Goal: Task Accomplishment & Management: Manage account settings

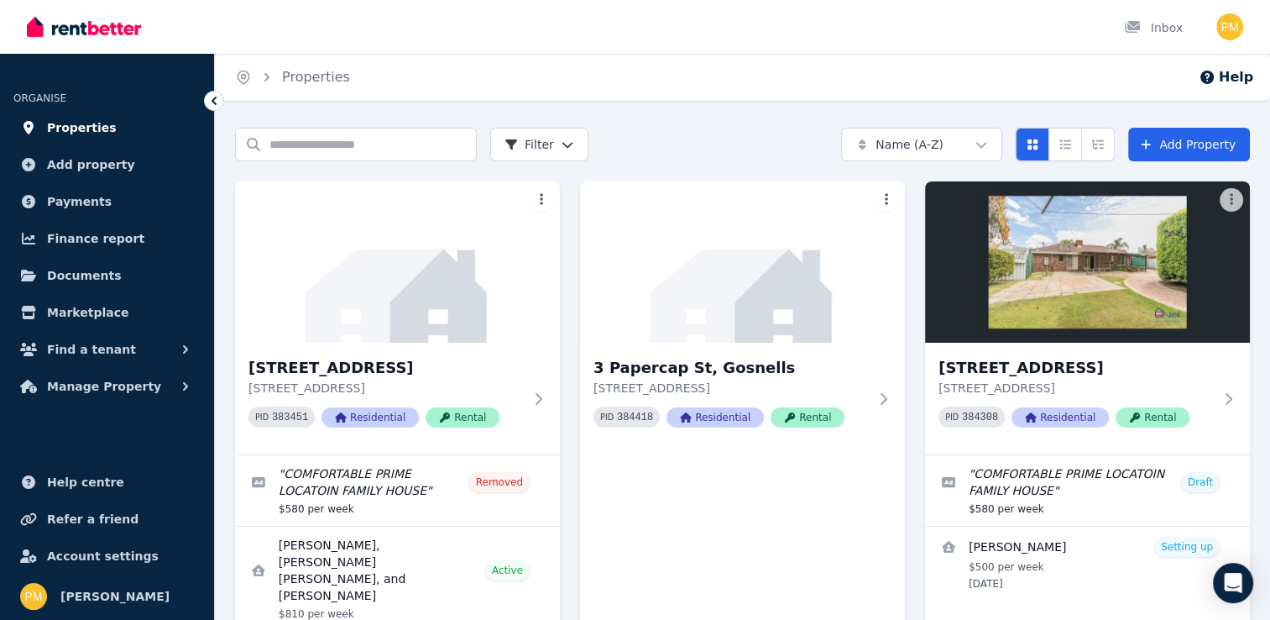
click at [92, 119] on span "Properties" at bounding box center [82, 128] width 70 height 20
click at [73, 203] on span "Payments" at bounding box center [79, 201] width 65 height 20
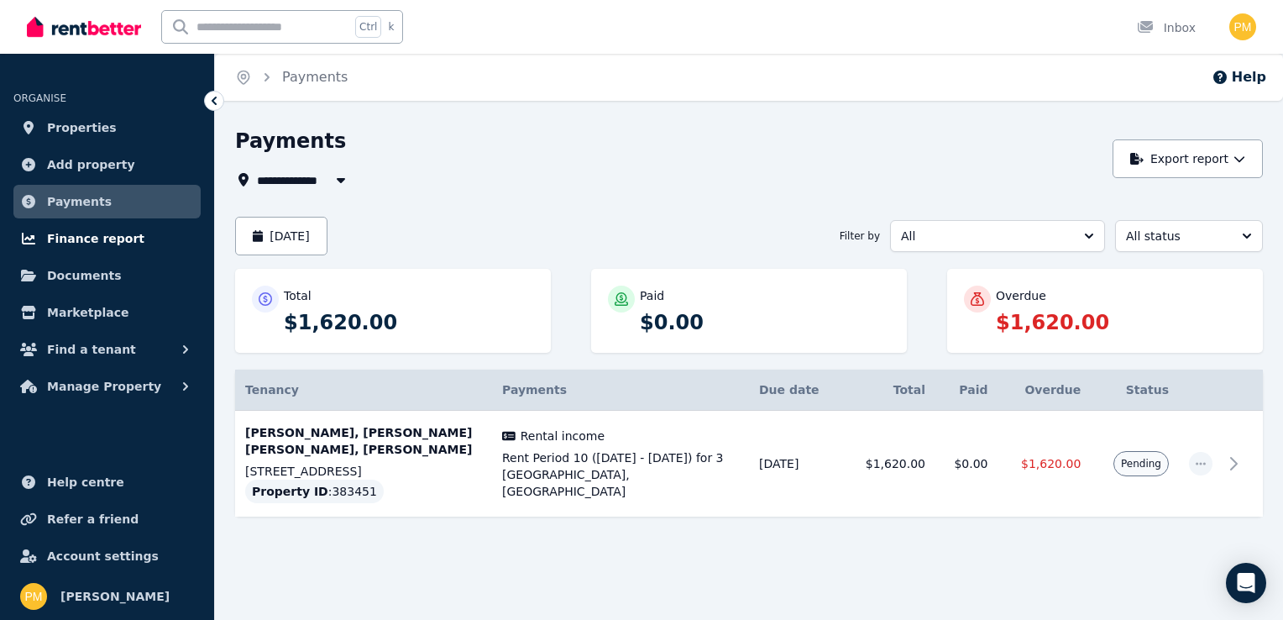
click at [64, 237] on span "Finance report" at bounding box center [95, 238] width 97 height 20
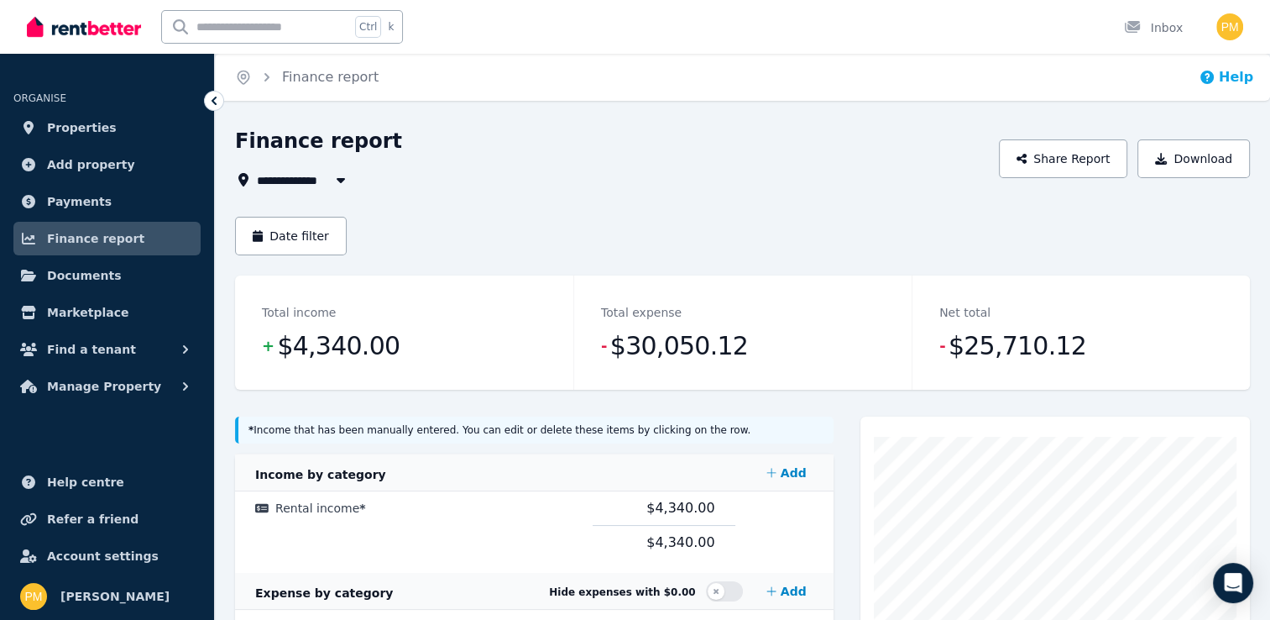
click at [1236, 76] on button "Help" at bounding box center [1226, 77] width 55 height 20
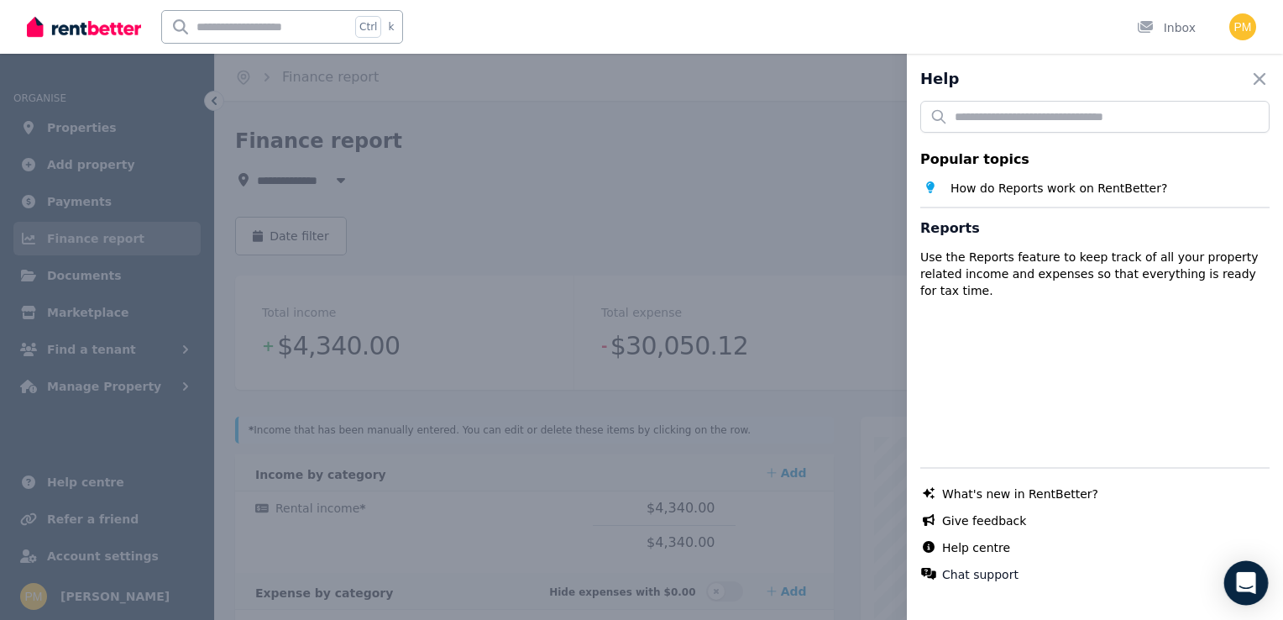
click at [1243, 580] on icon "Open Intercom Messenger" at bounding box center [1245, 583] width 19 height 22
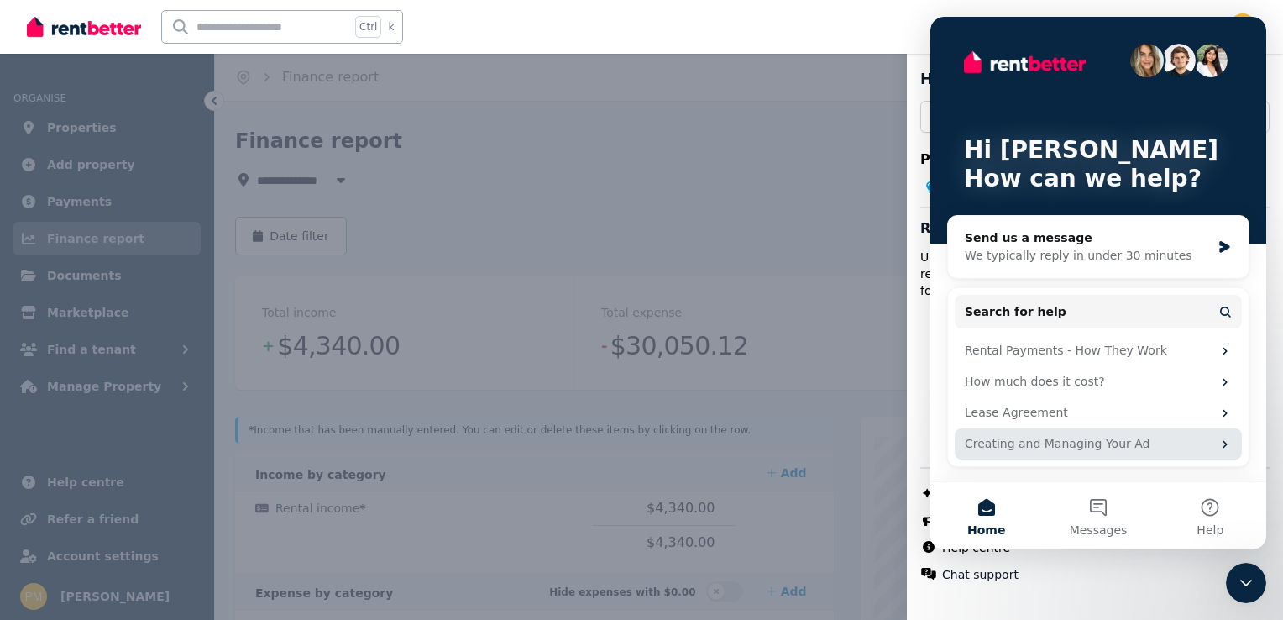
click at [1175, 443] on div "Creating and Managing Your Ad" at bounding box center [1088, 444] width 247 height 18
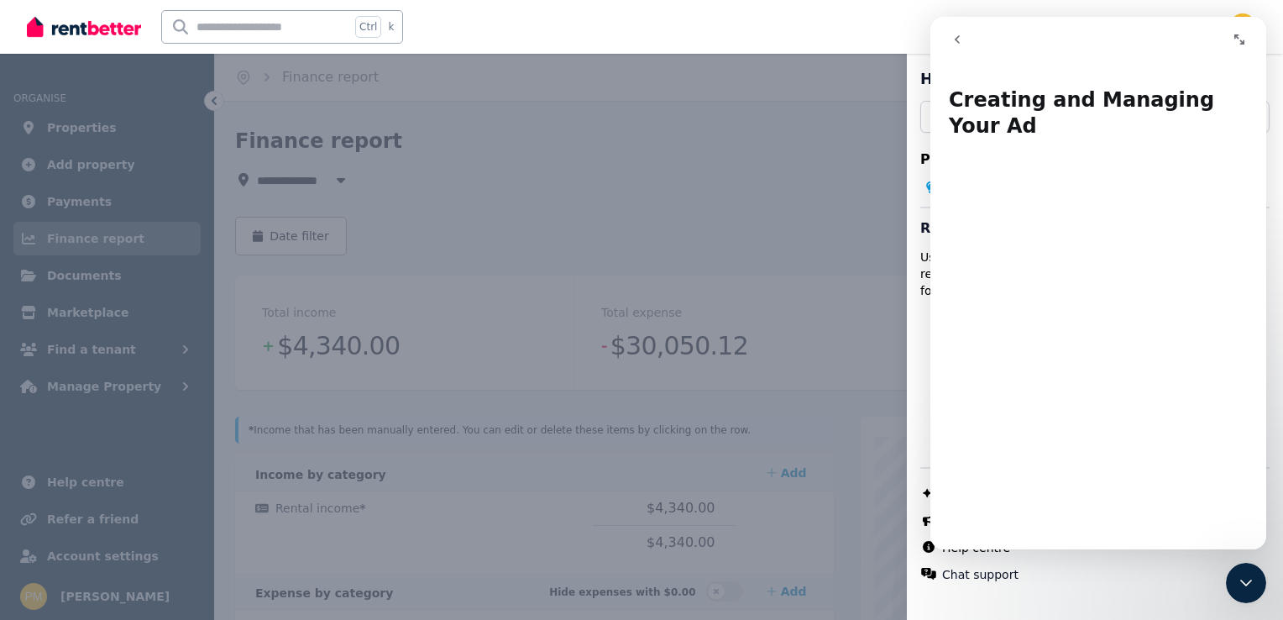
click at [959, 34] on icon "go back" at bounding box center [957, 39] width 13 height 13
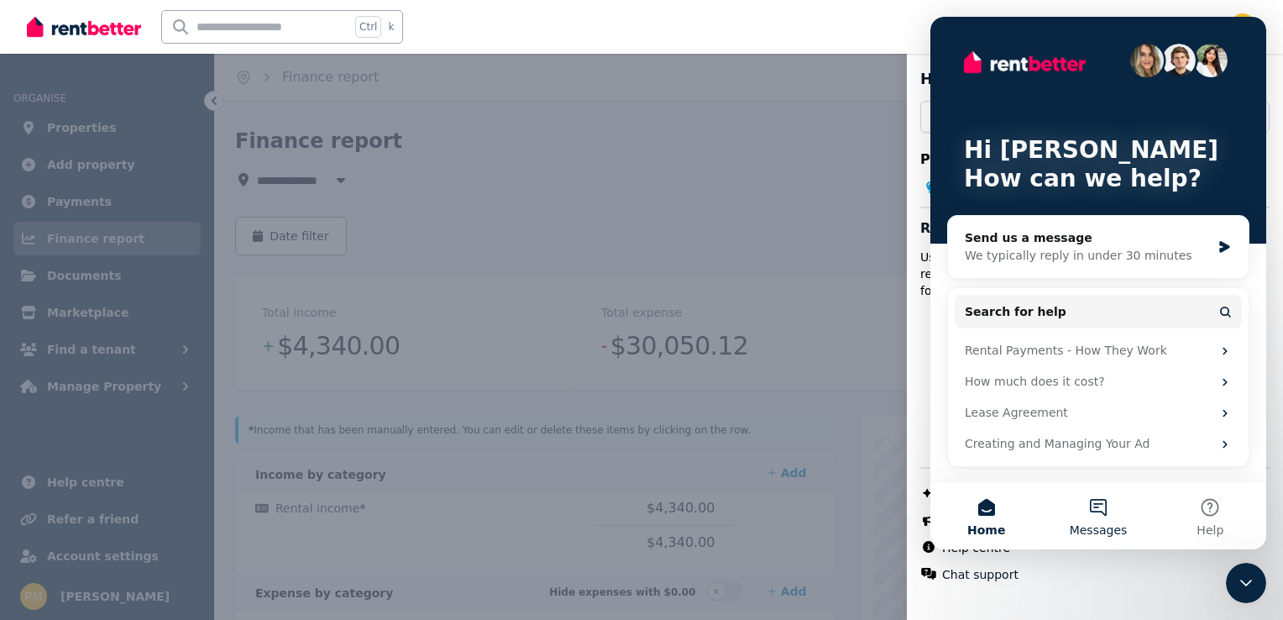
click at [1102, 508] on button "Messages" at bounding box center [1098, 515] width 112 height 67
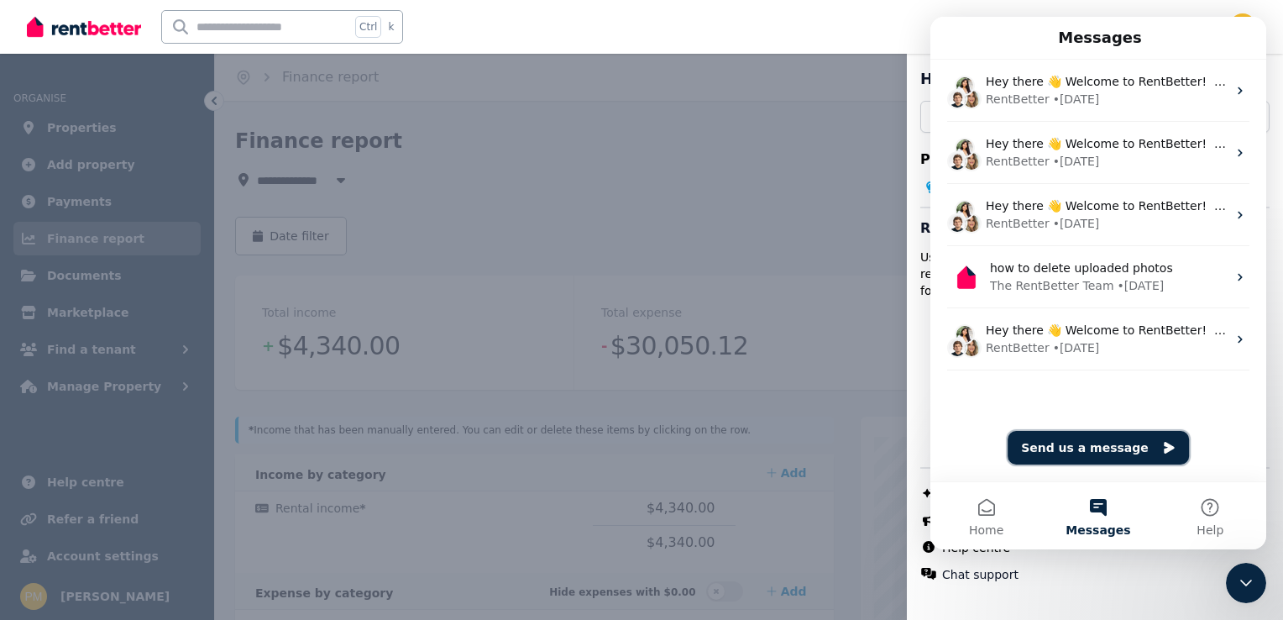
click at [1082, 441] on button "Send us a message" at bounding box center [1098, 448] width 181 height 34
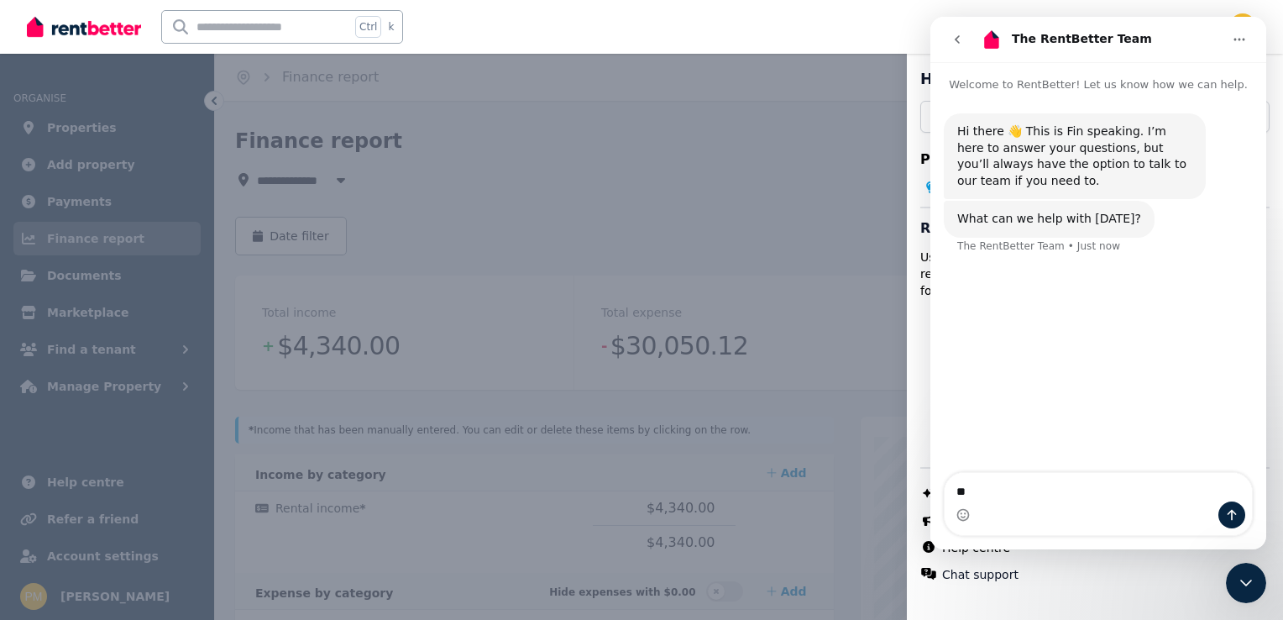
type textarea "***"
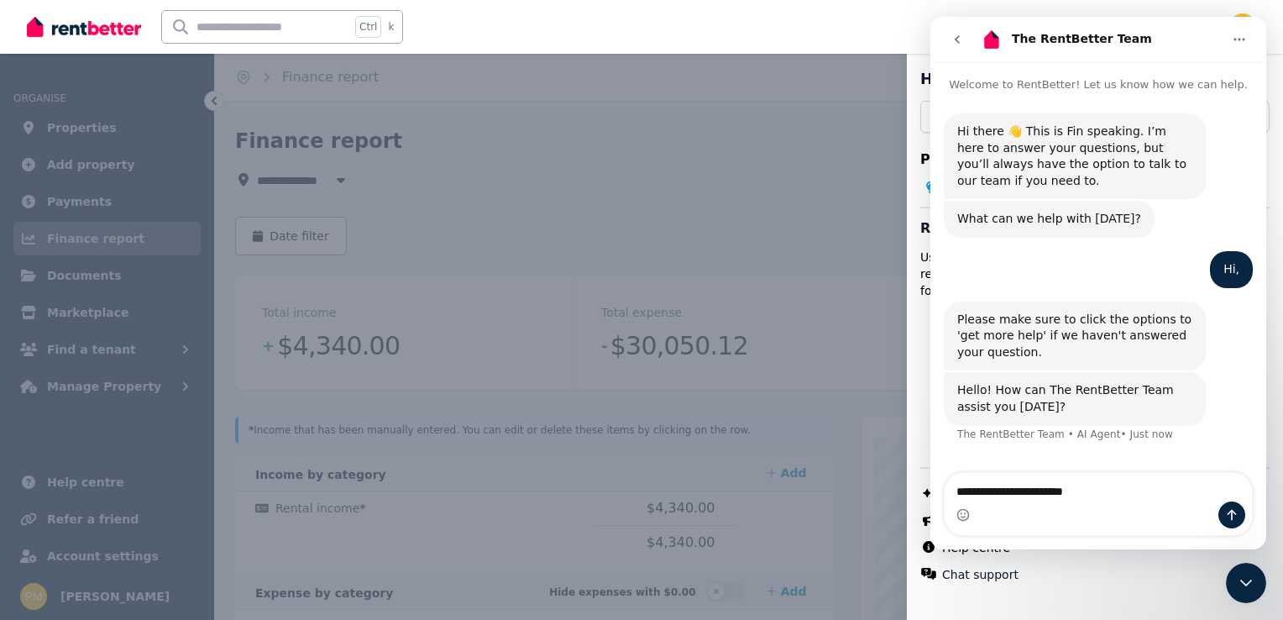
type textarea "**********"
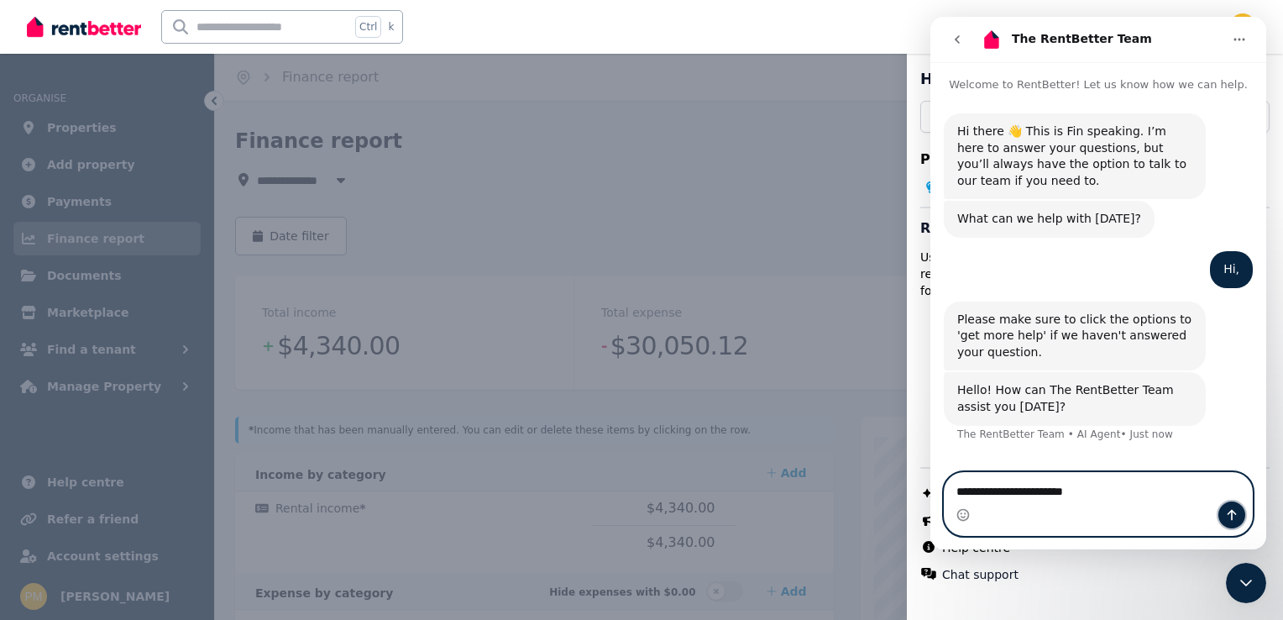
click at [1236, 505] on button "Send a message…" at bounding box center [1231, 514] width 27 height 27
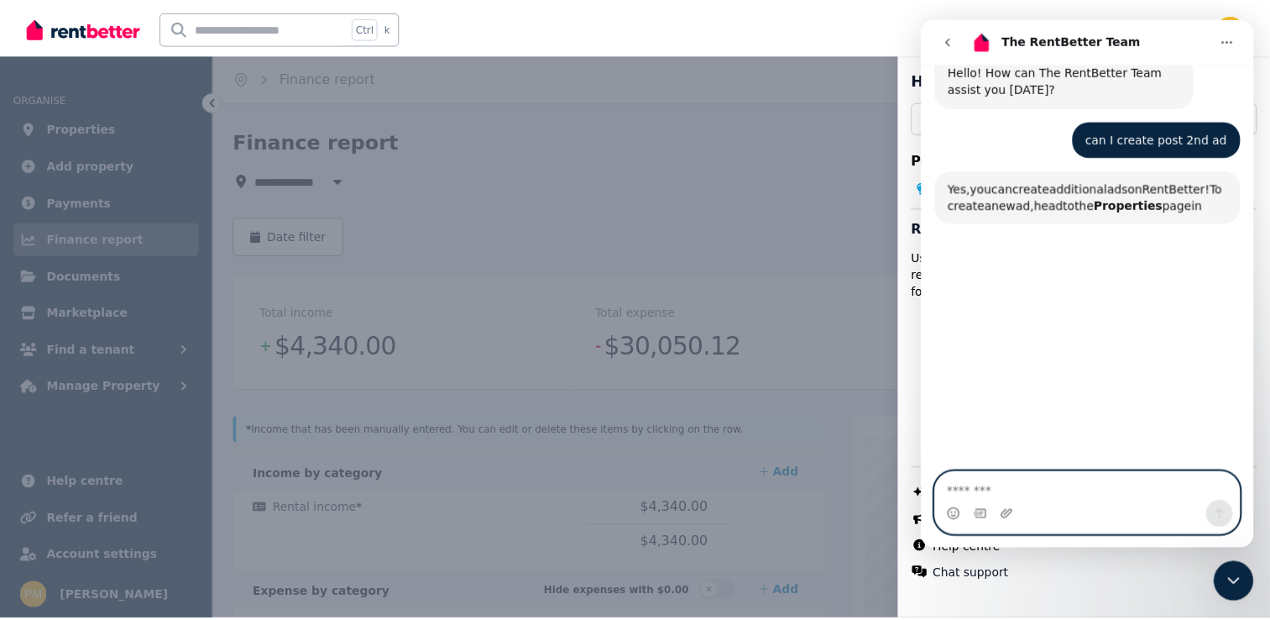
scroll to position [380, 0]
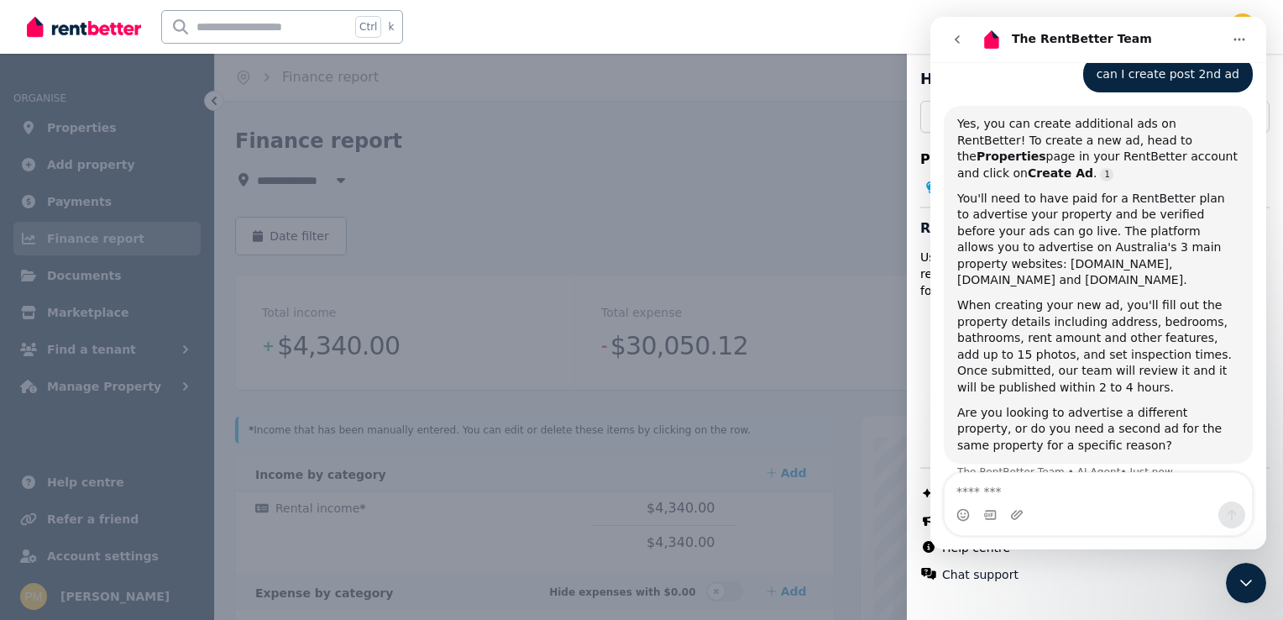
click at [77, 134] on div "Help Close panel Popular topics How do Reports work on RentBetter? Reports Use …" at bounding box center [641, 310] width 1283 height 620
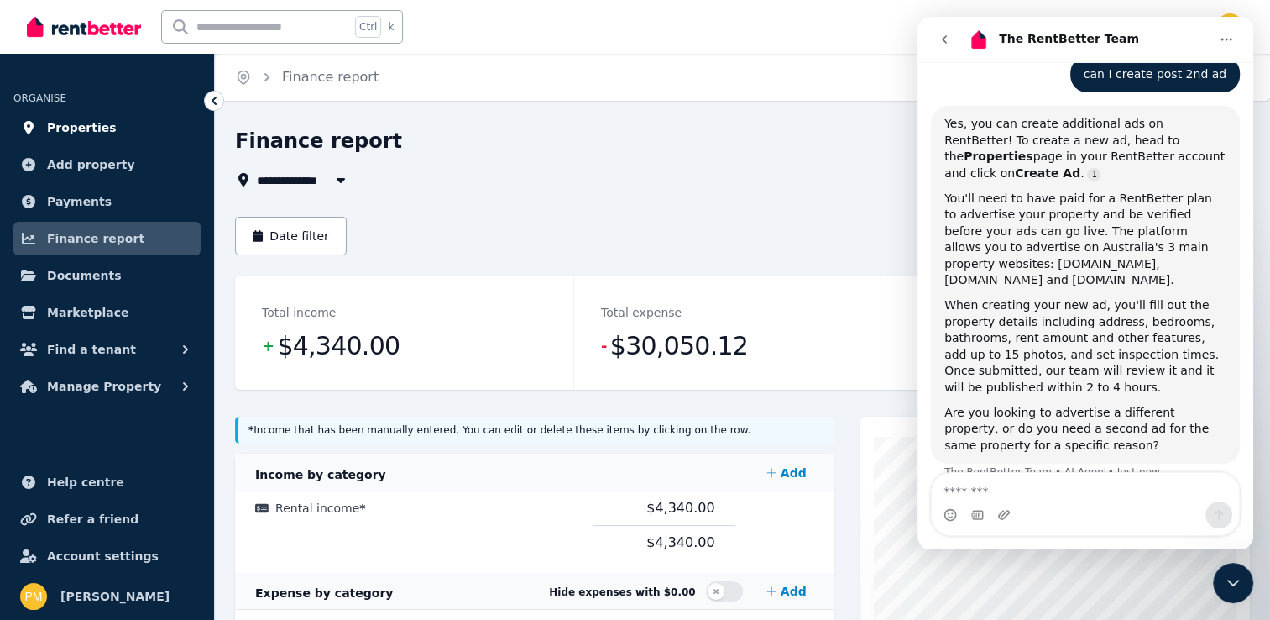
click at [79, 123] on span "Properties" at bounding box center [82, 128] width 70 height 20
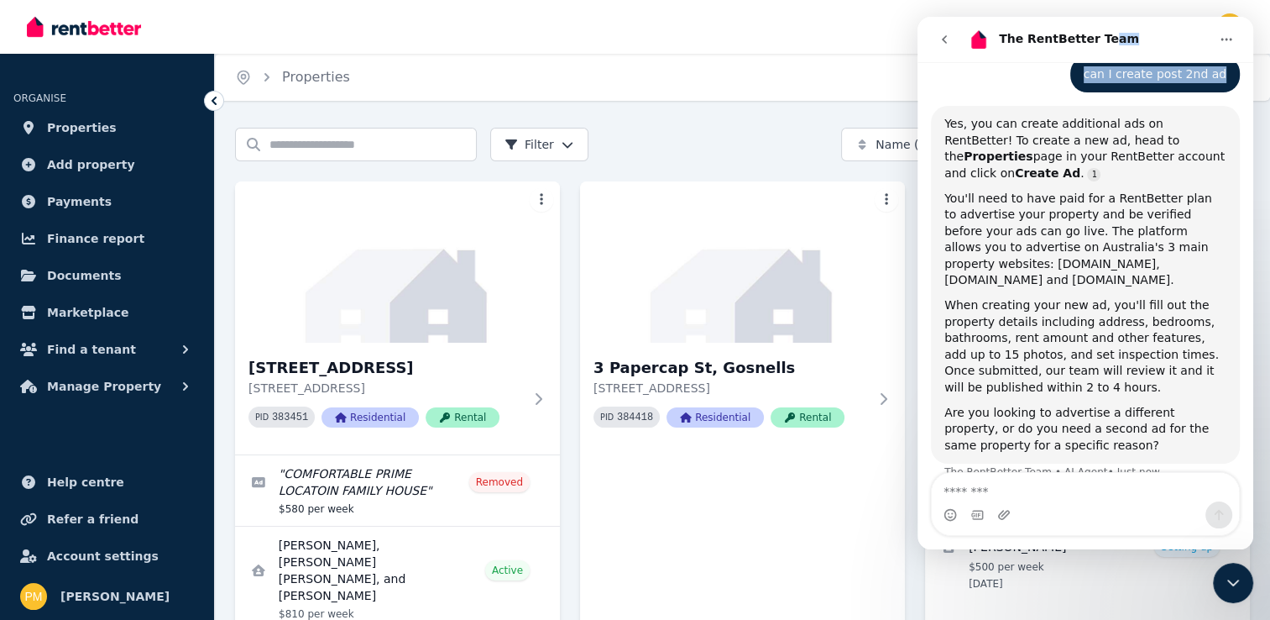
drag, startPoint x: 1111, startPoint y: 50, endPoint x: 1129, endPoint y: 94, distance: 47.9
click at [1129, 94] on div "The RentBetter Team Welcome to RentBetter! Let us know how we can help. Hi ther…" at bounding box center [1086, 283] width 336 height 532
drag, startPoint x: 1129, startPoint y: 94, endPoint x: 1119, endPoint y: 28, distance: 67.0
click at [1119, 28] on div "The RentBetter Team" at bounding box center [1088, 39] width 244 height 27
click at [1233, 37] on button "Home" at bounding box center [1227, 40] width 32 height 32
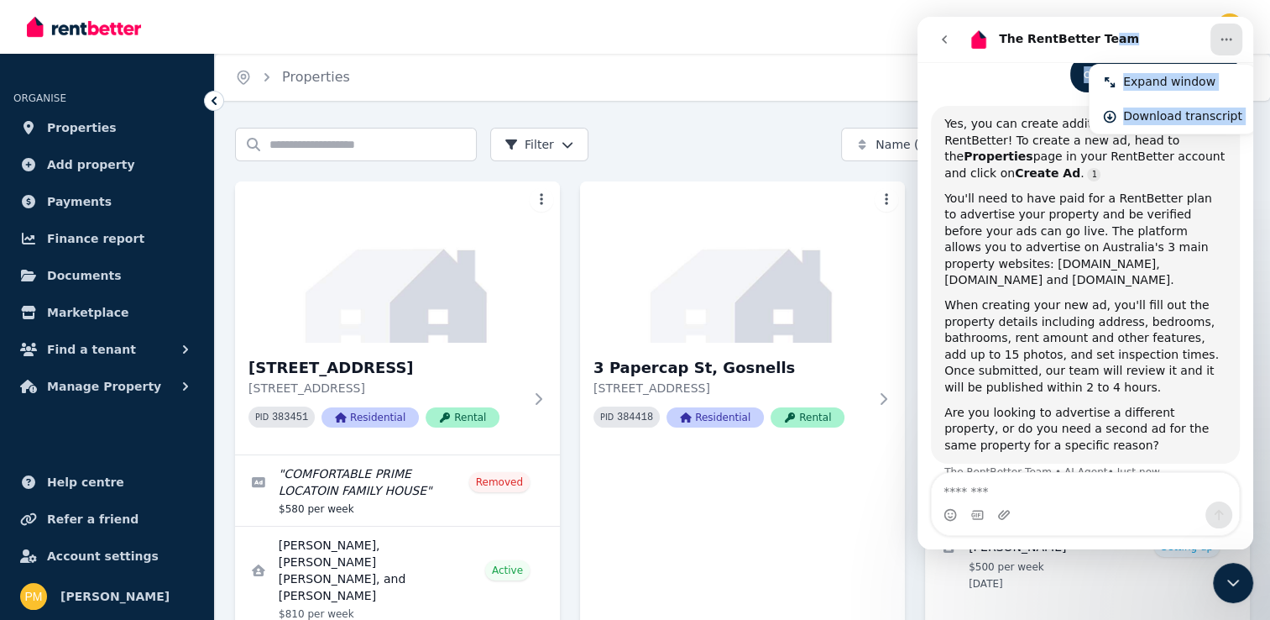
click at [1130, 32] on div "The RentBetter Team" at bounding box center [1088, 39] width 244 height 27
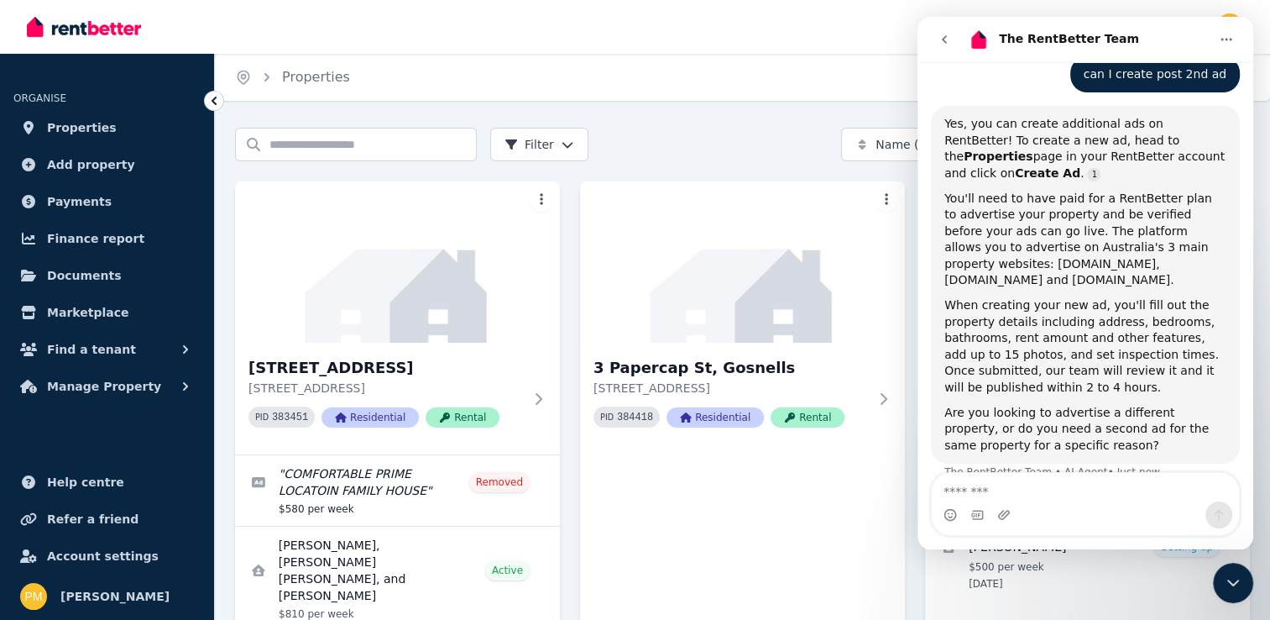
click at [1225, 587] on icon "Close Intercom Messenger" at bounding box center [1233, 583] width 20 height 20
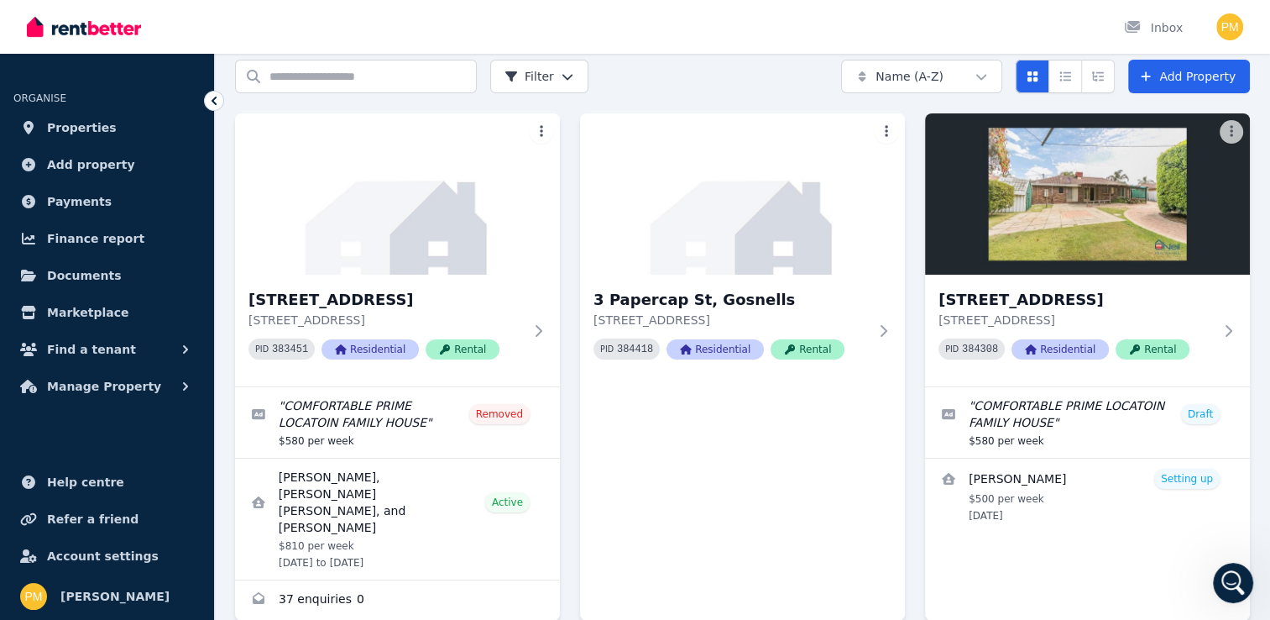
scroll to position [128, 0]
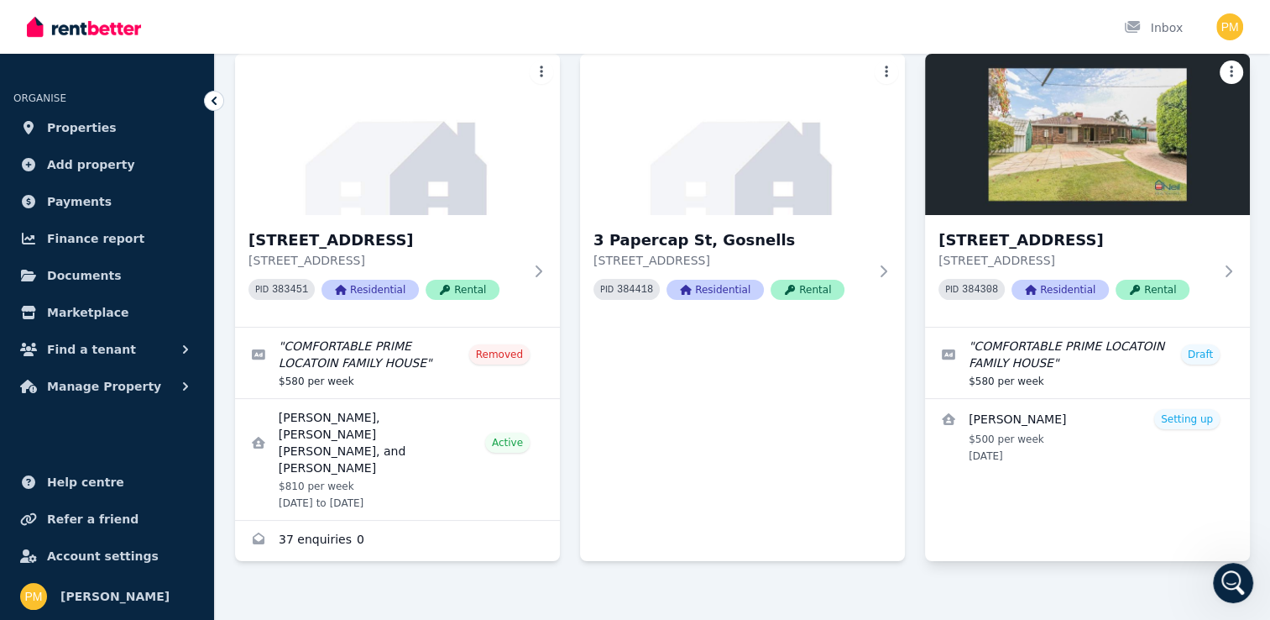
click at [1228, 65] on html "Open main menu Inbox Open user menu ORGANISE Properties Add property Payments F…" at bounding box center [635, 182] width 1270 height 620
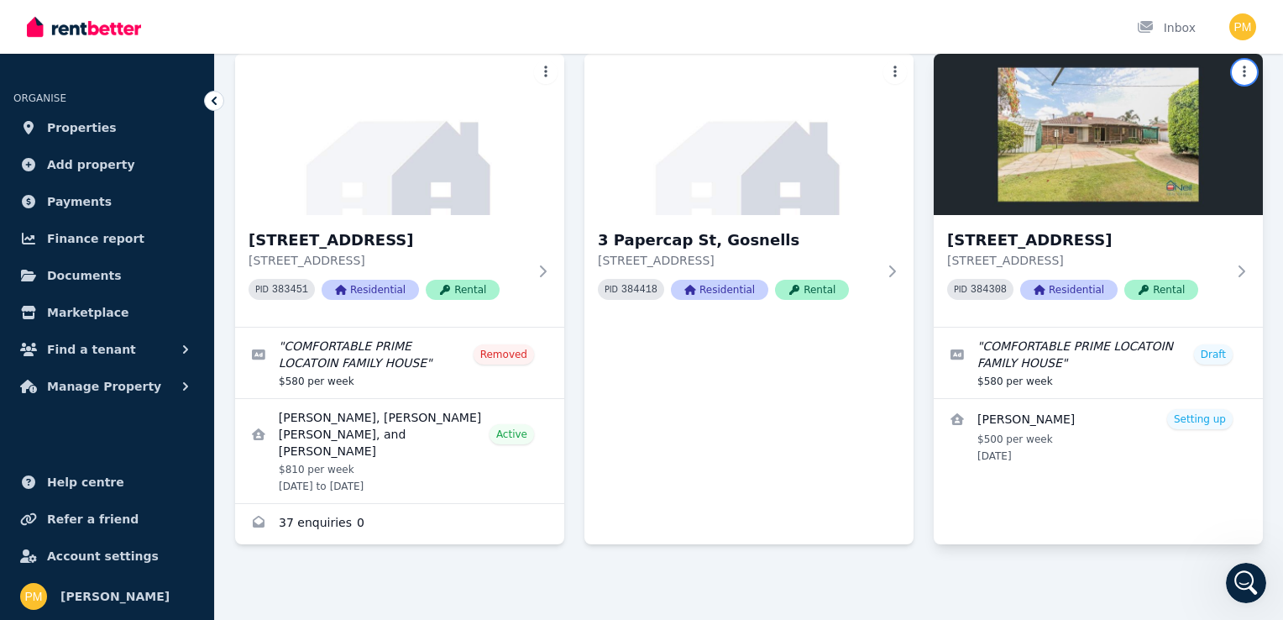
click at [1234, 68] on html "Open main menu Inbox Open user menu ORGANISE Properties Add property Payments F…" at bounding box center [641, 182] width 1283 height 620
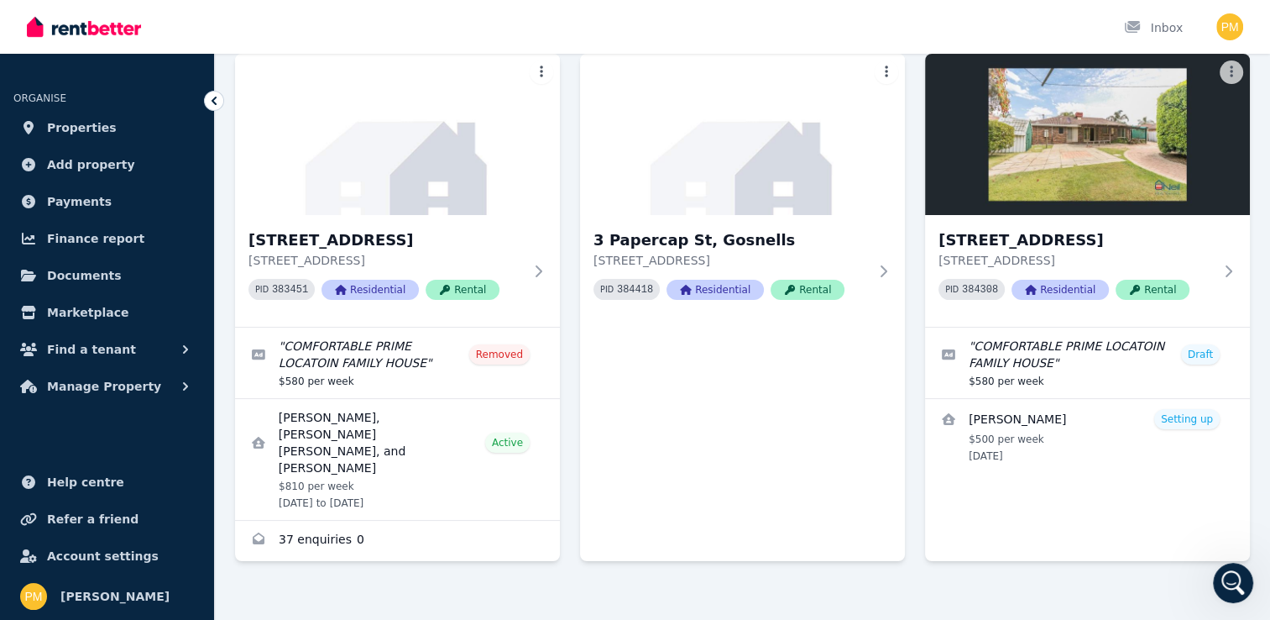
click at [1238, 573] on icon "Open Intercom Messenger" at bounding box center [1234, 583] width 28 height 28
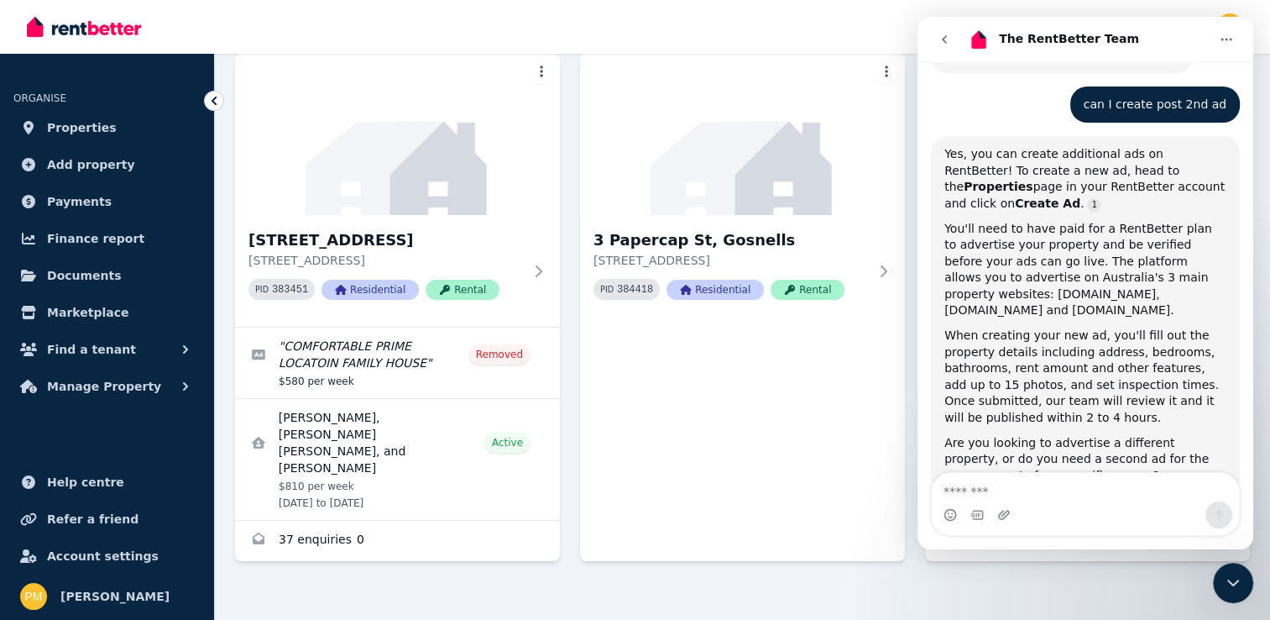
scroll to position [376, 0]
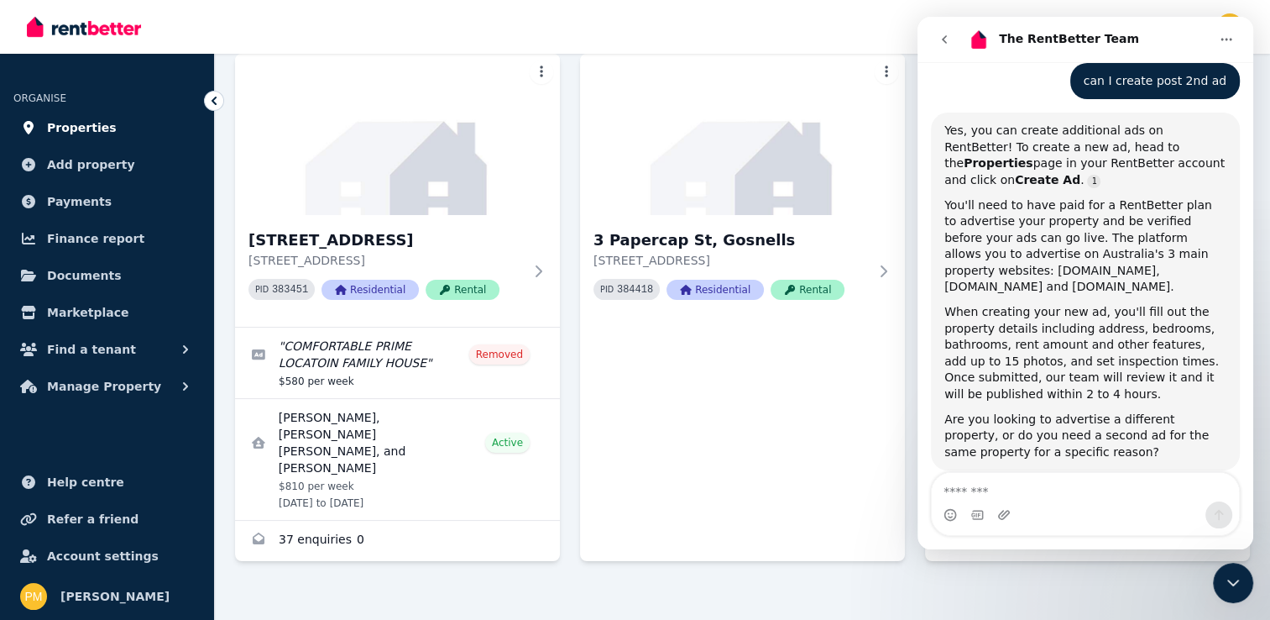
click at [87, 128] on span "Properties" at bounding box center [82, 128] width 70 height 20
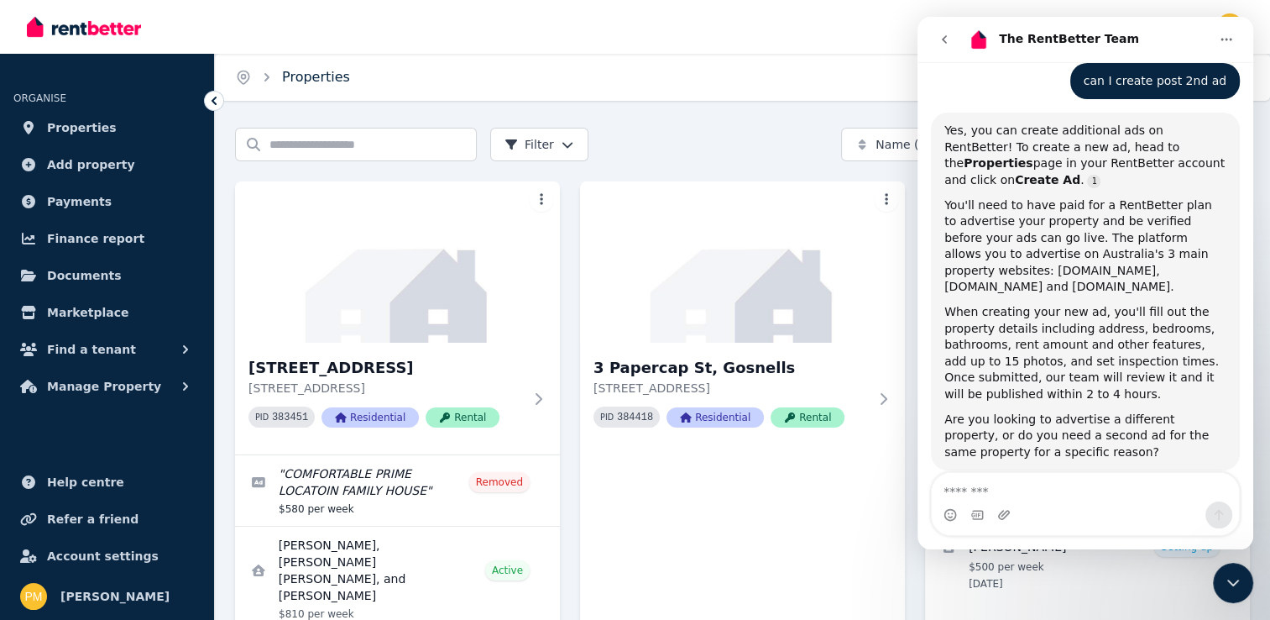
click at [316, 69] on link "Properties" at bounding box center [316, 77] width 68 height 16
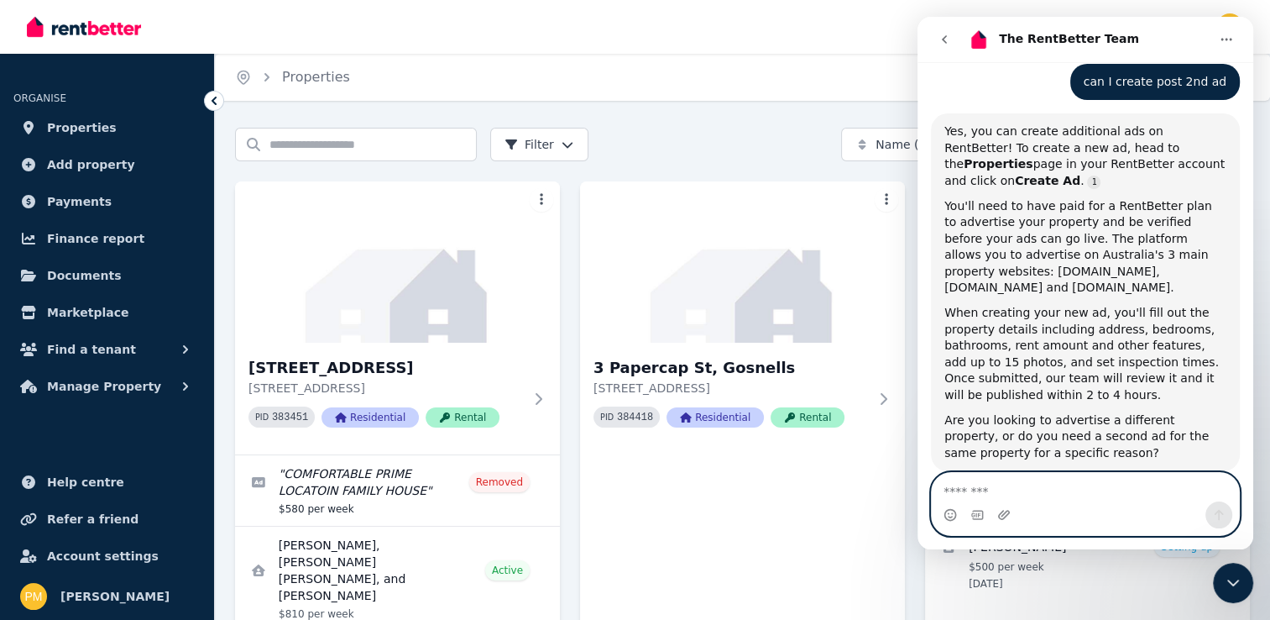
click at [1027, 493] on textarea "Message…" at bounding box center [1085, 487] width 307 height 29
type textarea "**********"
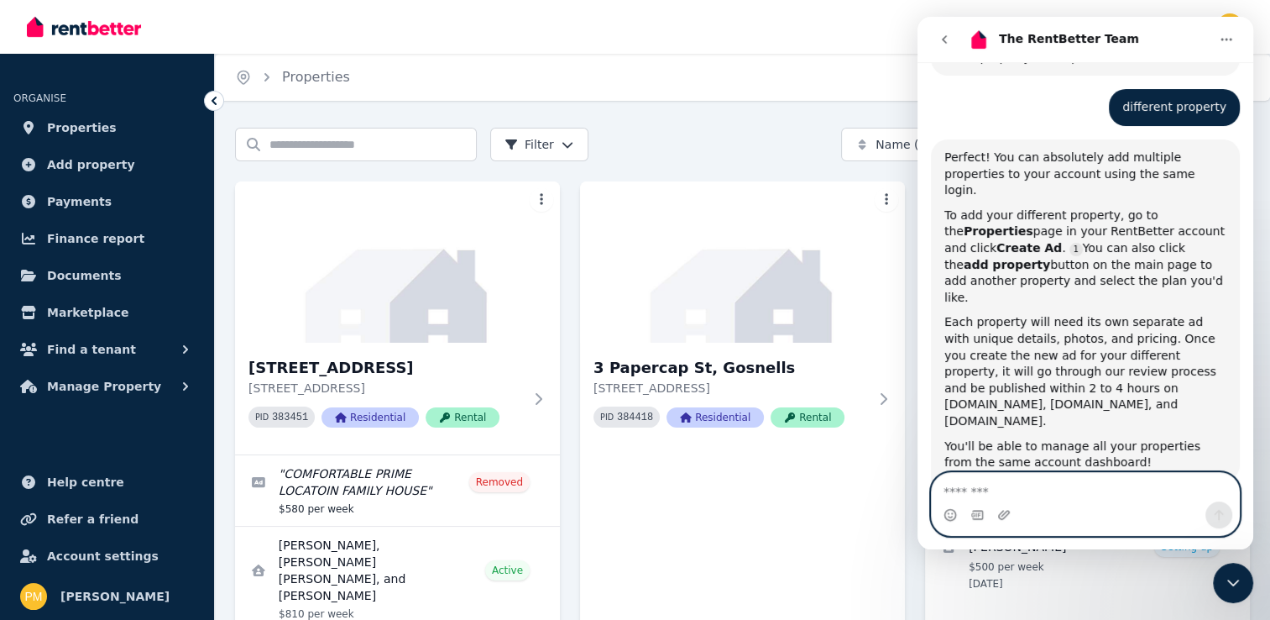
scroll to position [3, 0]
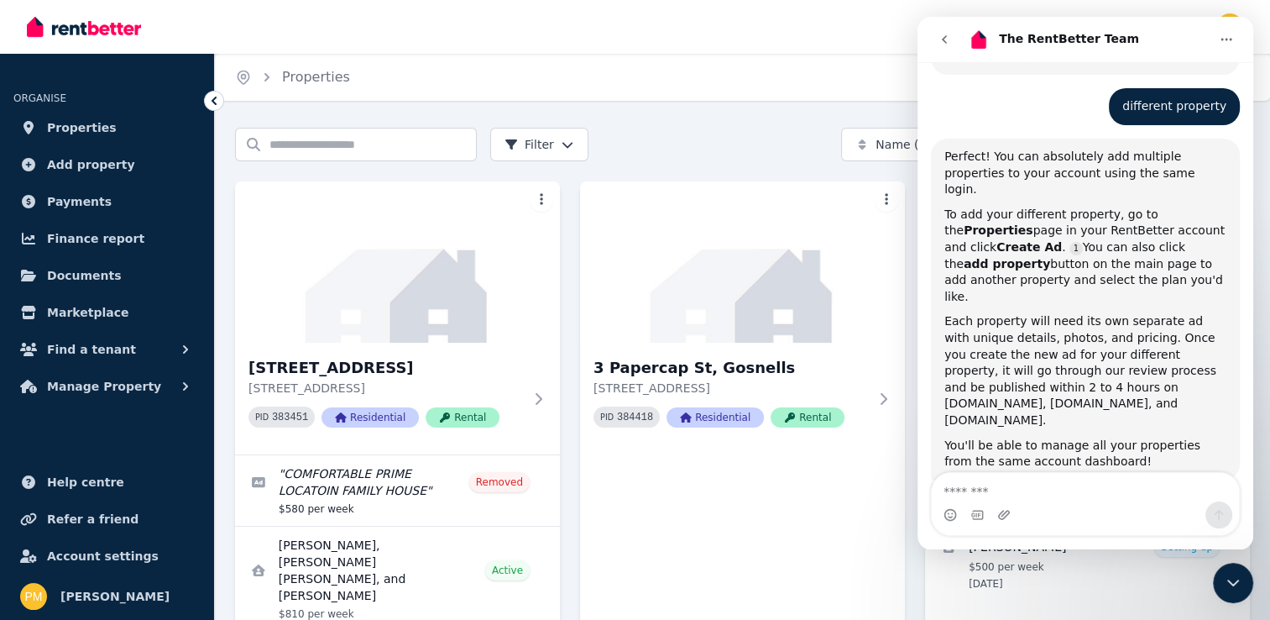
click at [1240, 588] on icon "Close Intercom Messenger" at bounding box center [1233, 583] width 20 height 20
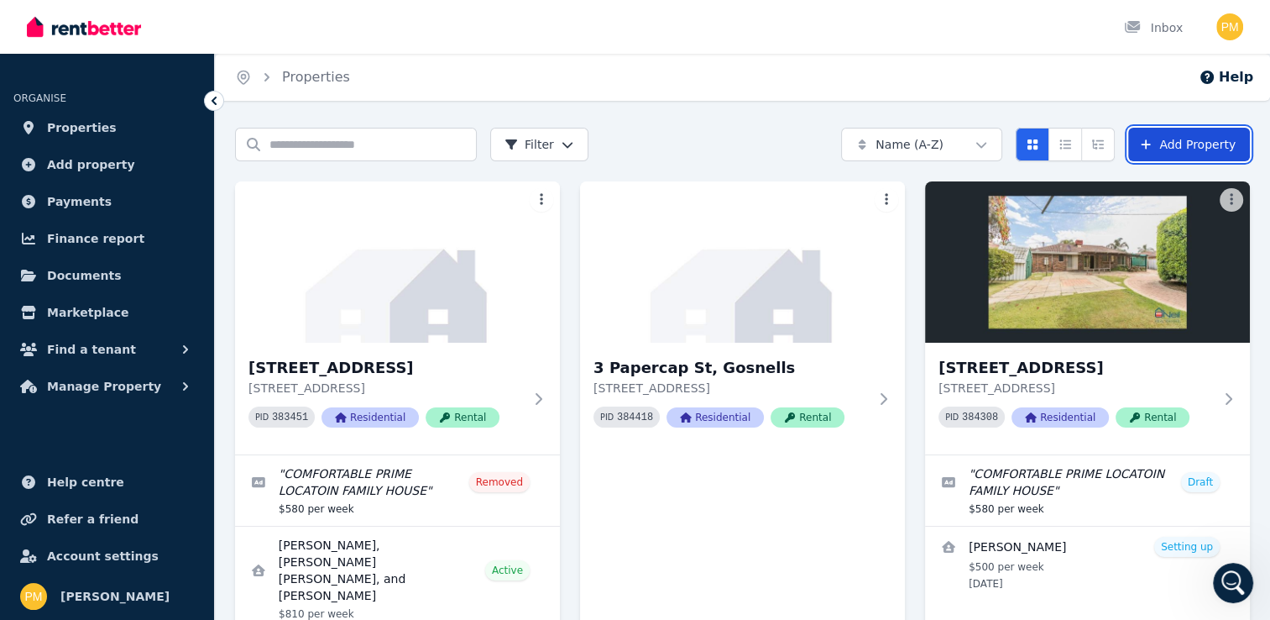
click at [1153, 139] on icon at bounding box center [1145, 145] width 13 height 12
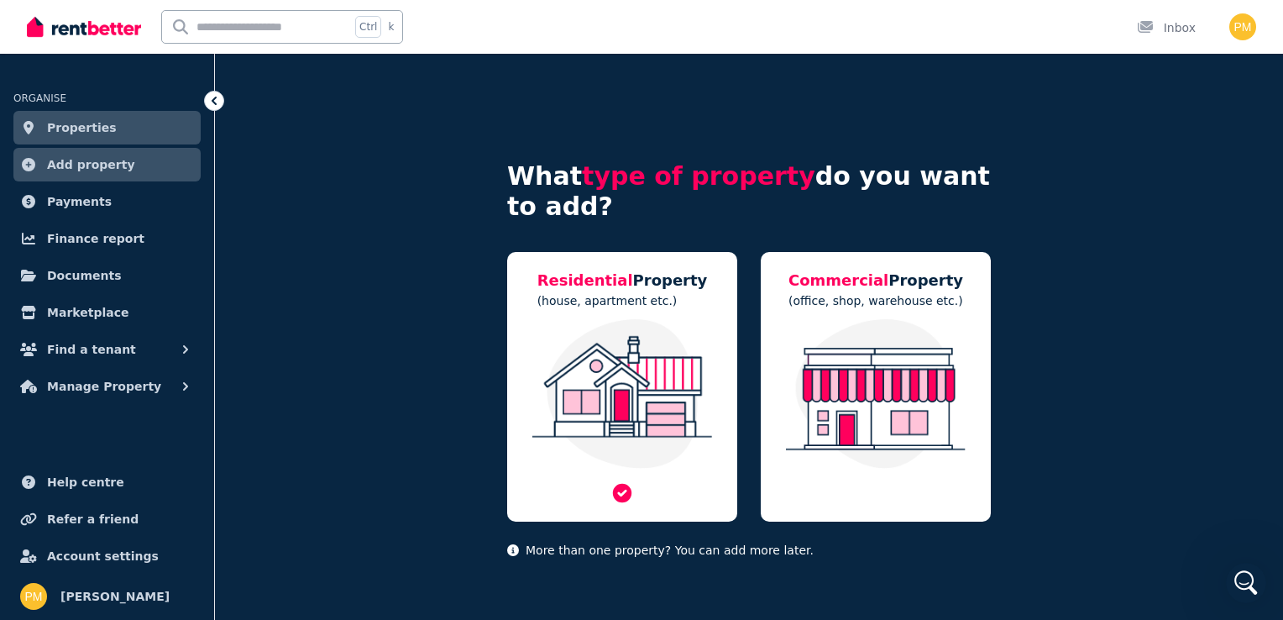
click at [712, 291] on div "Residential Property (house, apartment etc.)" at bounding box center [622, 387] width 230 height 270
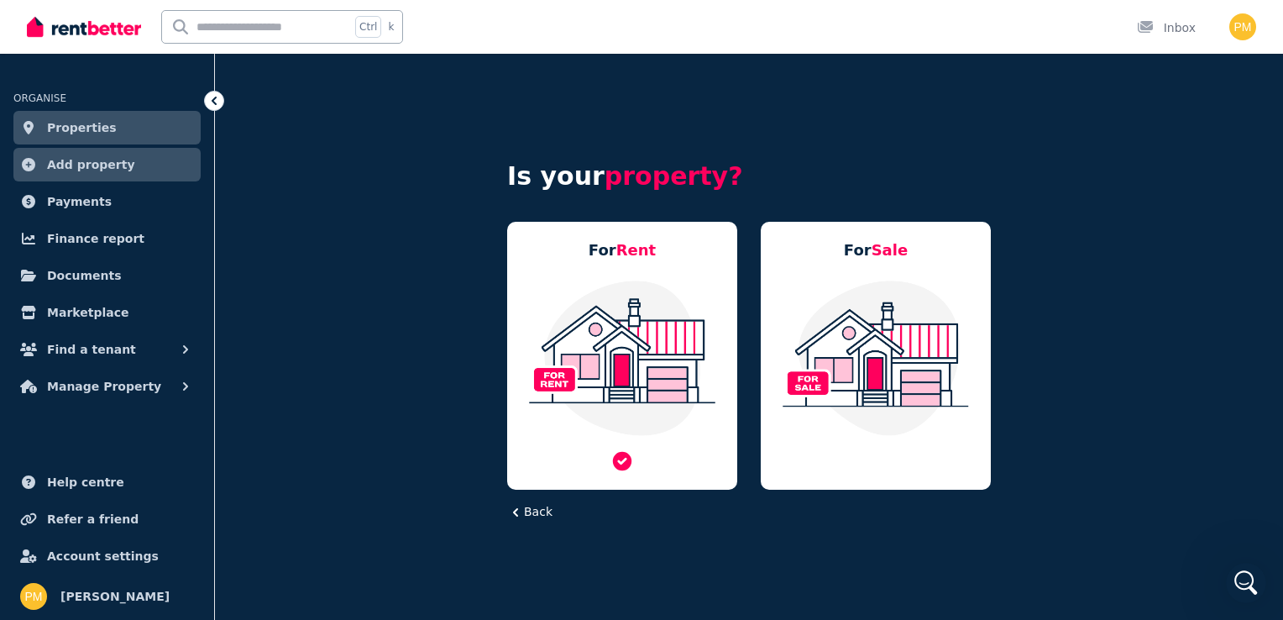
click at [653, 385] on img at bounding box center [622, 358] width 196 height 158
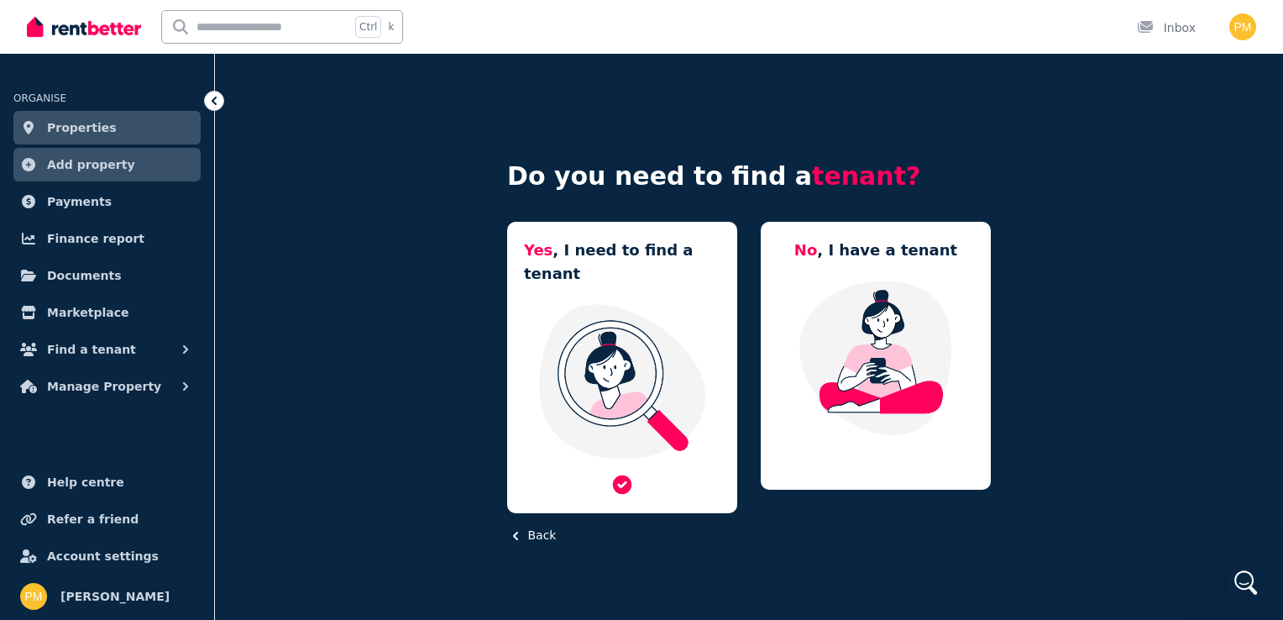
click at [610, 358] on img at bounding box center [622, 381] width 196 height 158
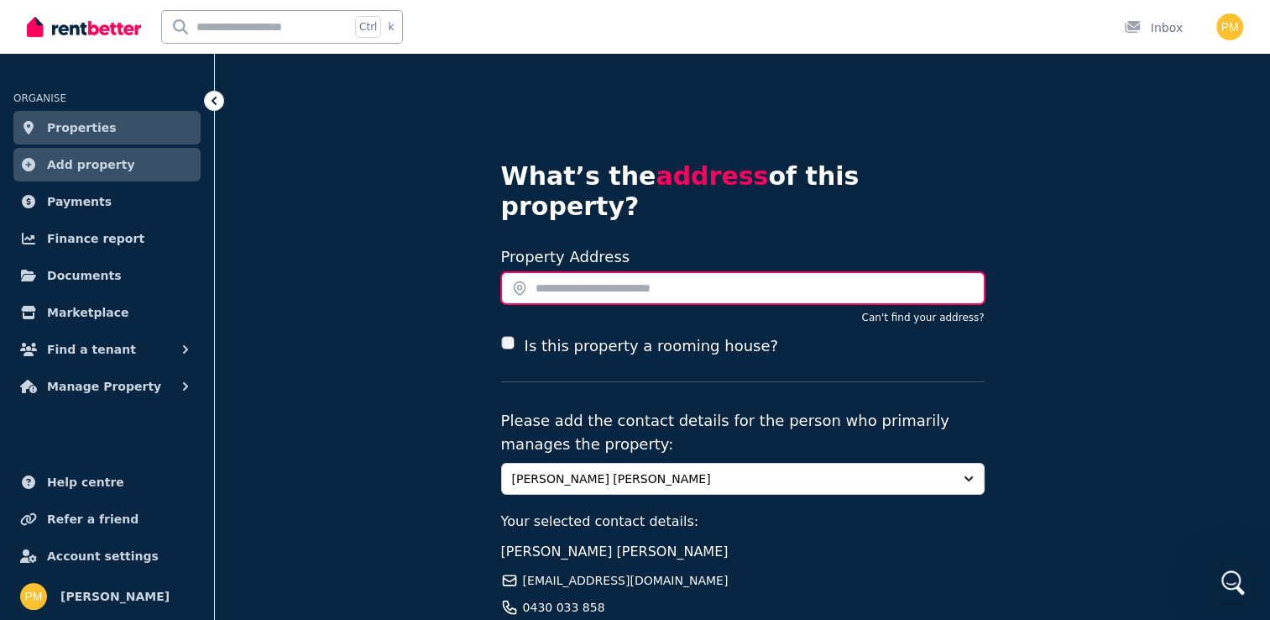
click at [662, 272] on input "text" at bounding box center [743, 288] width 484 height 32
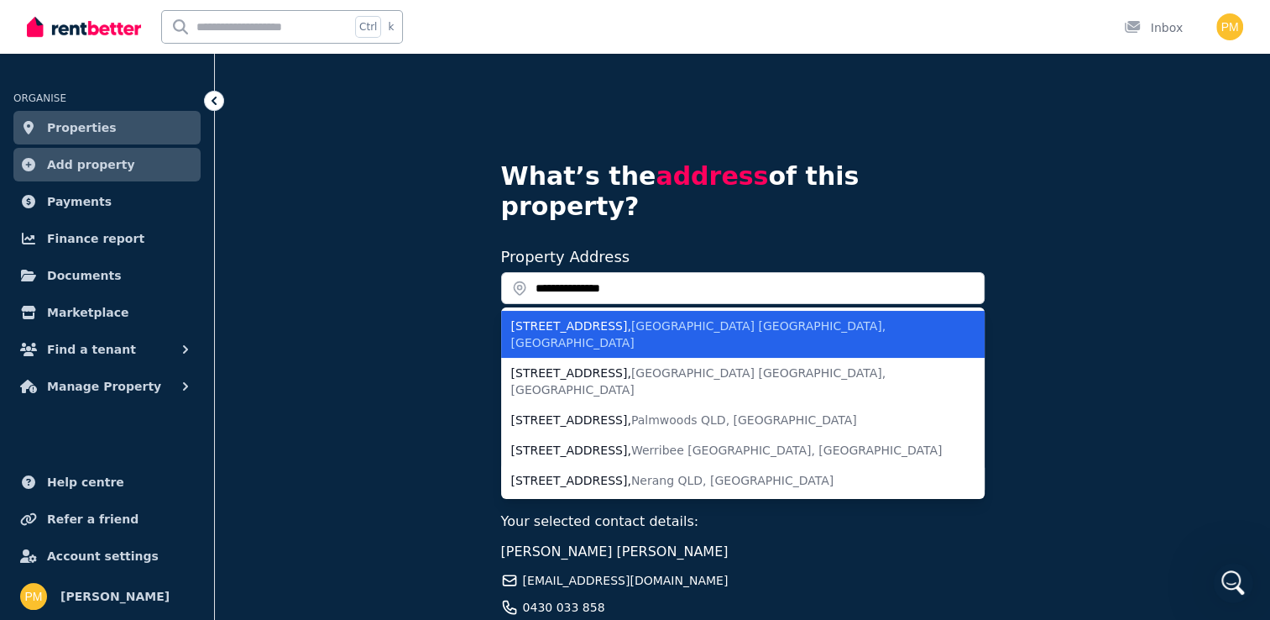
click at [668, 319] on span "[GEOGRAPHIC_DATA] [GEOGRAPHIC_DATA], [GEOGRAPHIC_DATA]" at bounding box center [698, 334] width 375 height 30
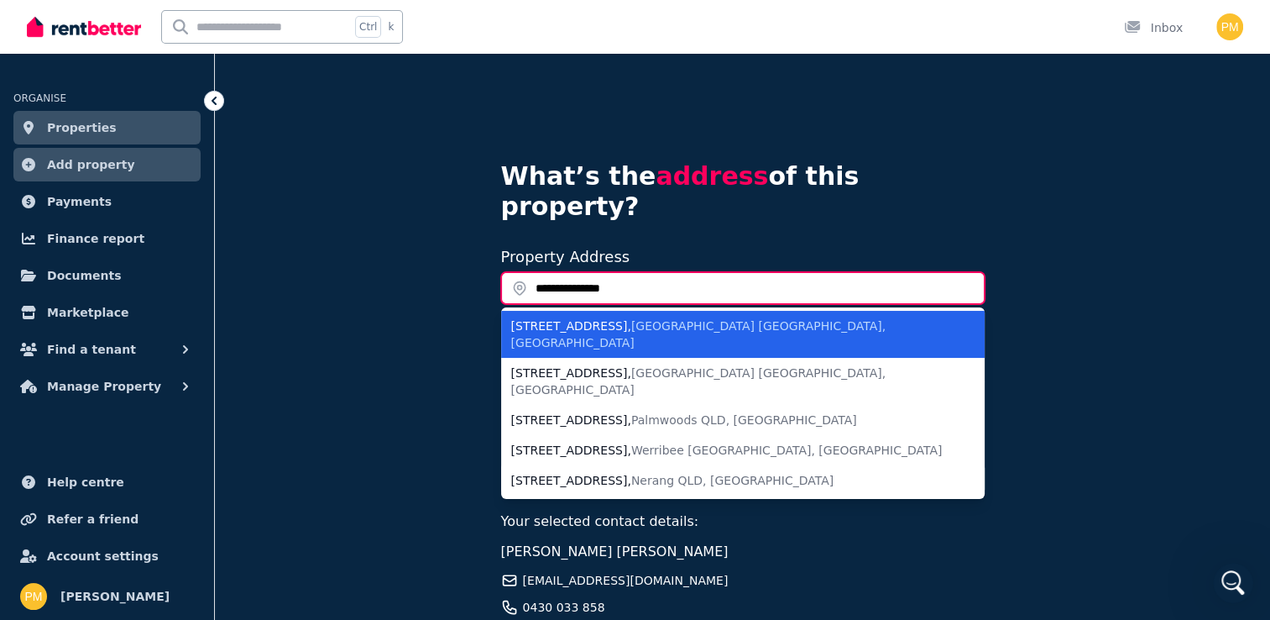
type input "**********"
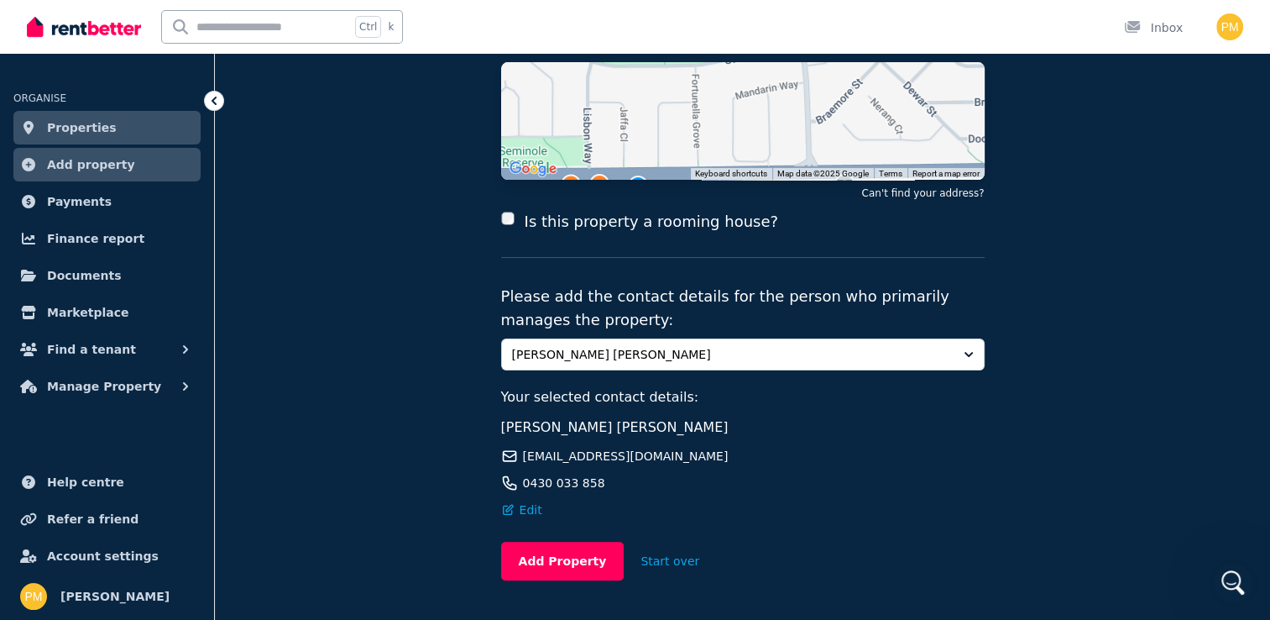
scroll to position [292, 0]
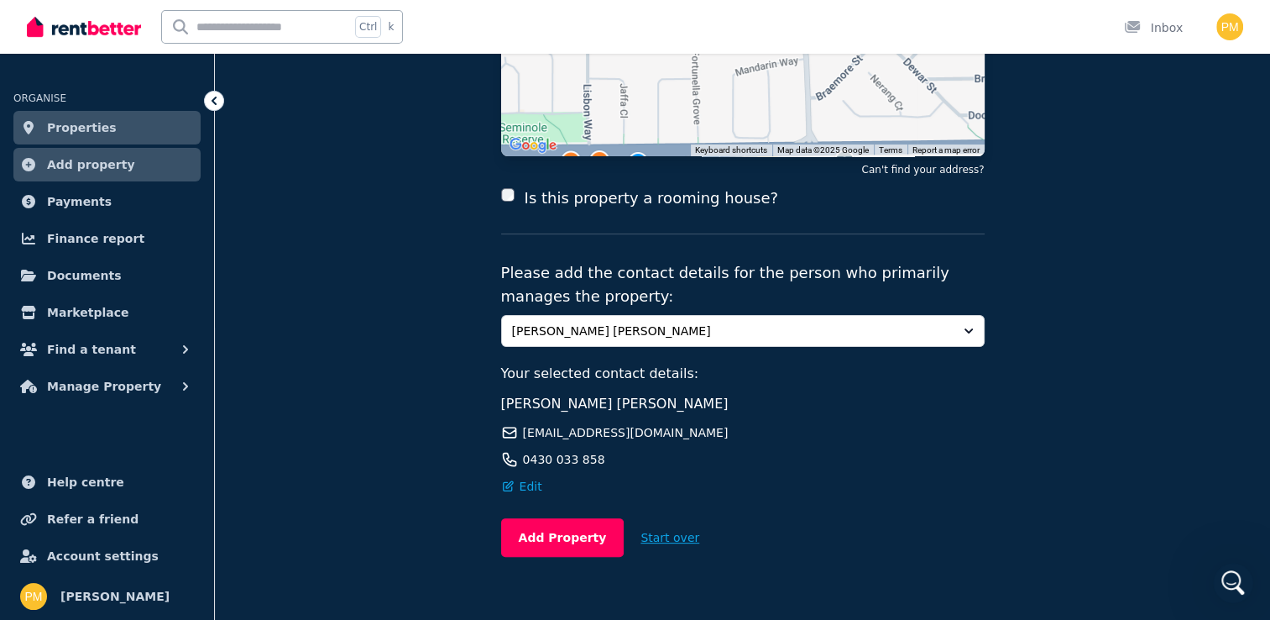
click at [636, 519] on button "Start over" at bounding box center [670, 537] width 92 height 37
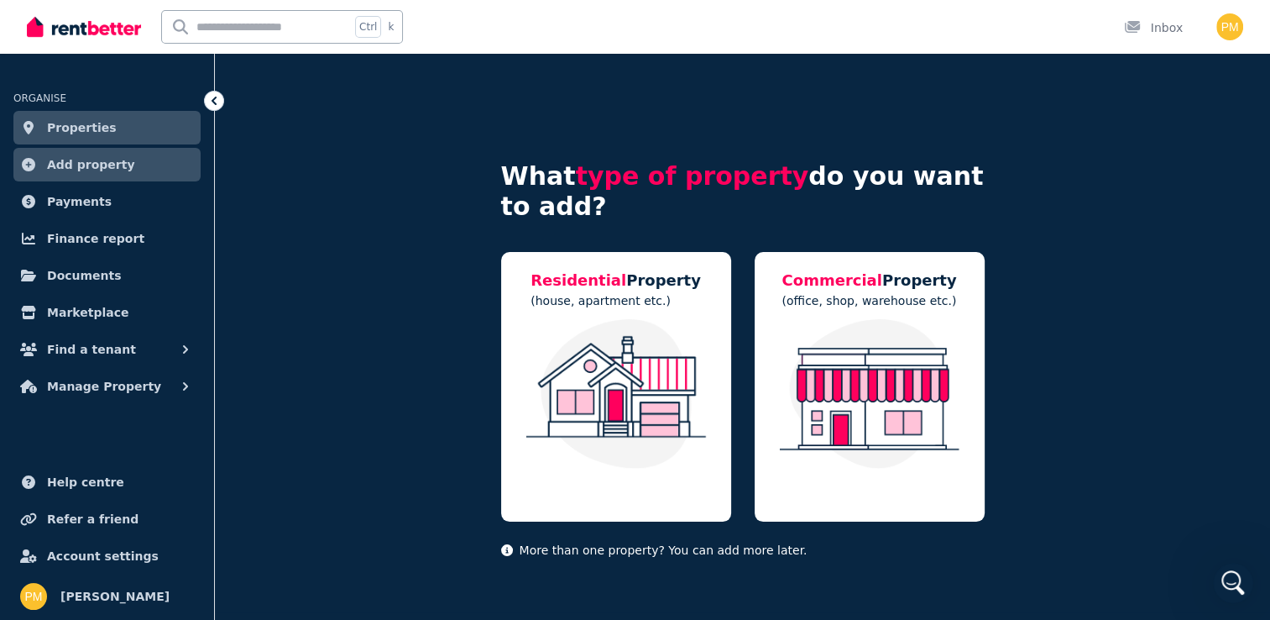
scroll to position [0, 0]
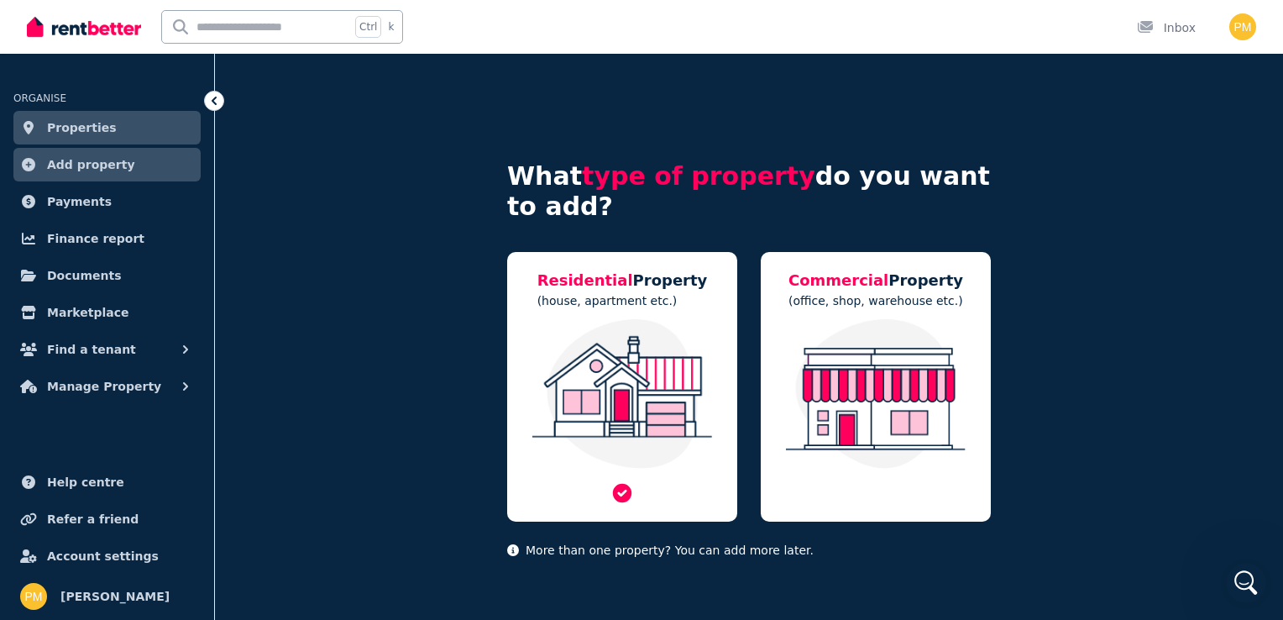
click at [601, 472] on div at bounding box center [622, 412] width 196 height 186
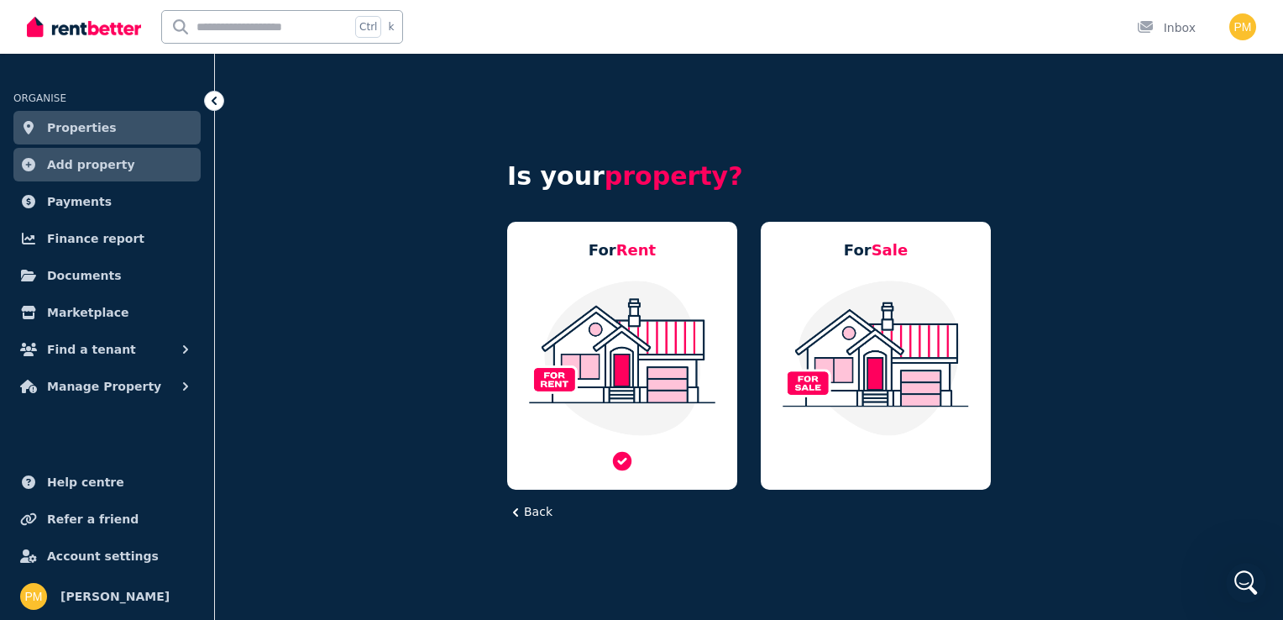
click at [616, 449] on icon at bounding box center [622, 461] width 24 height 24
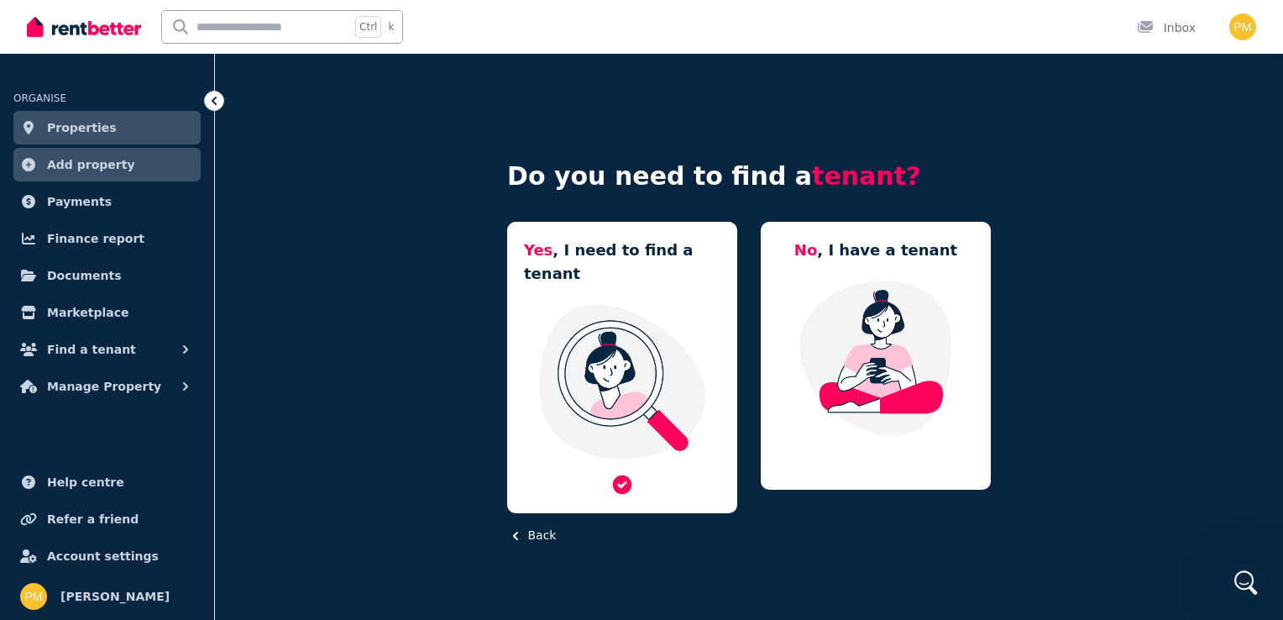
click at [624, 408] on img at bounding box center [622, 381] width 196 height 158
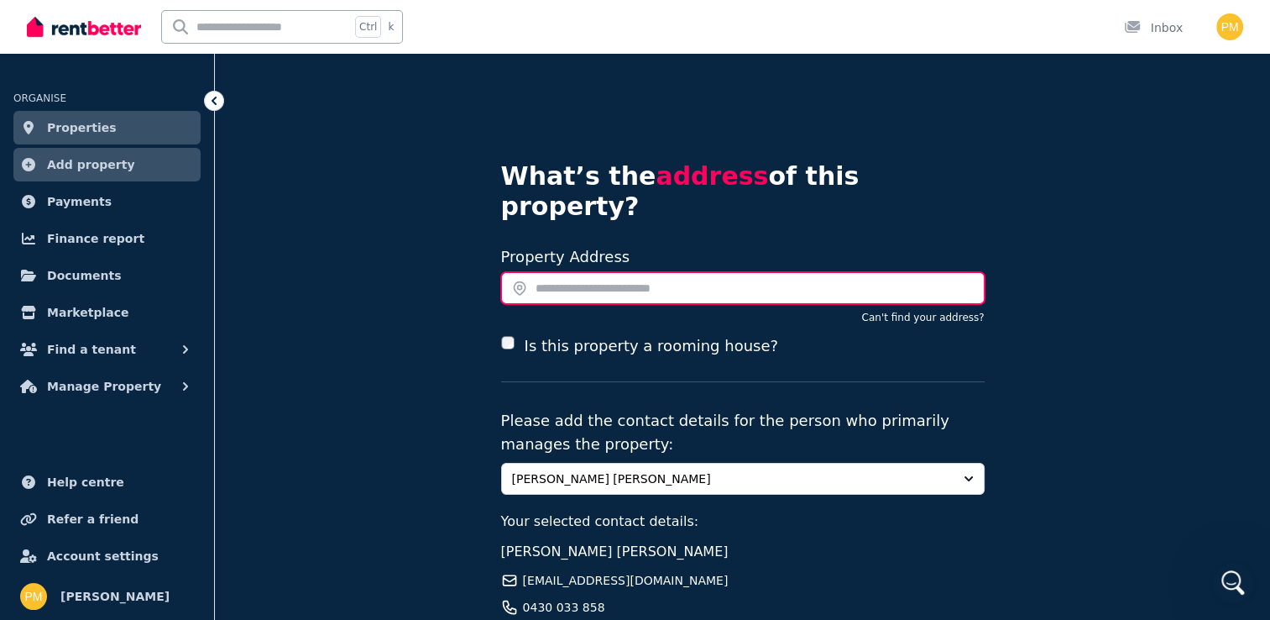
click at [626, 272] on input "text" at bounding box center [743, 288] width 484 height 32
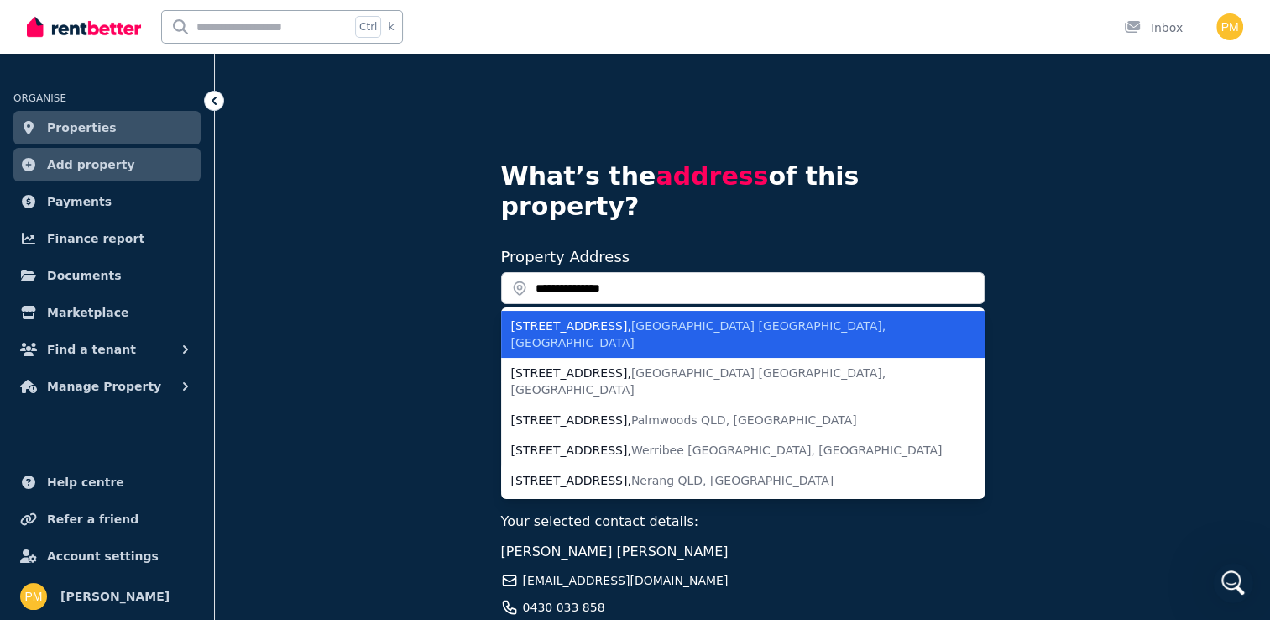
click at [615, 319] on span "[GEOGRAPHIC_DATA] [GEOGRAPHIC_DATA], [GEOGRAPHIC_DATA]" at bounding box center [698, 334] width 375 height 30
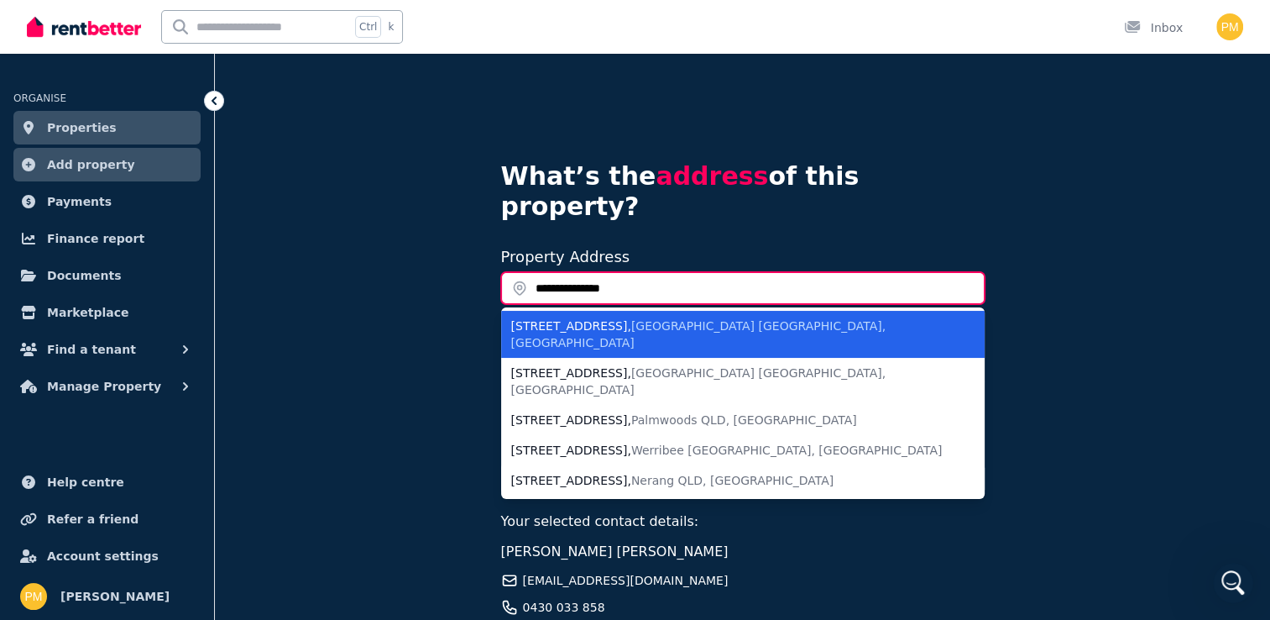
type input "**********"
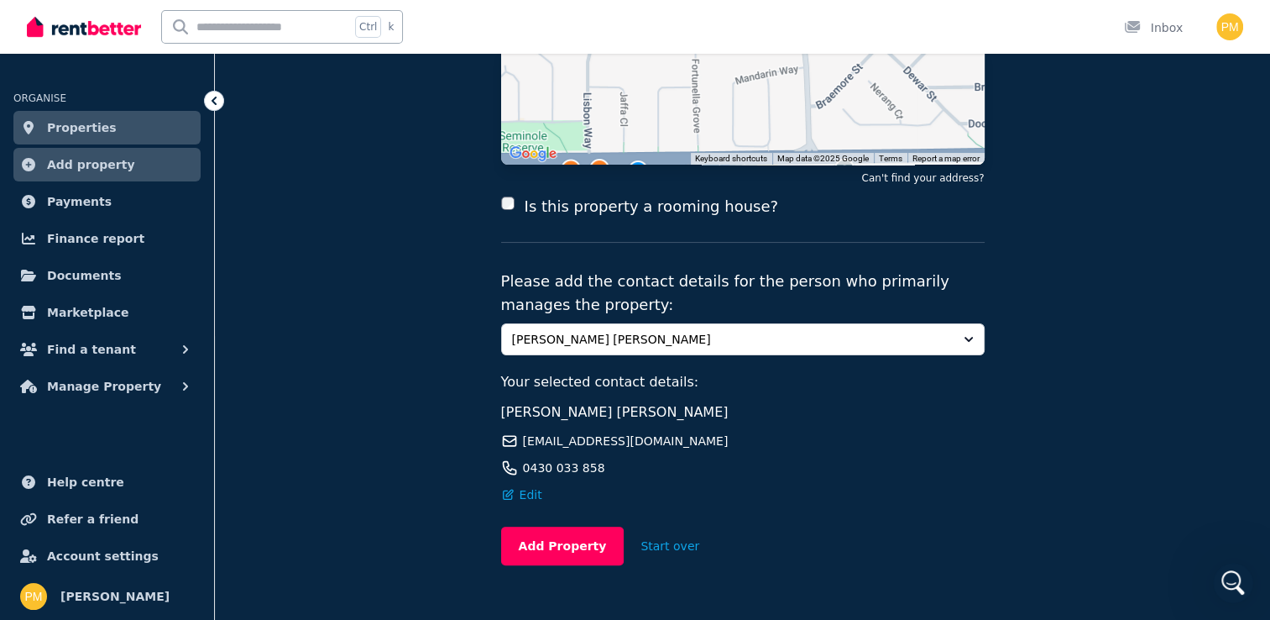
scroll to position [292, 0]
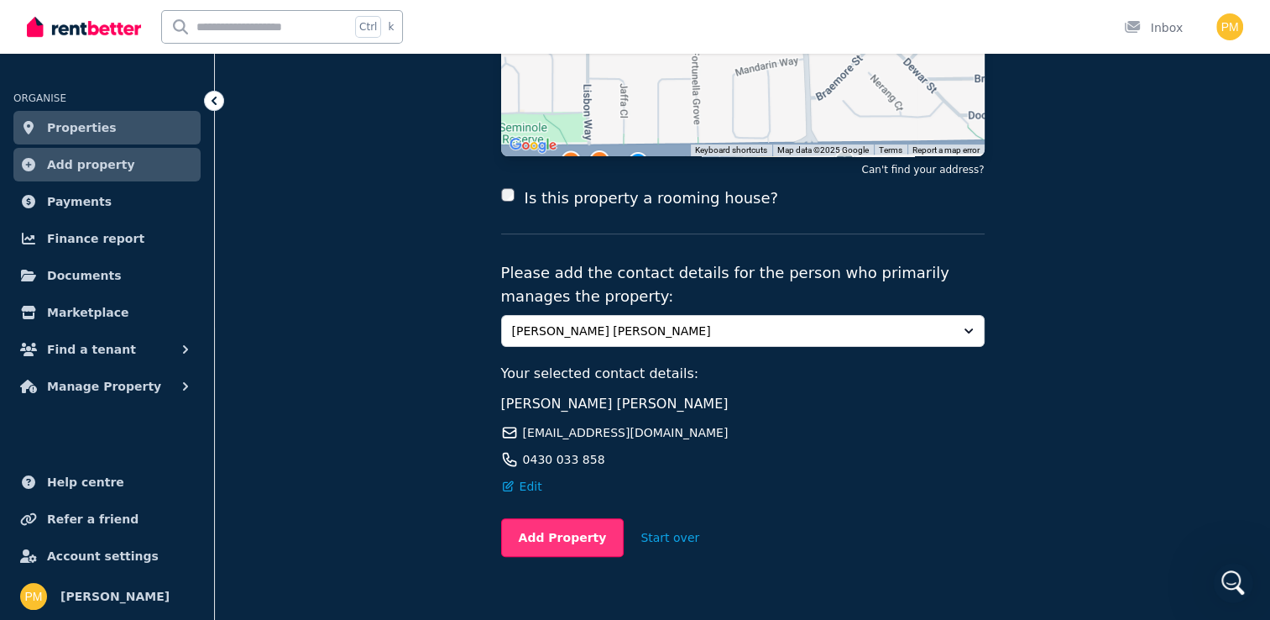
click at [566, 518] on button "Add Property" at bounding box center [562, 537] width 123 height 39
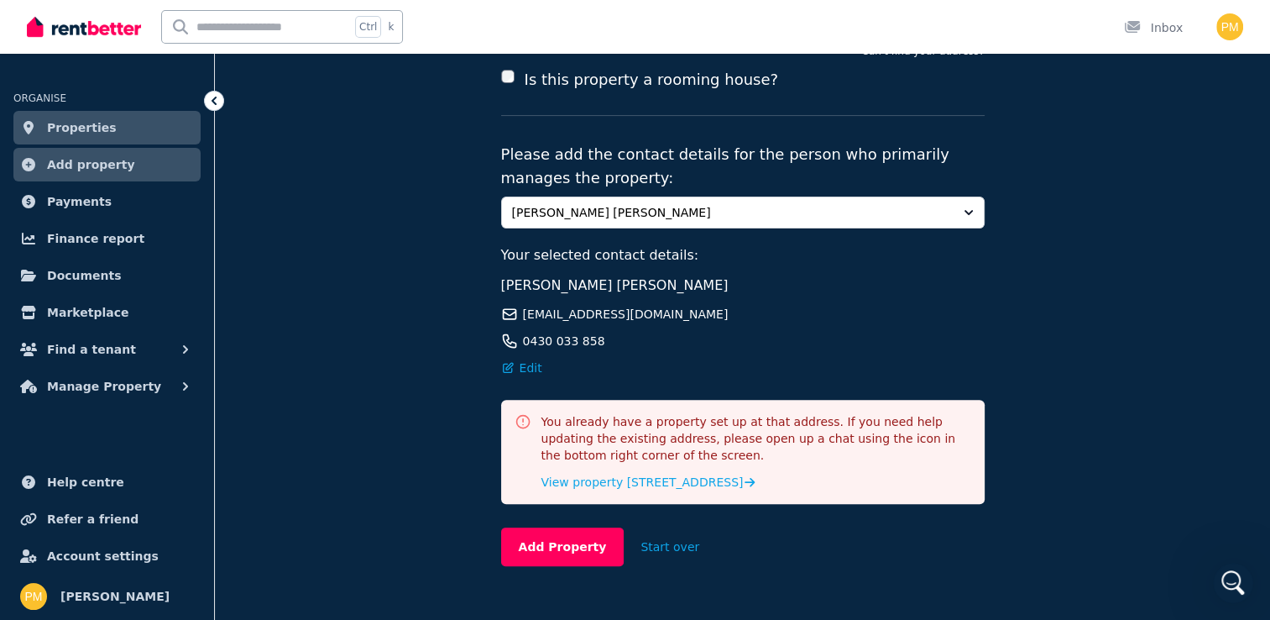
scroll to position [420, 0]
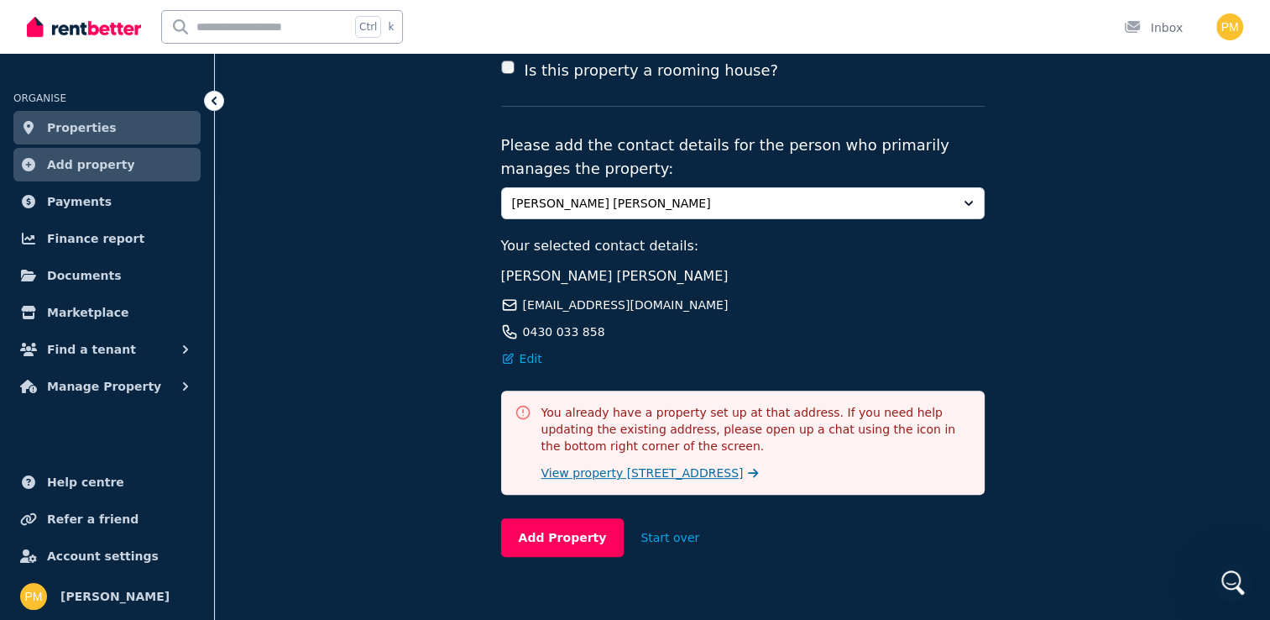
click at [702, 464] on span "View property [STREET_ADDRESS]" at bounding box center [643, 472] width 202 height 17
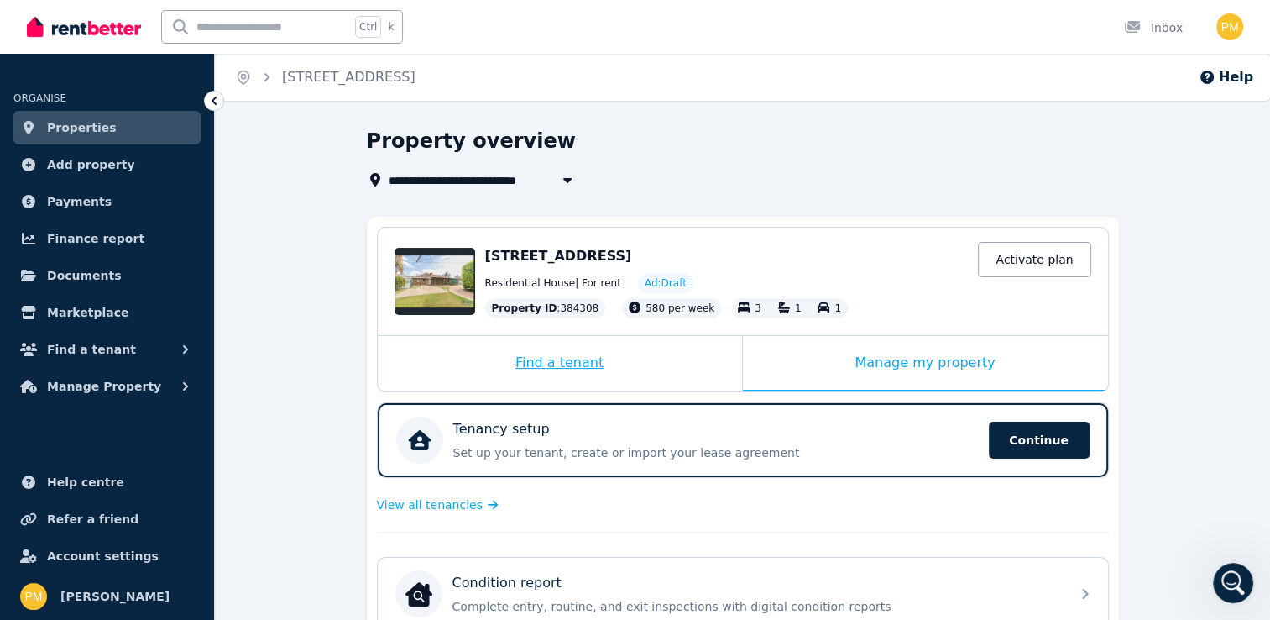
click at [613, 369] on div "Find a tenant" at bounding box center [560, 363] width 364 height 55
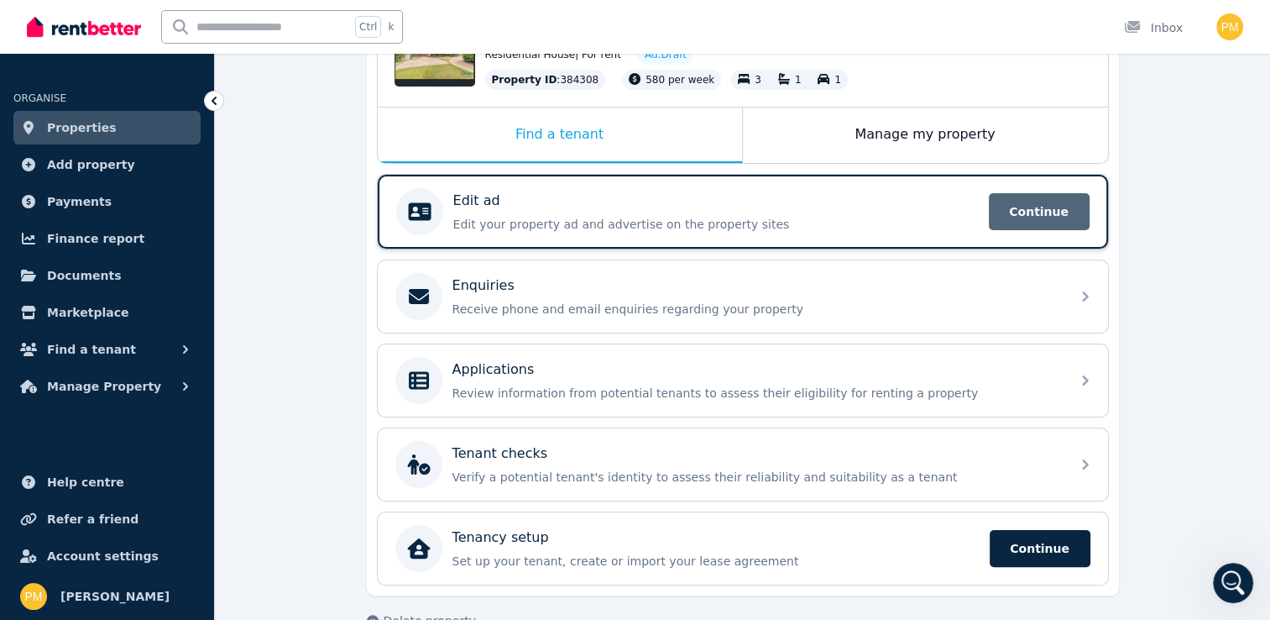
scroll to position [263, 0]
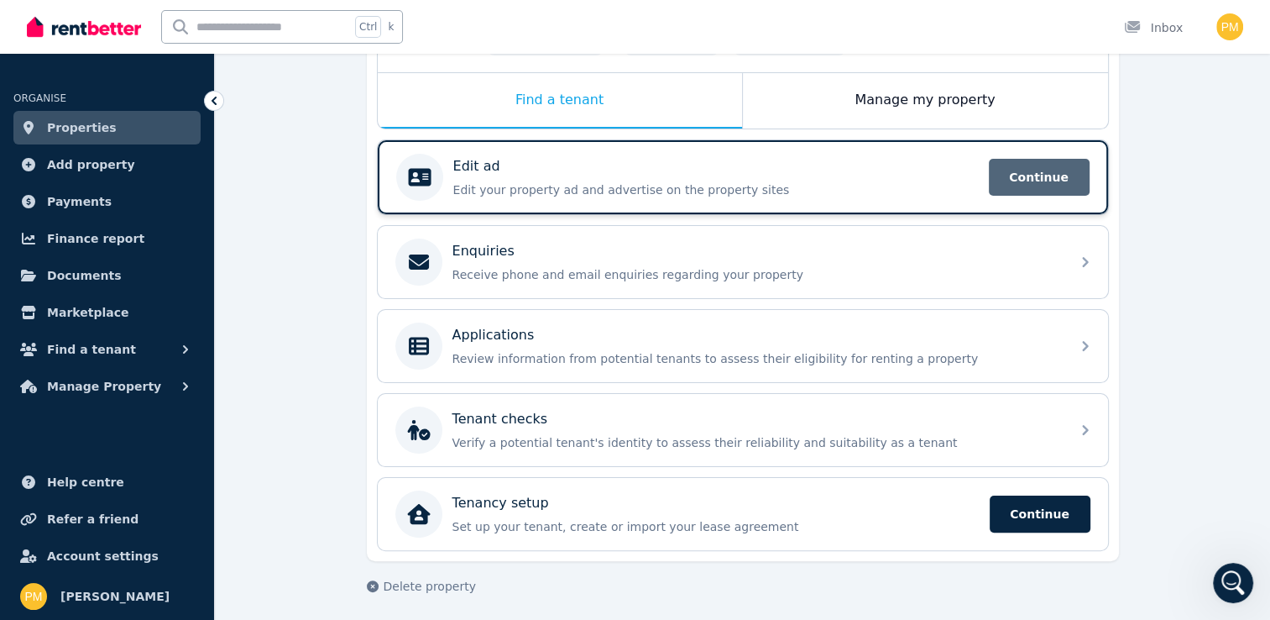
click at [1030, 173] on span "Continue" at bounding box center [1039, 177] width 101 height 37
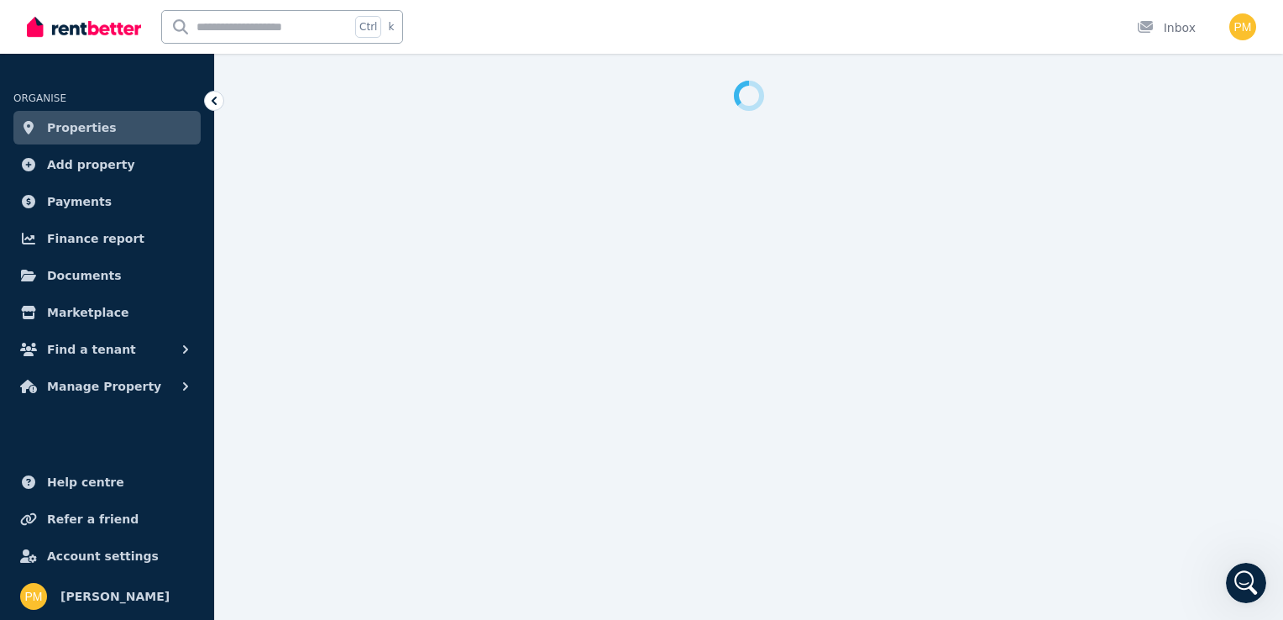
select select "**"
select select "**********"
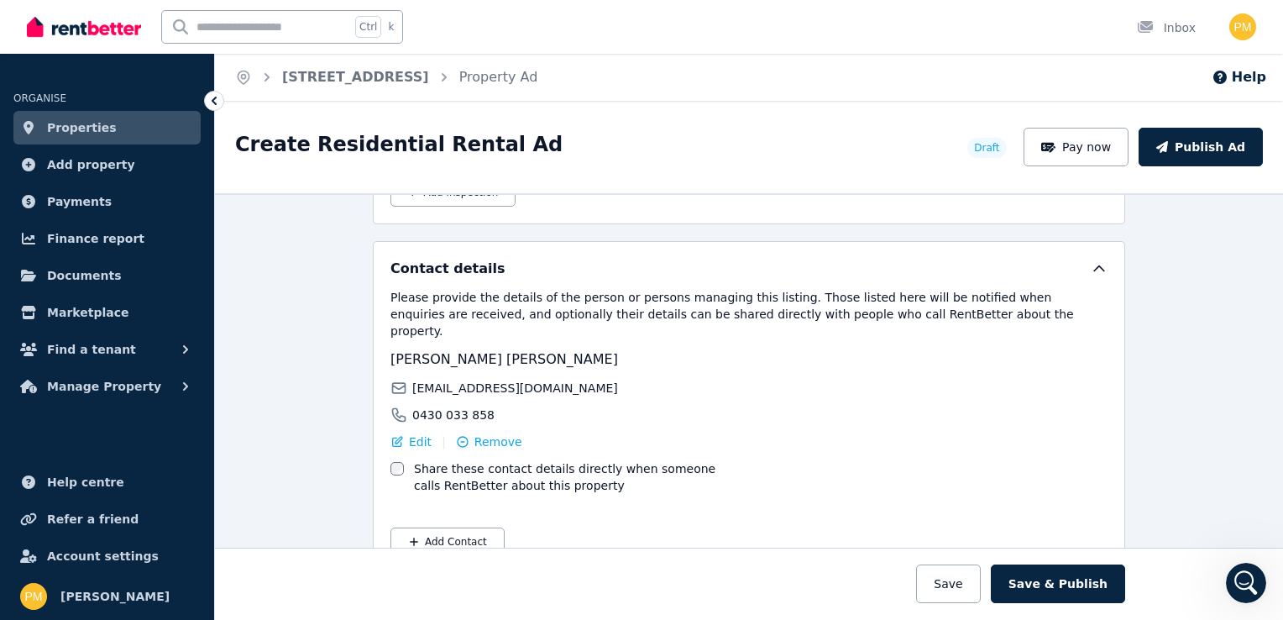
scroll to position [2619, 0]
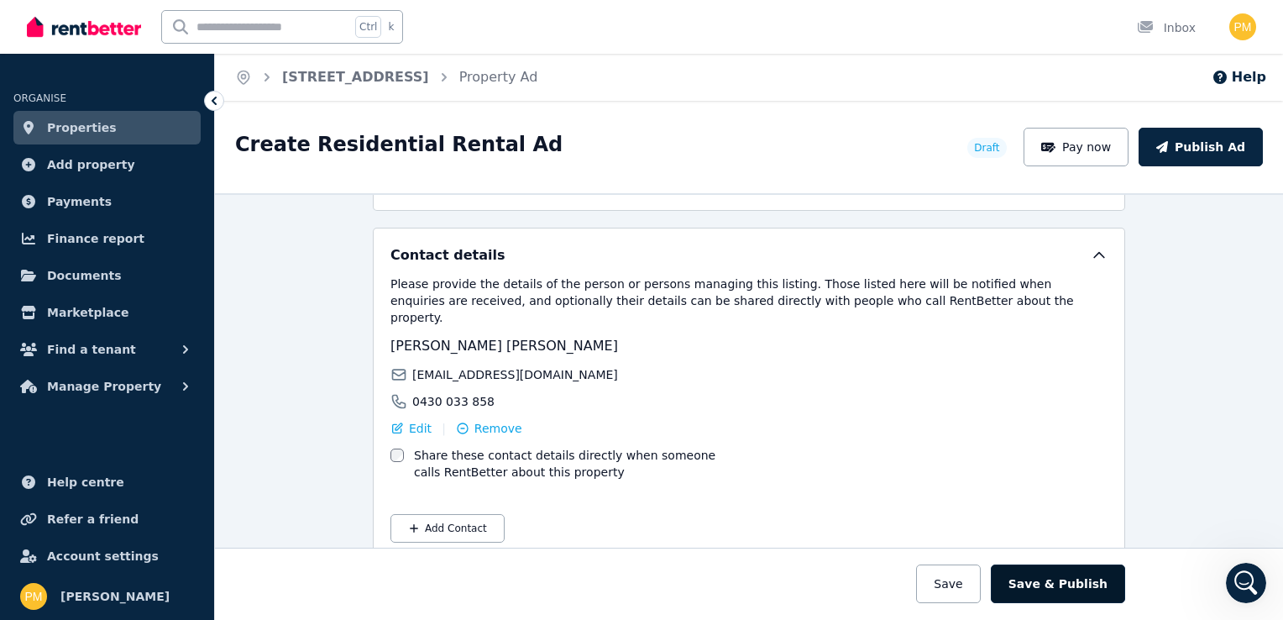
click at [1075, 579] on button "Save & Publish" at bounding box center [1058, 583] width 134 height 39
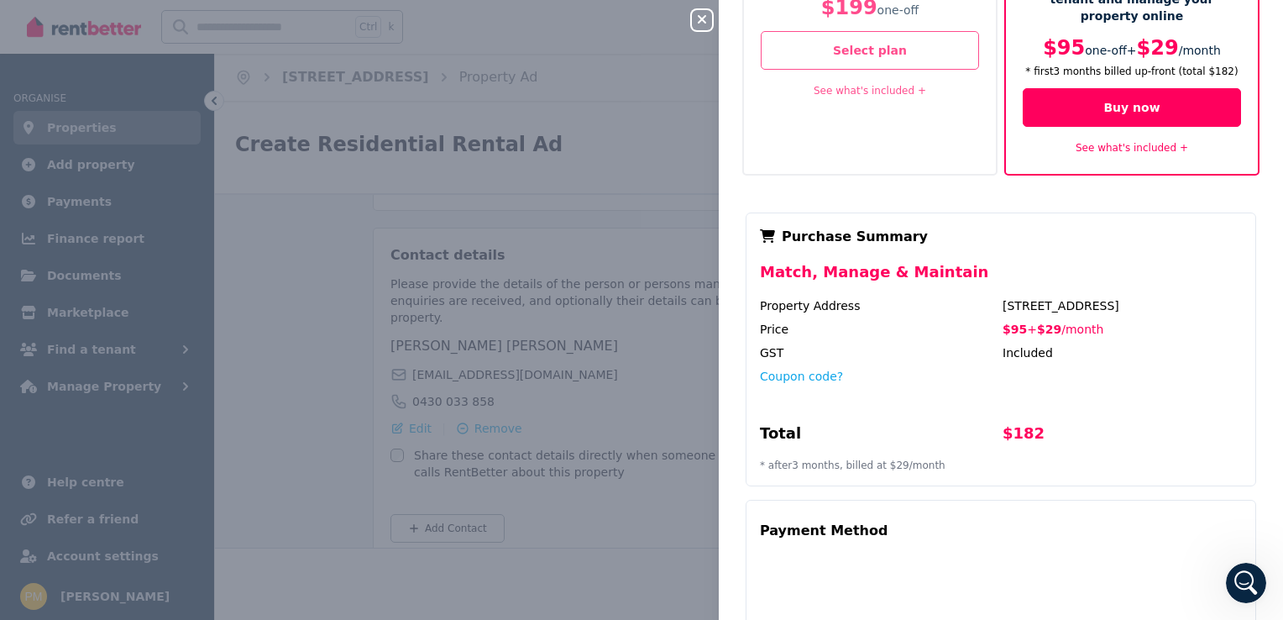
scroll to position [0, 0]
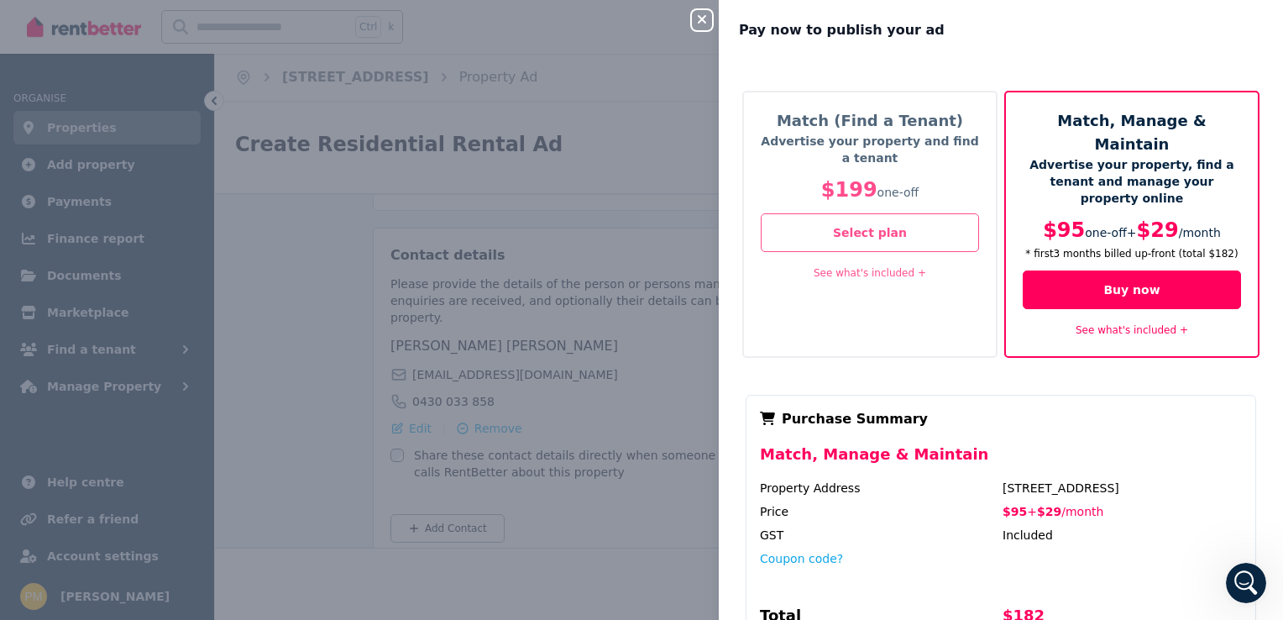
click at [647, 149] on div "Close panel Pay now to publish your ad Match (Find a Tenant) Advertise your pro…" at bounding box center [641, 310] width 1283 height 620
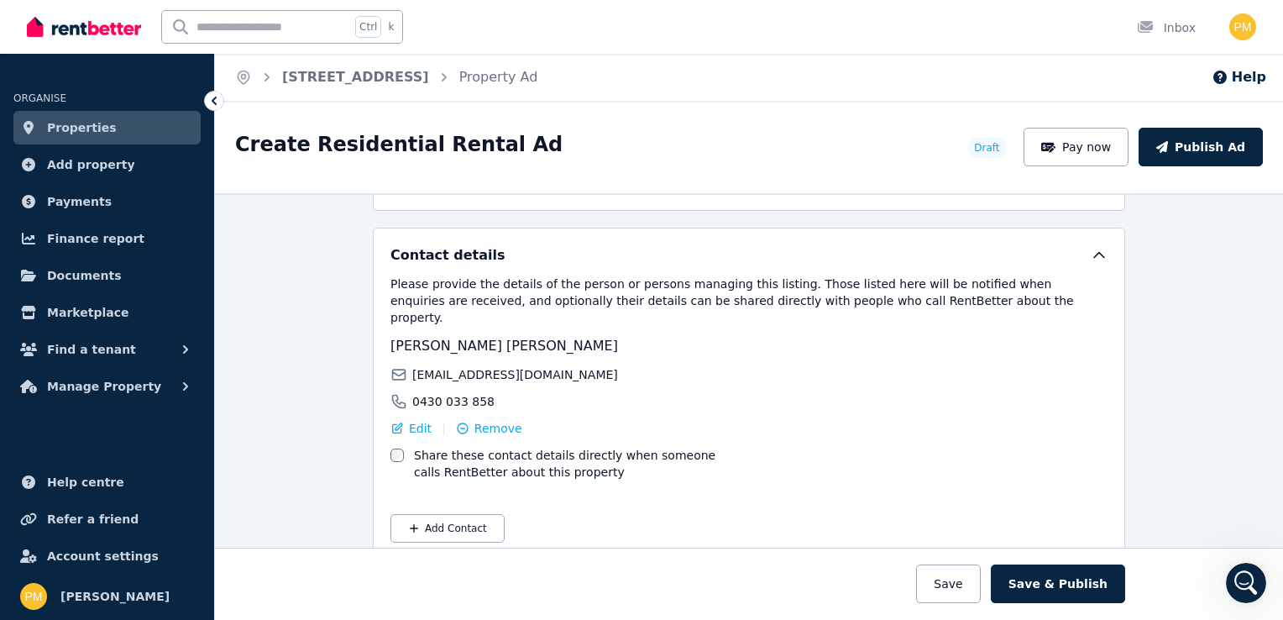
click at [1245, 584] on icon "Open Intercom Messenger" at bounding box center [1246, 582] width 12 height 13
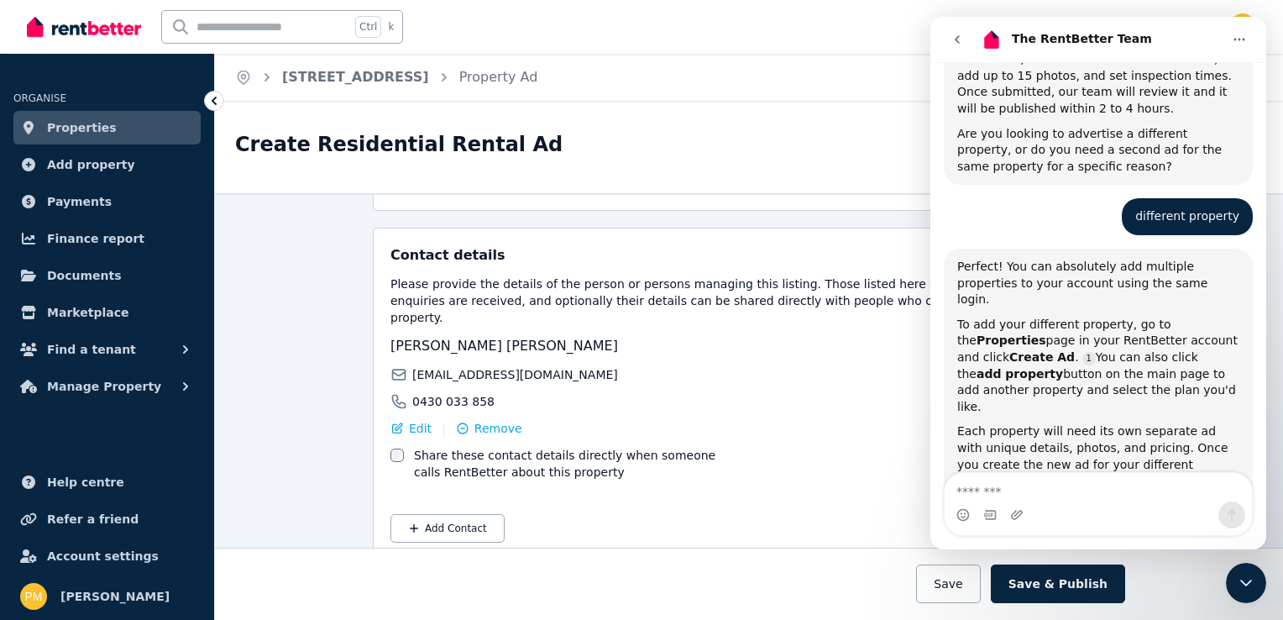
scroll to position [769, 0]
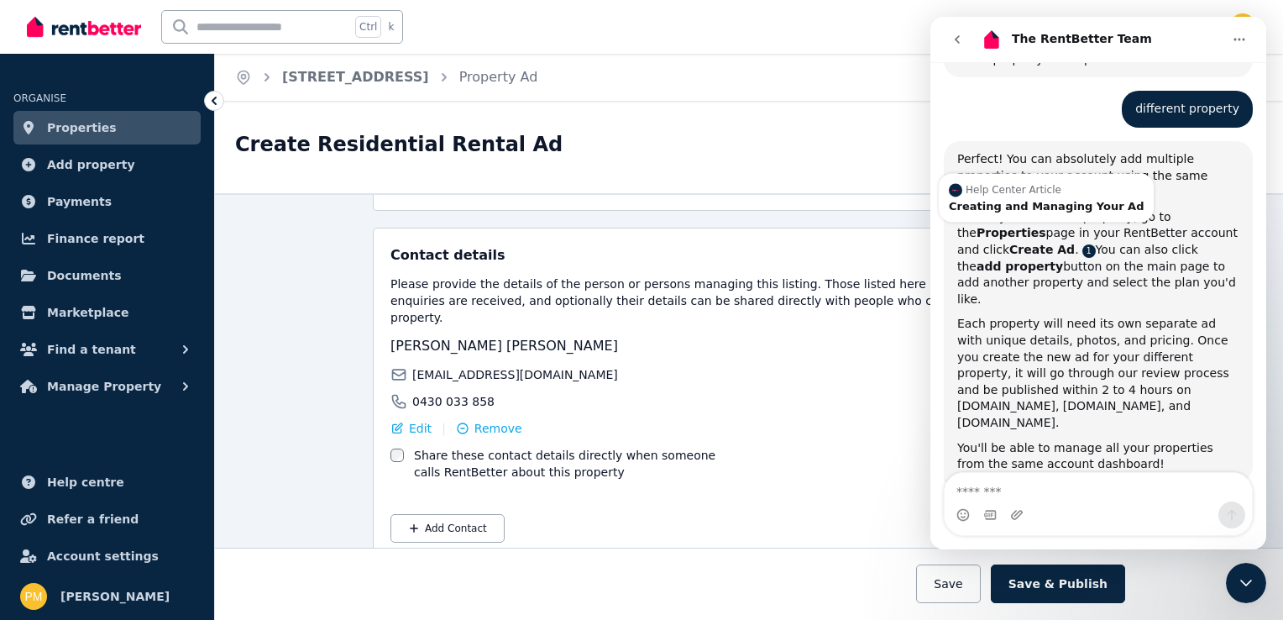
click at [1082, 244] on link "Source reference 5594020:" at bounding box center [1088, 250] width 13 height 13
click at [988, 201] on div "Creating and Managing Your Ad" at bounding box center [1046, 206] width 195 height 11
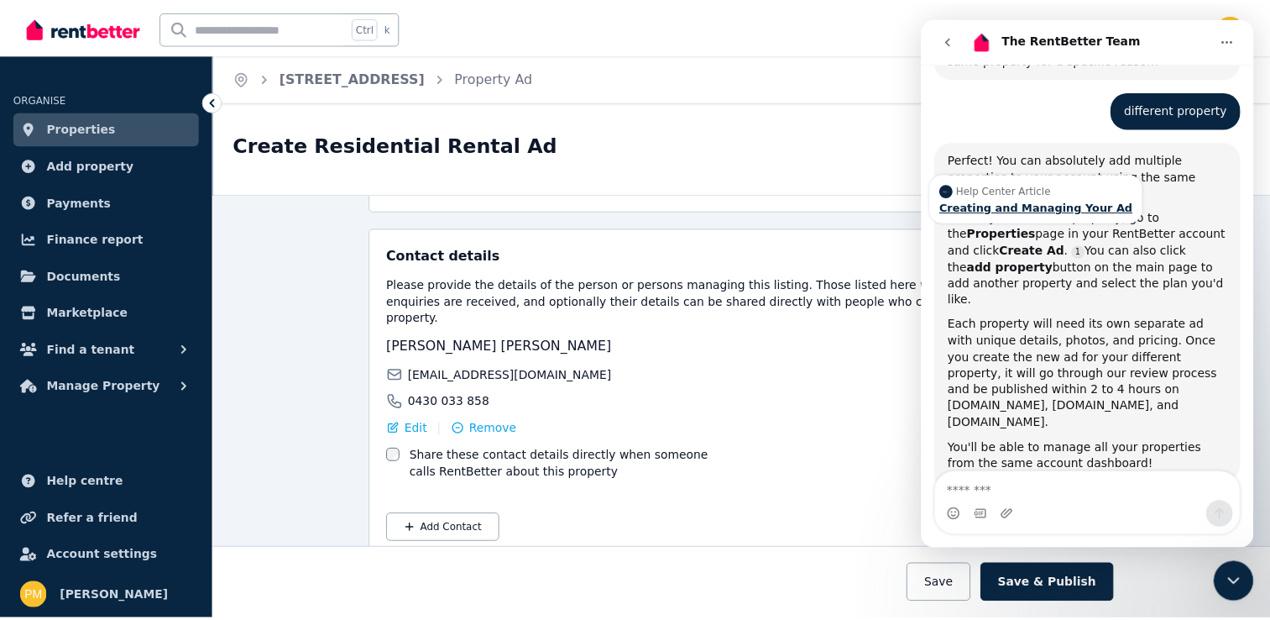
scroll to position [0, 0]
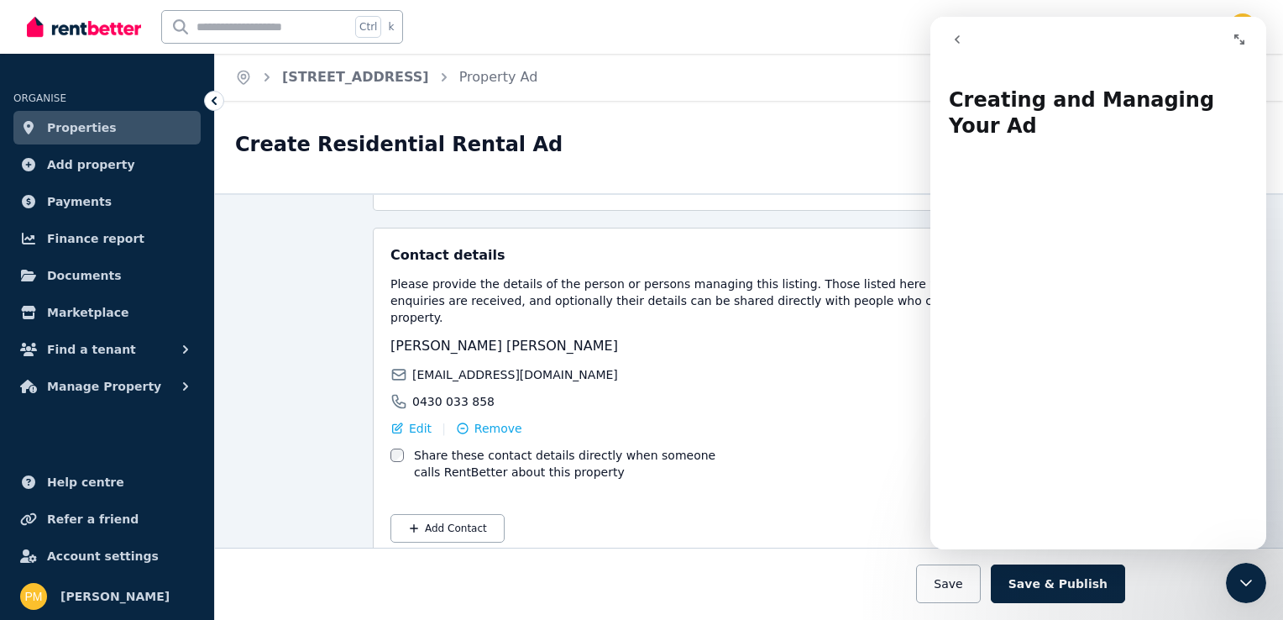
click at [96, 128] on span "Properties" at bounding box center [82, 128] width 70 height 20
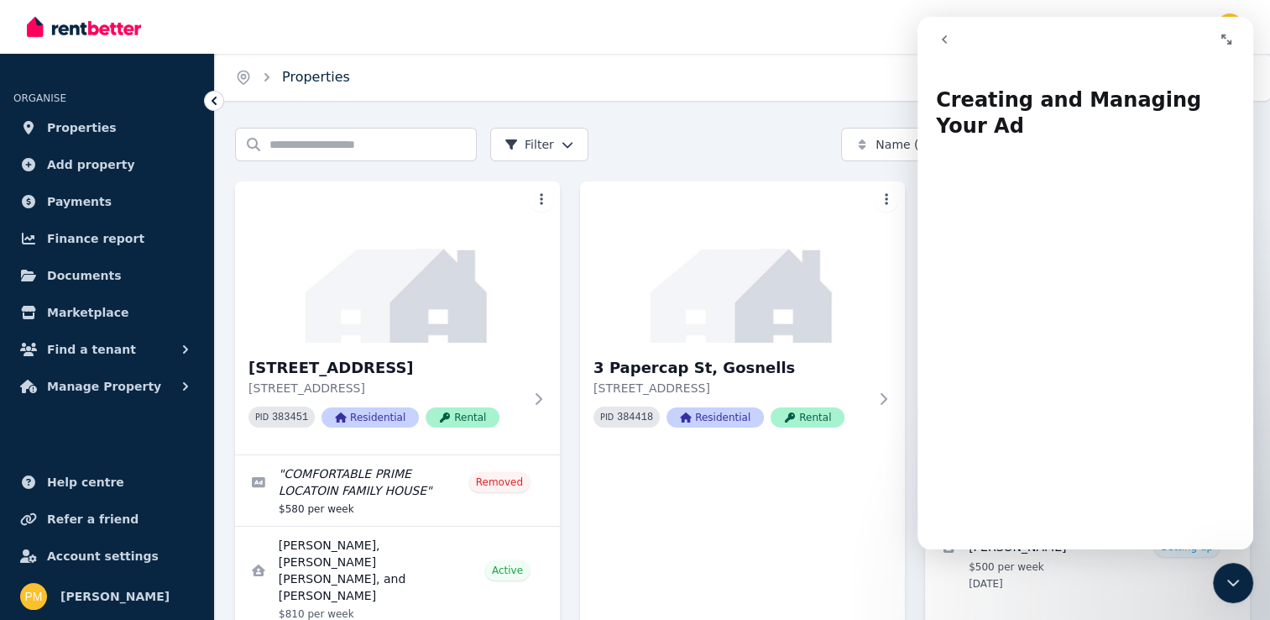
click at [327, 76] on link "Properties" at bounding box center [316, 77] width 68 height 16
click at [1233, 584] on icon "Close Intercom Messenger" at bounding box center [1234, 582] width 12 height 7
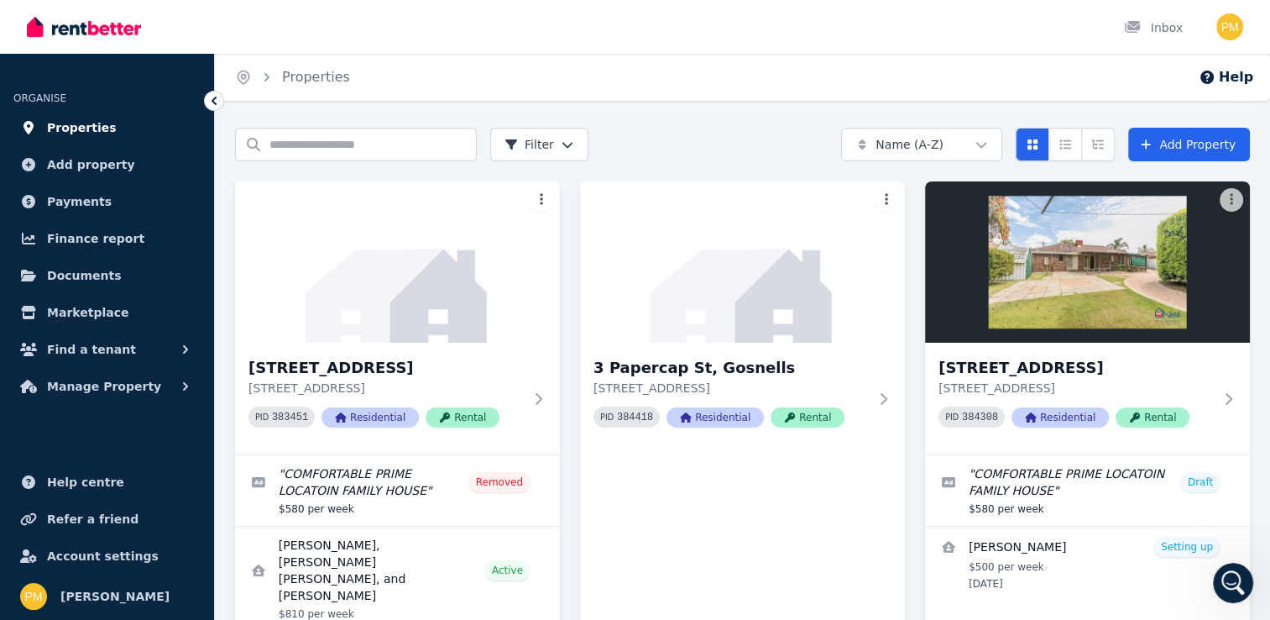
click at [61, 123] on span "Properties" at bounding box center [82, 128] width 70 height 20
click at [416, 142] on input "Search properties" at bounding box center [356, 145] width 242 height 34
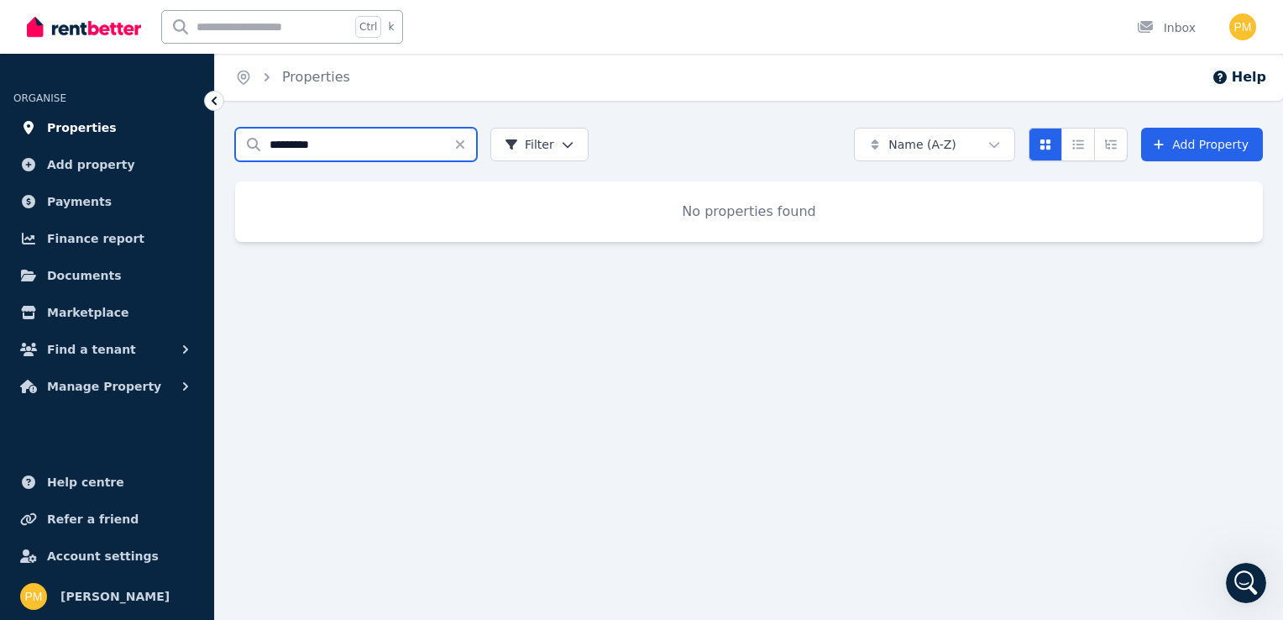
type input "*********"
click at [87, 126] on span "Properties" at bounding box center [82, 128] width 70 height 20
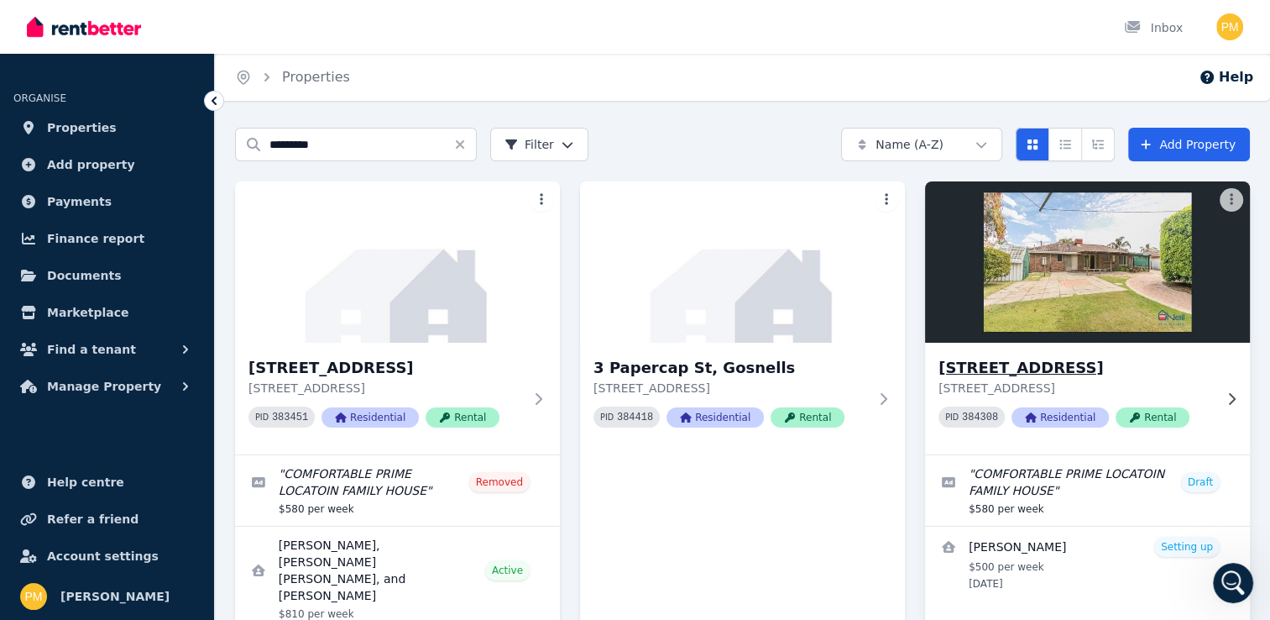
click at [1236, 394] on icon at bounding box center [1231, 398] width 17 height 13
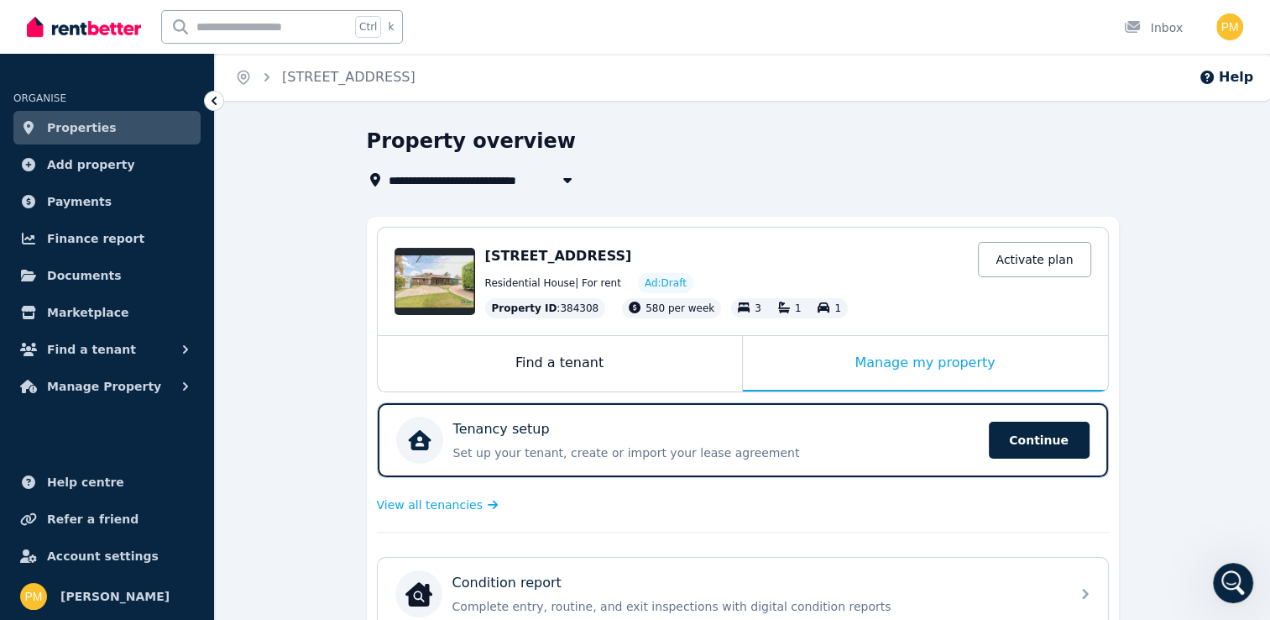
click at [564, 179] on icon "button" at bounding box center [567, 180] width 8 height 5
type input "**********"
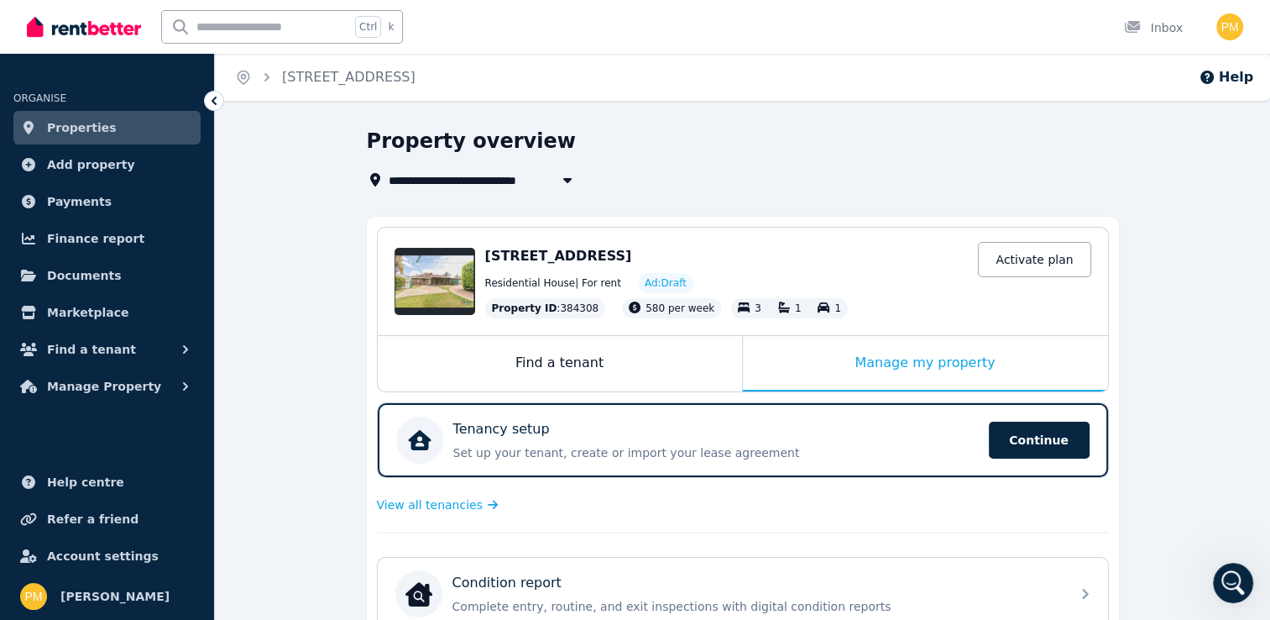
click at [371, 180] on icon at bounding box center [375, 179] width 10 height 13
click at [266, 74] on icon "Breadcrumb" at bounding box center [266, 77] width 5 height 8
click at [1244, 591] on div "Open Intercom Messenger" at bounding box center [1233, 582] width 55 height 55
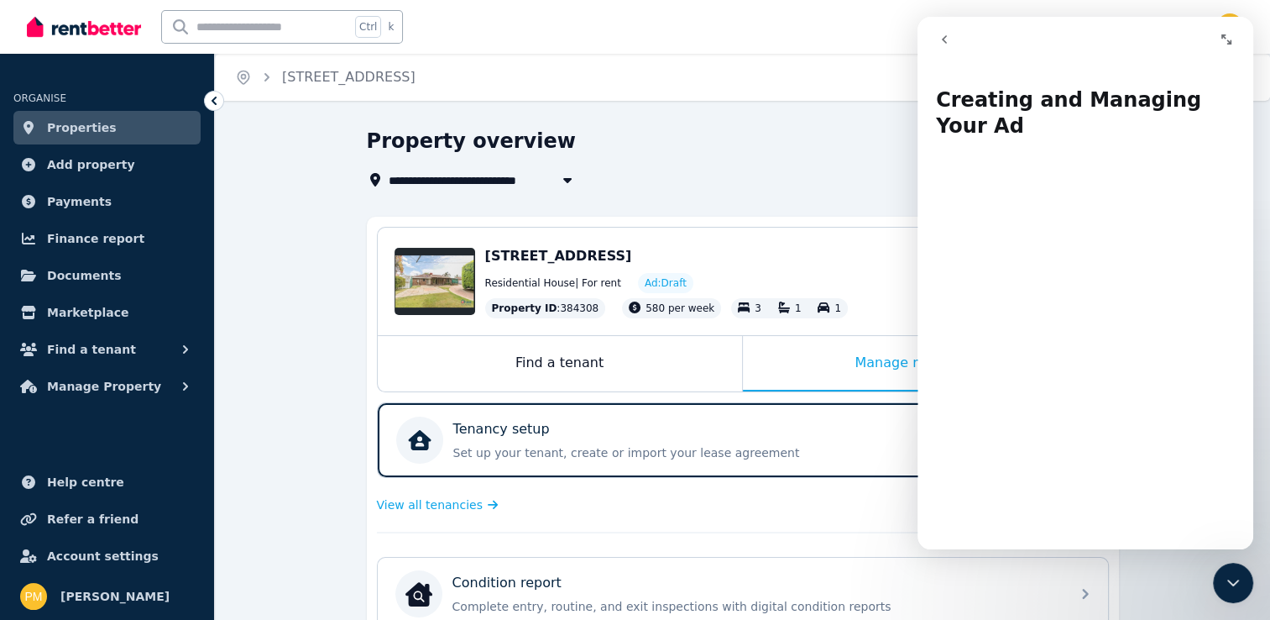
click at [942, 39] on icon "go back" at bounding box center [944, 39] width 13 height 13
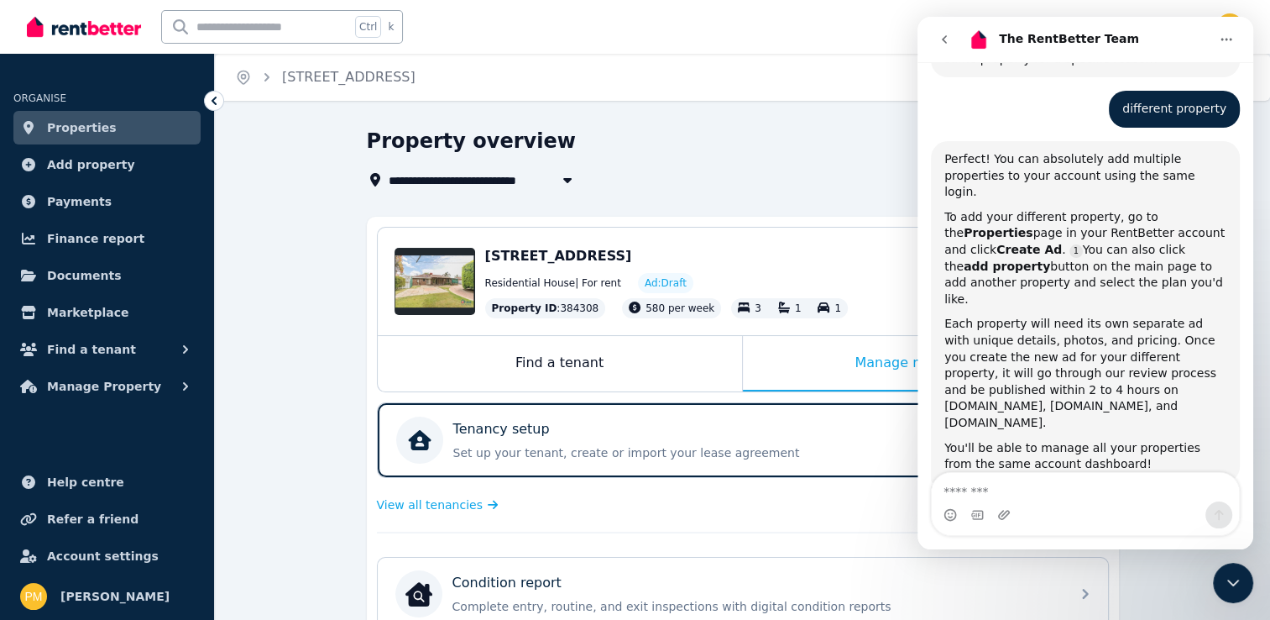
scroll to position [769, 0]
click at [972, 487] on textarea "Message…" at bounding box center [1085, 487] width 307 height 29
type textarea "**********"
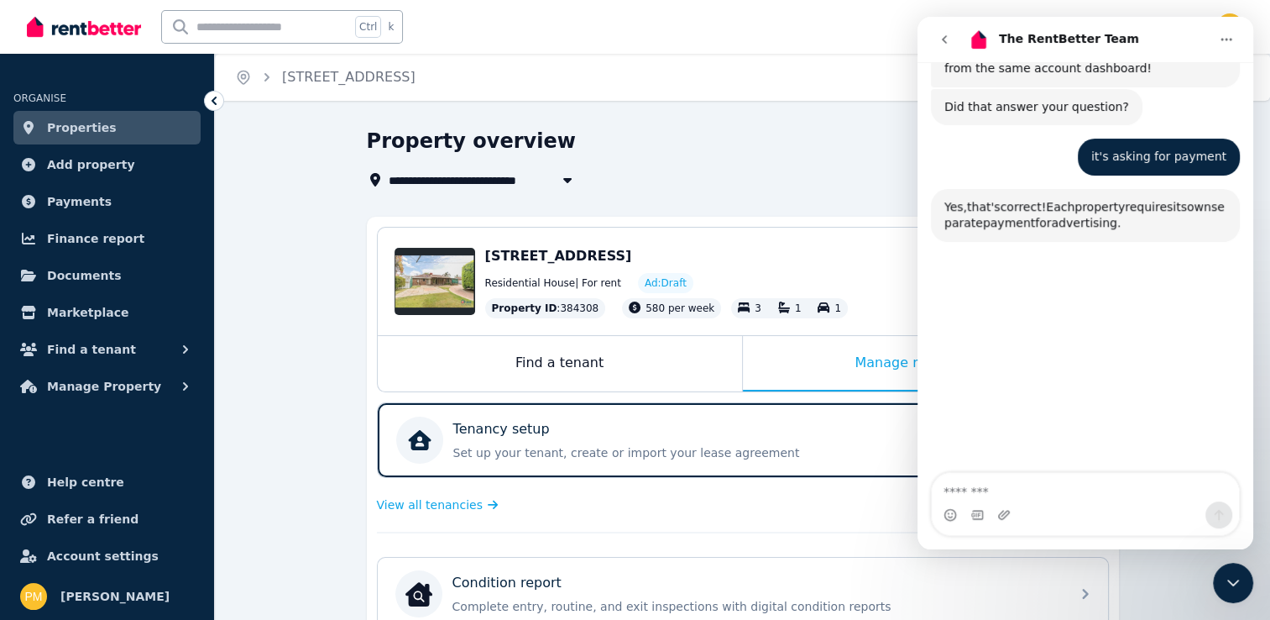
scroll to position [1163, 0]
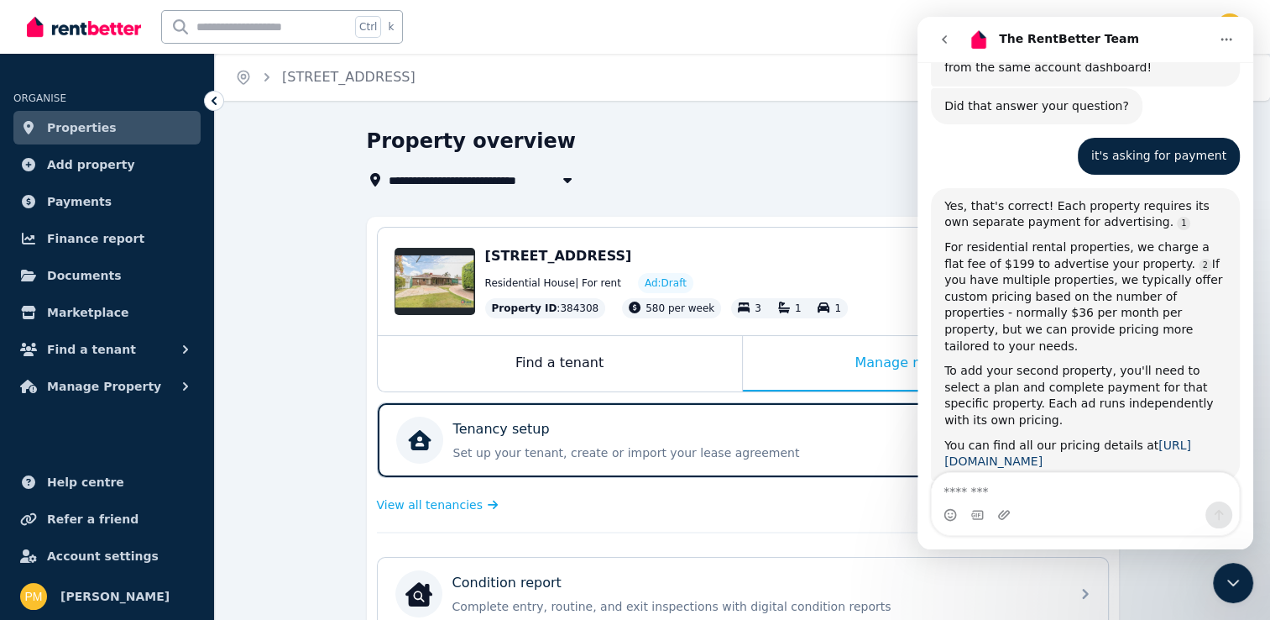
click at [1045, 438] on link "[URL][DOMAIN_NAME]" at bounding box center [1068, 453] width 247 height 30
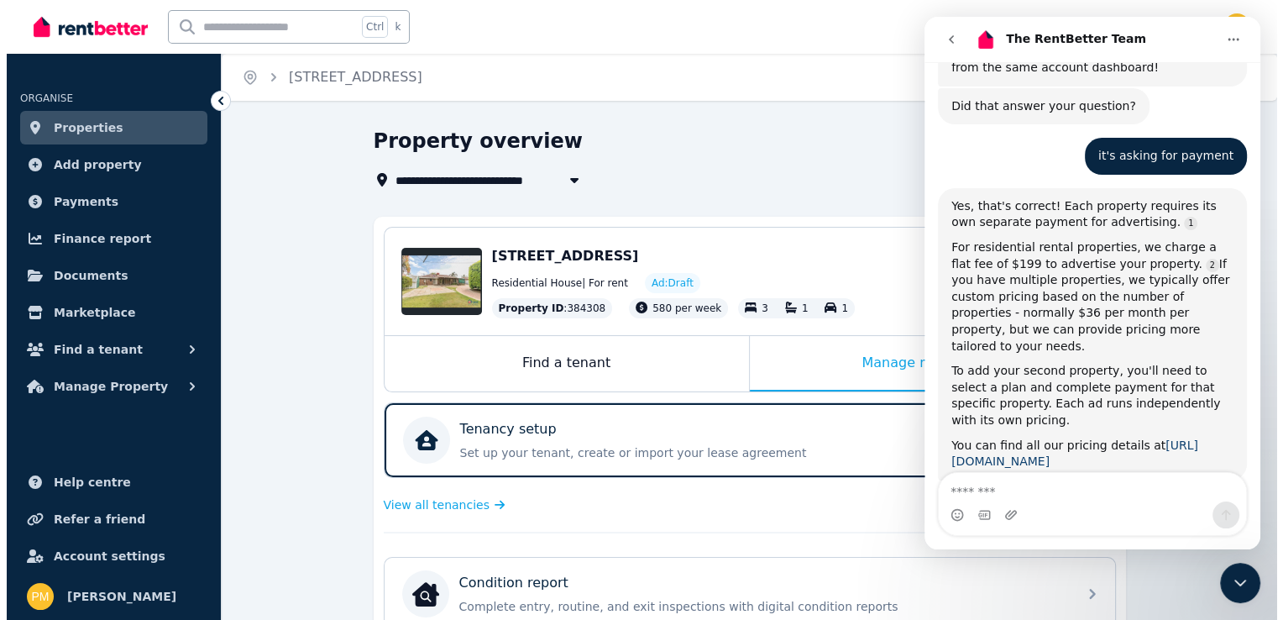
scroll to position [1164, 0]
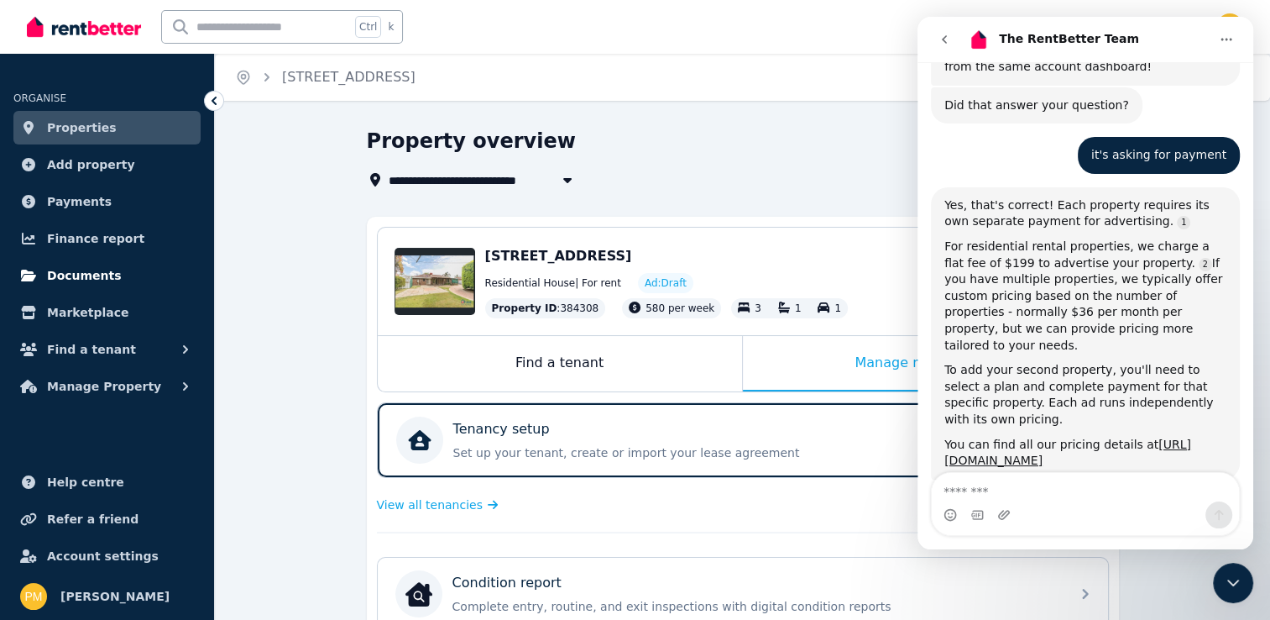
click at [71, 271] on span "Documents" at bounding box center [84, 275] width 75 height 20
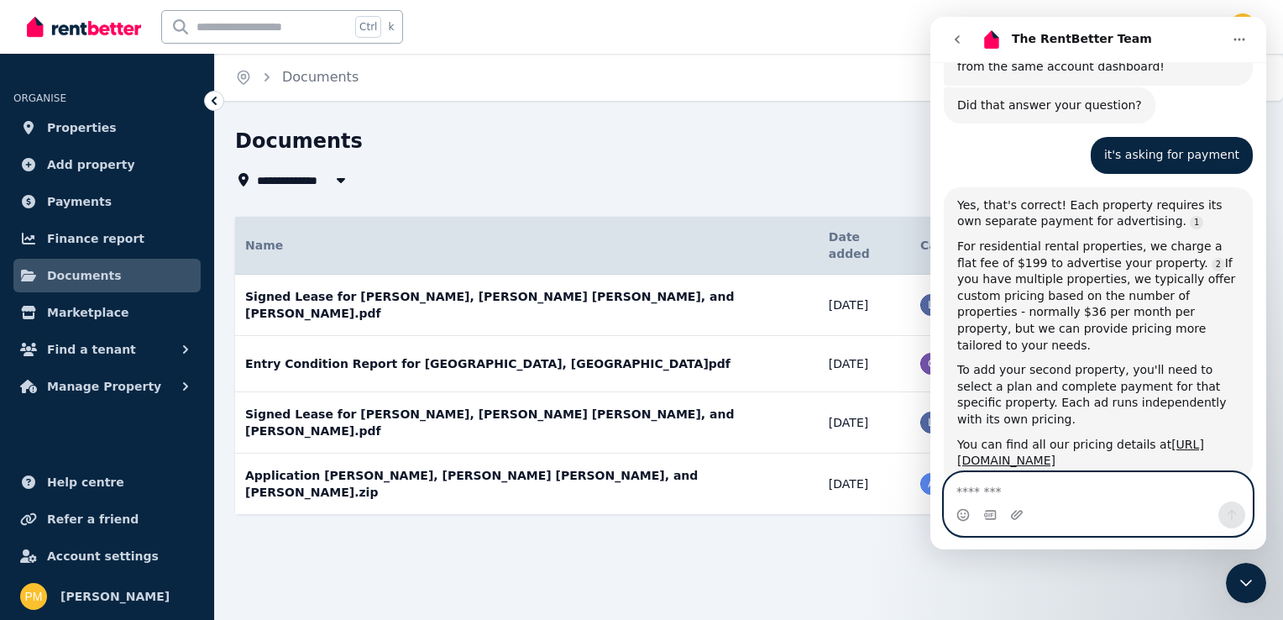
click at [1031, 496] on textarea "Message…" at bounding box center [1098, 487] width 307 height 29
click at [962, 513] on icon "Emoji picker" at bounding box center [962, 514] width 13 height 13
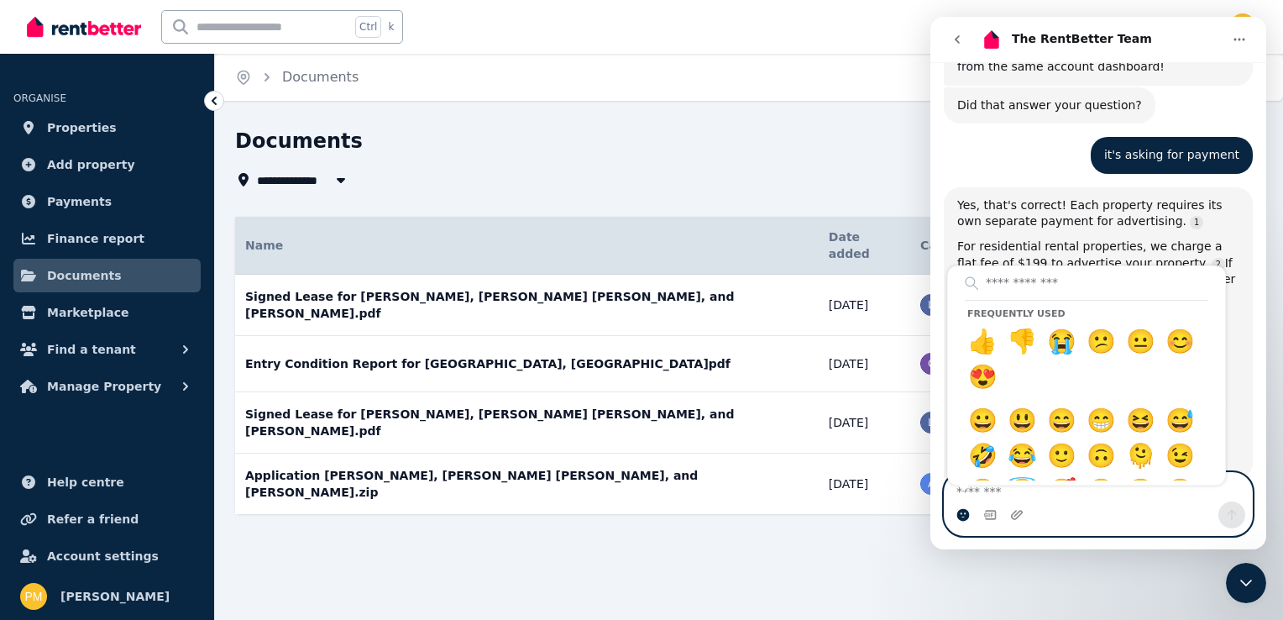
click at [964, 514] on icon "Emoji picker" at bounding box center [964, 513] width 6 height 2
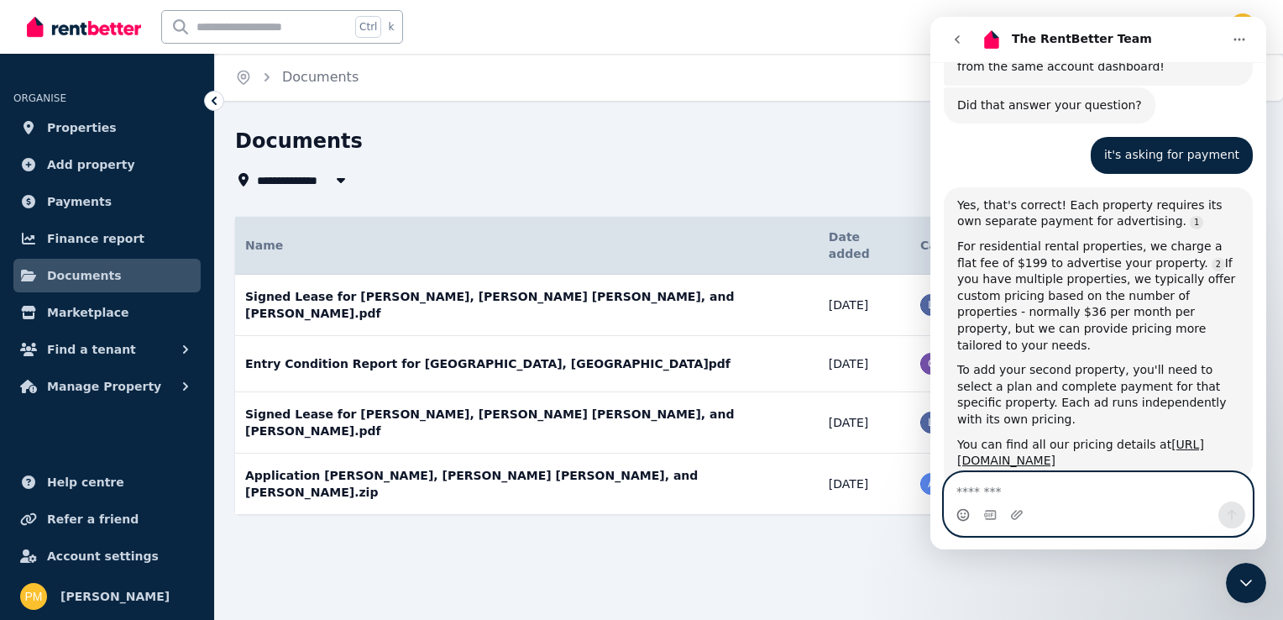
click at [964, 514] on icon "Emoji picker" at bounding box center [964, 513] width 6 height 2
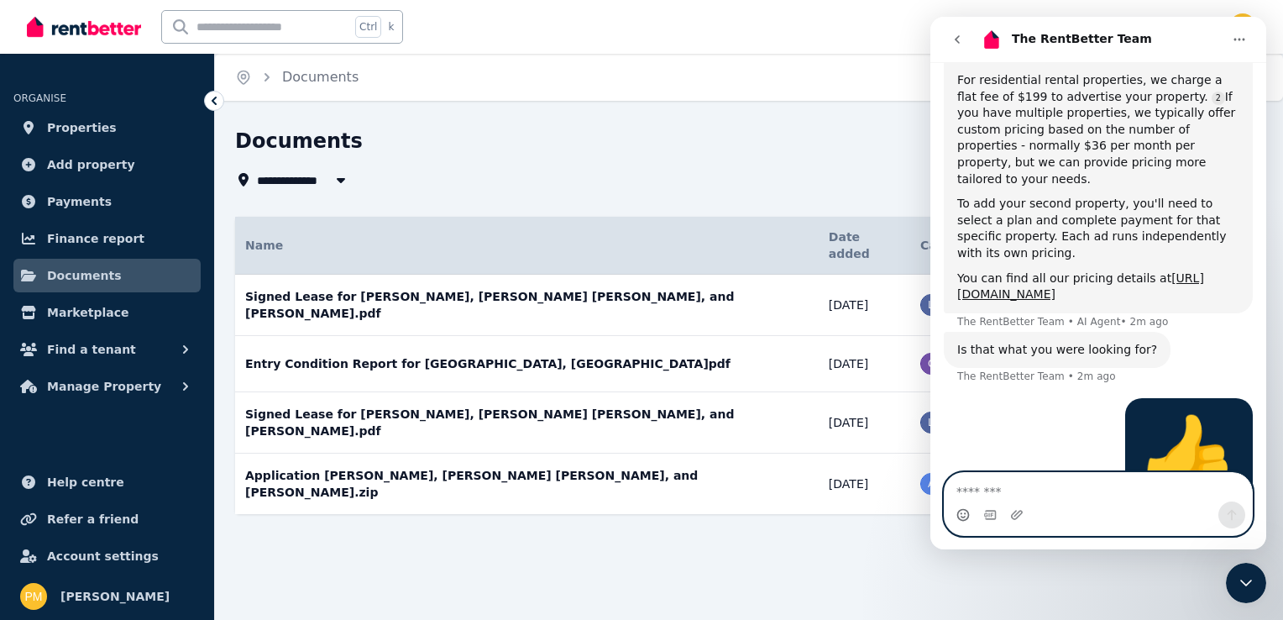
scroll to position [1343, 0]
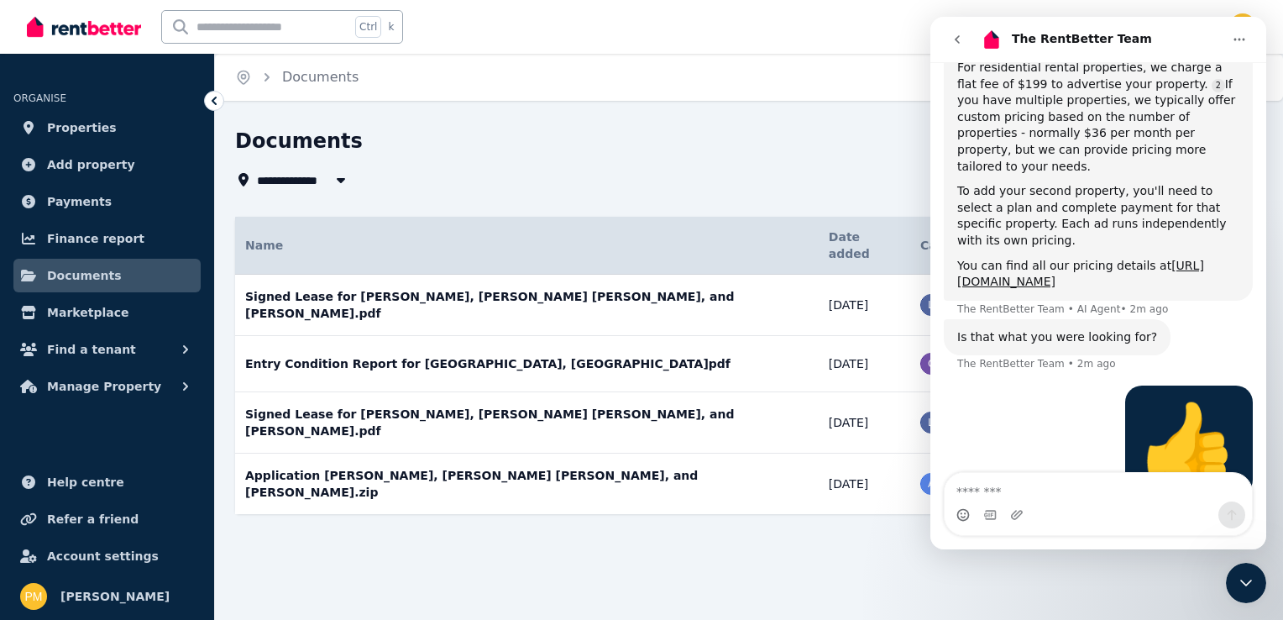
click at [1246, 578] on icon "Close Intercom Messenger" at bounding box center [1246, 583] width 20 height 20
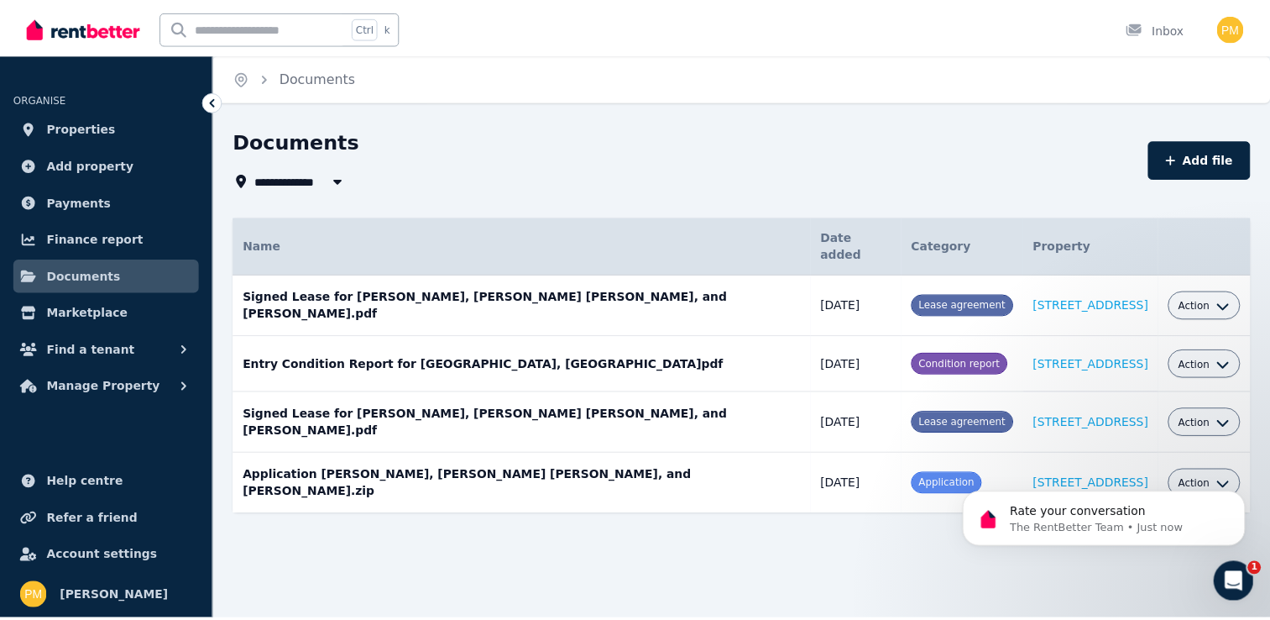
scroll to position [1509, 0]
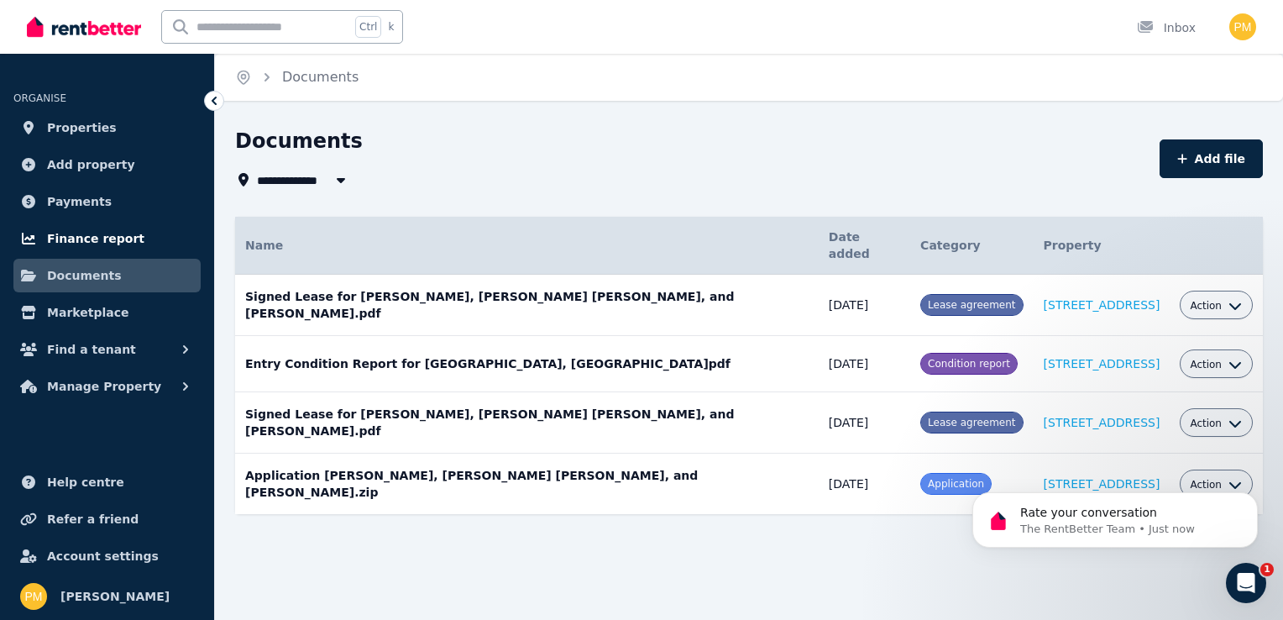
click at [99, 239] on span "Finance report" at bounding box center [95, 238] width 97 height 20
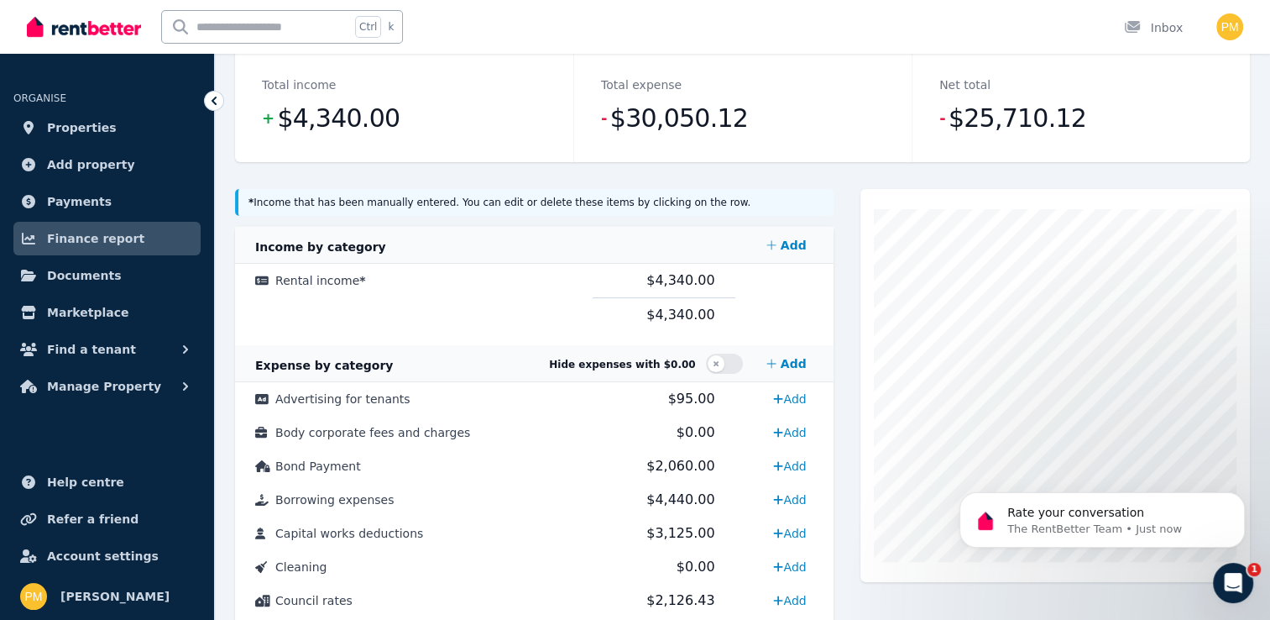
scroll to position [215, 0]
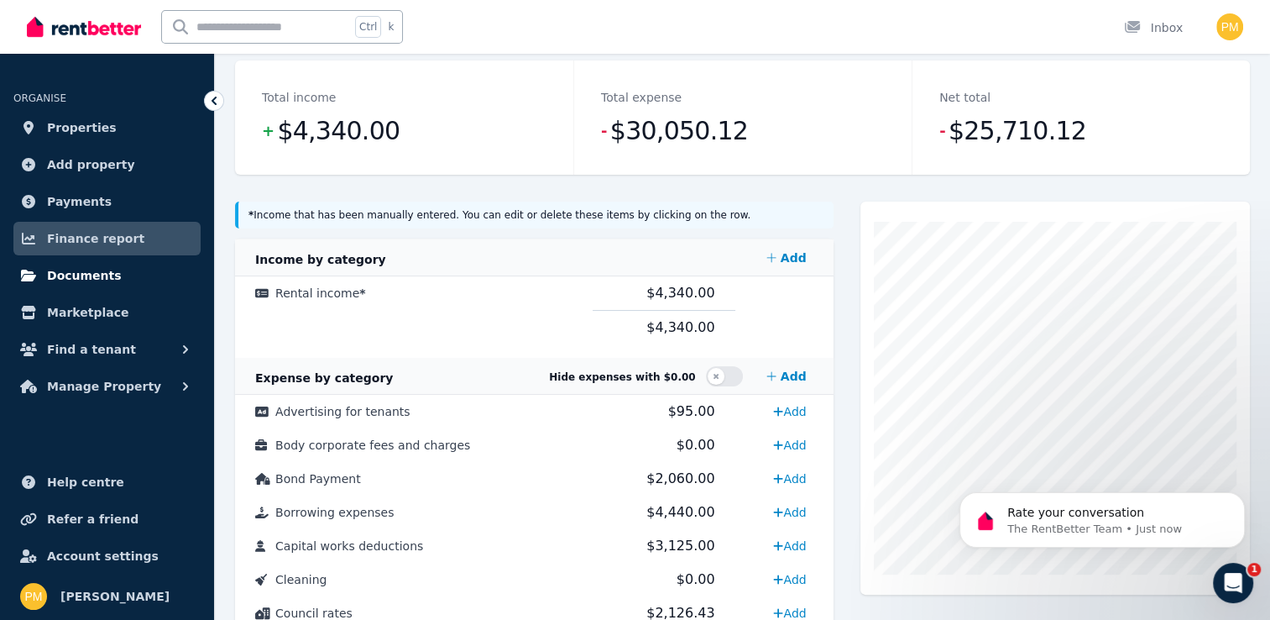
click at [82, 277] on span "Documents" at bounding box center [84, 275] width 75 height 20
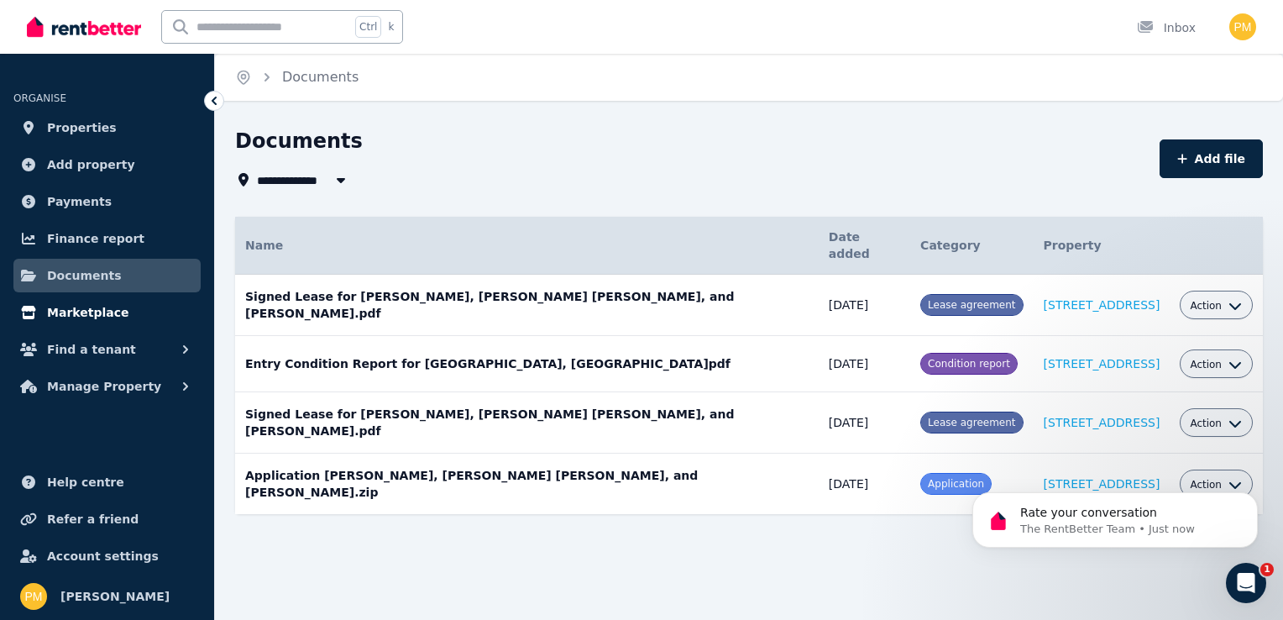
click at [44, 311] on link "Marketplace" at bounding box center [106, 313] width 187 height 34
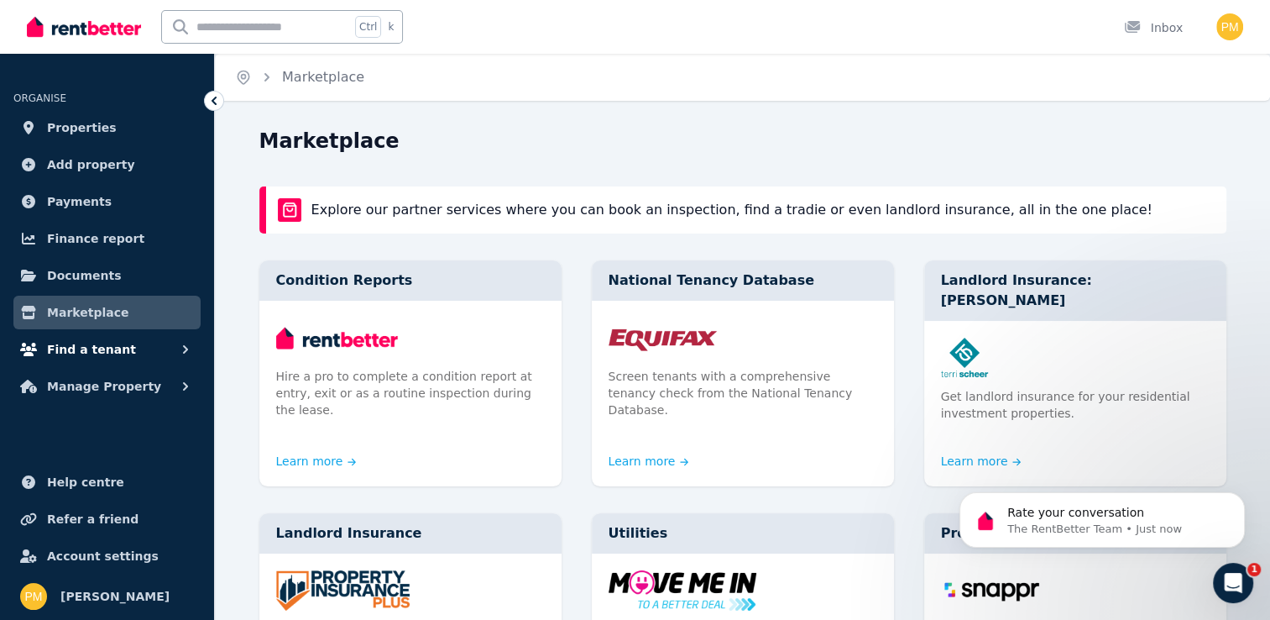
click at [55, 348] on span "Find a tenant" at bounding box center [91, 349] width 89 height 20
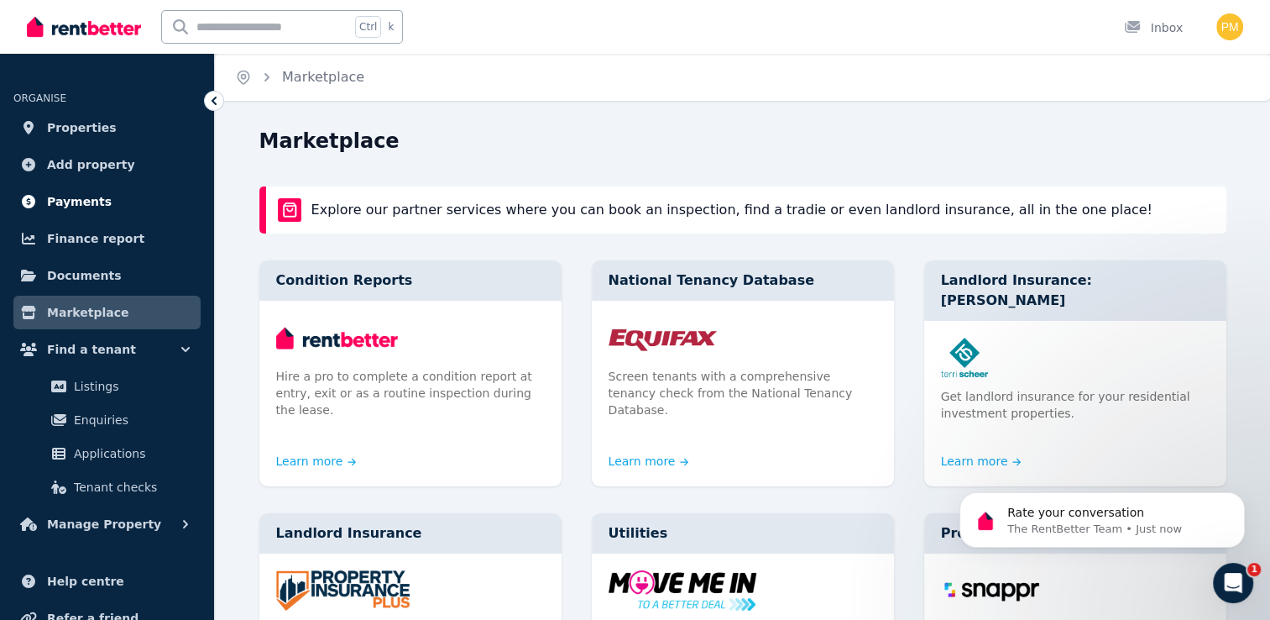
click at [86, 198] on span "Payments" at bounding box center [79, 201] width 65 height 20
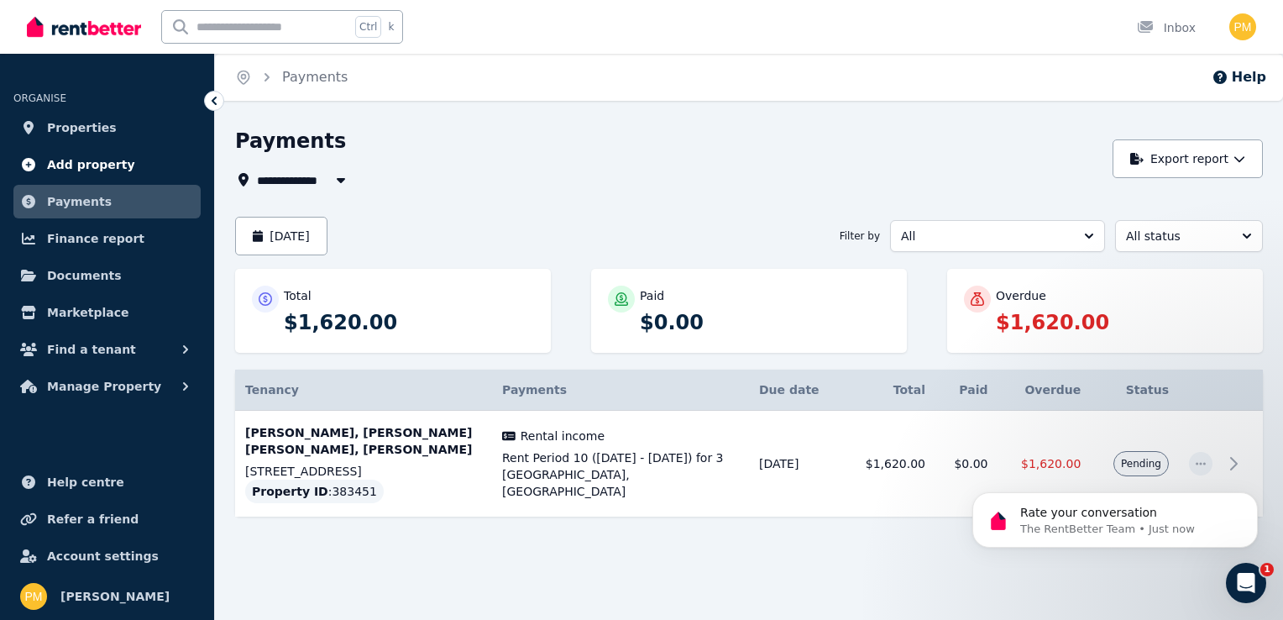
click at [90, 164] on span "Add property" at bounding box center [91, 164] width 88 height 20
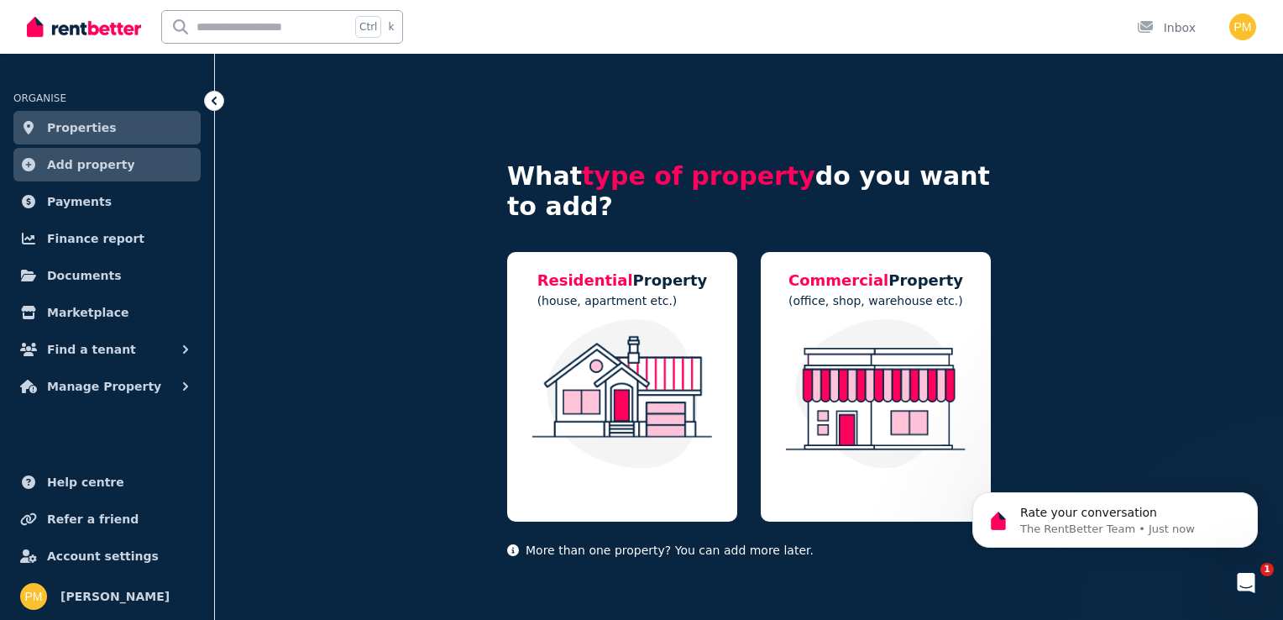
click at [91, 124] on span "Properties" at bounding box center [82, 128] width 70 height 20
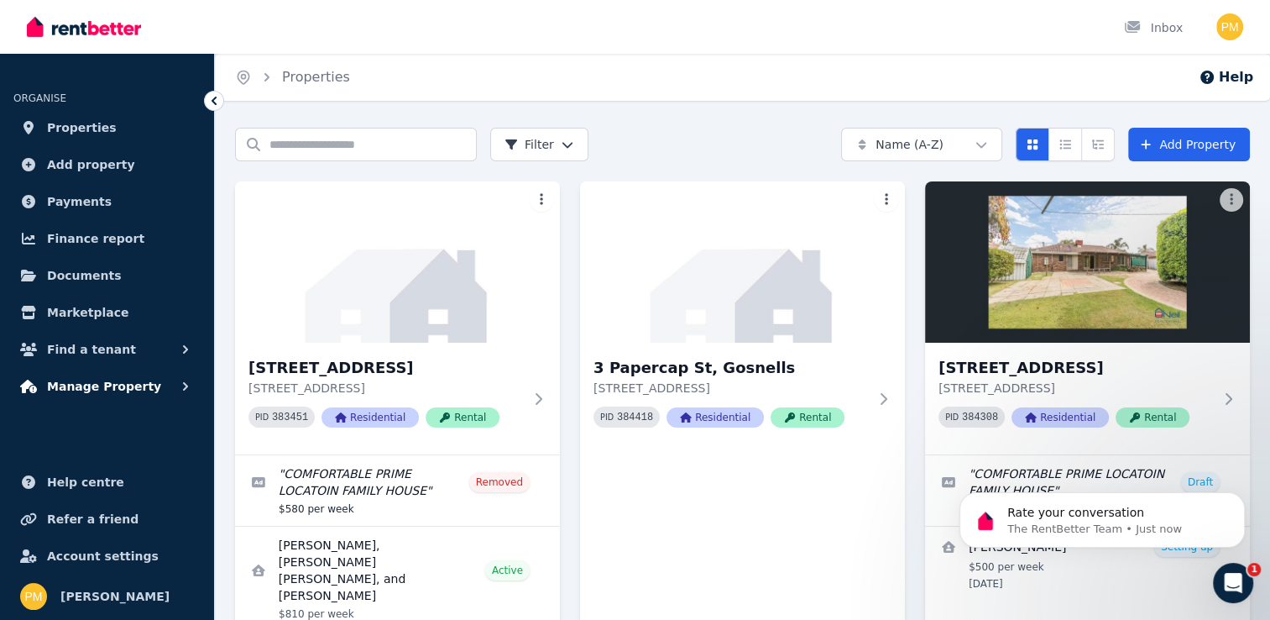
click at [65, 384] on span "Manage Property" at bounding box center [104, 386] width 114 height 20
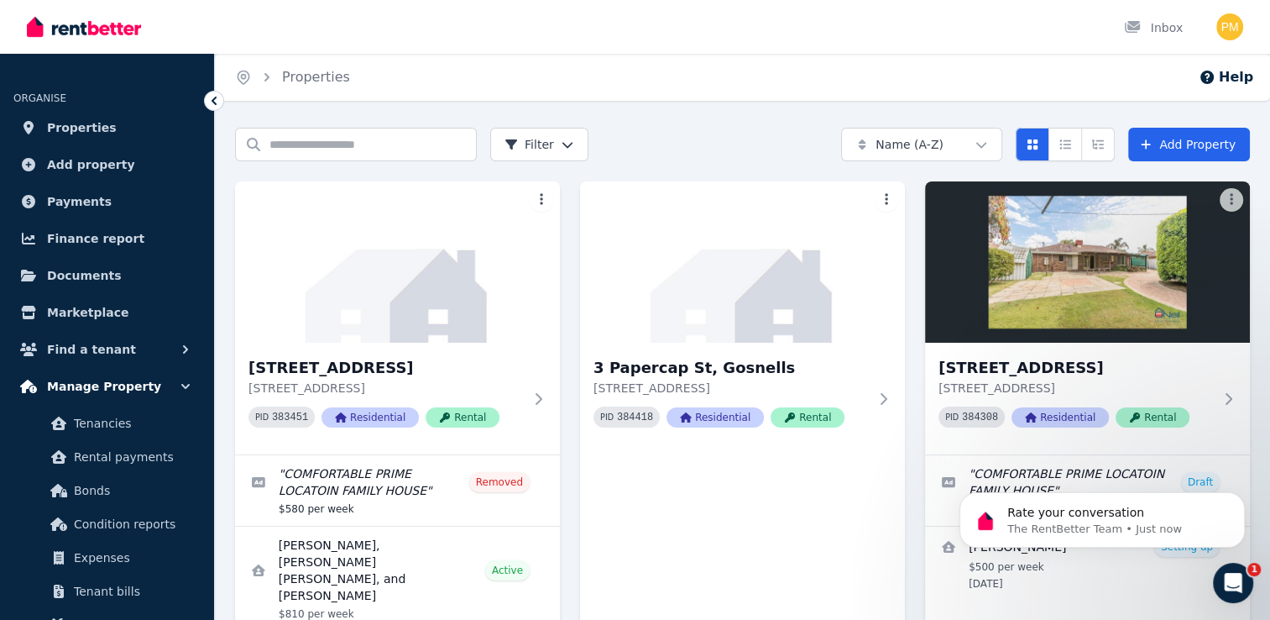
click at [65, 384] on span "Manage Property" at bounding box center [104, 386] width 114 height 20
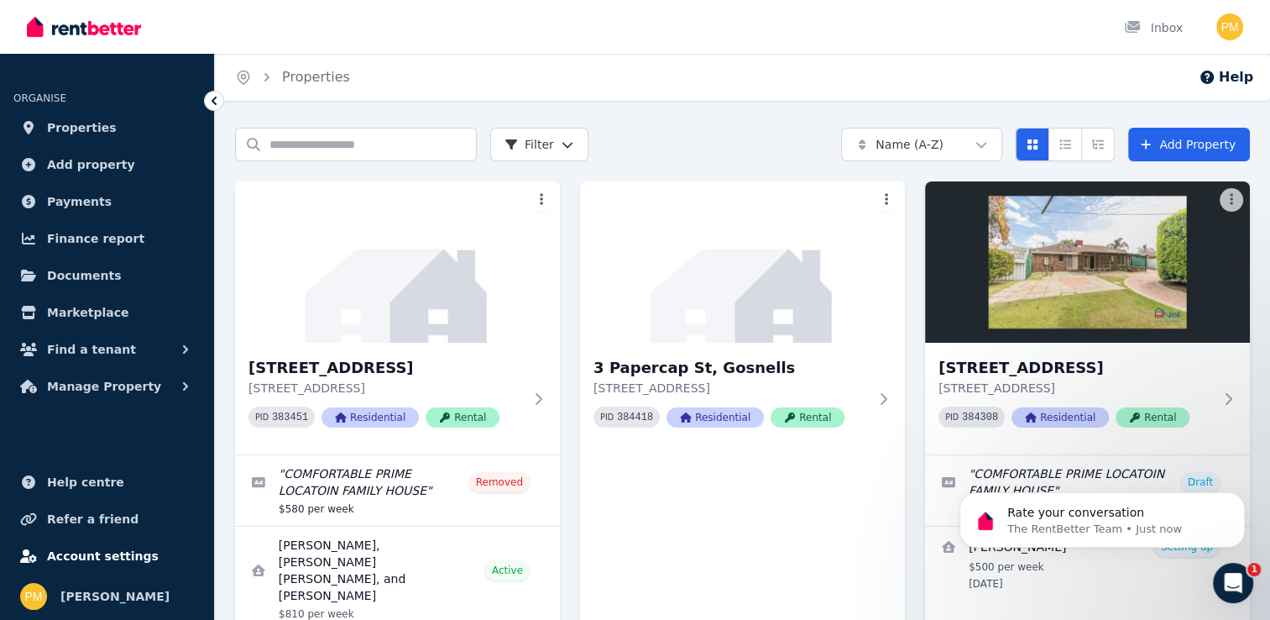
click at [90, 558] on span "Account settings" at bounding box center [103, 556] width 112 height 20
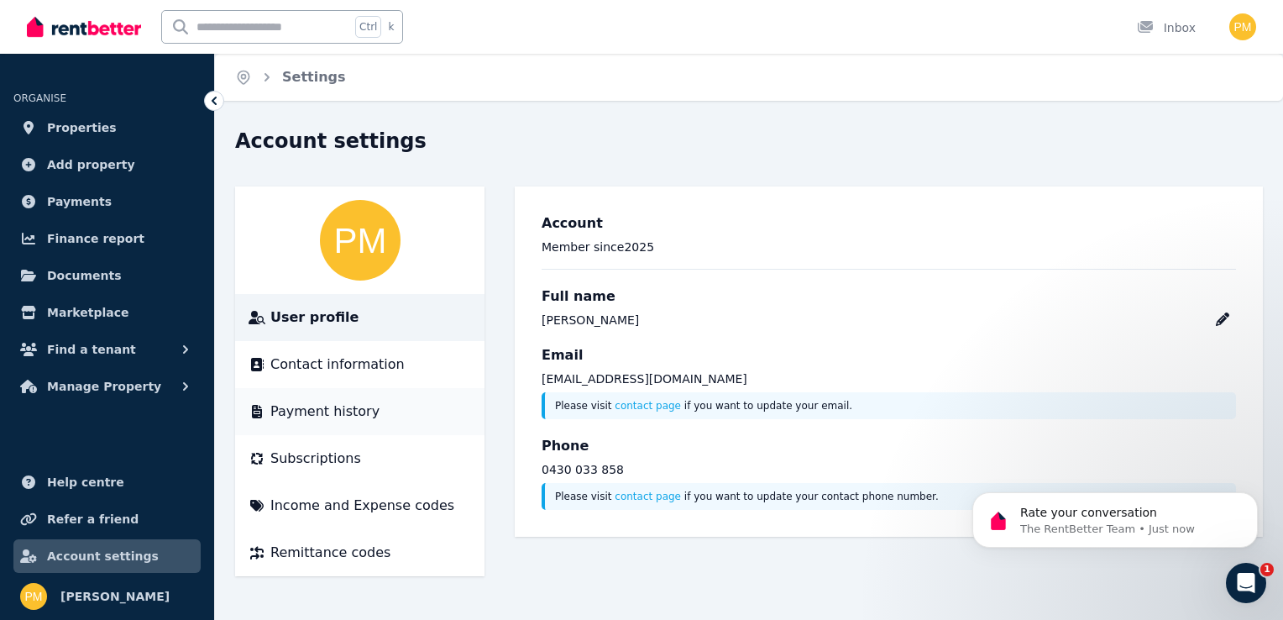
click at [351, 416] on span "Payment history" at bounding box center [324, 411] width 109 height 20
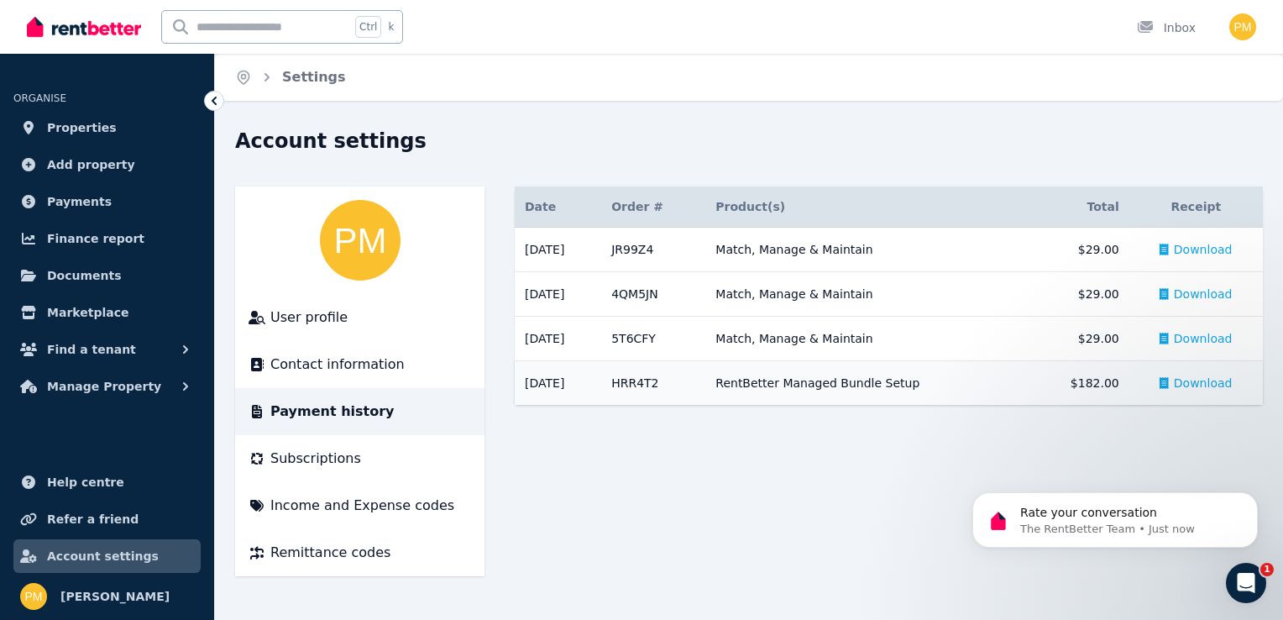
click at [1169, 378] on icon at bounding box center [1164, 383] width 9 height 12
click at [76, 130] on span "Properties" at bounding box center [82, 128] width 70 height 20
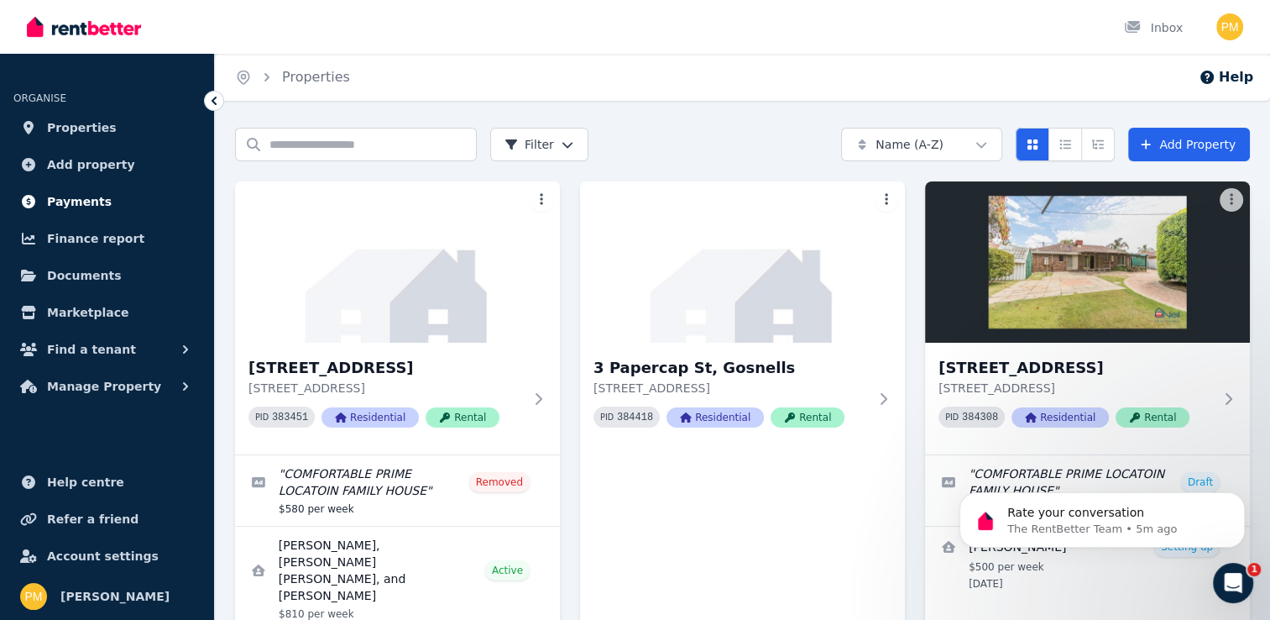
click at [83, 195] on span "Payments" at bounding box center [79, 201] width 65 height 20
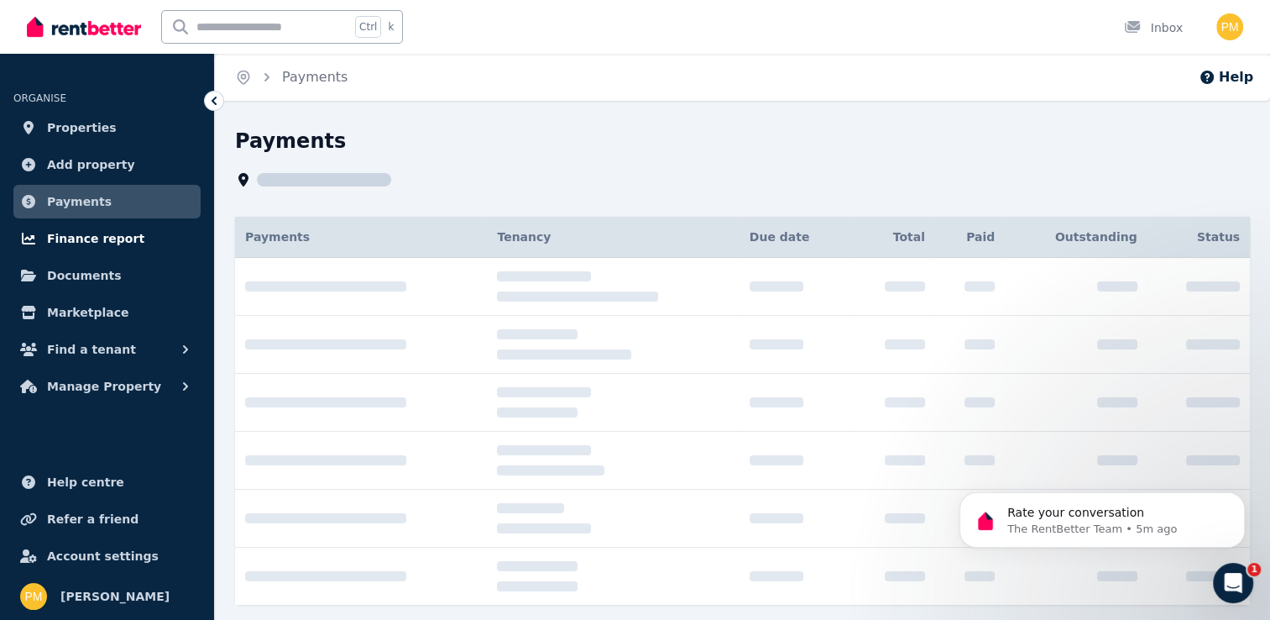
click at [81, 238] on span "Finance report" at bounding box center [95, 238] width 97 height 20
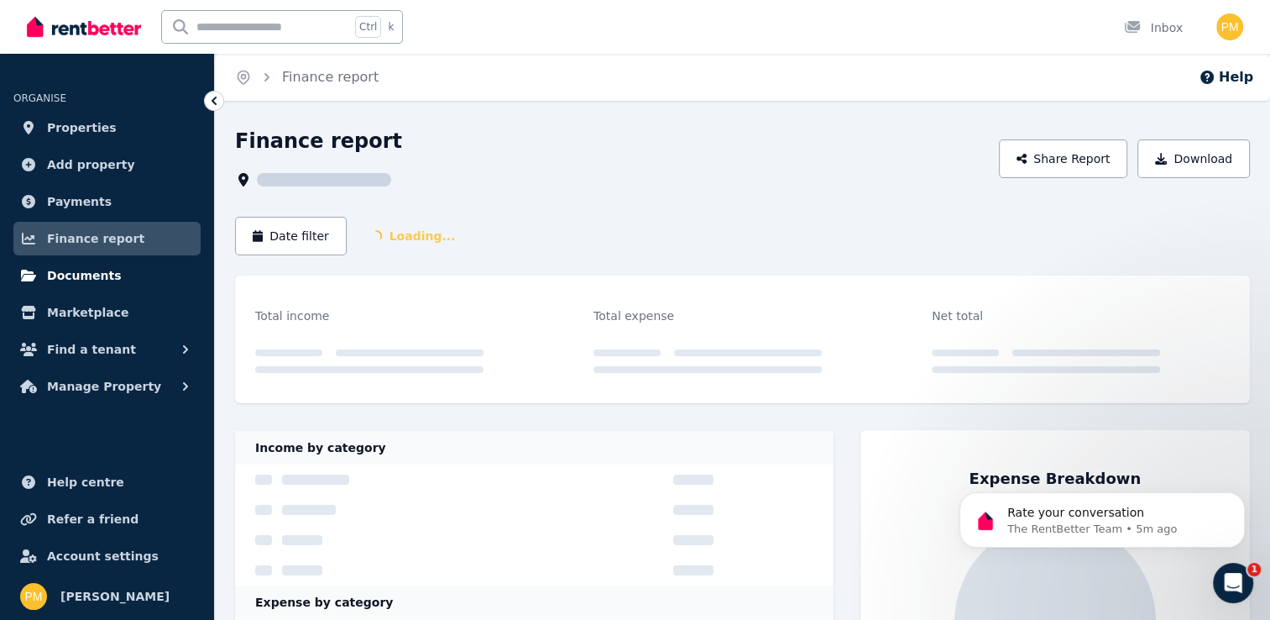
click at [74, 274] on span "Documents" at bounding box center [84, 275] width 75 height 20
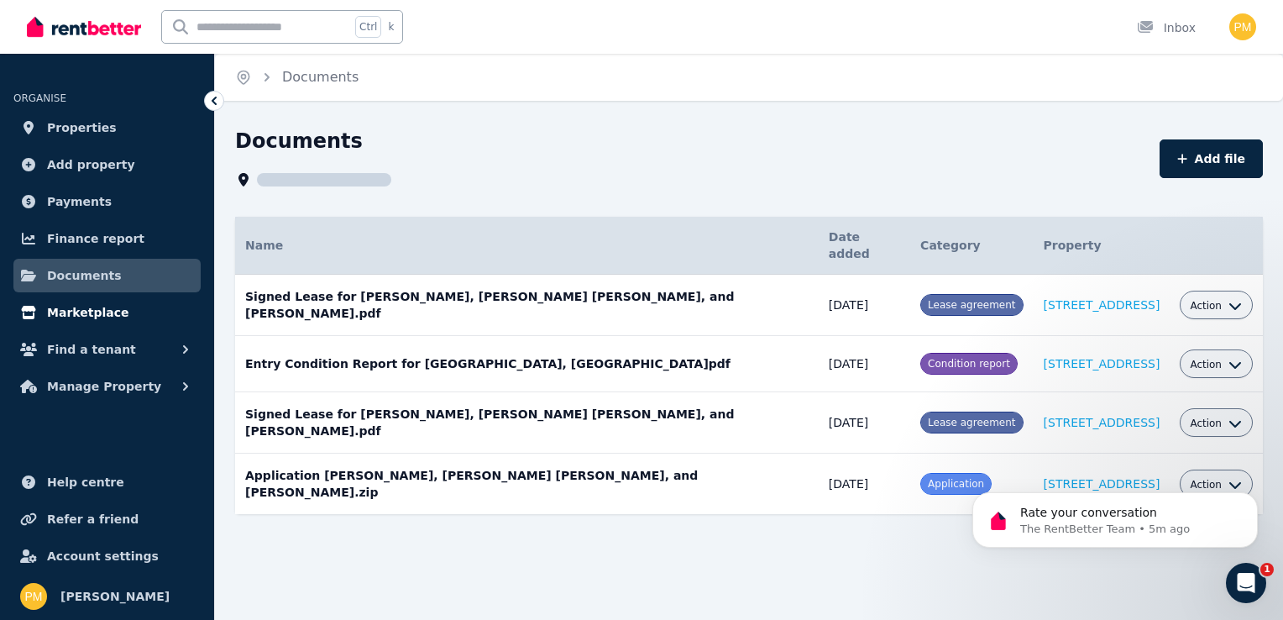
click at [81, 310] on span "Marketplace" at bounding box center [87, 312] width 81 height 20
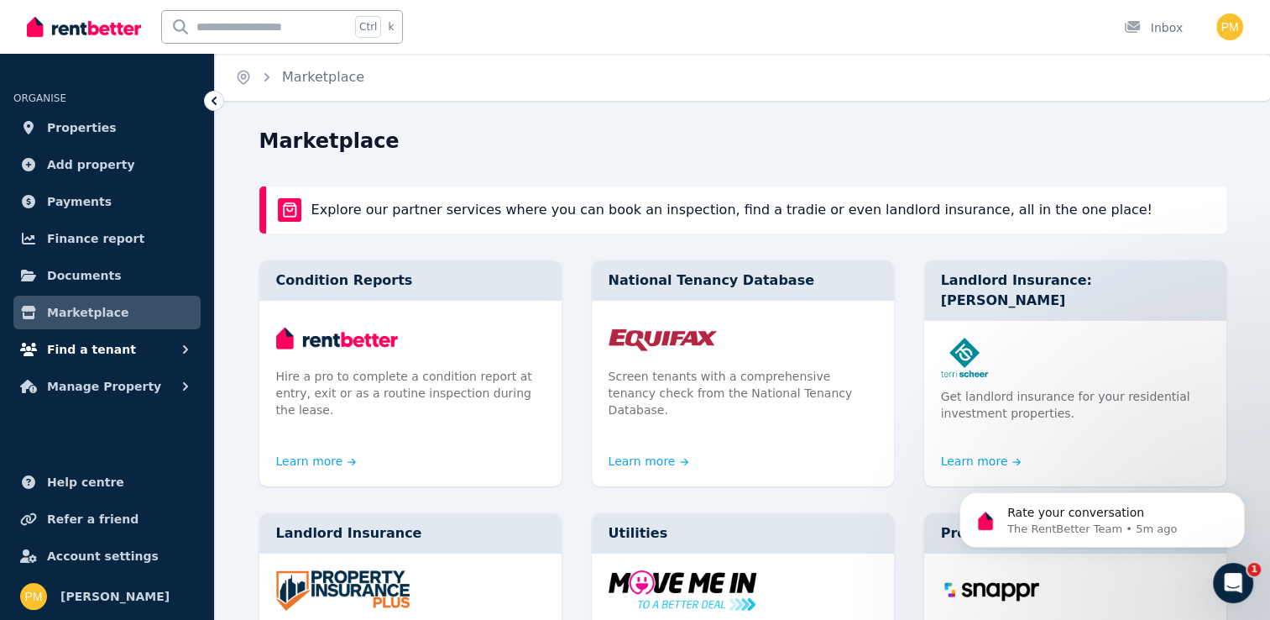
click at [78, 347] on span "Find a tenant" at bounding box center [91, 349] width 89 height 20
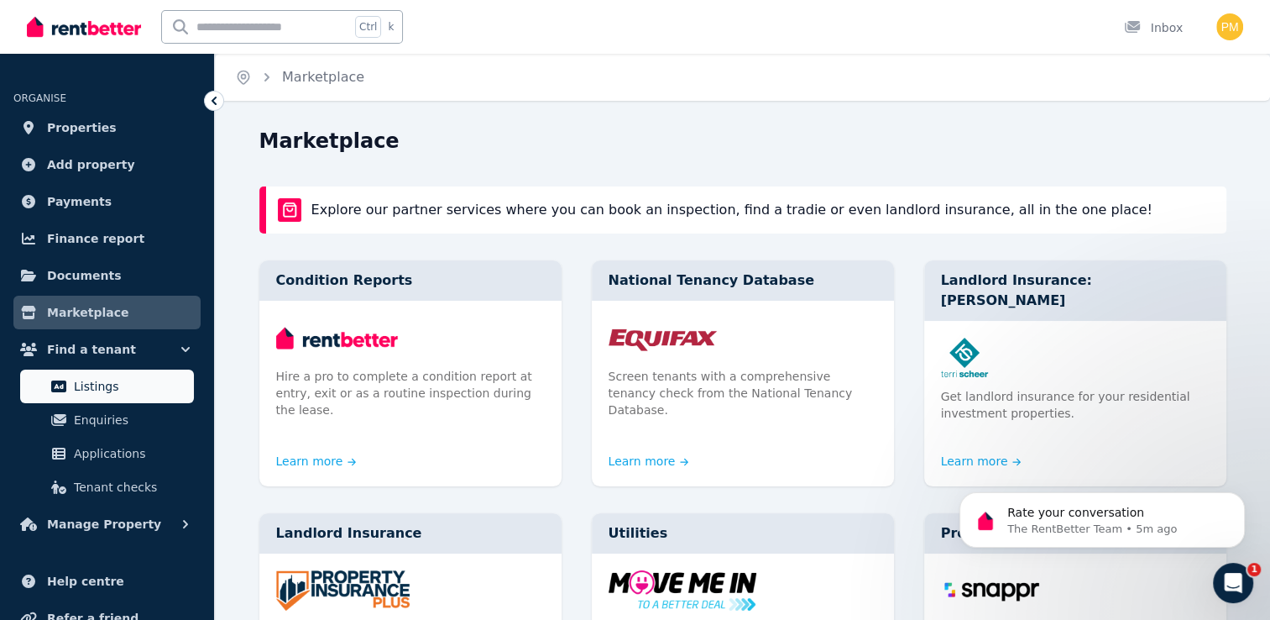
click at [107, 380] on span "Listings" at bounding box center [130, 386] width 113 height 20
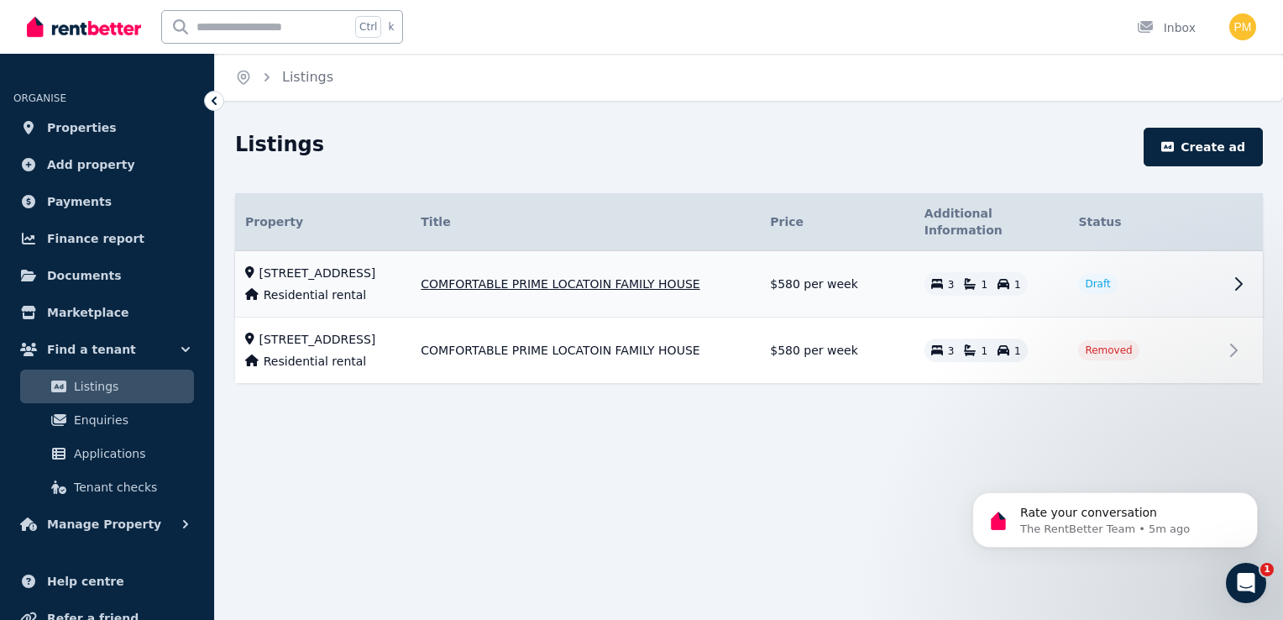
click at [1240, 274] on icon at bounding box center [1238, 284] width 20 height 20
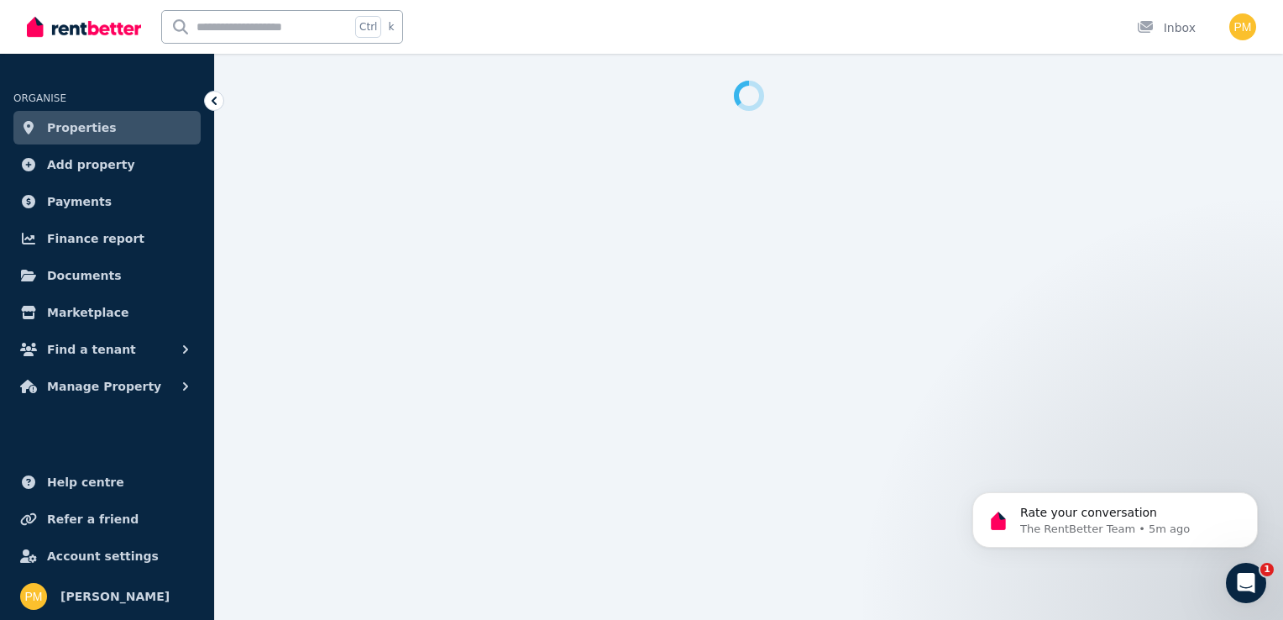
select select "**"
select select "**********"
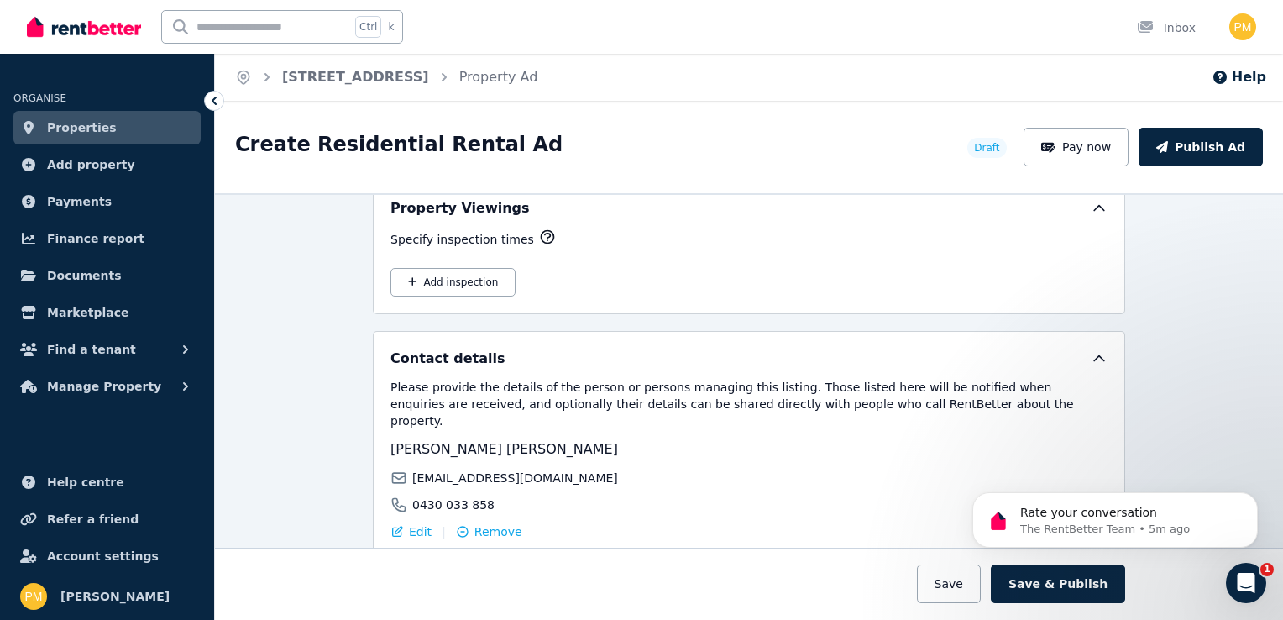
scroll to position [2519, 0]
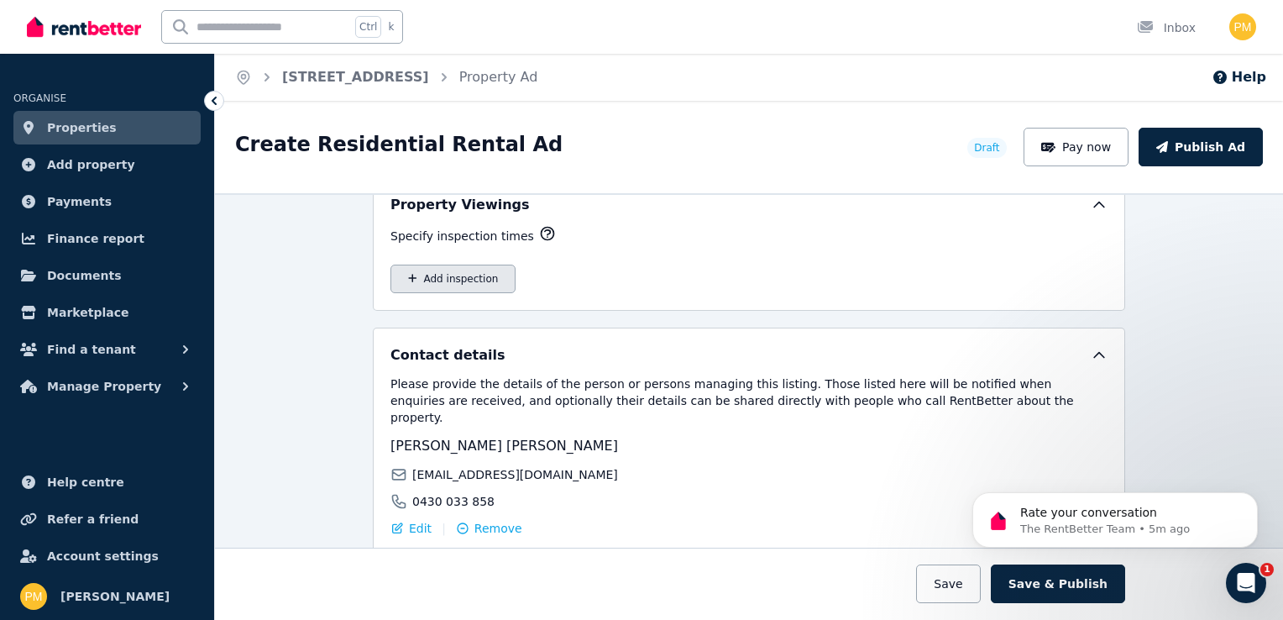
click at [410, 264] on button "Add inspection" at bounding box center [452, 278] width 125 height 29
select select "**"
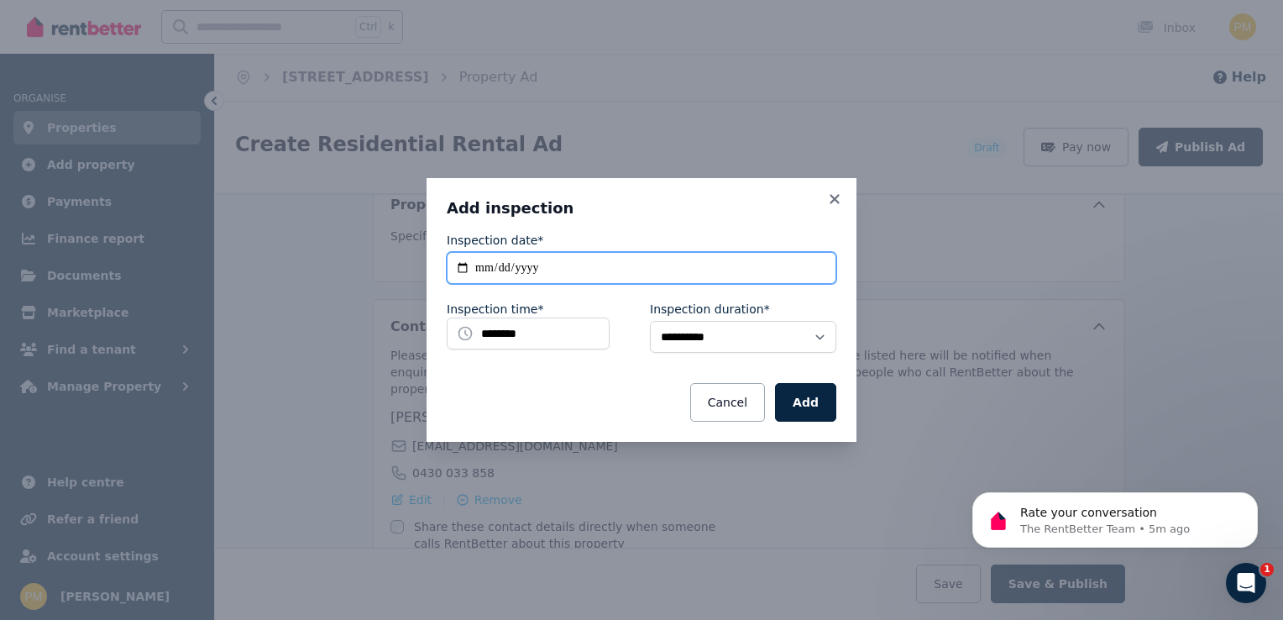
click at [465, 269] on input "**********" at bounding box center [642, 268] width 390 height 32
type input "**********"
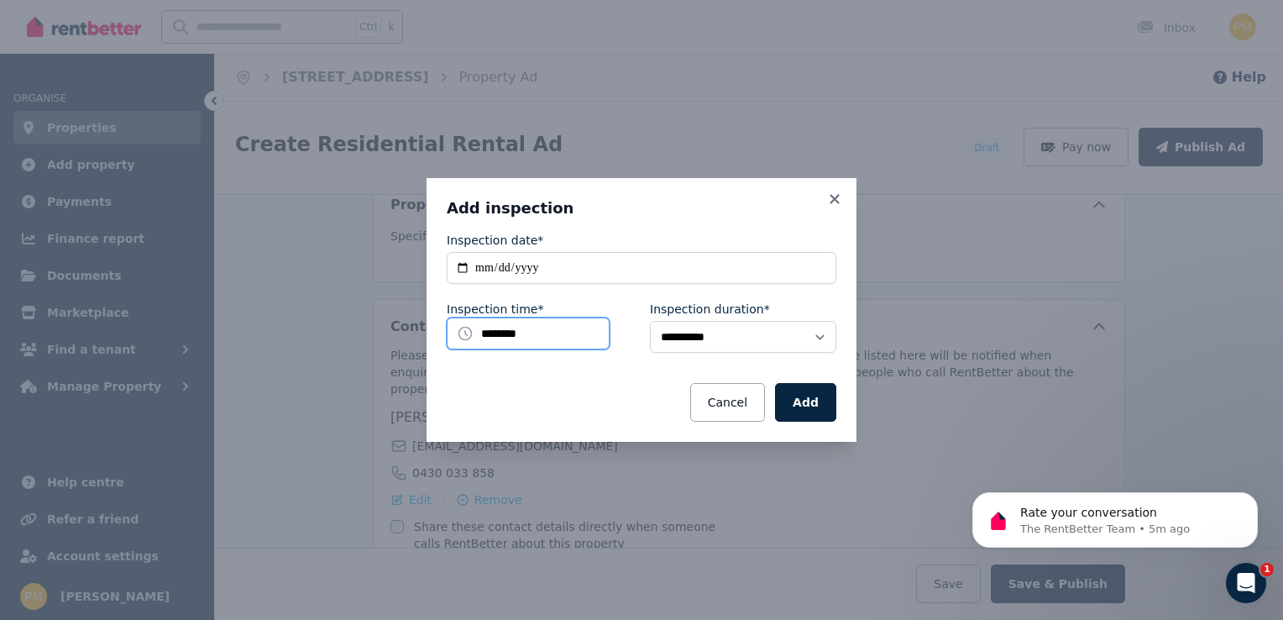
drag, startPoint x: 537, startPoint y: 331, endPoint x: 473, endPoint y: 327, distance: 64.0
click at [478, 325] on input "********" at bounding box center [528, 333] width 163 height 32
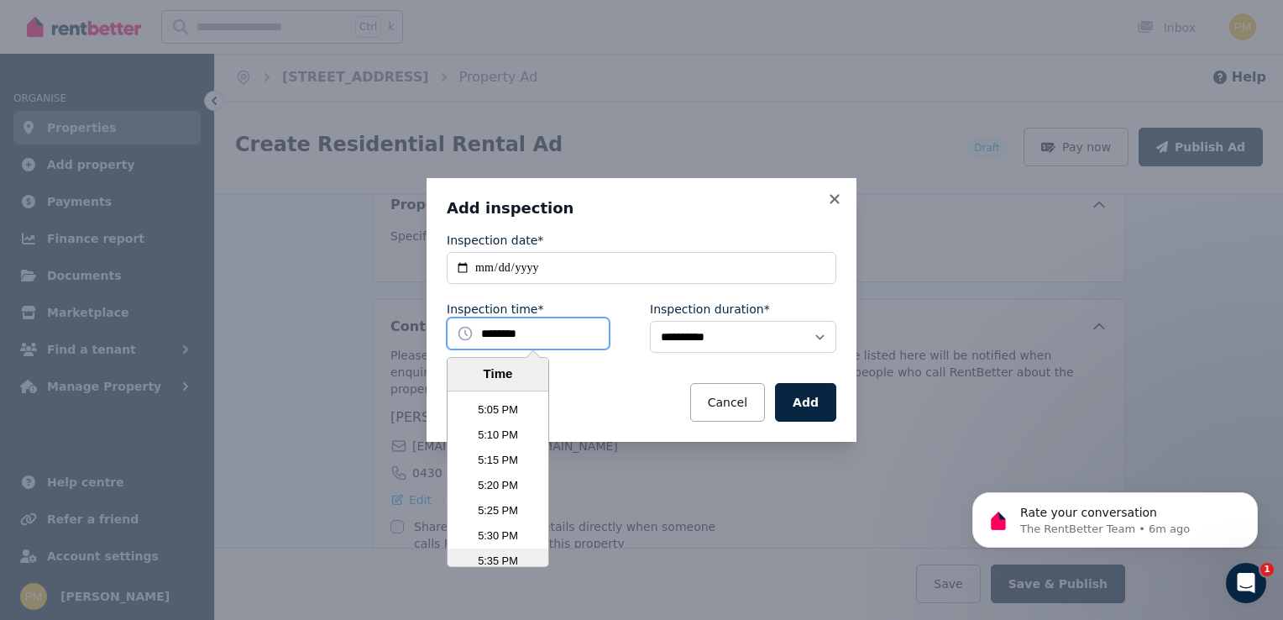
scroll to position [5198, 0]
click at [484, 499] on li "5:30 PM" at bounding box center [498, 496] width 101 height 25
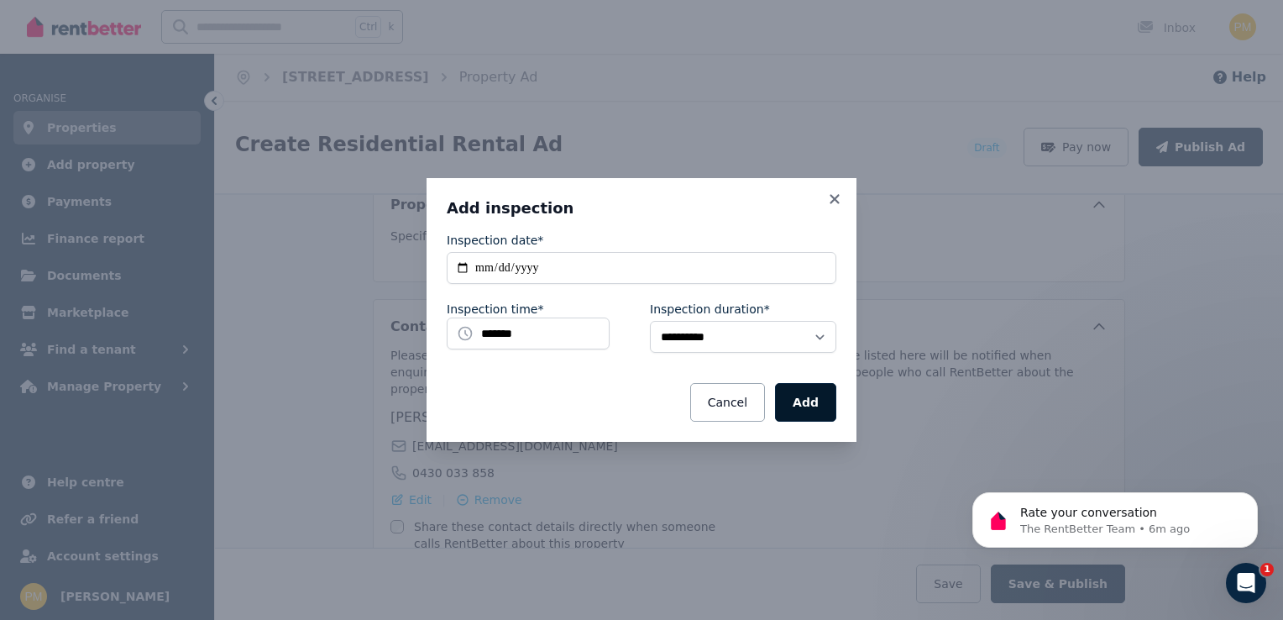
click at [793, 404] on button "Add" at bounding box center [805, 402] width 61 height 39
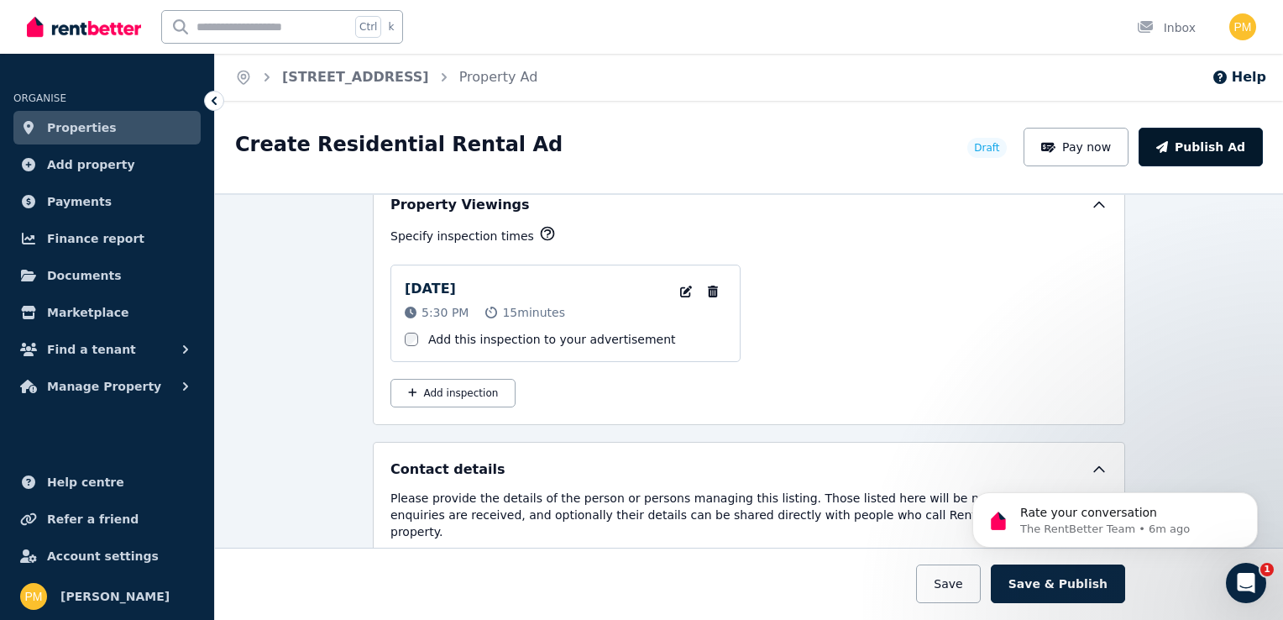
click at [1192, 149] on button "Publish Ad" at bounding box center [1201, 147] width 124 height 39
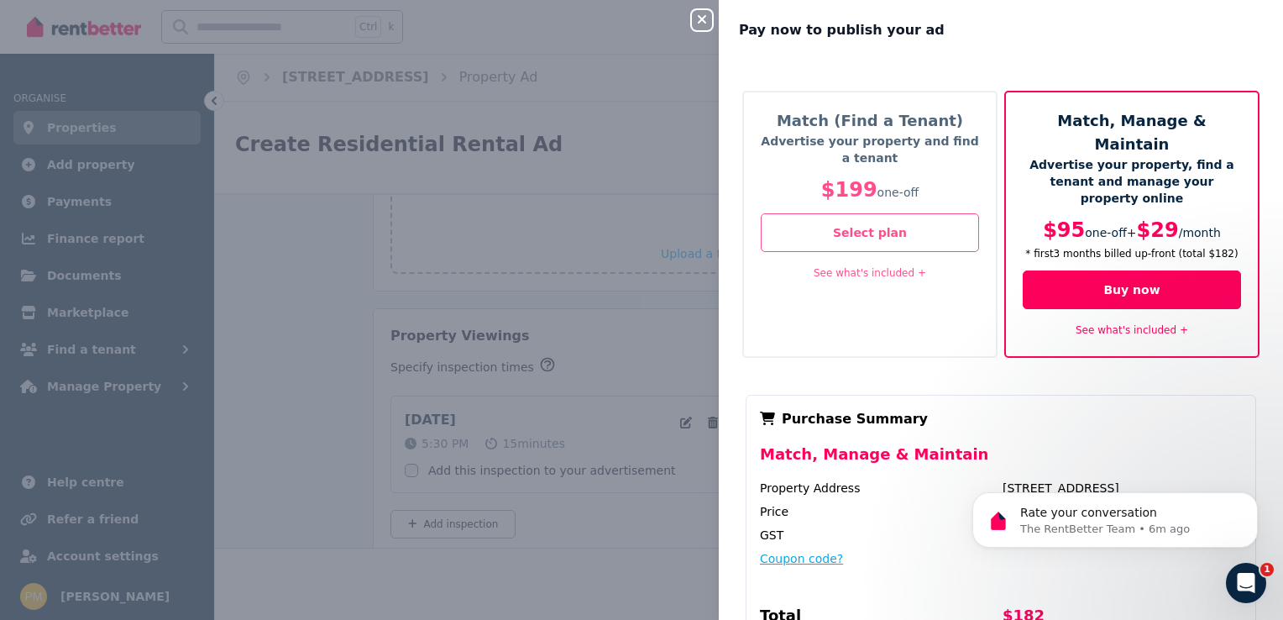
click at [813, 550] on button "Coupon code?" at bounding box center [801, 558] width 83 height 17
click at [589, 131] on div "Close panel Pay now to publish your ad Match (Find a Tenant) Advertise your pro…" at bounding box center [641, 310] width 1283 height 620
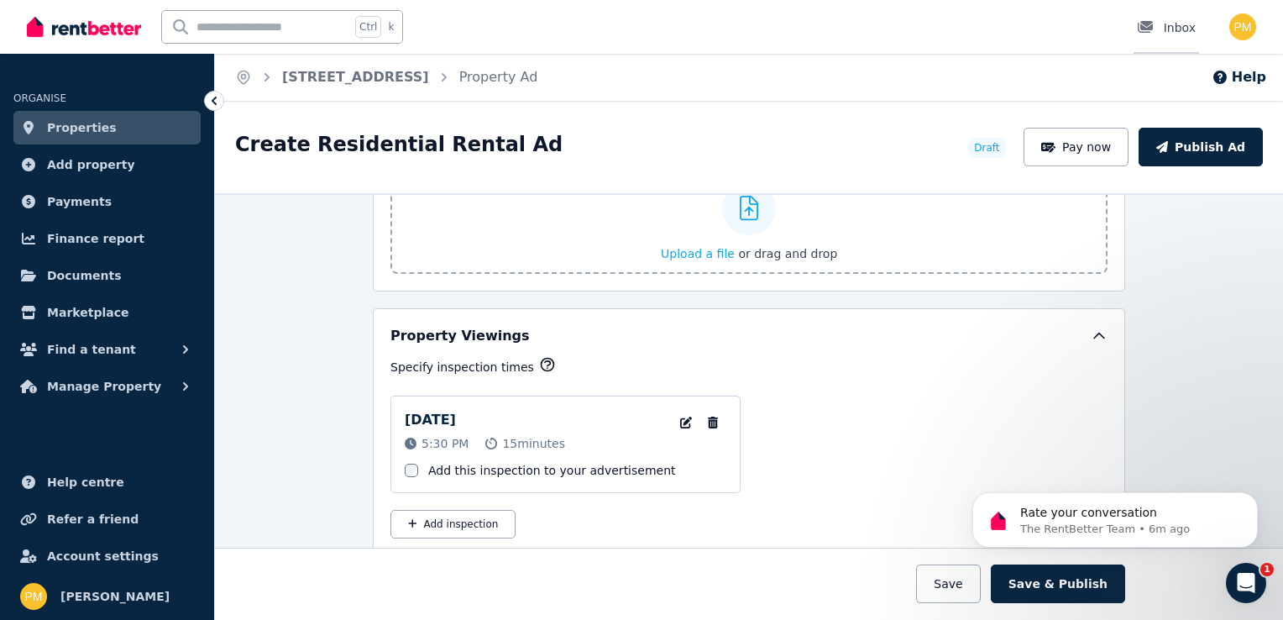
click at [1161, 32] on div at bounding box center [1150, 27] width 27 height 17
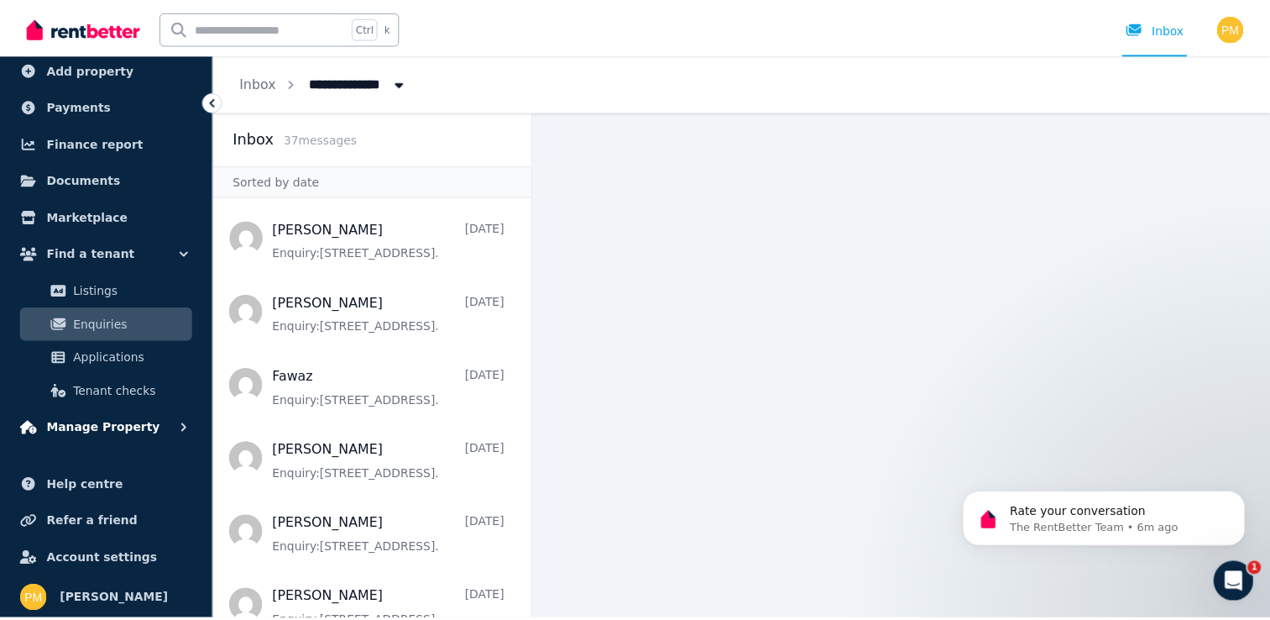
scroll to position [98, 0]
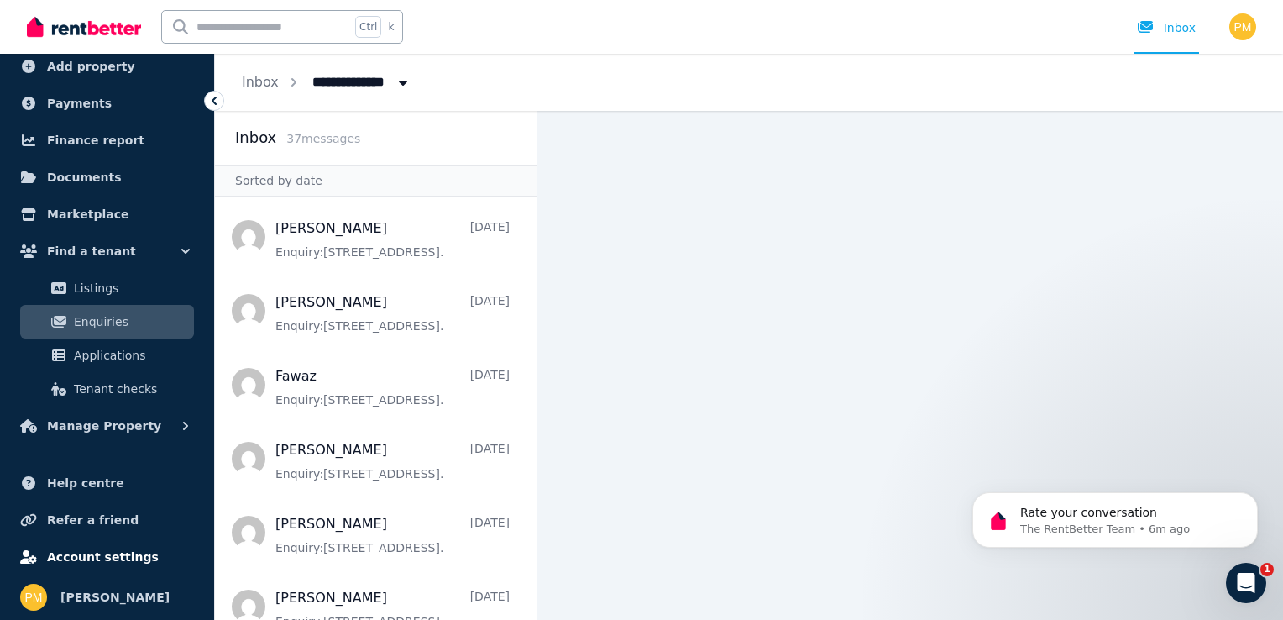
click at [113, 559] on span "Account settings" at bounding box center [103, 557] width 112 height 20
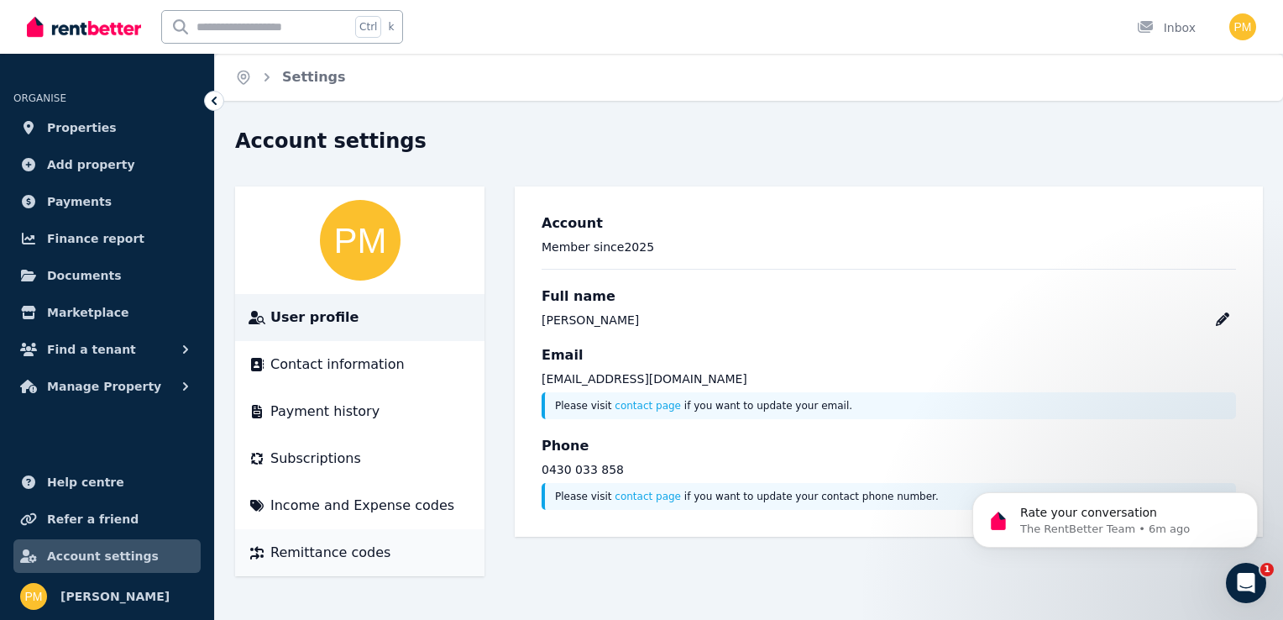
click at [310, 556] on span "Remittance codes" at bounding box center [330, 552] width 120 height 20
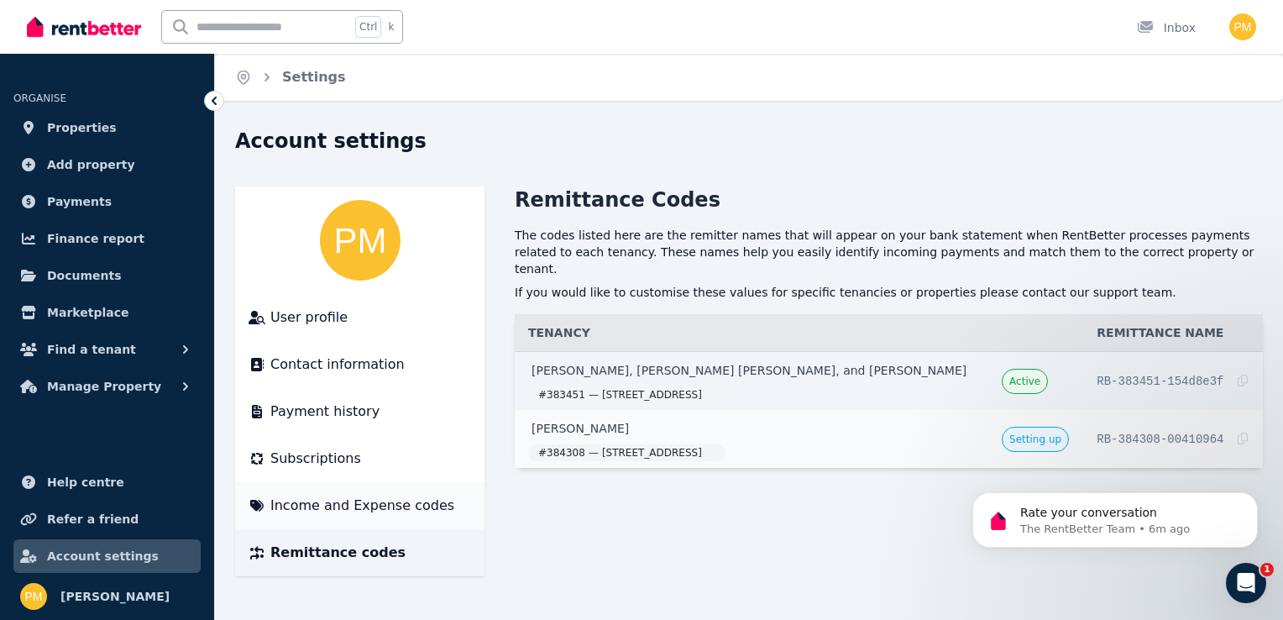
click at [366, 505] on span "Income and Expense codes" at bounding box center [362, 505] width 184 height 20
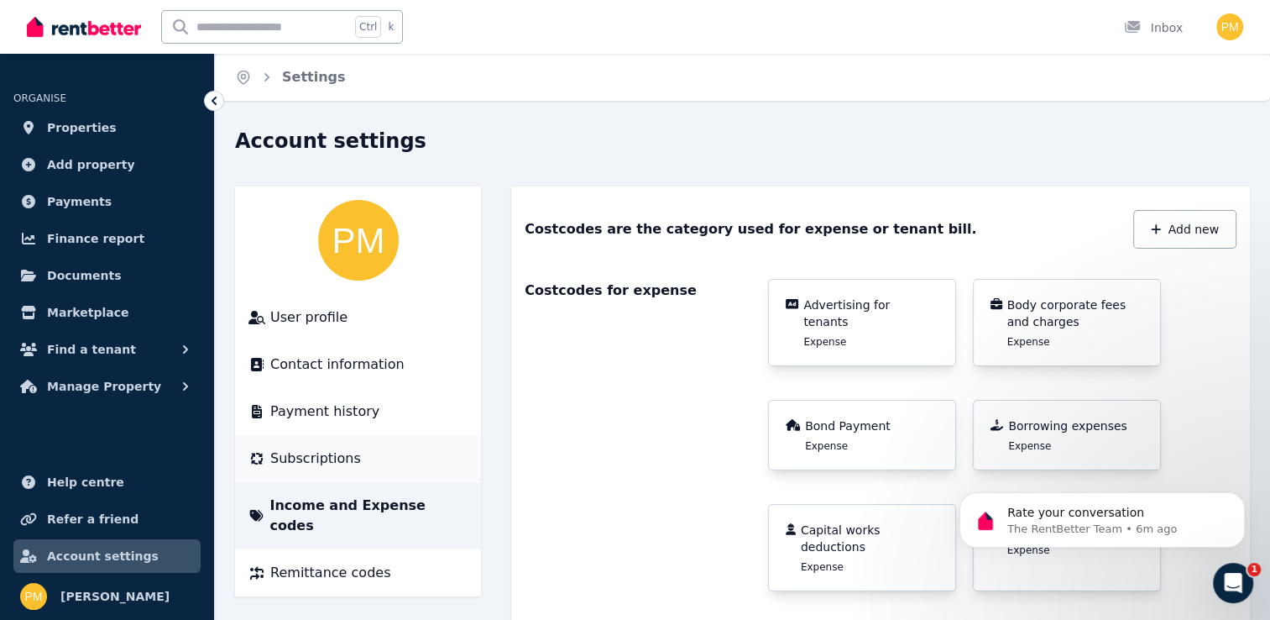
click at [342, 454] on span "Subscriptions" at bounding box center [315, 458] width 91 height 20
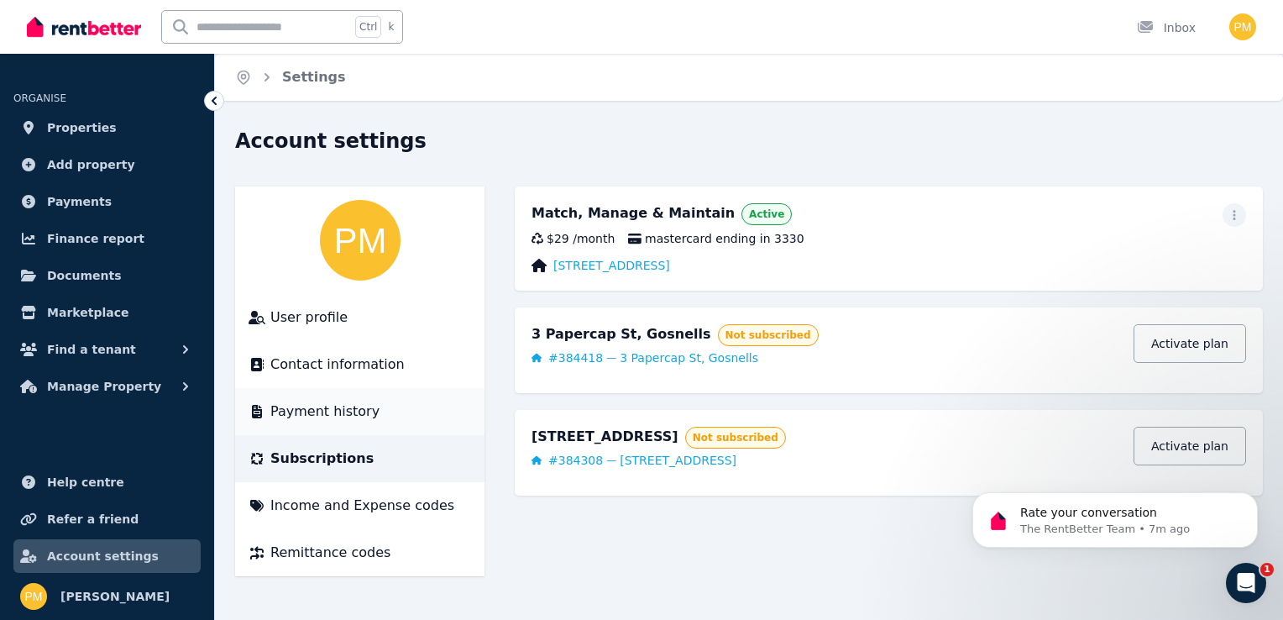
click at [368, 408] on div "Payment history" at bounding box center [360, 411] width 223 height 20
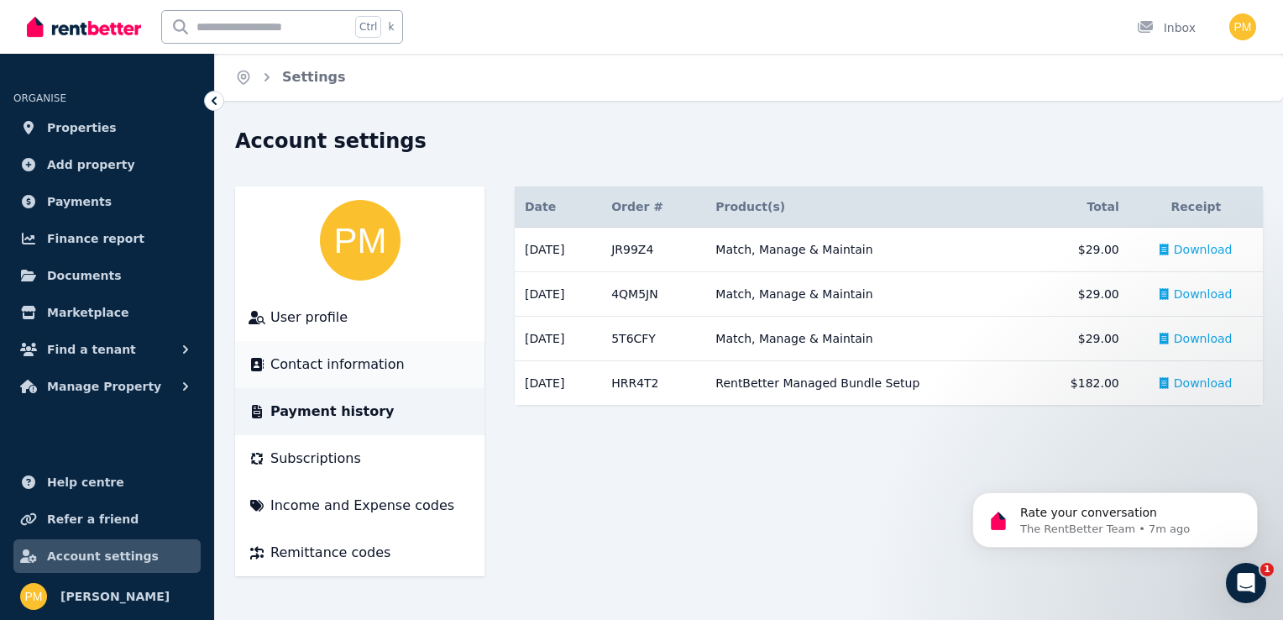
click at [378, 373] on span "Contact information" at bounding box center [337, 364] width 134 height 20
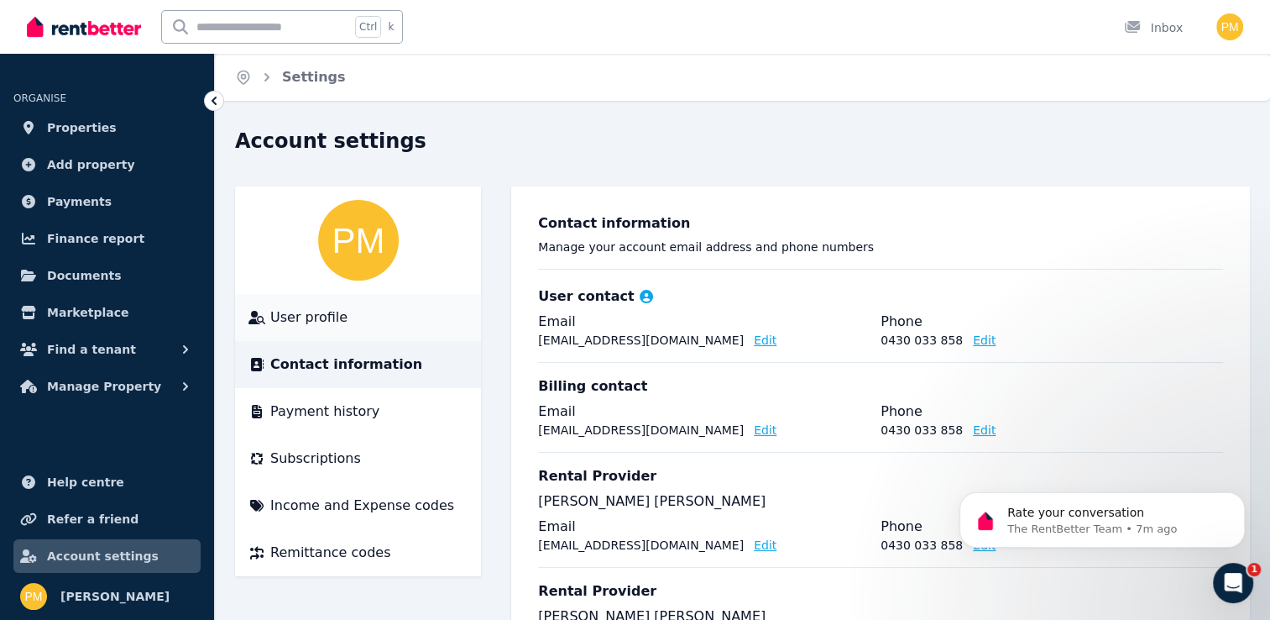
click at [379, 326] on div "User profile" at bounding box center [358, 317] width 219 height 20
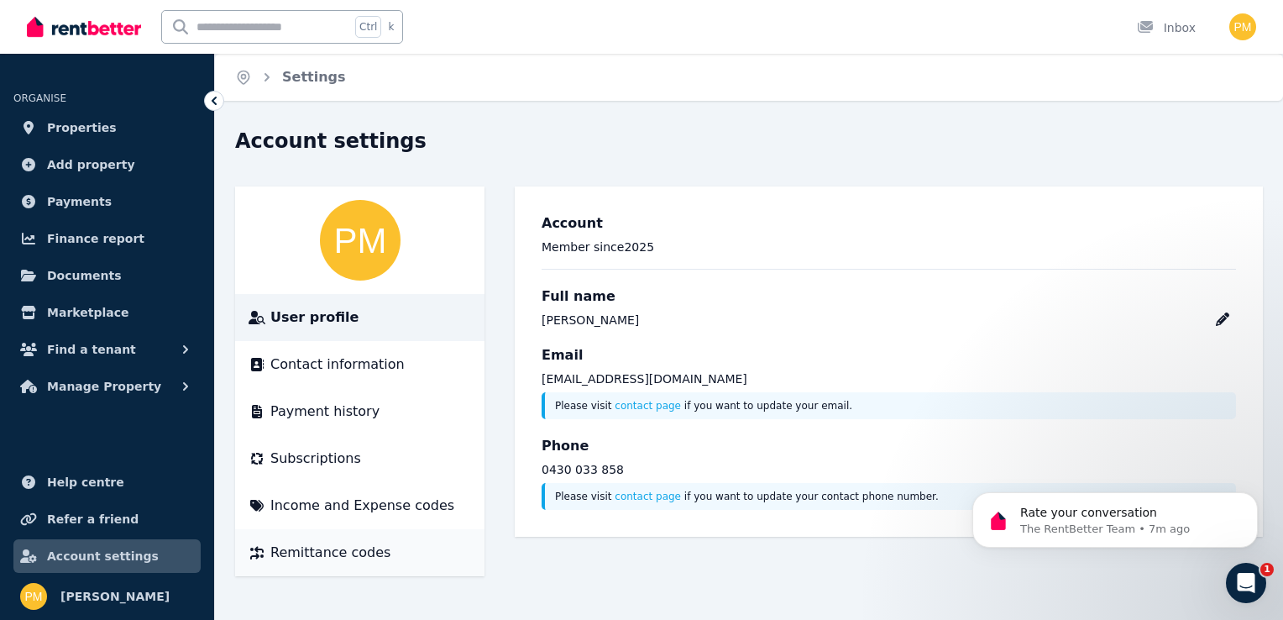
click at [296, 550] on span "Remittance codes" at bounding box center [330, 552] width 120 height 20
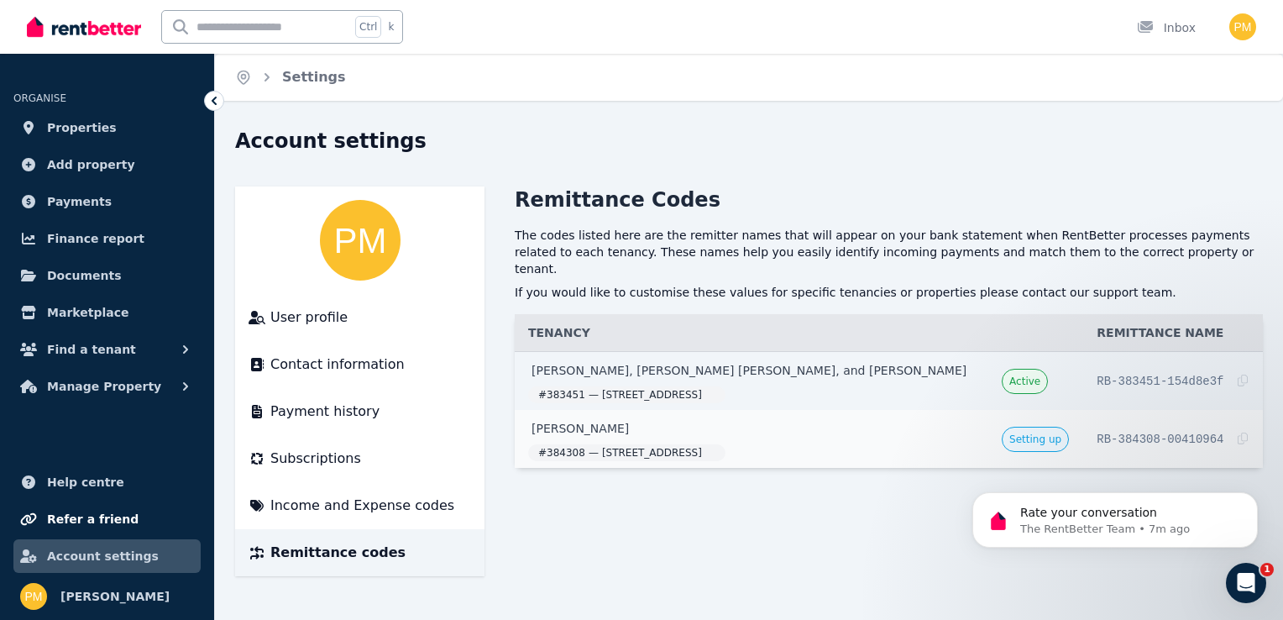
click at [65, 509] on span "Refer a friend" at bounding box center [93, 519] width 92 height 20
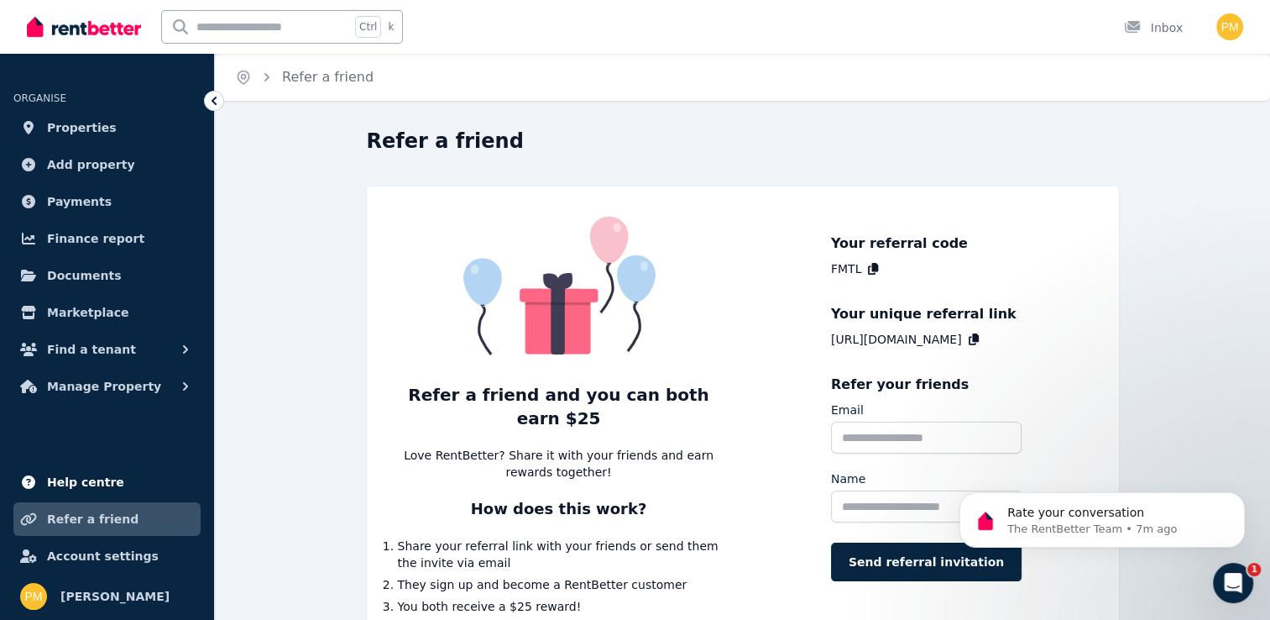
click at [84, 484] on span "Help centre" at bounding box center [85, 482] width 77 height 20
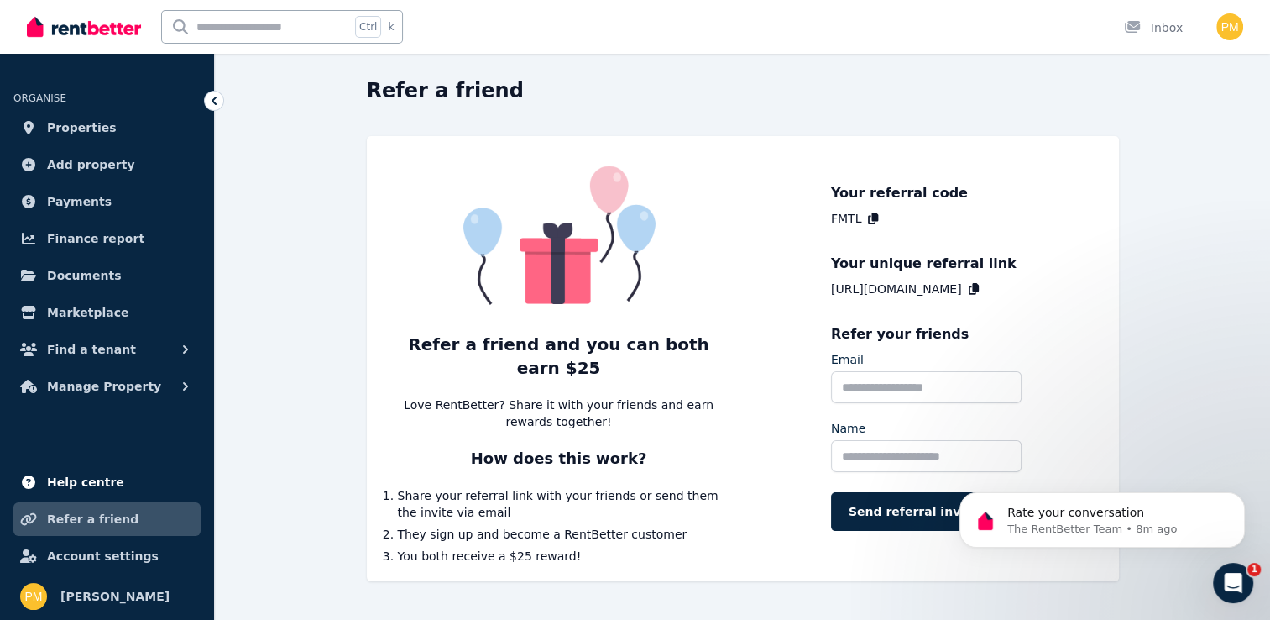
click at [83, 480] on span "Help centre" at bounding box center [85, 482] width 77 height 20
click at [83, 125] on span "Properties" at bounding box center [82, 128] width 70 height 20
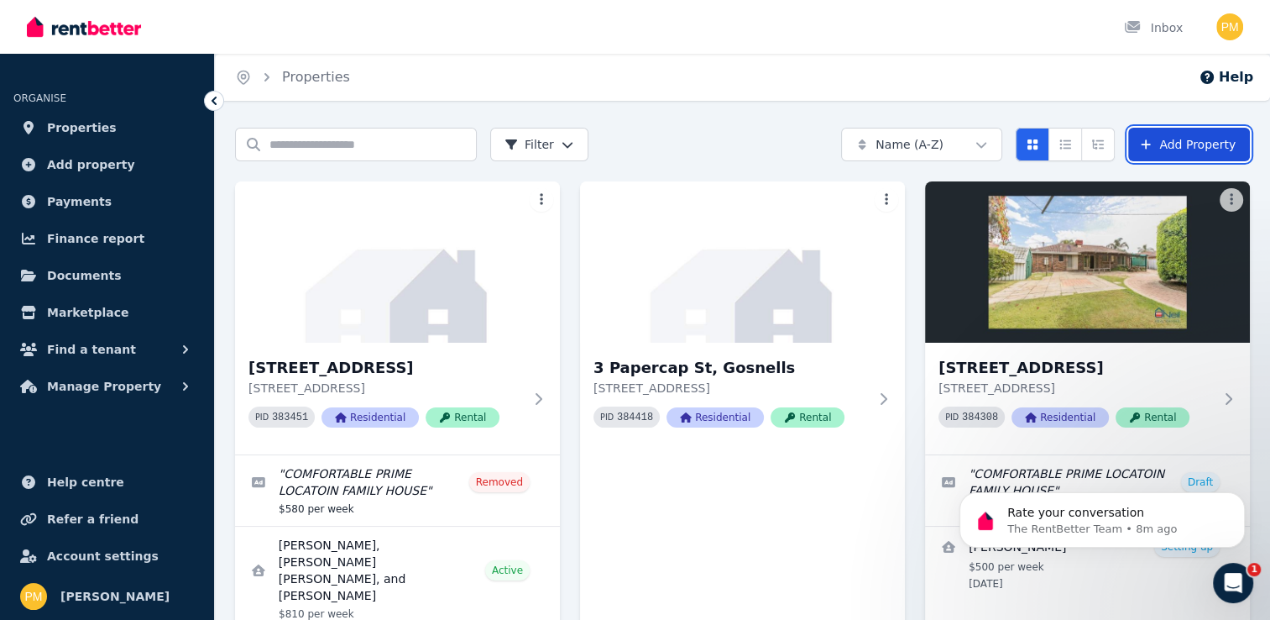
click at [1182, 139] on link "Add Property" at bounding box center [1190, 145] width 122 height 34
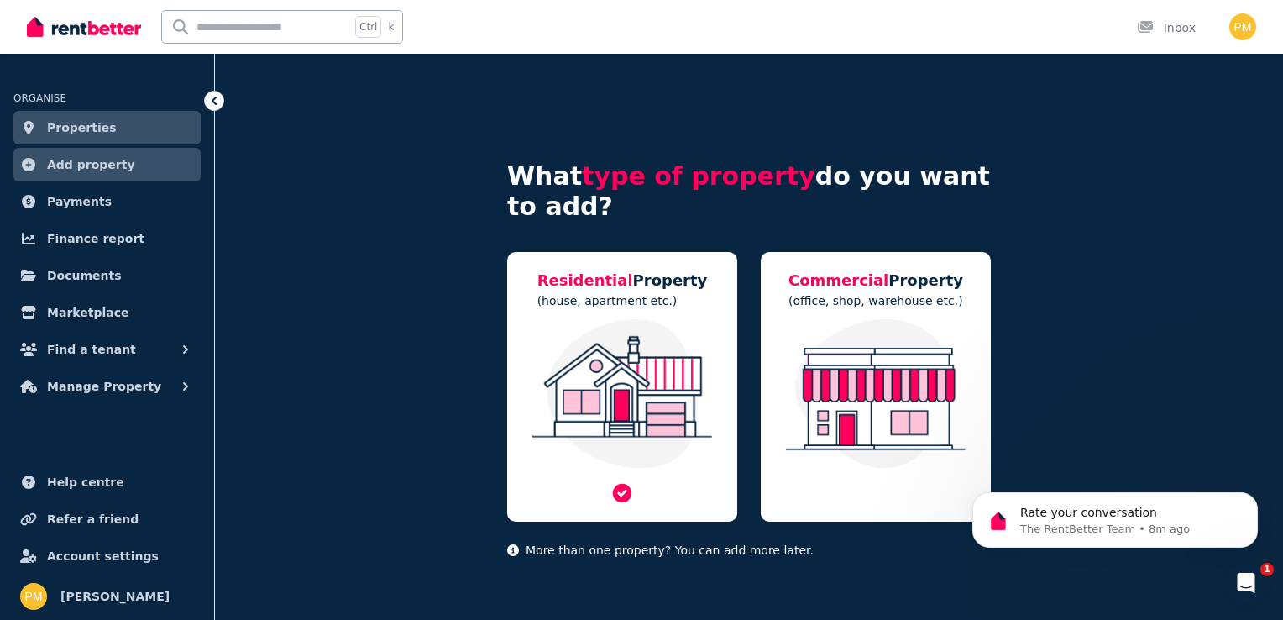
click at [692, 366] on img at bounding box center [622, 393] width 196 height 149
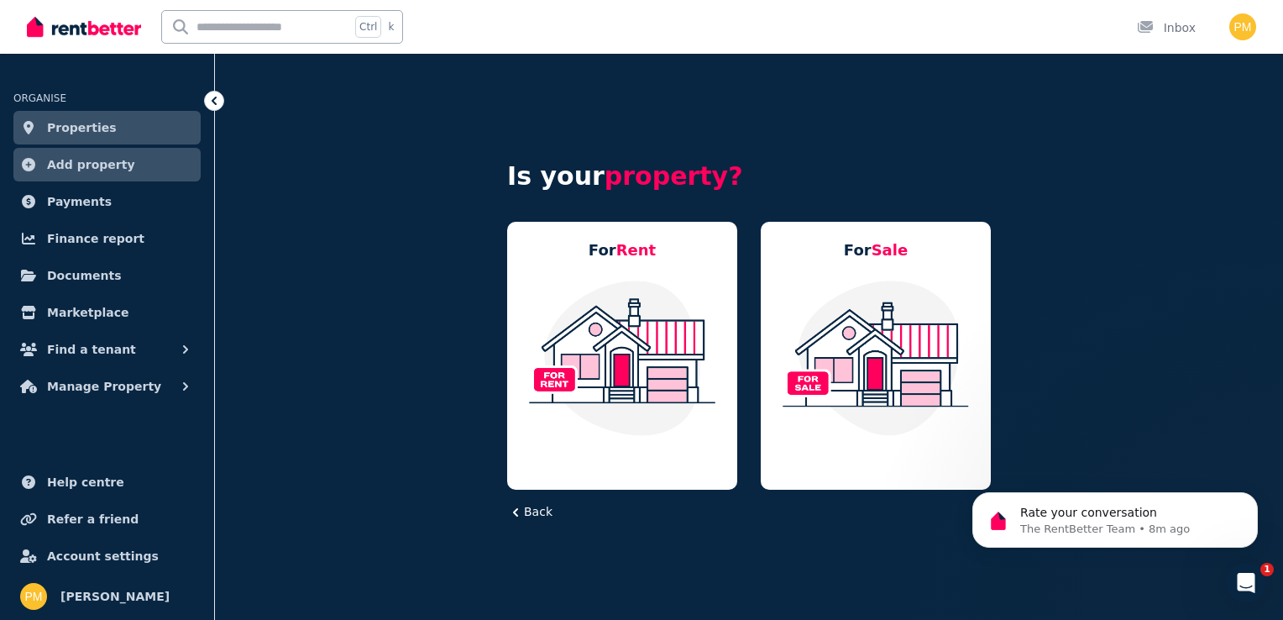
click at [37, 122] on link "Properties" at bounding box center [106, 128] width 187 height 34
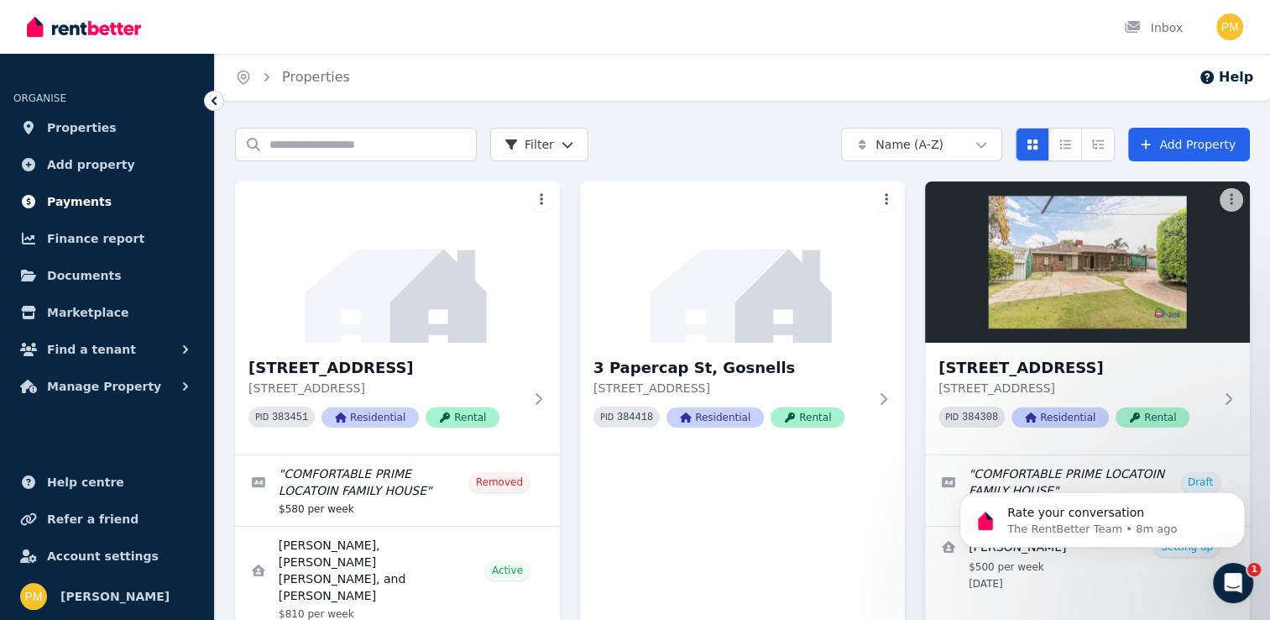
click at [81, 204] on span "Payments" at bounding box center [79, 201] width 65 height 20
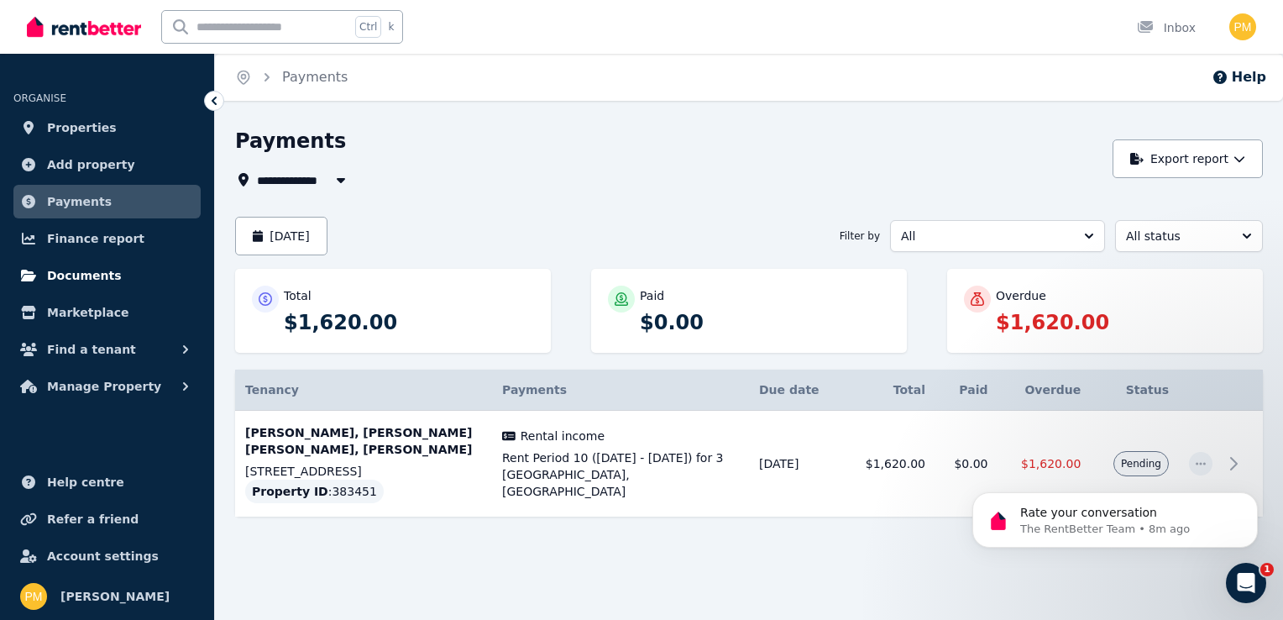
click at [83, 274] on span "Documents" at bounding box center [84, 275] width 75 height 20
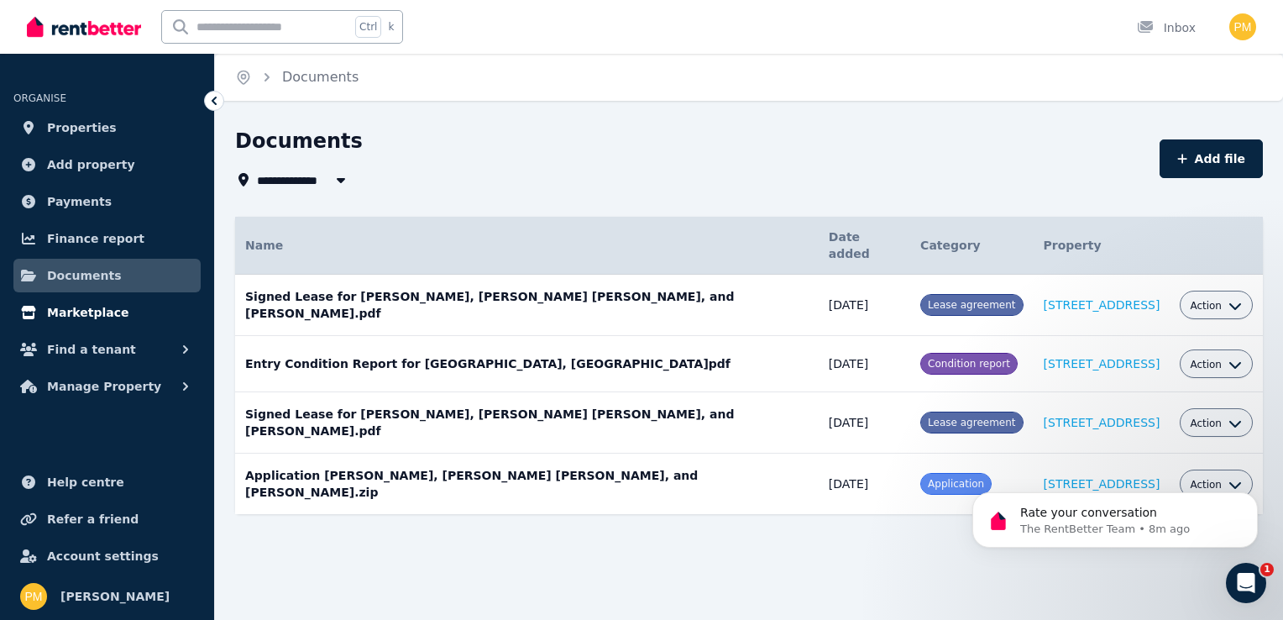
click at [97, 305] on span "Marketplace" at bounding box center [87, 312] width 81 height 20
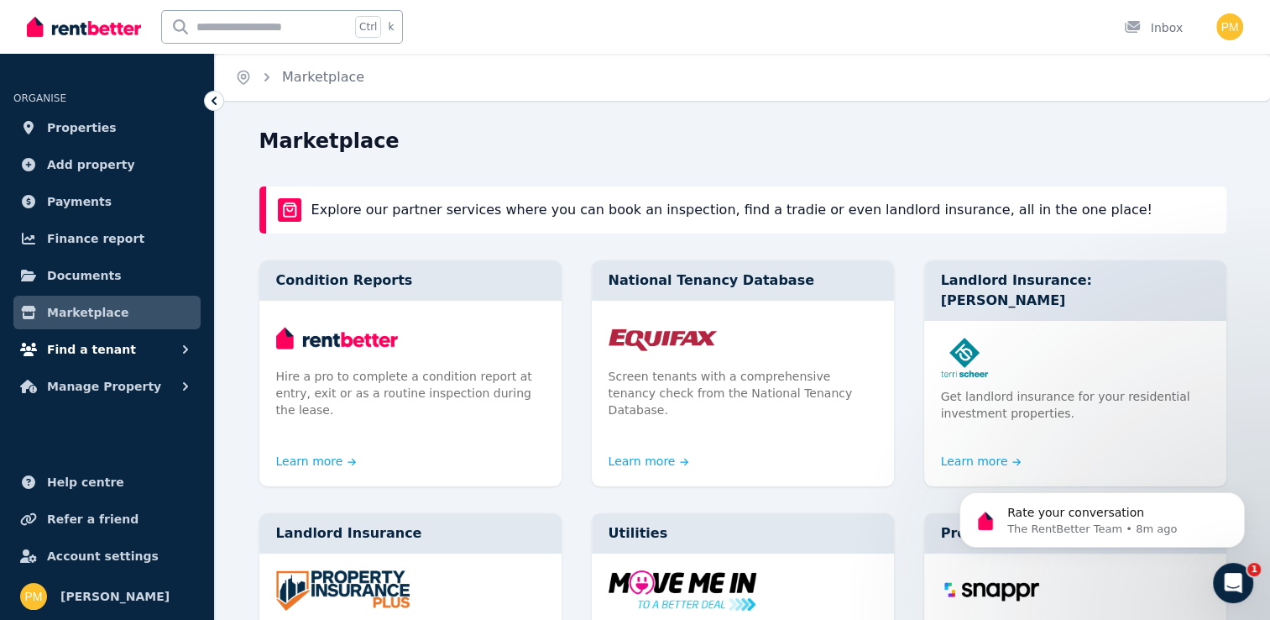
click at [171, 346] on button "Find a tenant" at bounding box center [106, 350] width 187 height 34
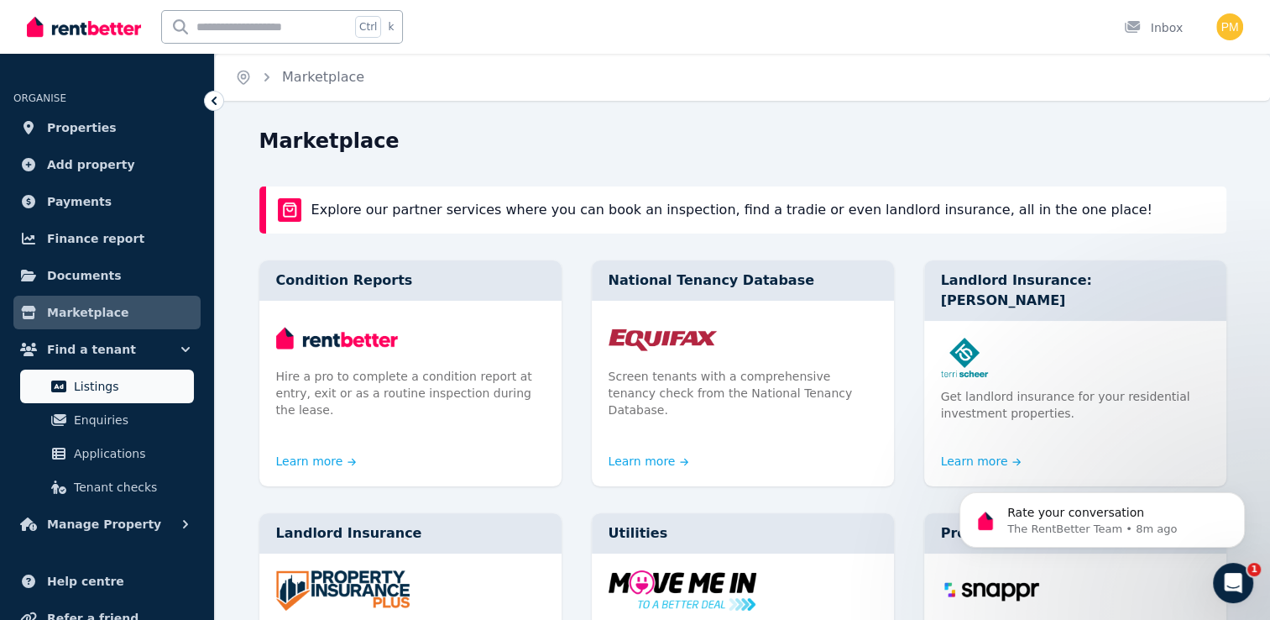
click at [116, 382] on span "Listings" at bounding box center [130, 386] width 113 height 20
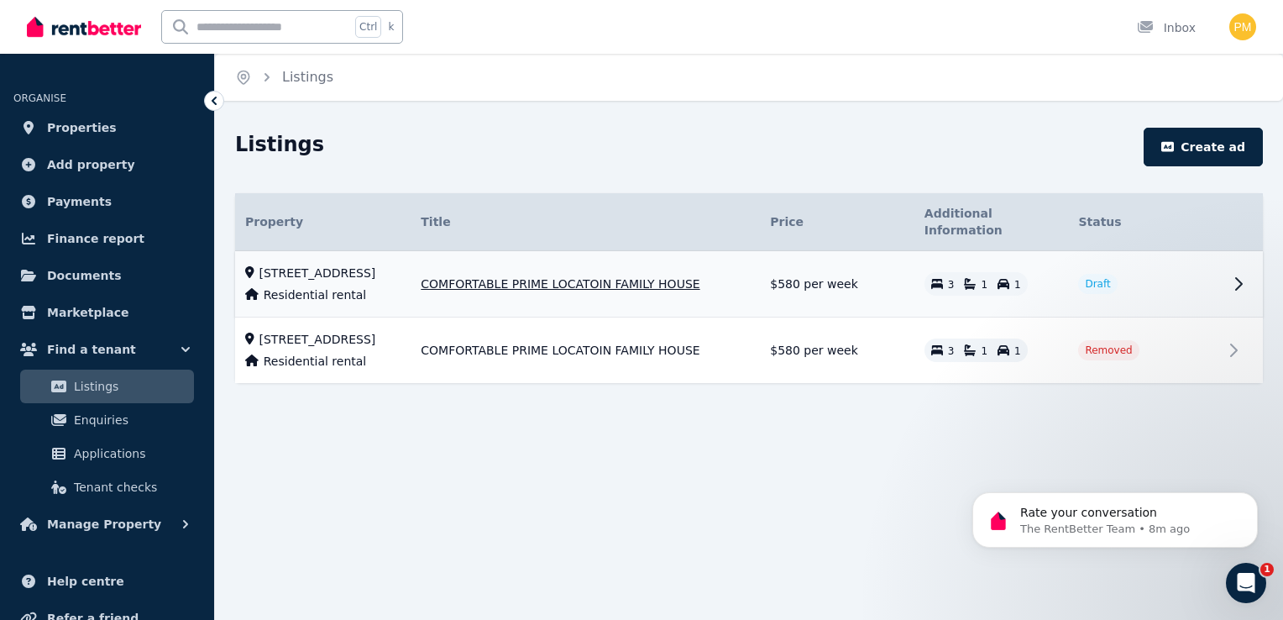
click at [1194, 277] on td "Draft" at bounding box center [1145, 284] width 154 height 66
select select "**"
select select "**********"
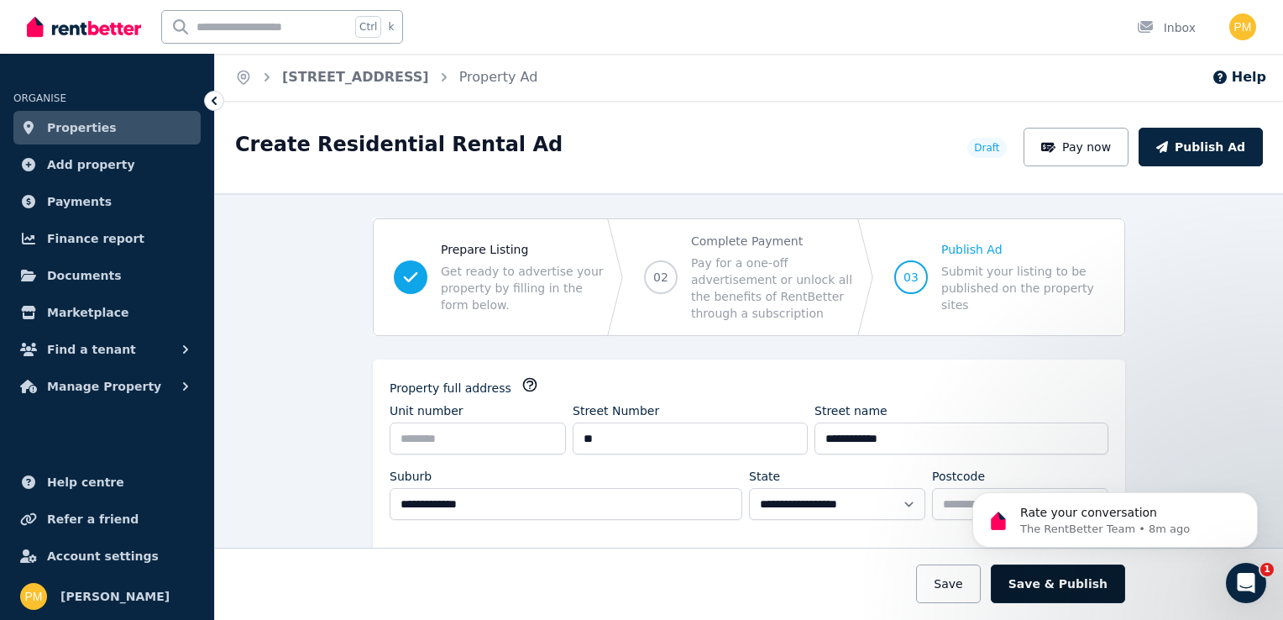
click at [1092, 581] on button "Save & Publish" at bounding box center [1058, 583] width 134 height 39
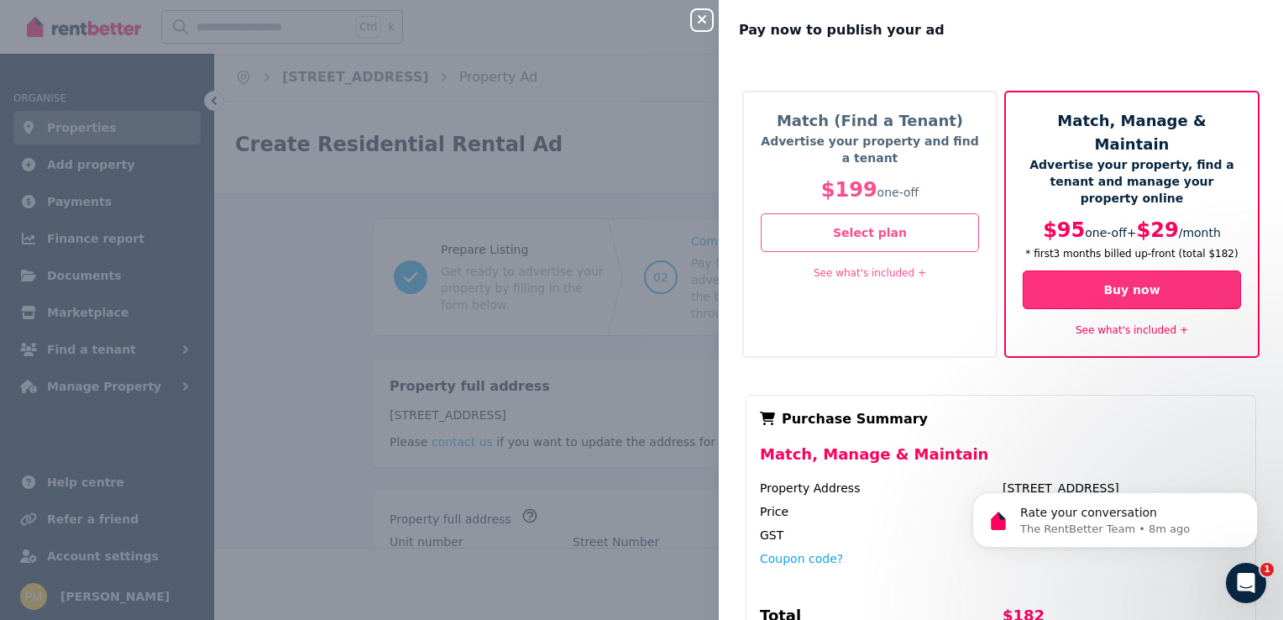
click at [1141, 270] on button "Buy now" at bounding box center [1132, 289] width 218 height 39
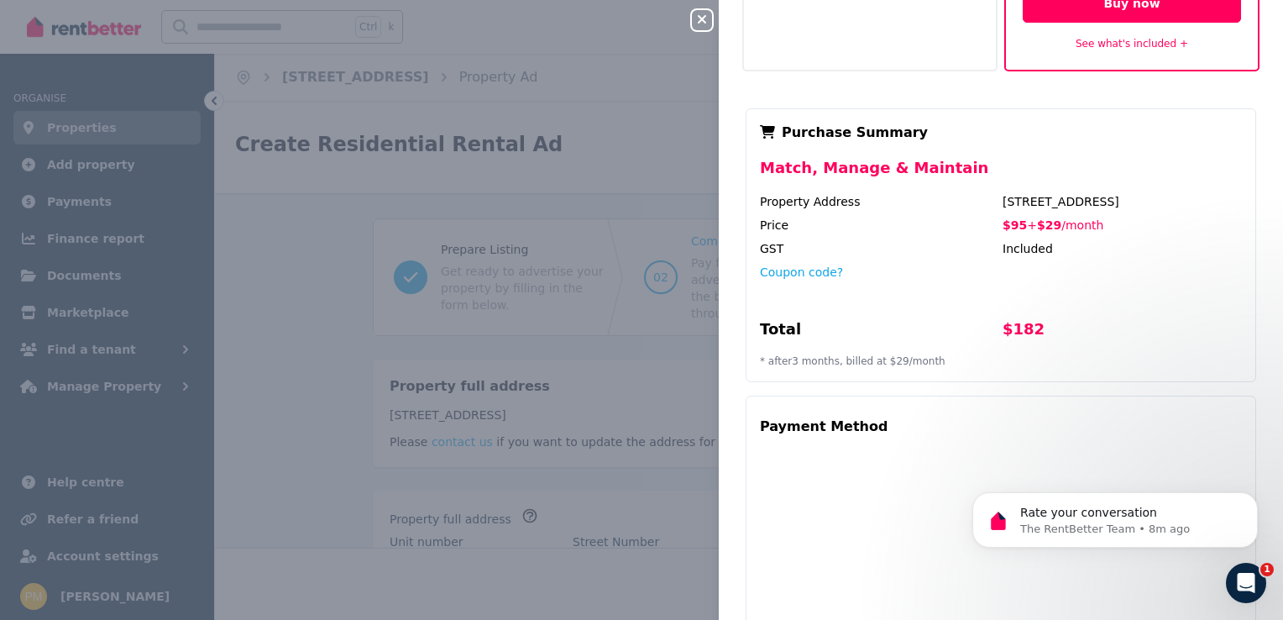
scroll to position [338, 0]
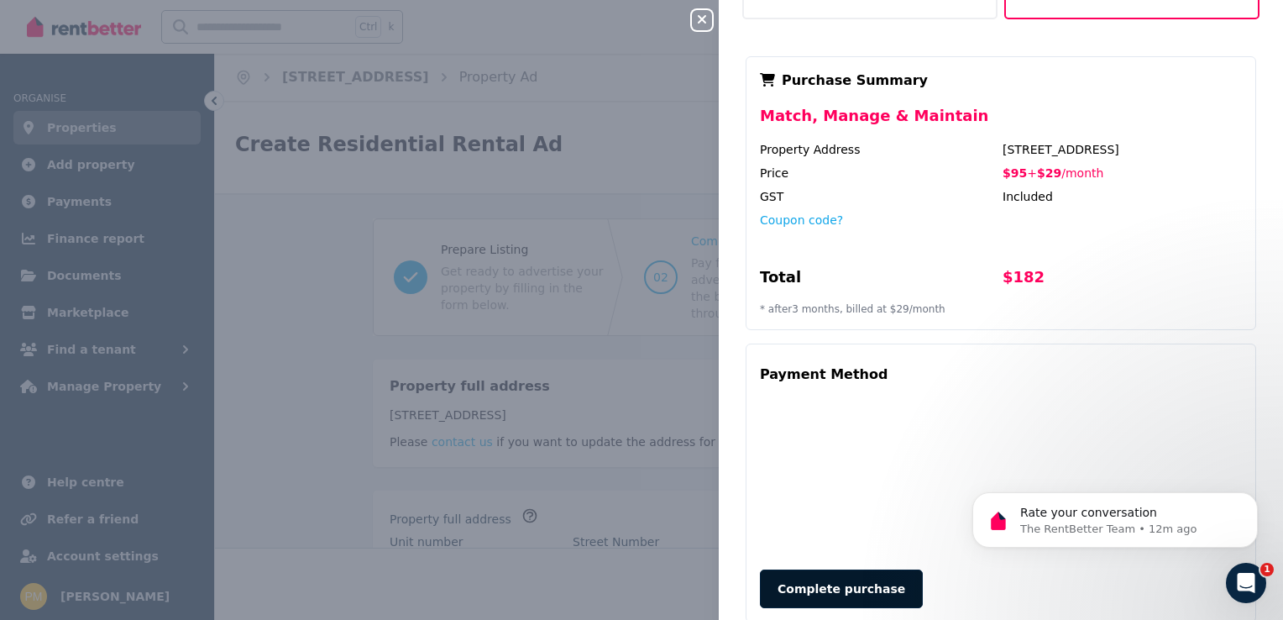
click at [872, 569] on button "Complete purchase" at bounding box center [841, 588] width 163 height 39
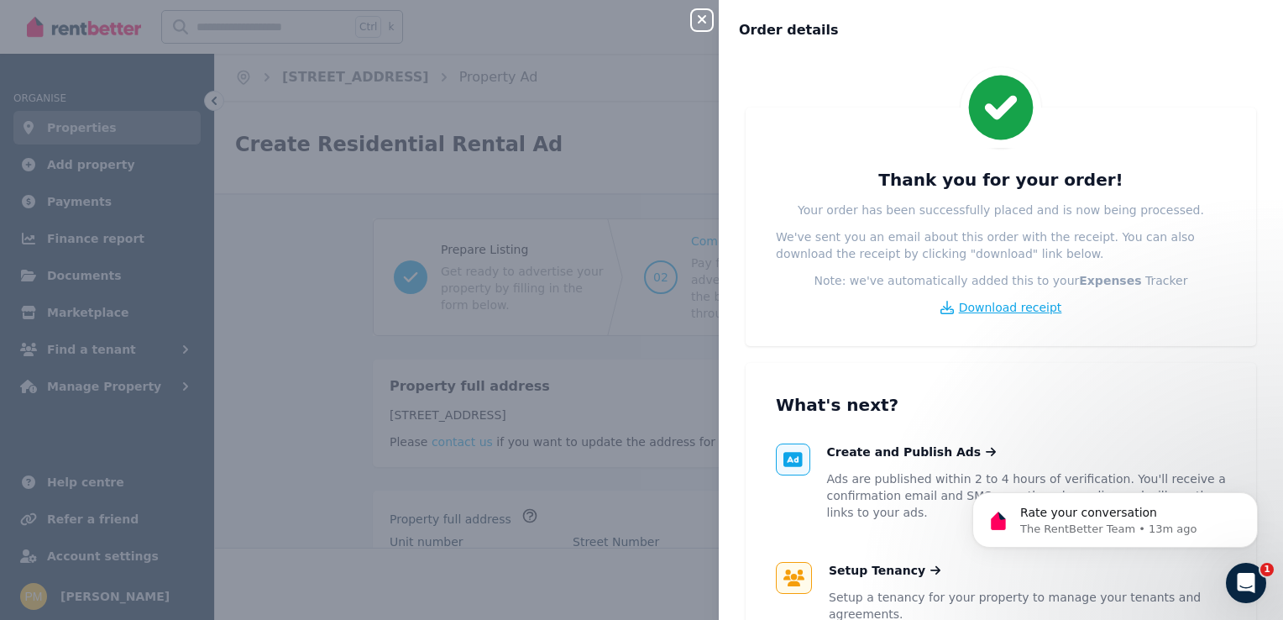
click at [1001, 308] on span "Download receipt" at bounding box center [1010, 307] width 103 height 17
click at [803, 458] on span at bounding box center [793, 459] width 34 height 32
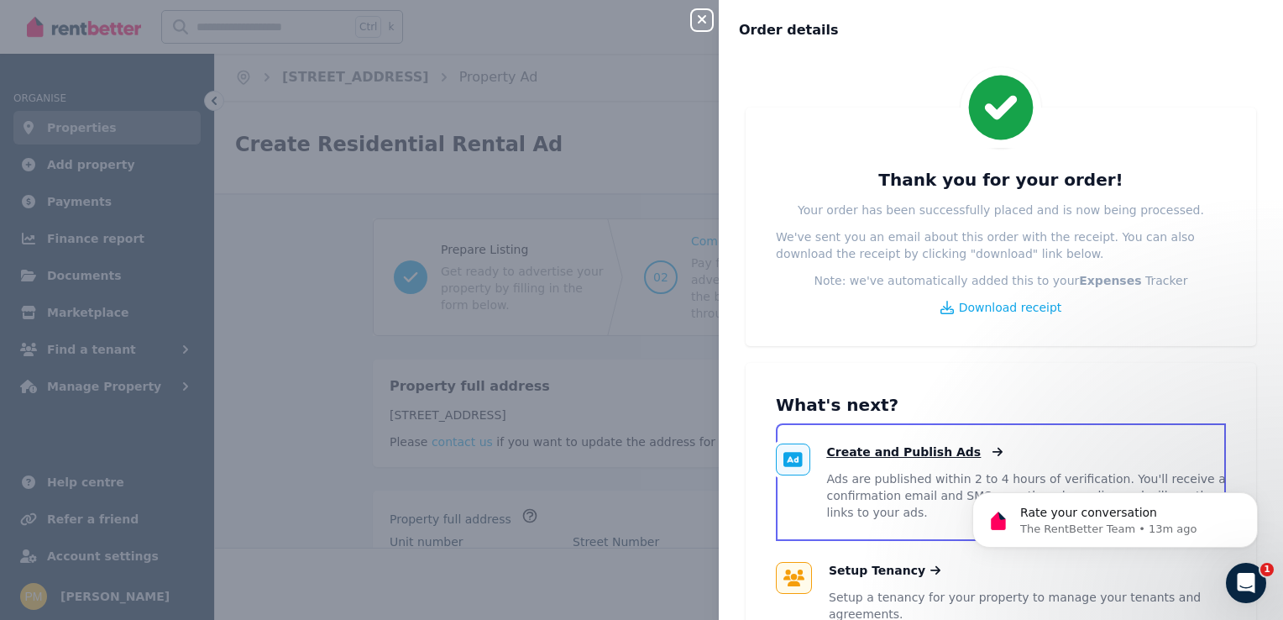
click at [986, 448] on icon at bounding box center [994, 452] width 17 height 12
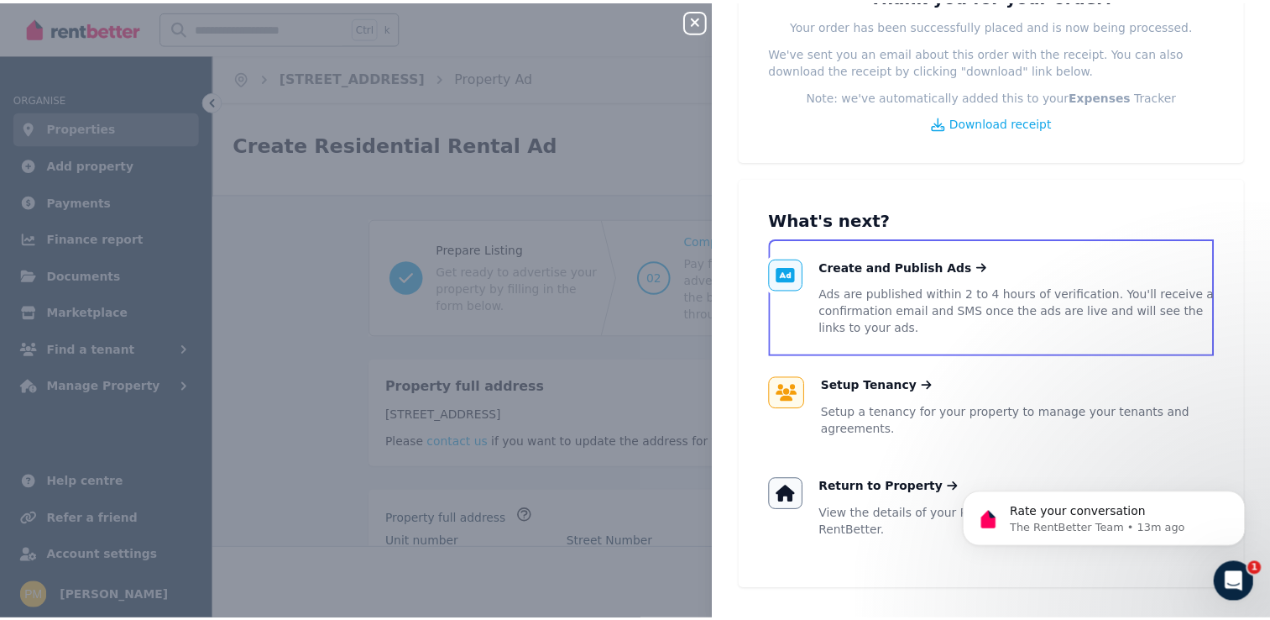
scroll to position [191, 0]
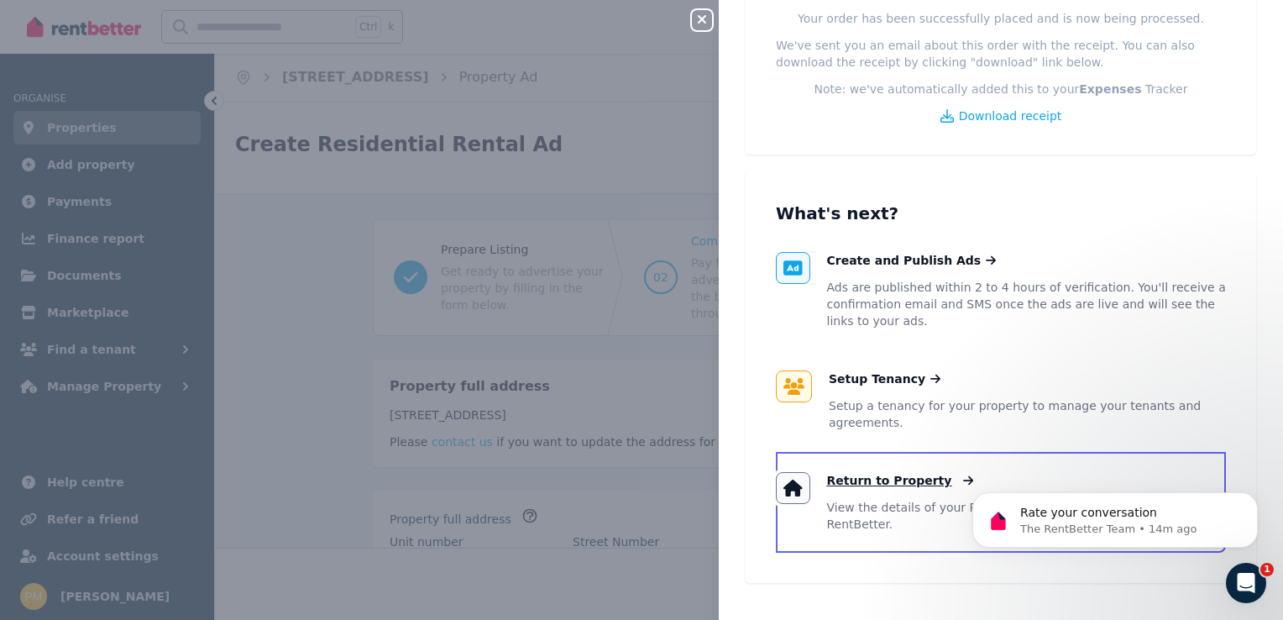
click at [918, 475] on span "Return to Property" at bounding box center [889, 480] width 125 height 17
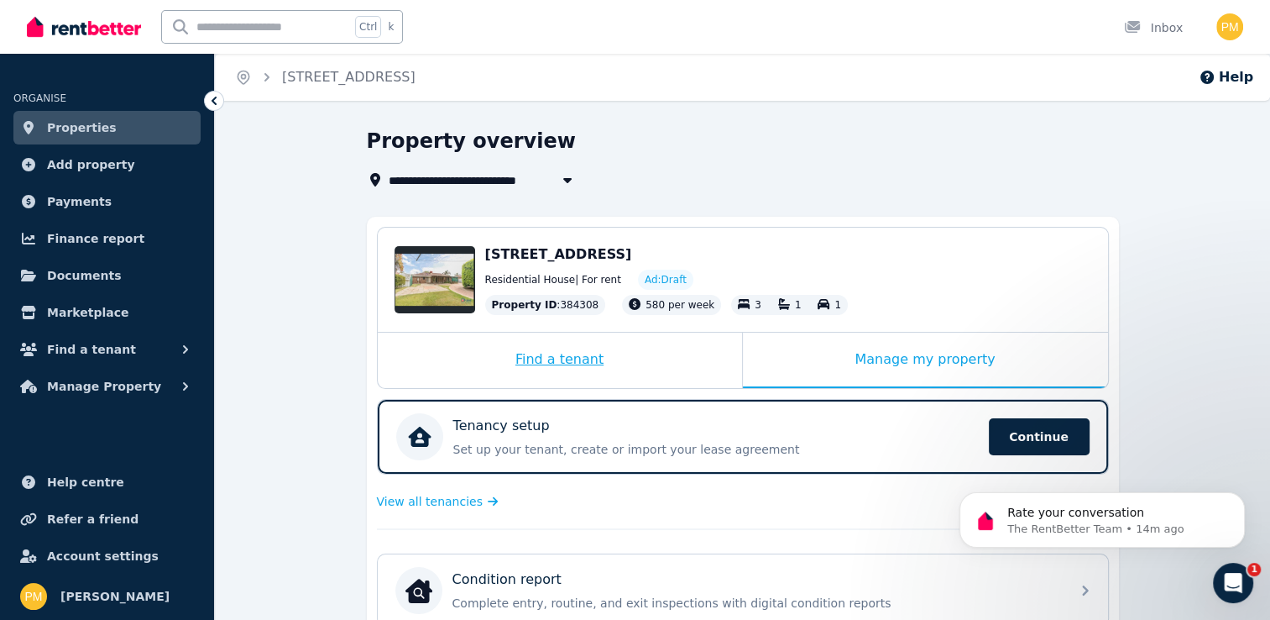
click at [594, 368] on div "Find a tenant" at bounding box center [560, 360] width 364 height 55
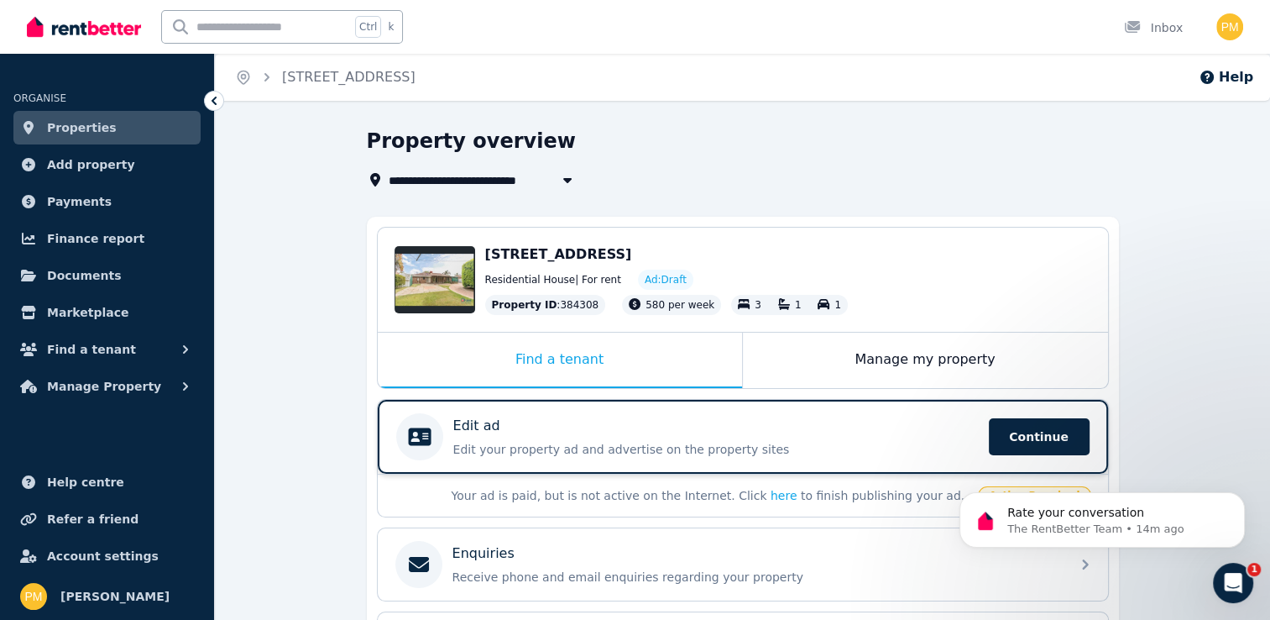
click at [556, 413] on div "Edit ad Edit your property ad and advertise on the property sites Continue" at bounding box center [687, 436] width 583 height 47
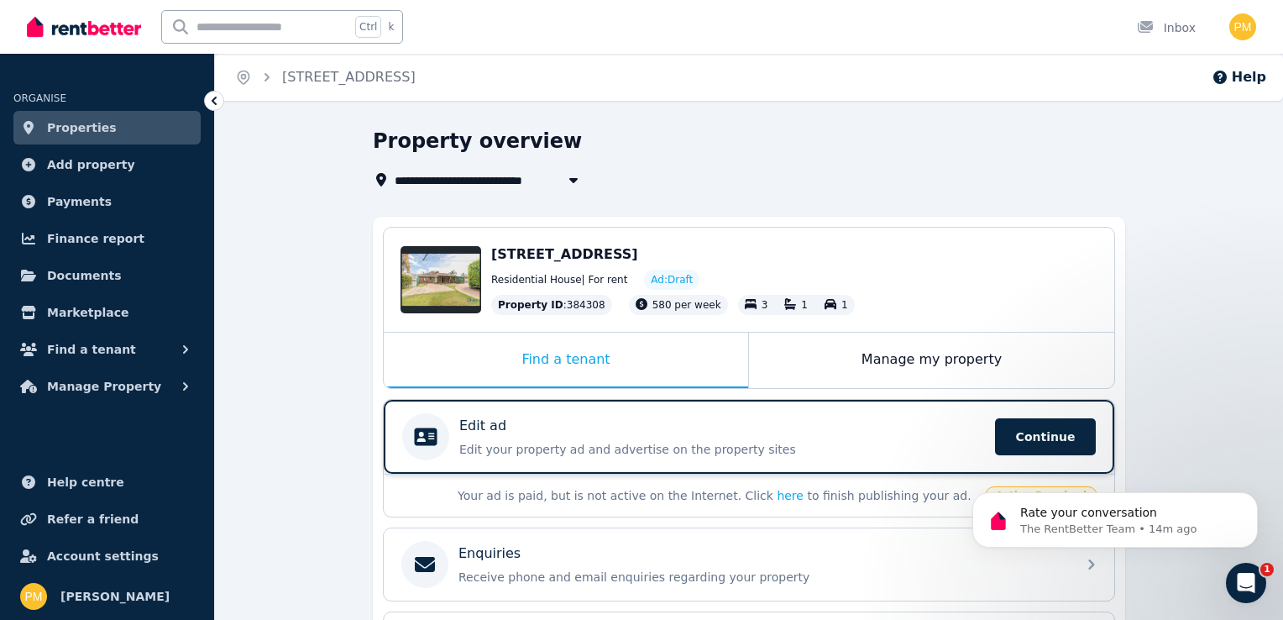
select select "**"
select select "**********"
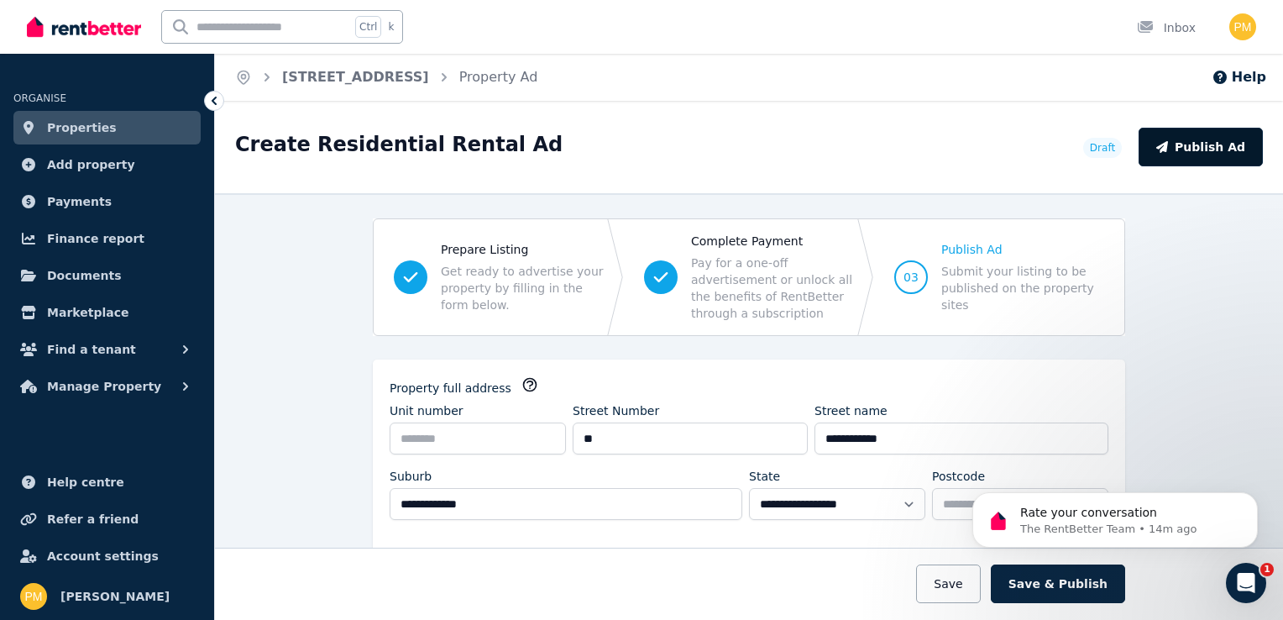
click at [1202, 145] on button "Publish Ad" at bounding box center [1201, 147] width 124 height 39
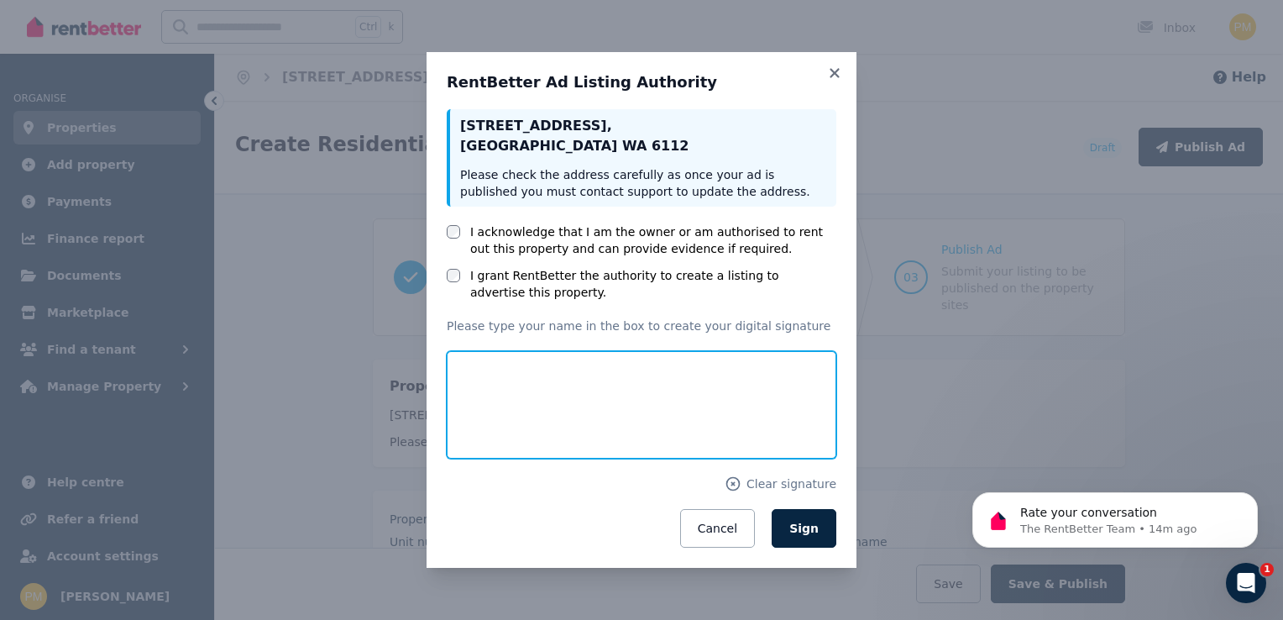
click at [614, 394] on input "text" at bounding box center [642, 404] width 390 height 107
type input "*******"
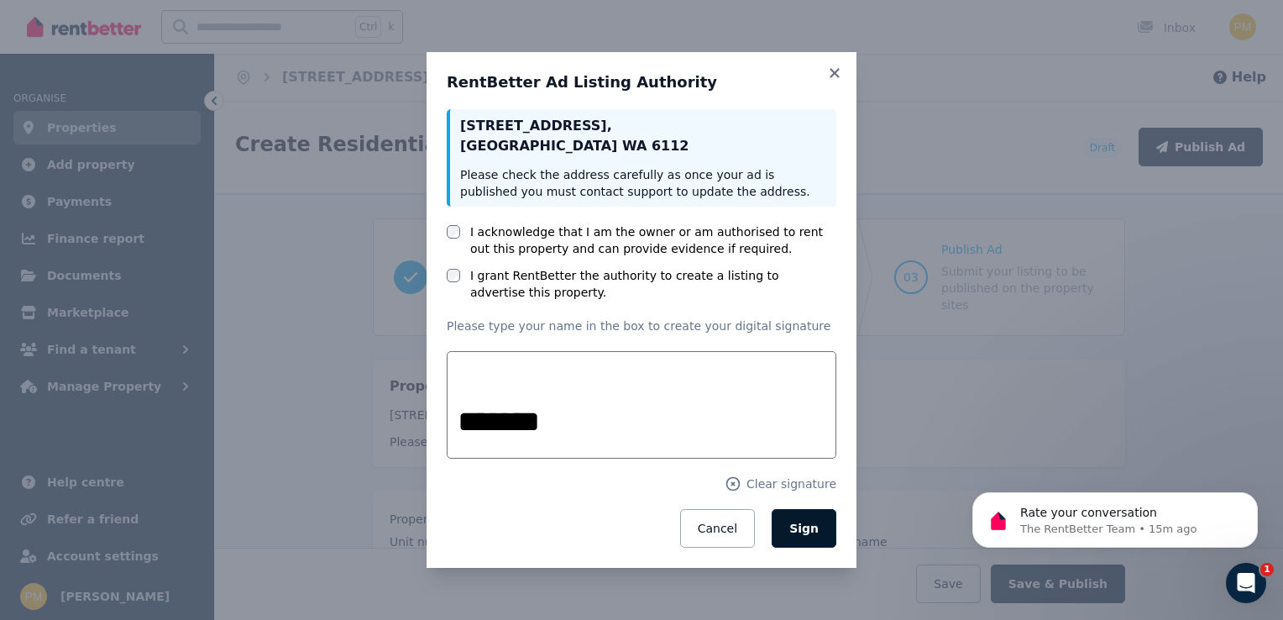
click at [813, 526] on span "Sign" at bounding box center [803, 527] width 29 height 13
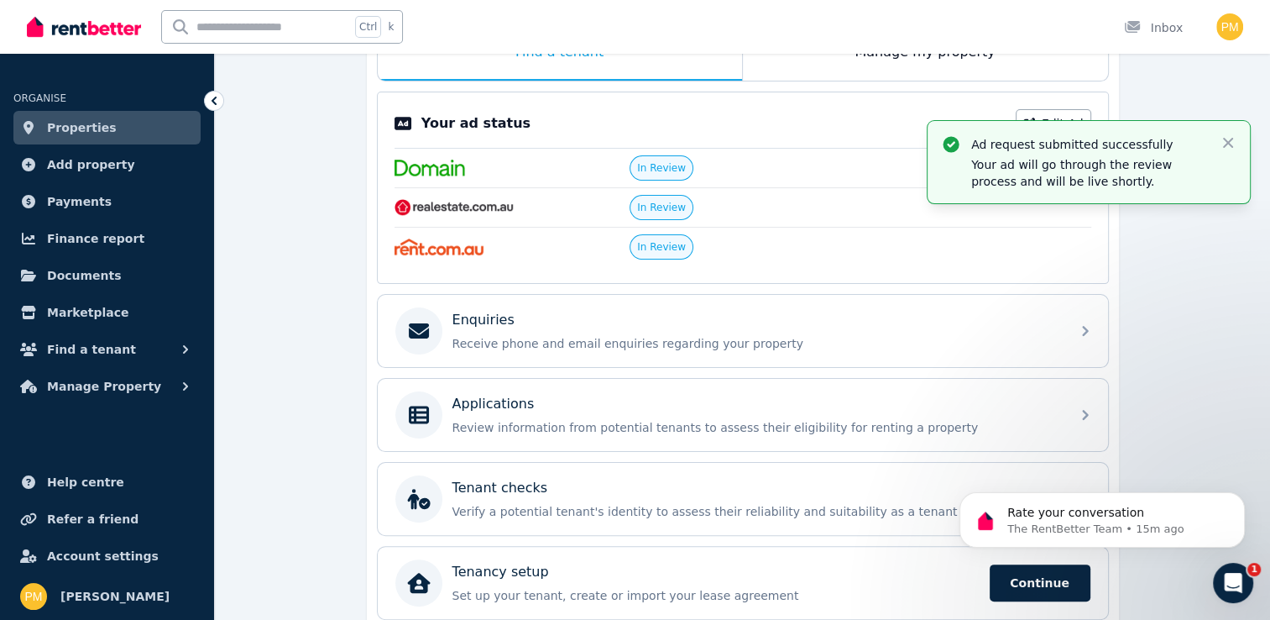
scroll to position [336, 0]
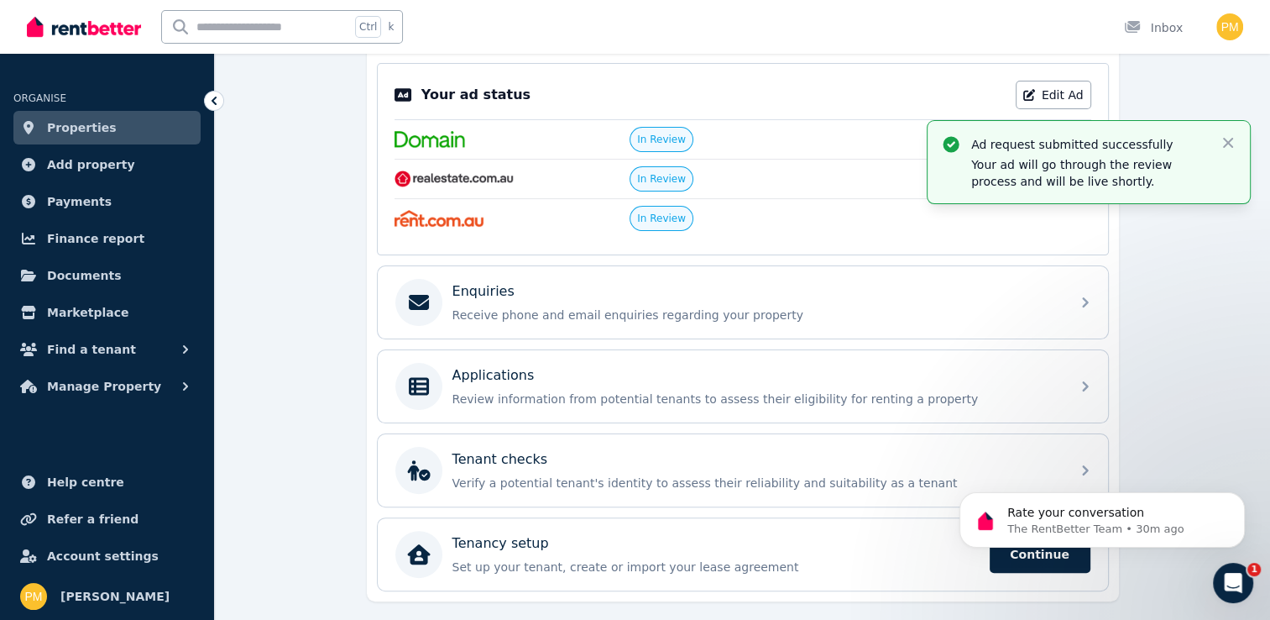
click at [897, 33] on div "Ctrl k Inbox" at bounding box center [607, 27] width 1160 height 54
click at [1087, 168] on p "Your ad will go through the review process and will be live shortly." at bounding box center [1088, 173] width 235 height 34
click at [1237, 584] on icon "Open Intercom Messenger" at bounding box center [1234, 583] width 28 height 28
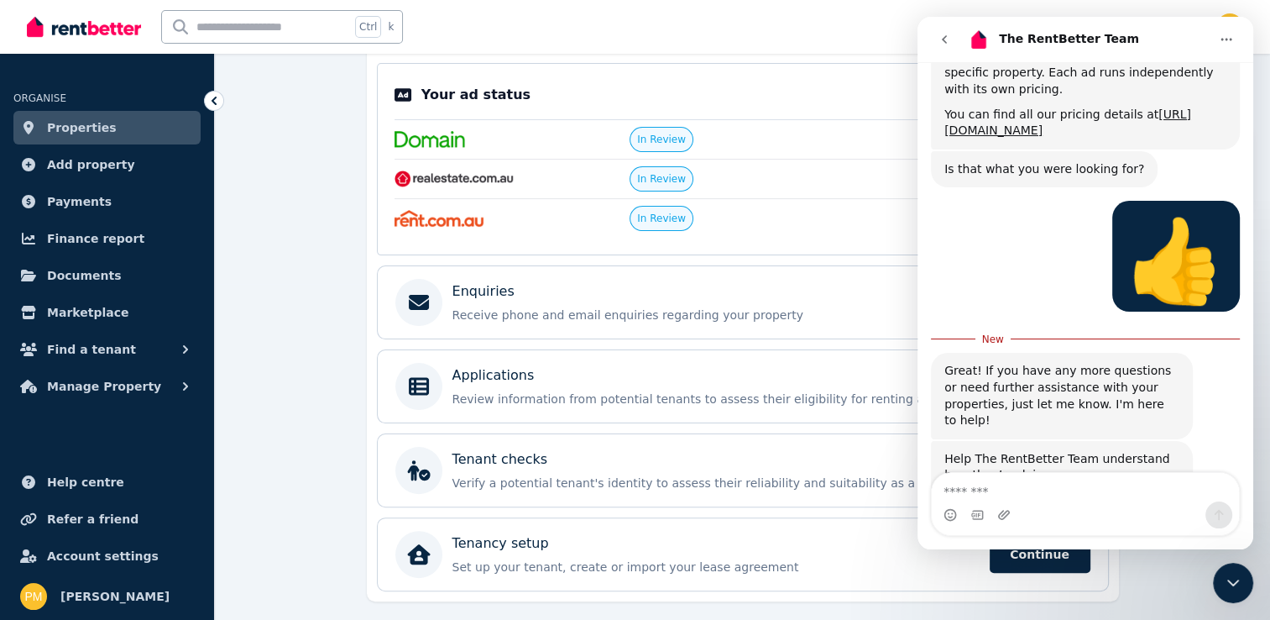
scroll to position [1521, 0]
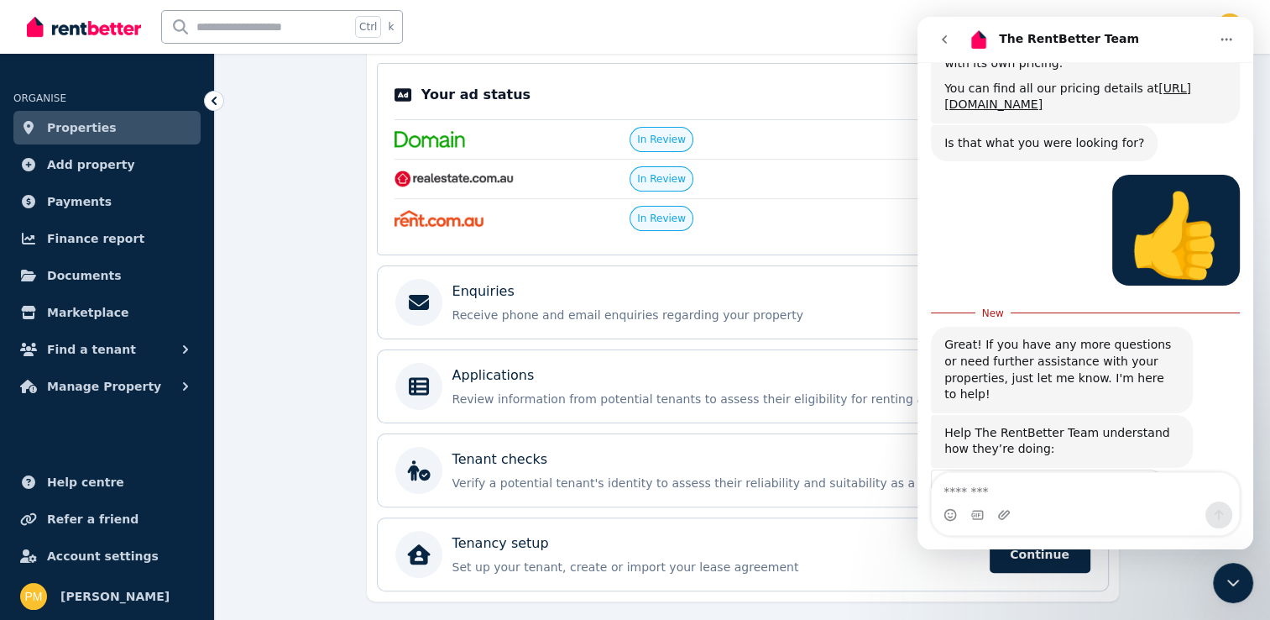
click at [792, 42] on div "Ctrl k Inbox" at bounding box center [607, 27] width 1160 height 54
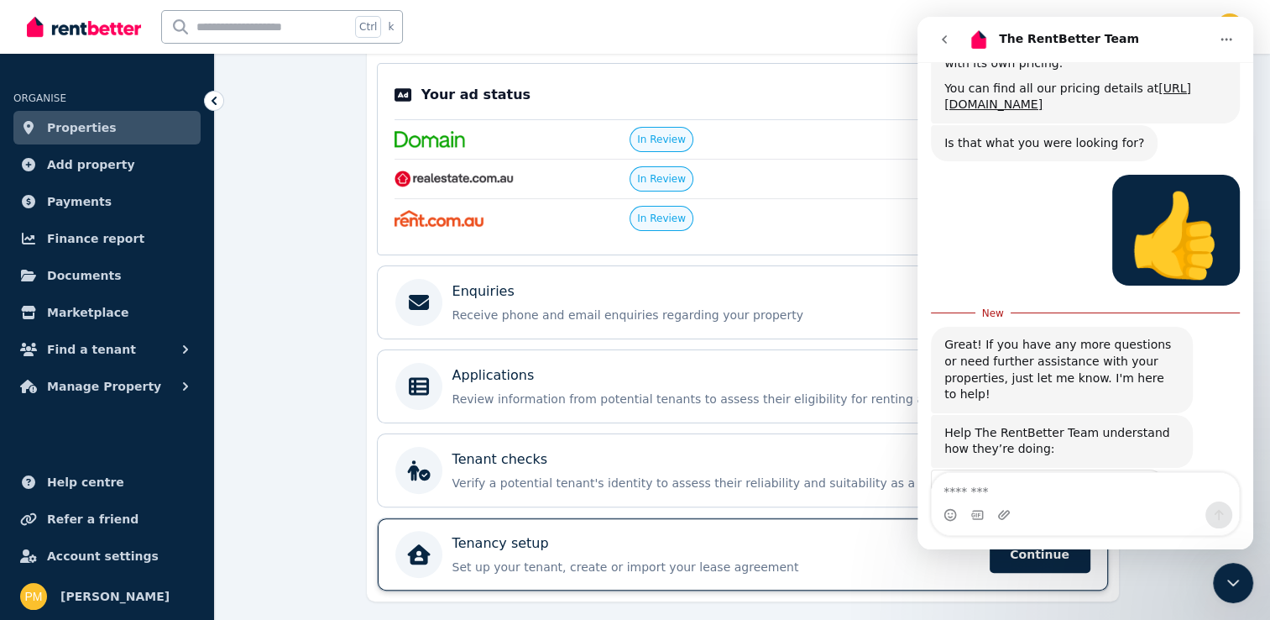
scroll to position [1500, 0]
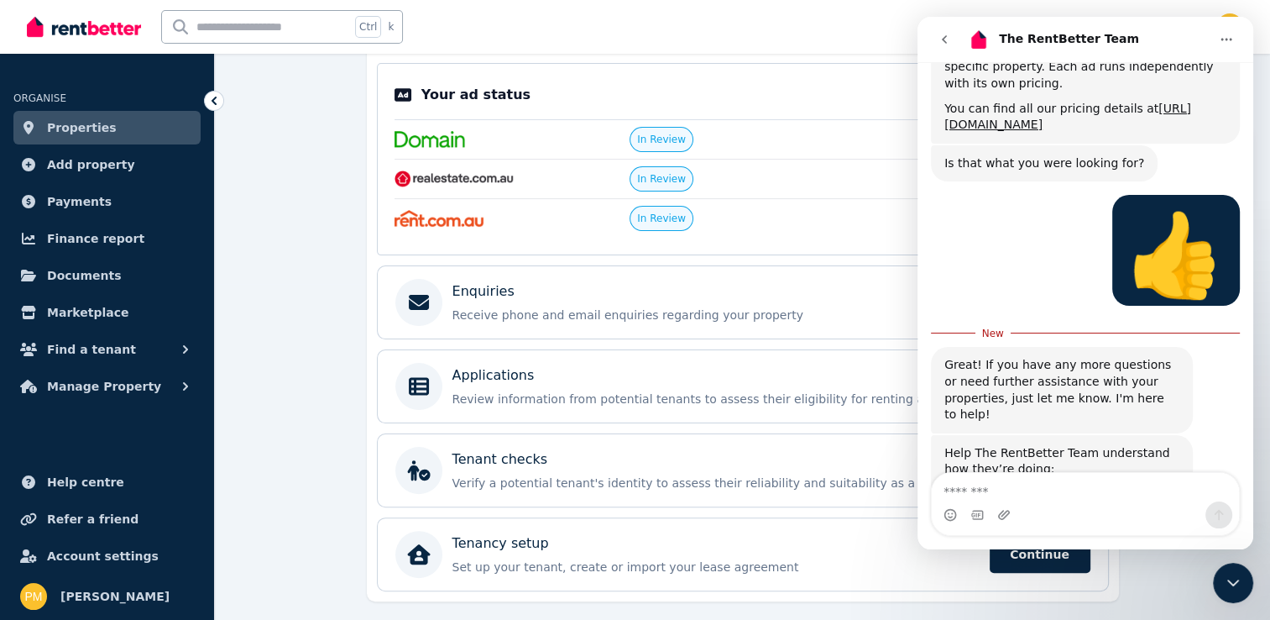
click at [280, 251] on div "**********" at bounding box center [742, 228] width 1055 height 873
click at [1238, 578] on icon "Close Intercom Messenger" at bounding box center [1233, 583] width 20 height 20
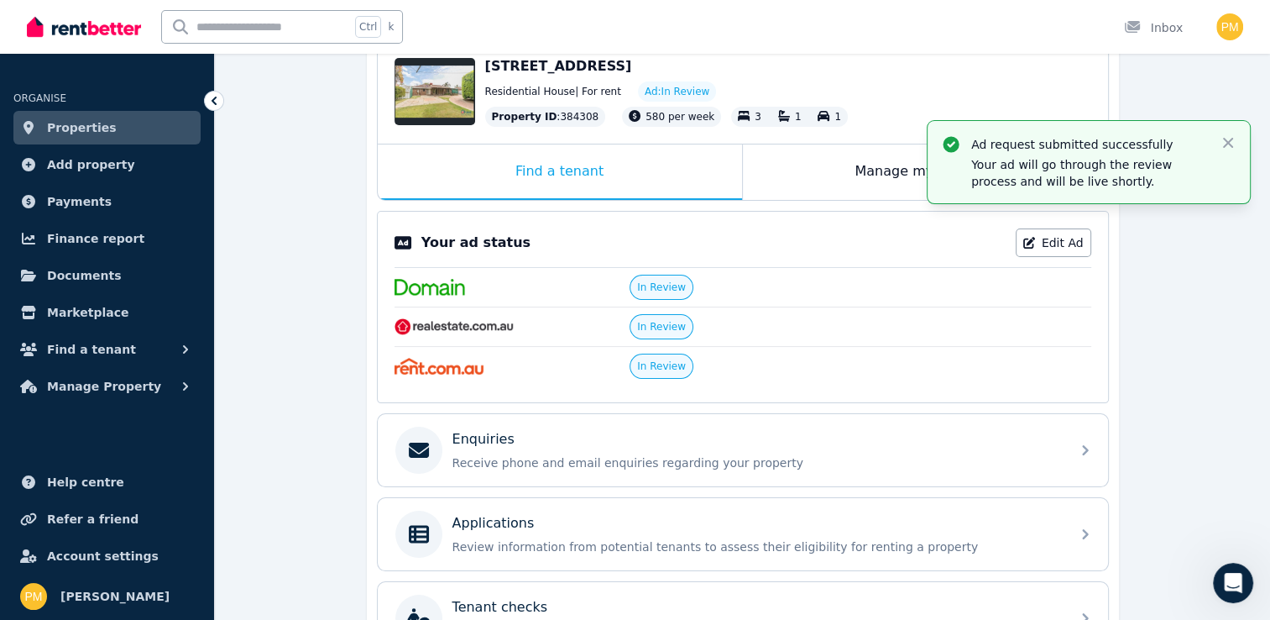
scroll to position [375, 0]
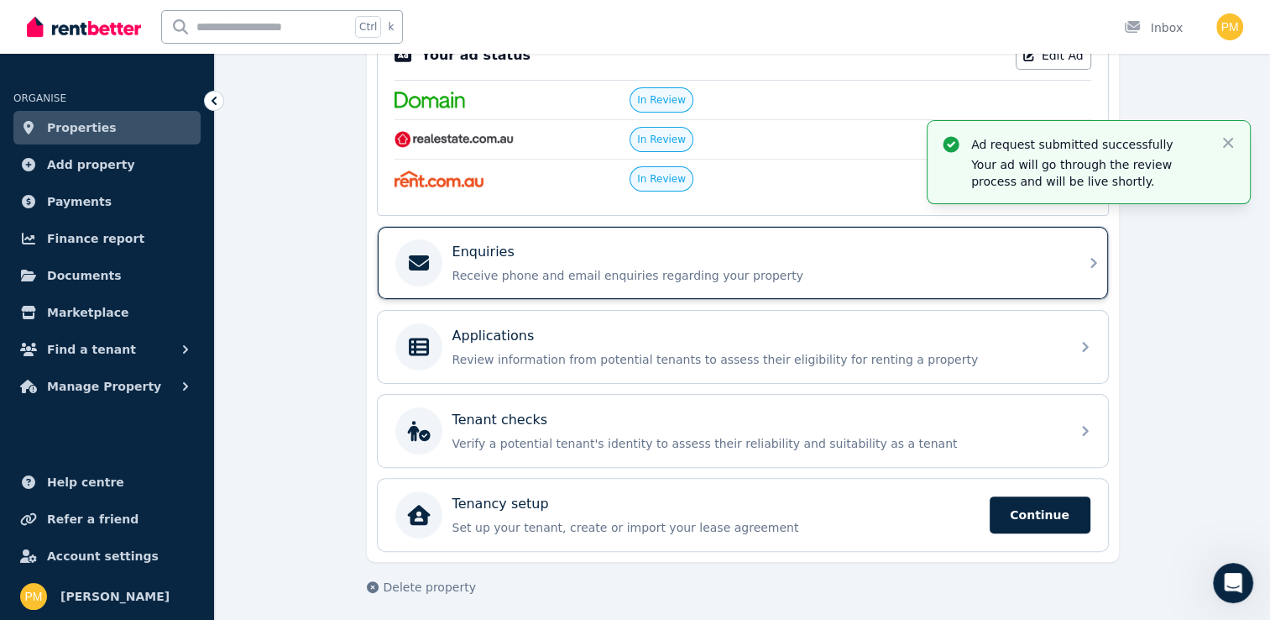
click at [691, 267] on p "Receive phone and email enquiries regarding your property" at bounding box center [757, 275] width 608 height 17
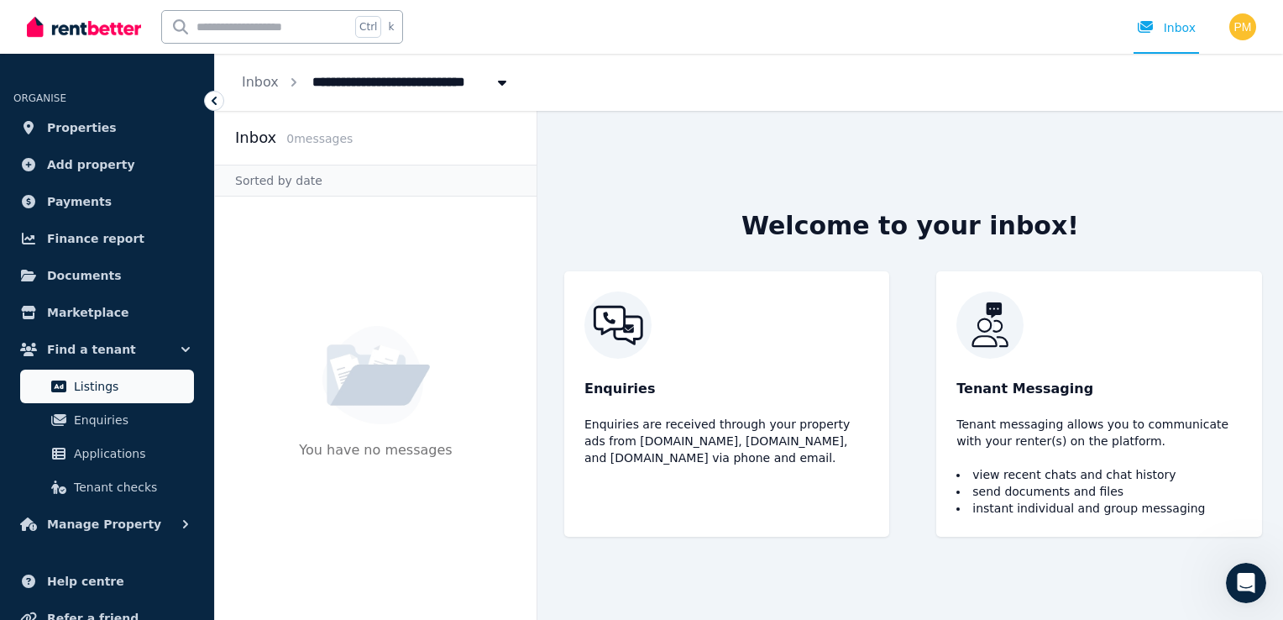
click at [127, 382] on span "Listings" at bounding box center [130, 386] width 113 height 20
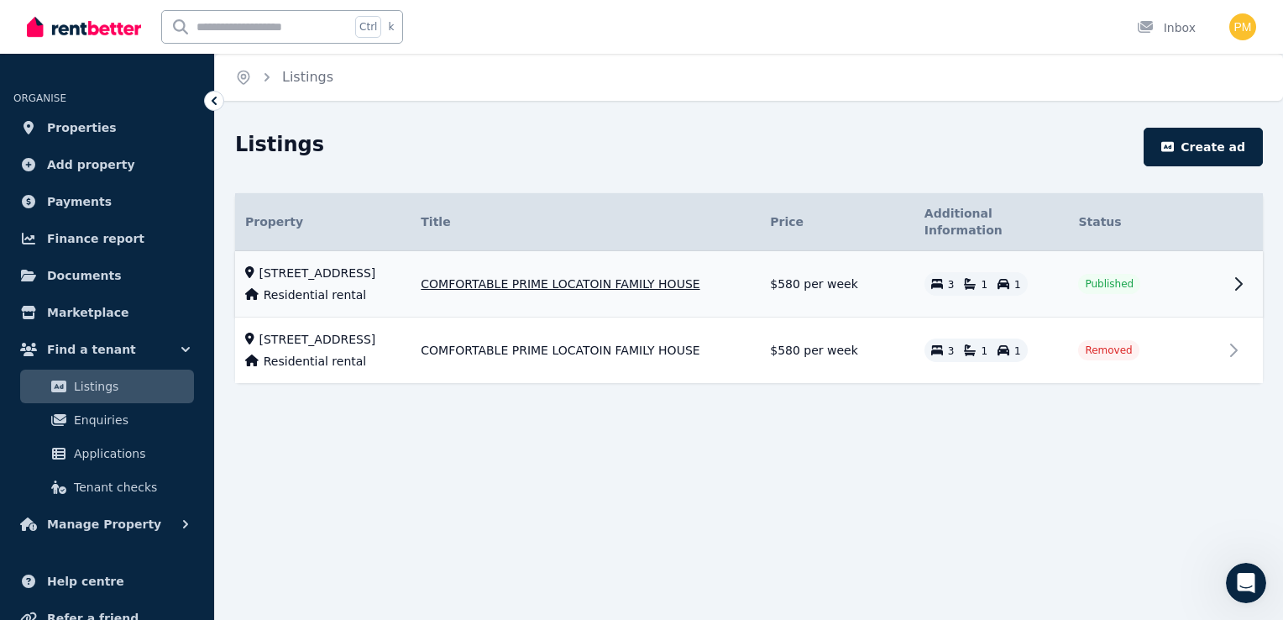
click at [1129, 274] on span "Published" at bounding box center [1109, 284] width 62 height 20
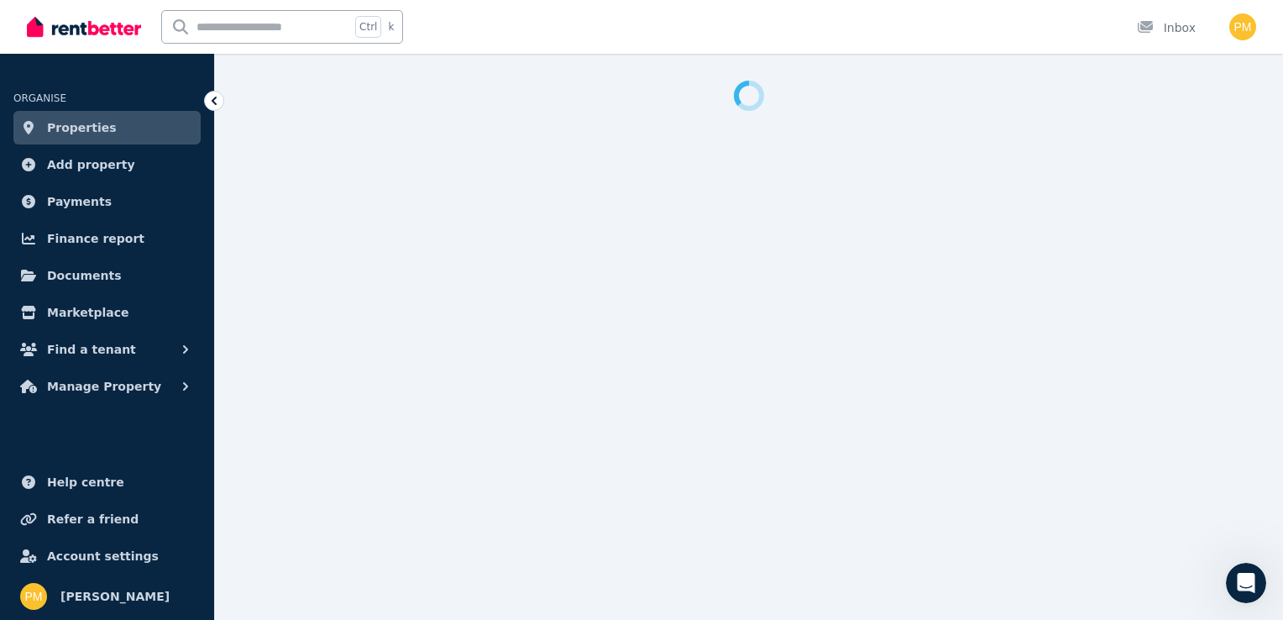
select select "**"
select select "**********"
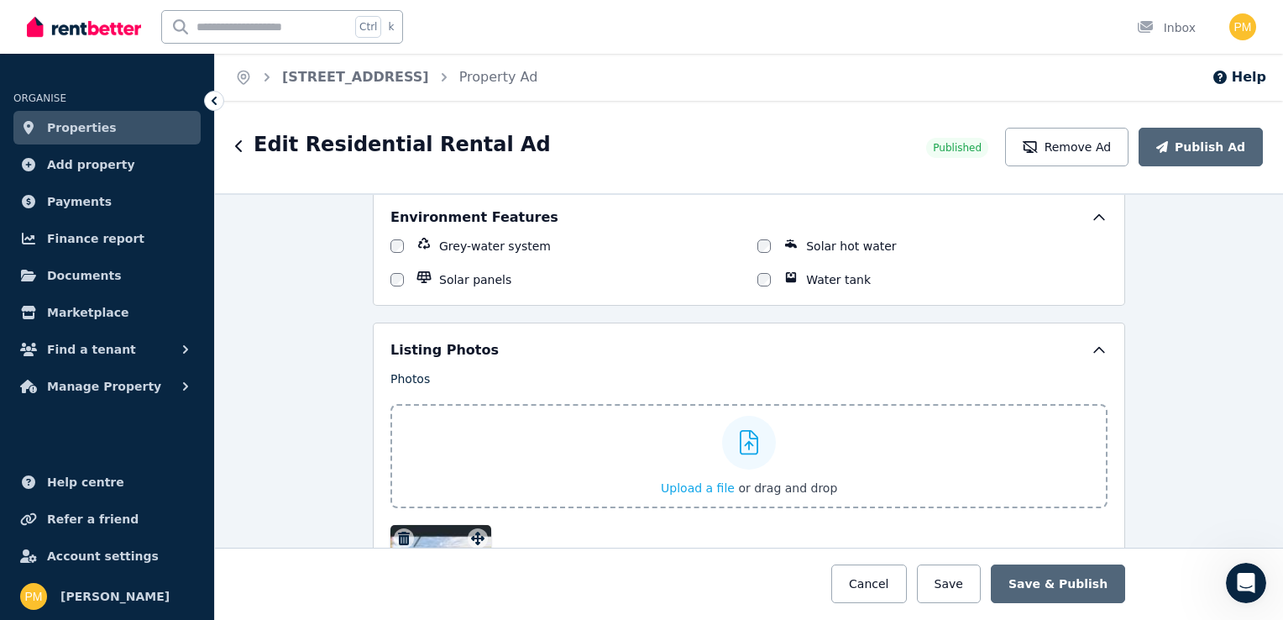
scroll to position [1931, 0]
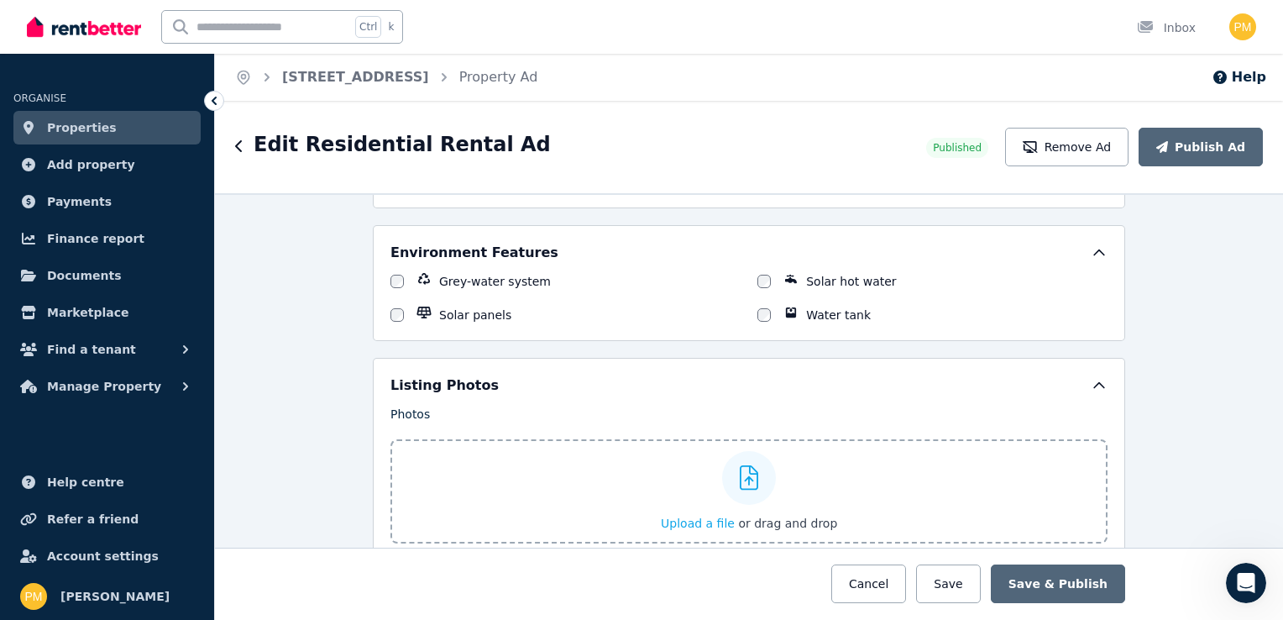
click at [741, 468] on icon at bounding box center [749, 477] width 19 height 25
click at [0, 0] on input "Upload a file or drag and drop" at bounding box center [0, 0] width 0 height 0
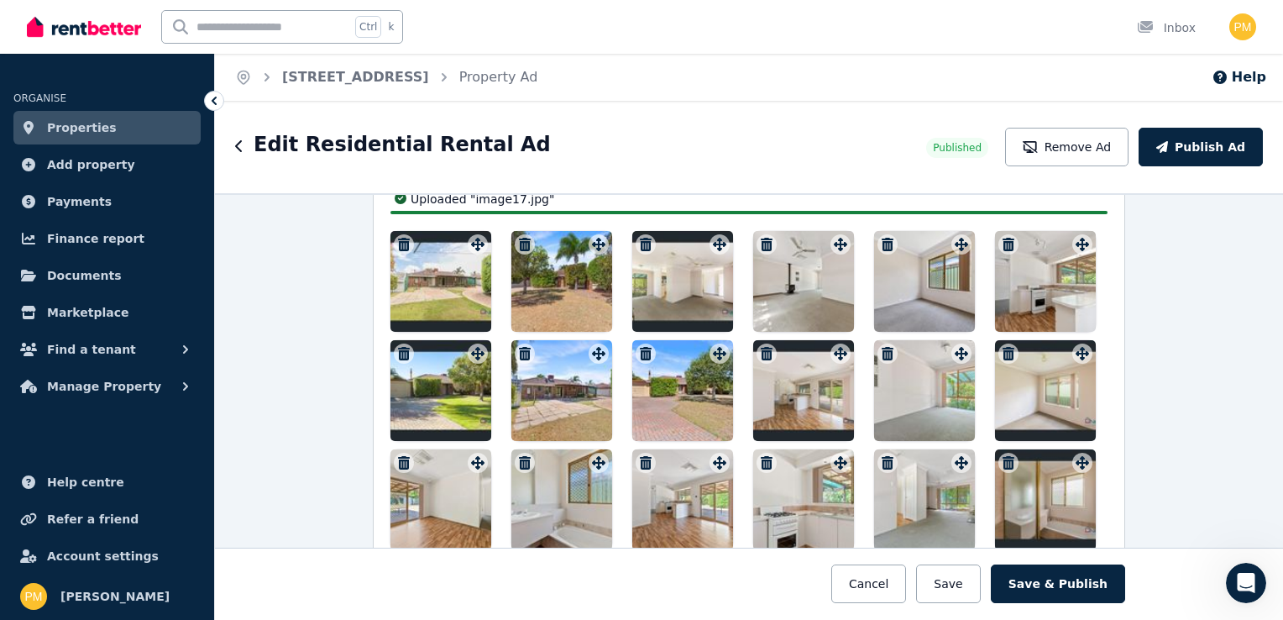
scroll to position [2260, 0]
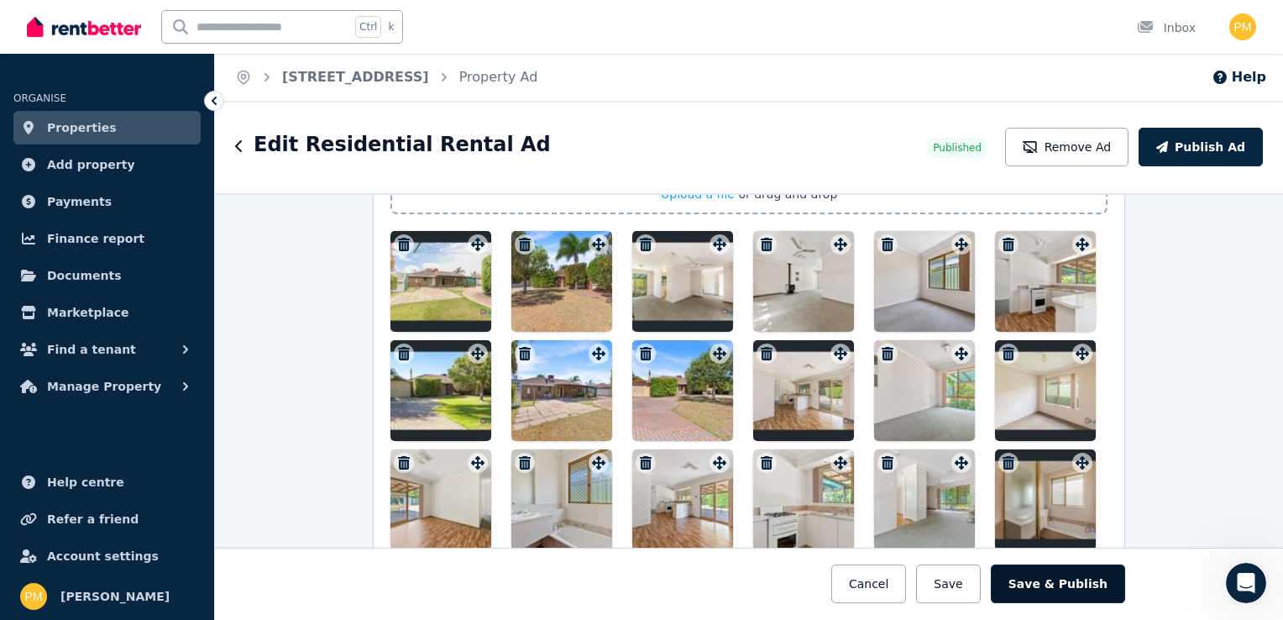
click at [1076, 583] on button "Save & Publish" at bounding box center [1058, 583] width 134 height 39
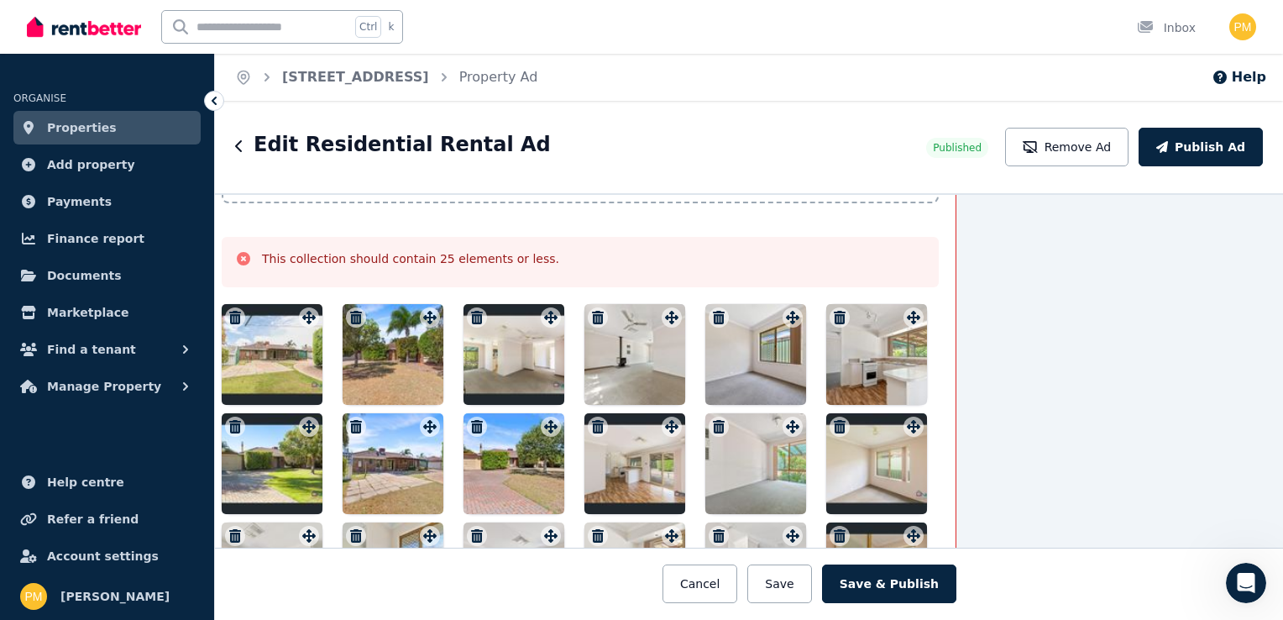
scroll to position [2355, 169]
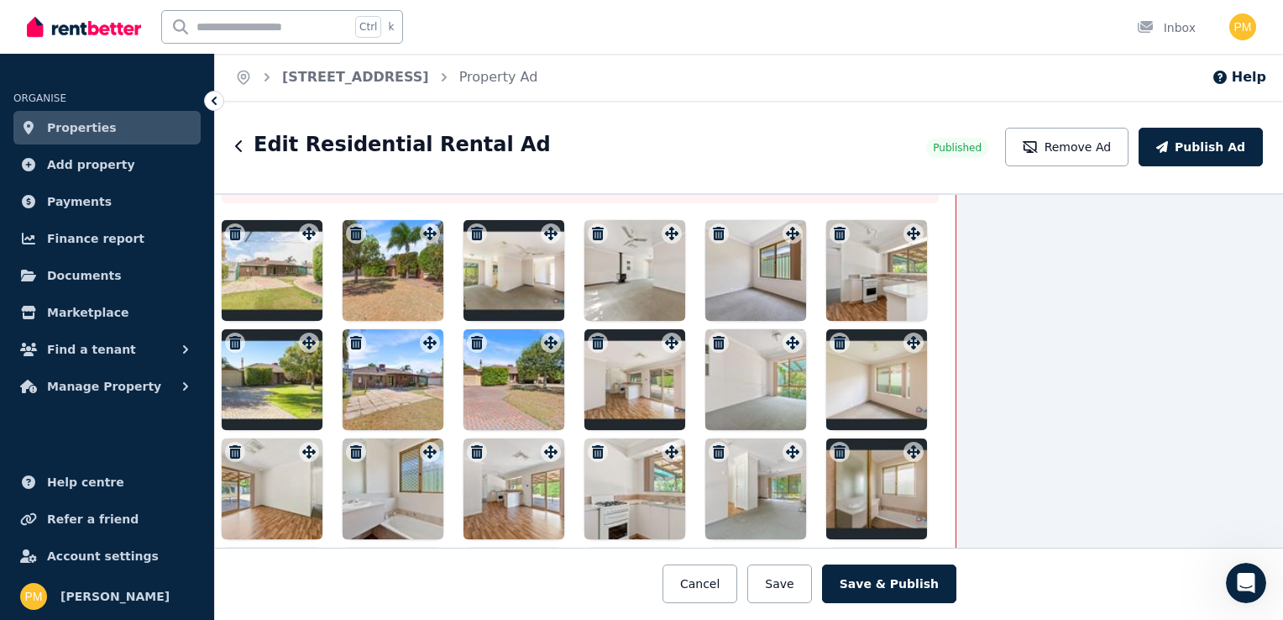
click at [470, 445] on icon "button" at bounding box center [477, 451] width 17 height 13
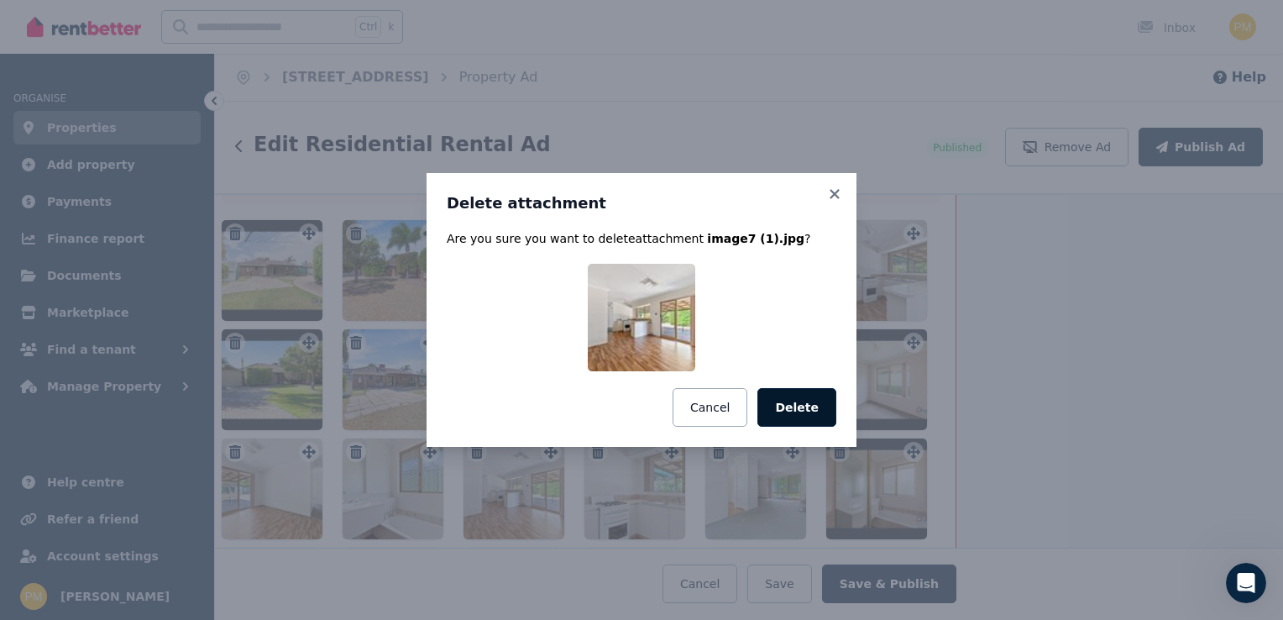
click at [783, 408] on button "Delete" at bounding box center [796, 407] width 79 height 39
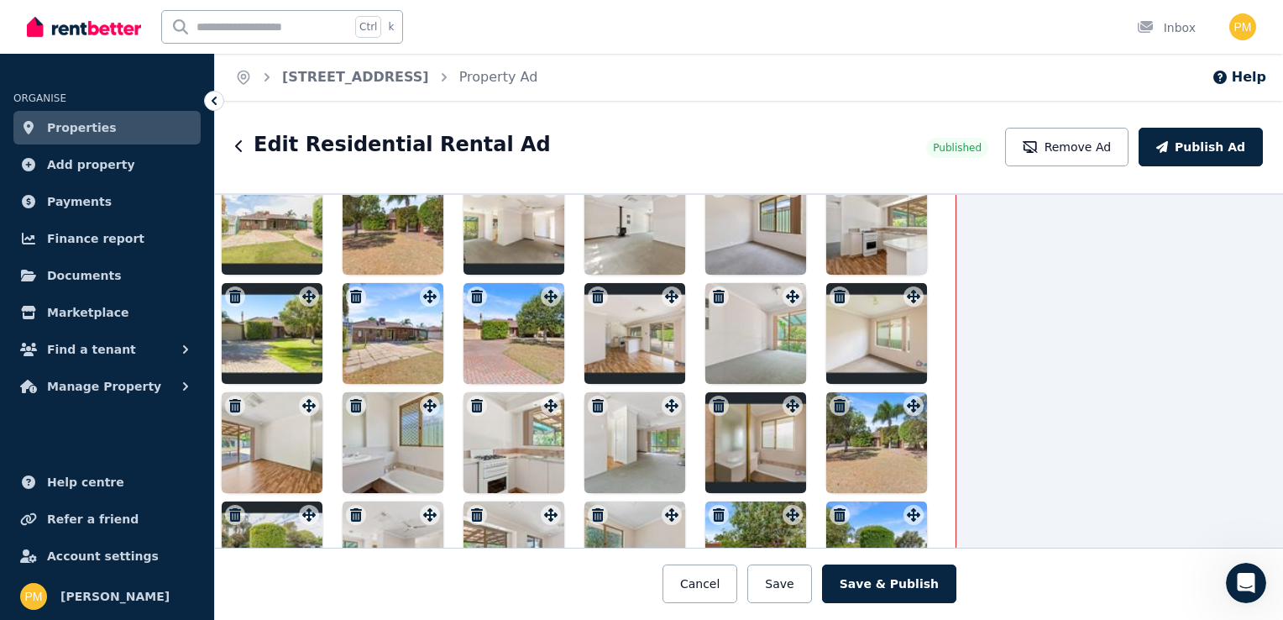
scroll to position [2691, 169]
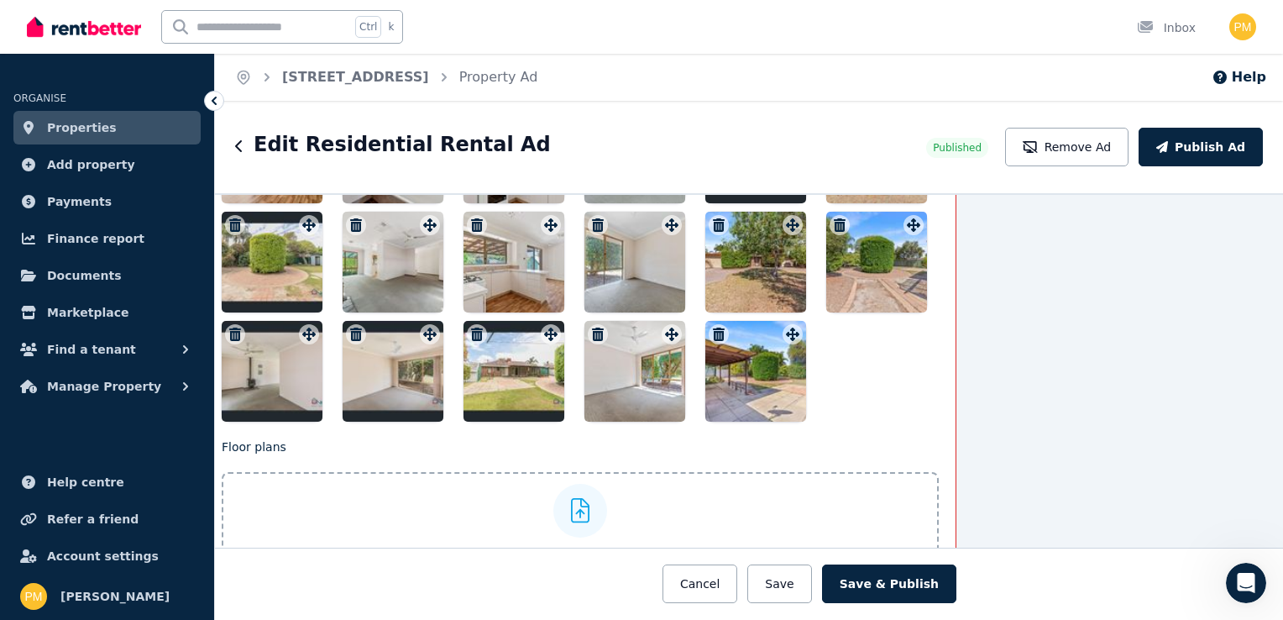
click at [471, 327] on icon "button" at bounding box center [477, 333] width 12 height 13
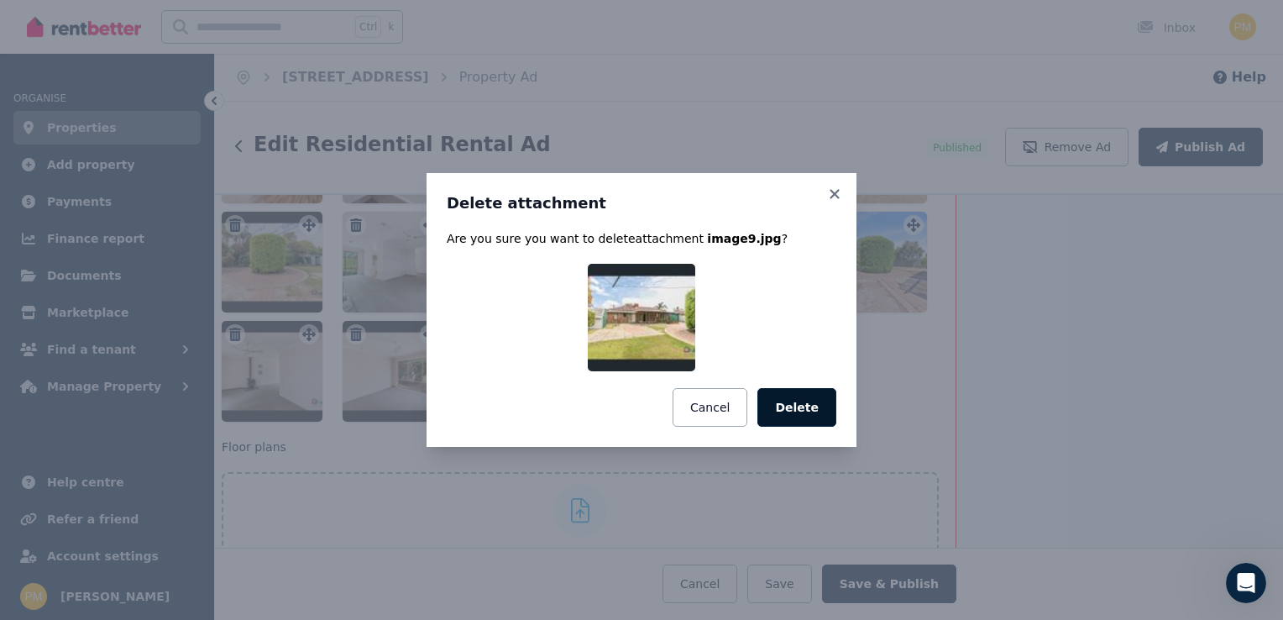
click at [791, 403] on button "Delete" at bounding box center [796, 407] width 79 height 39
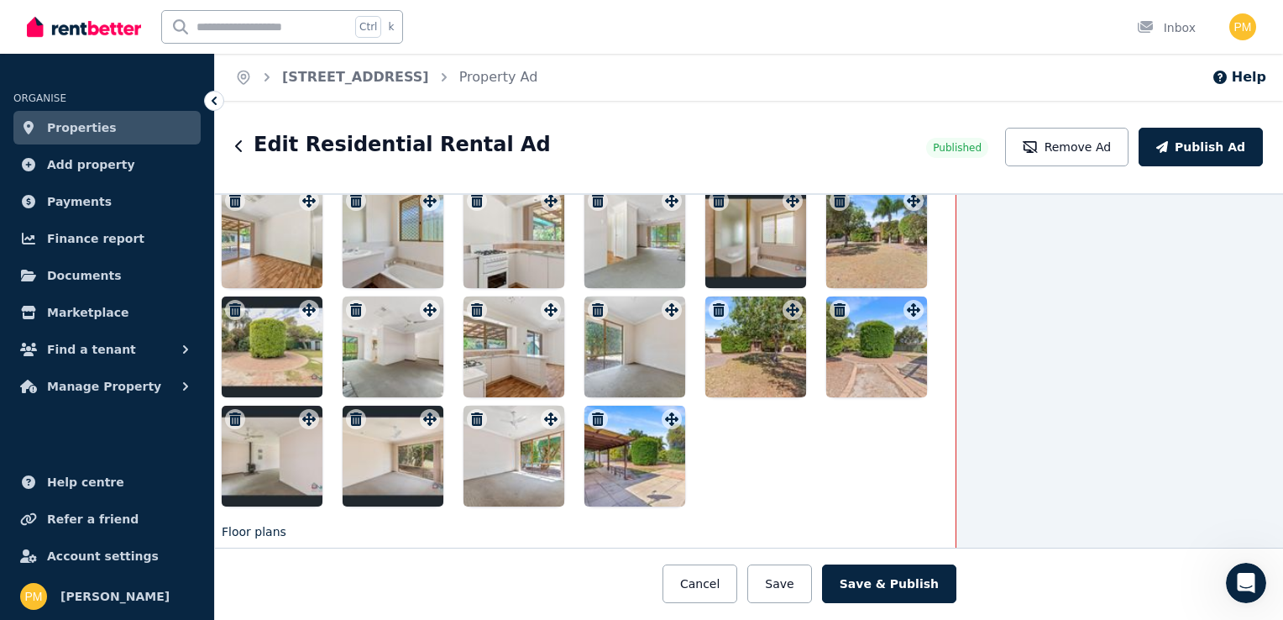
scroll to position [2607, 169]
click at [229, 411] on icon "button" at bounding box center [235, 417] width 12 height 13
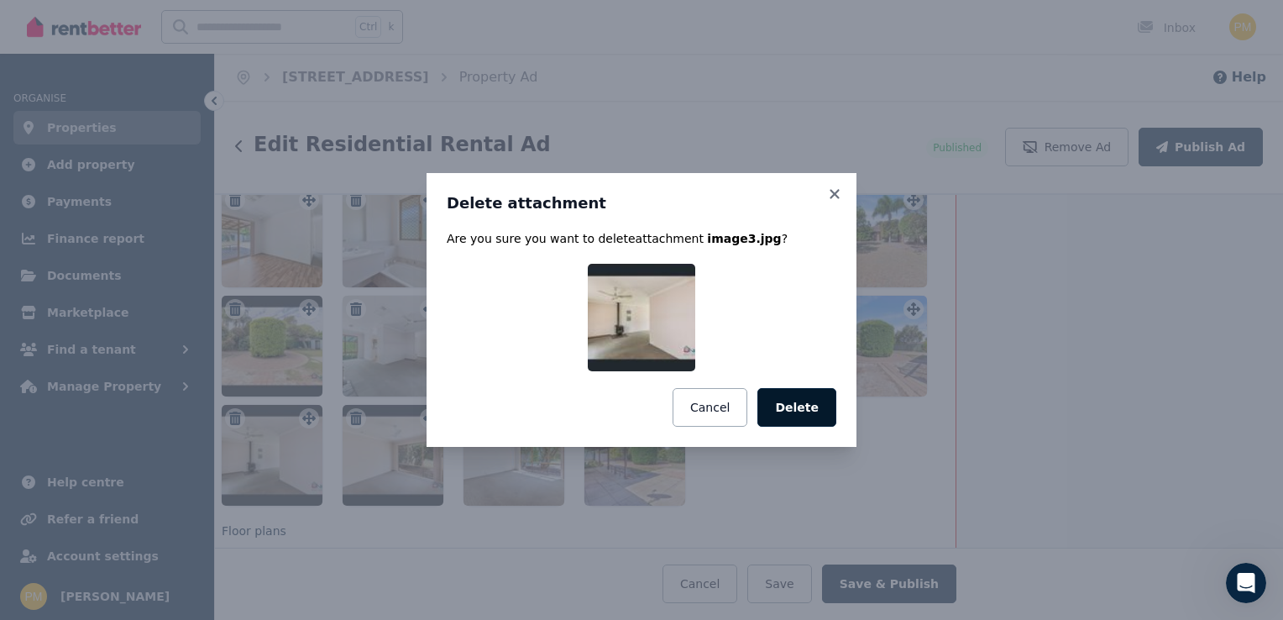
click at [776, 395] on button "Delete" at bounding box center [796, 407] width 79 height 39
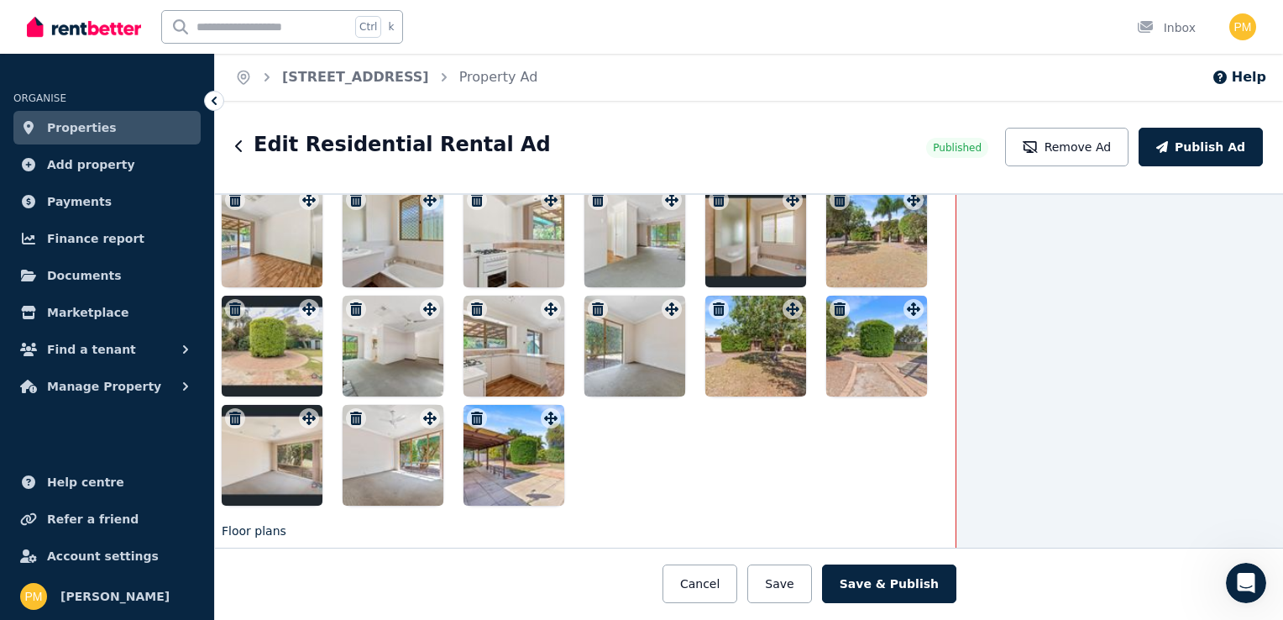
click at [474, 411] on icon "button" at bounding box center [477, 417] width 12 height 13
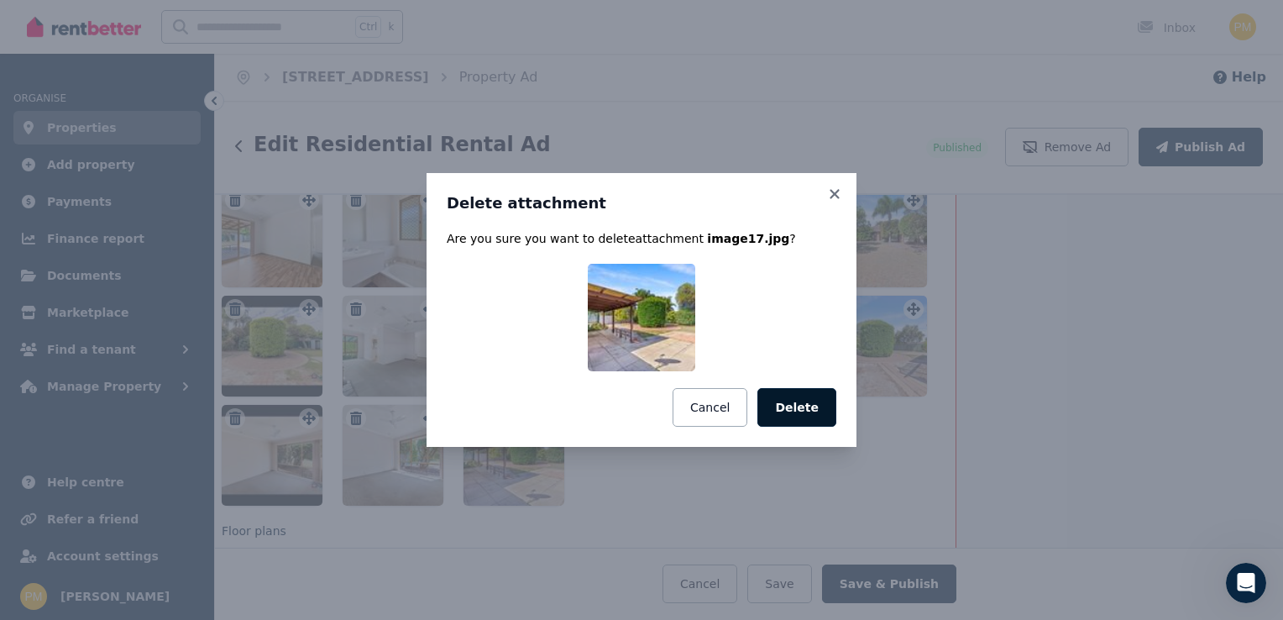
click at [829, 408] on button "Delete" at bounding box center [796, 407] width 79 height 39
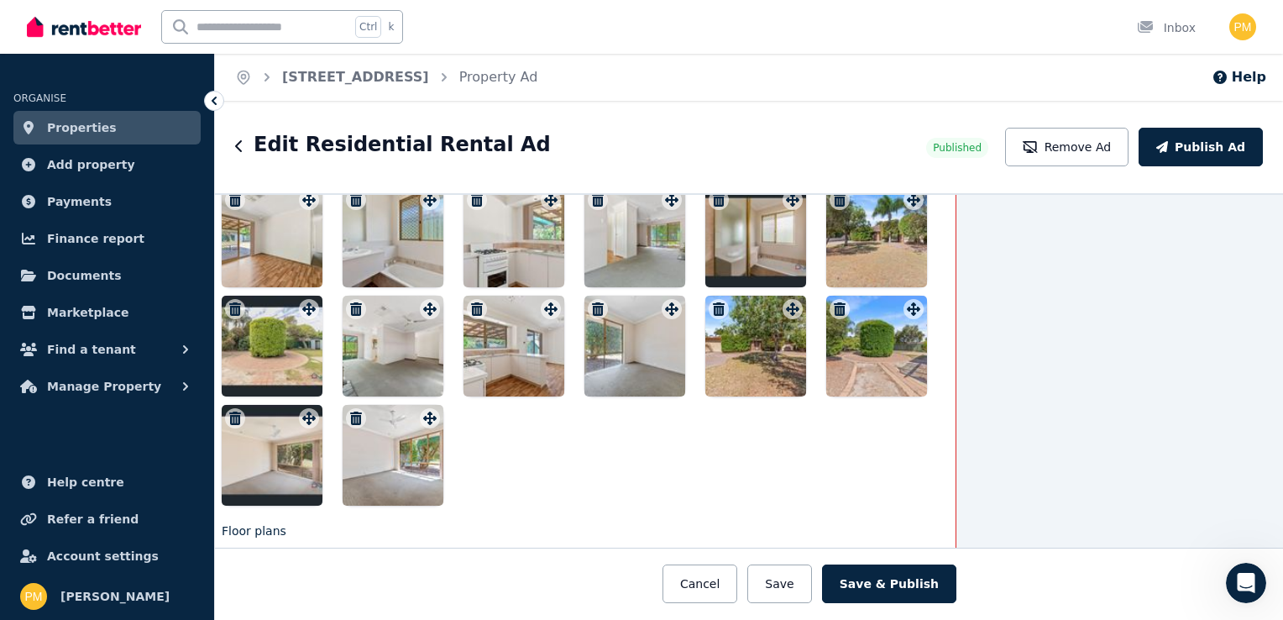
click at [228, 411] on icon "button" at bounding box center [235, 417] width 17 height 13
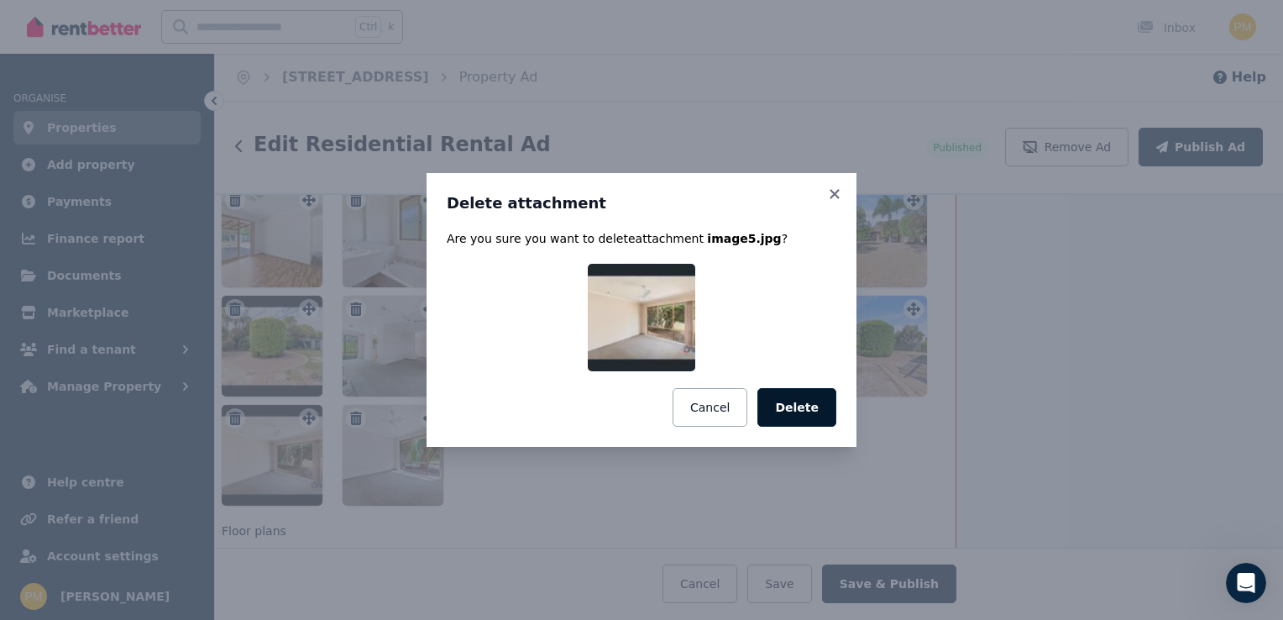
click at [805, 401] on button "Delete" at bounding box center [796, 407] width 79 height 39
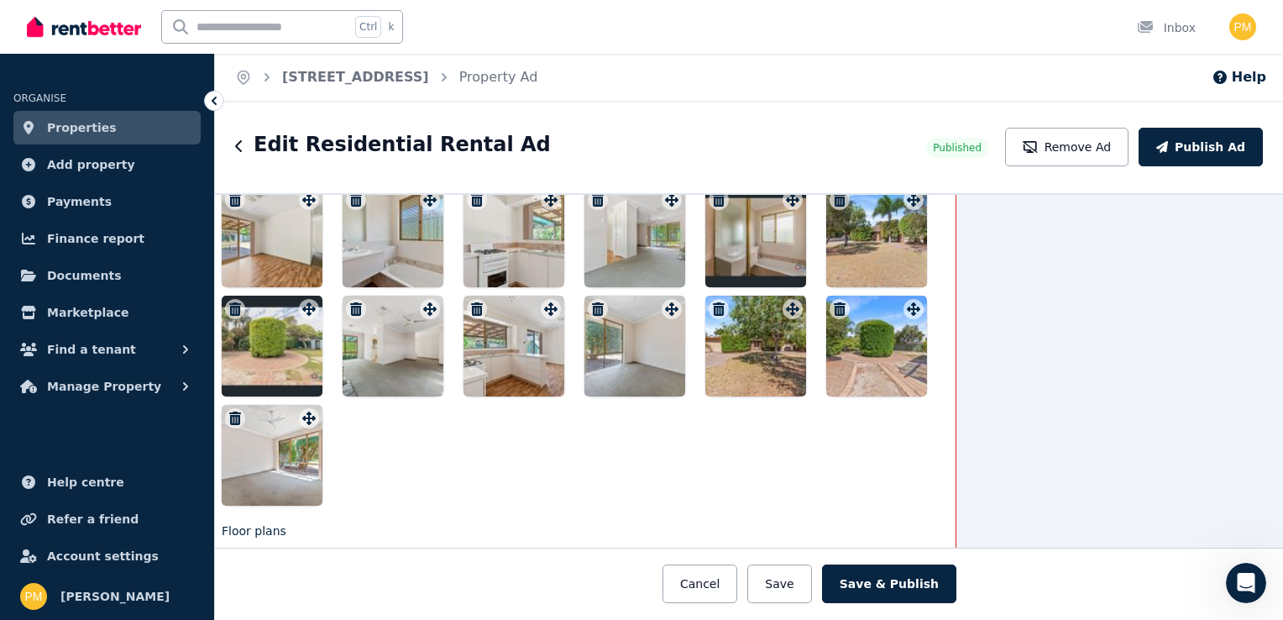
click at [229, 411] on icon "button" at bounding box center [235, 417] width 12 height 13
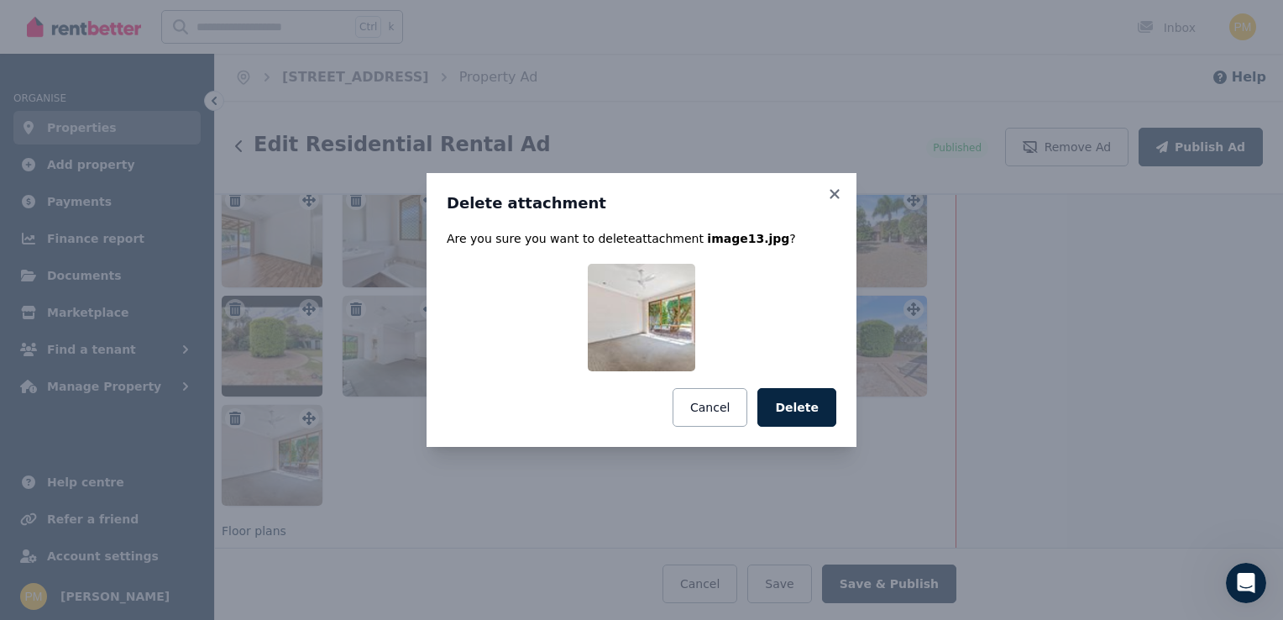
click at [826, 398] on button "Delete" at bounding box center [796, 407] width 79 height 39
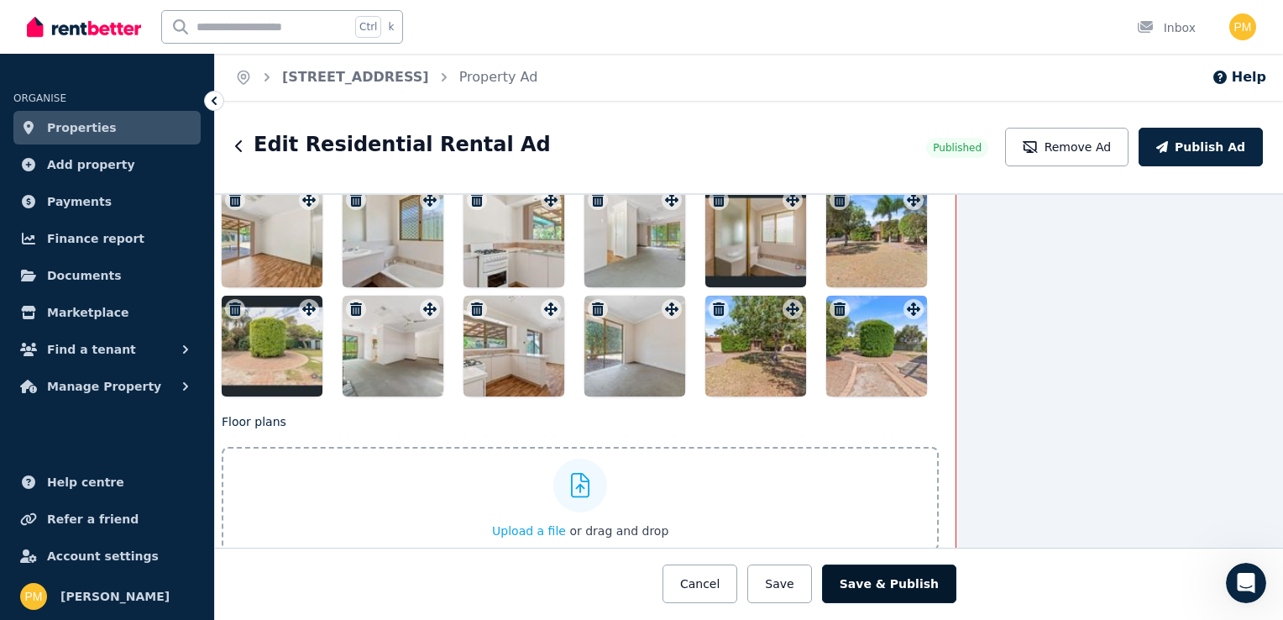
click at [876, 576] on button "Save & Publish" at bounding box center [889, 583] width 134 height 39
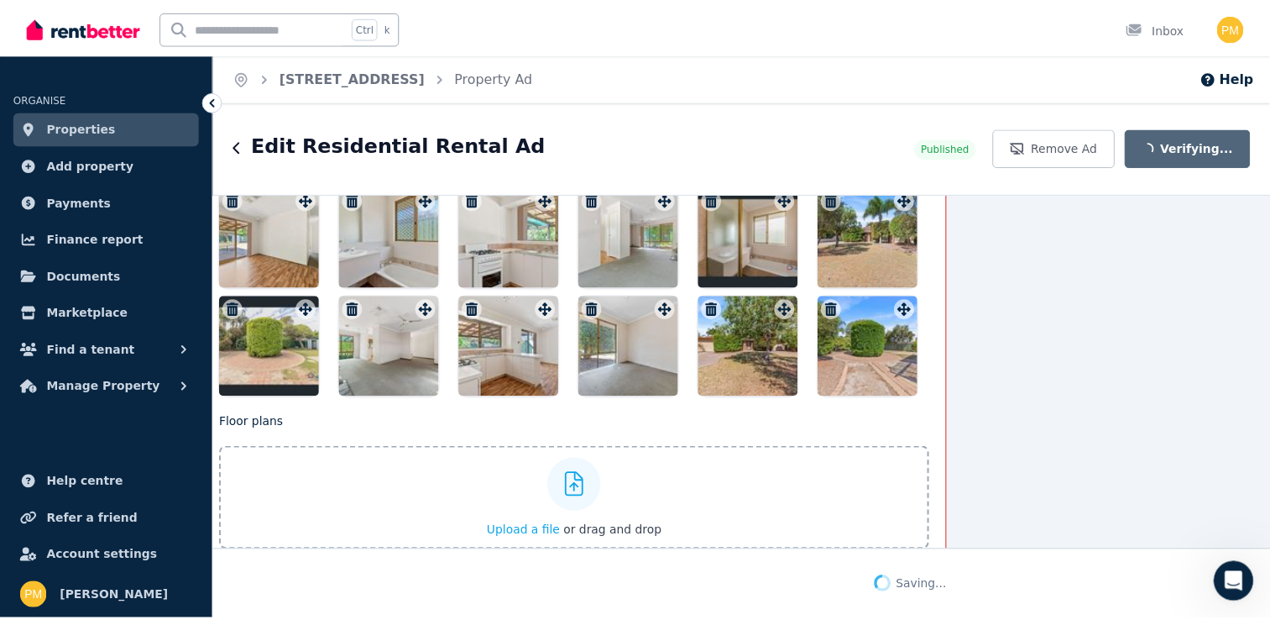
scroll to position [2654, 169]
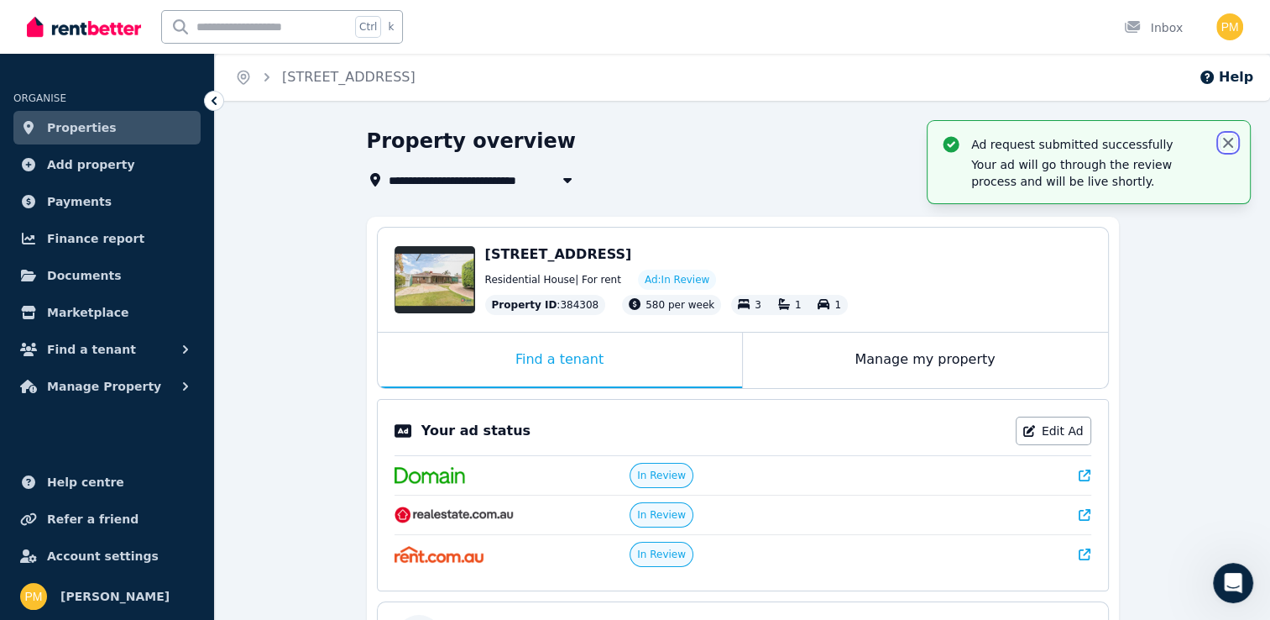
click at [1223, 141] on icon "button" at bounding box center [1228, 142] width 17 height 17
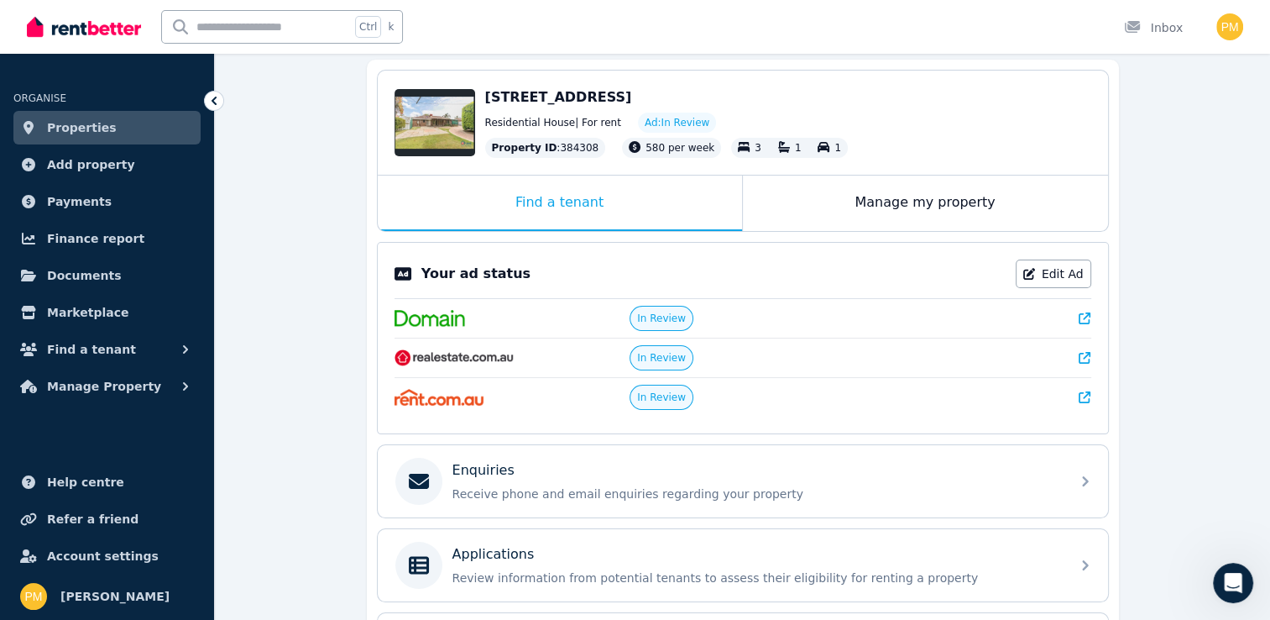
scroll to position [168, 0]
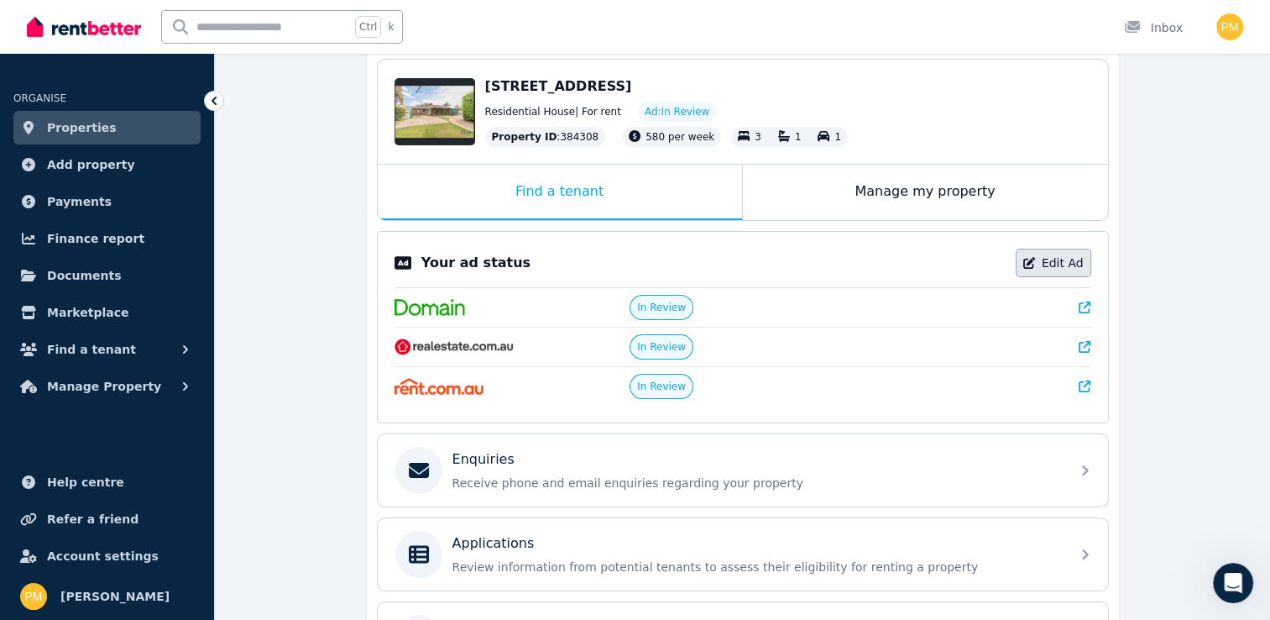
click at [1068, 261] on link "Edit Ad" at bounding box center [1054, 263] width 76 height 29
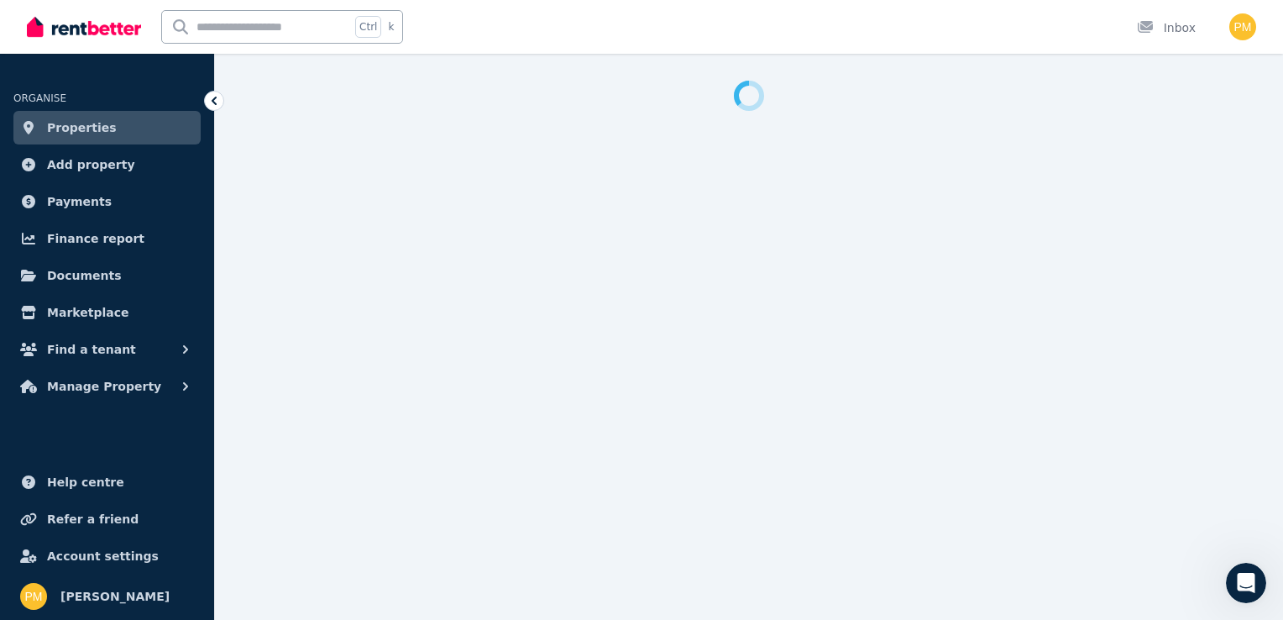
select select "**"
select select "**********"
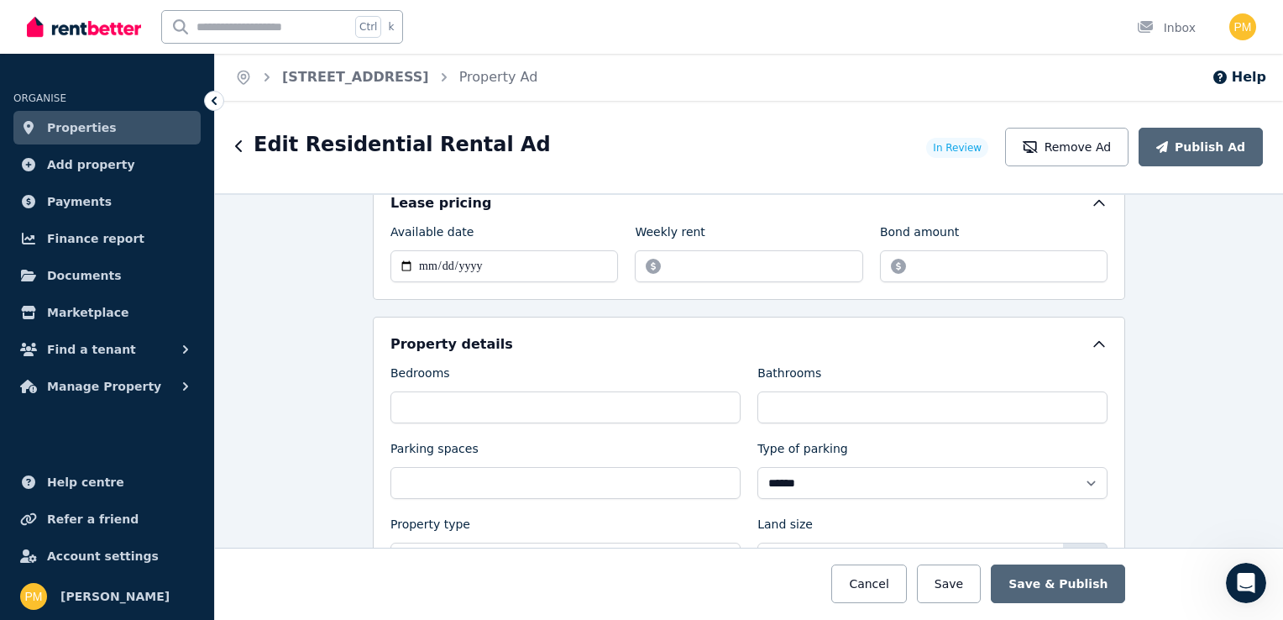
scroll to position [456, 0]
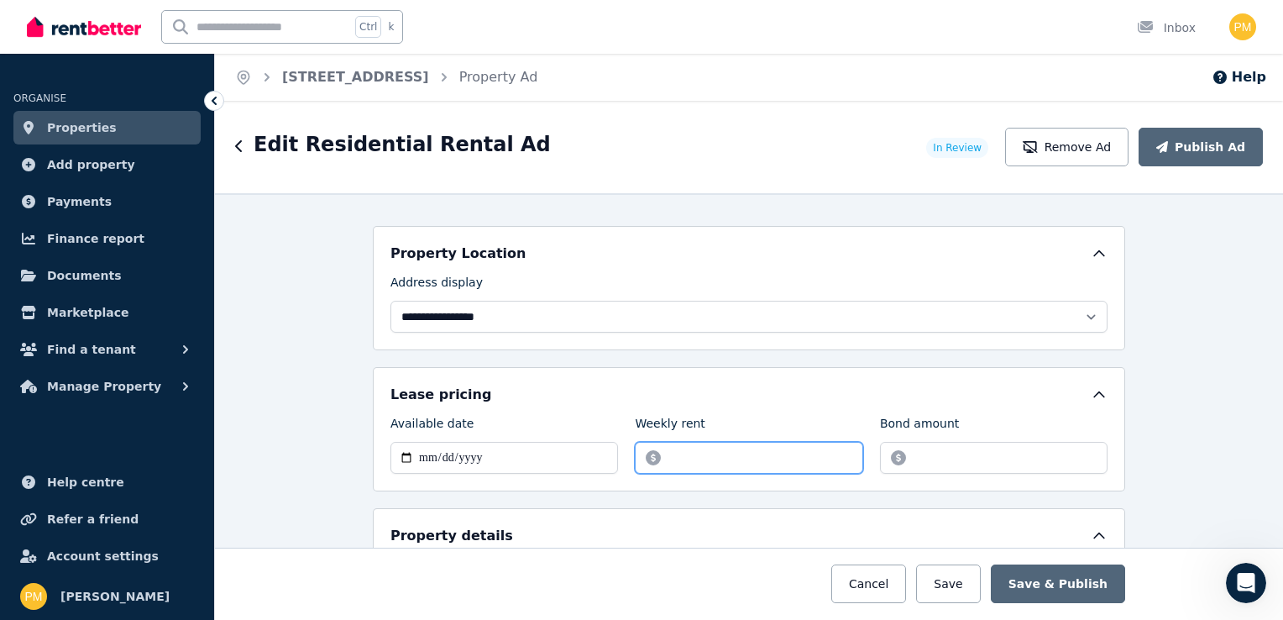
drag, startPoint x: 650, startPoint y: 448, endPoint x: 692, endPoint y: 444, distance: 42.2
click at [650, 449] on input "******" at bounding box center [749, 458] width 228 height 32
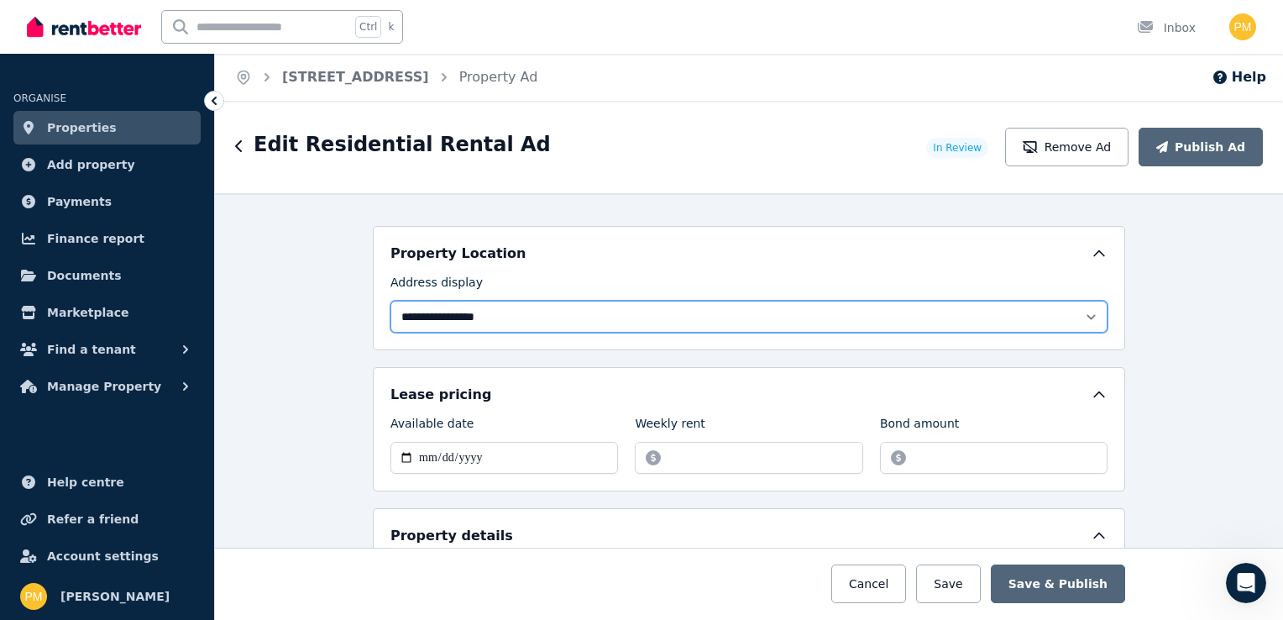
click at [495, 311] on select "**********" at bounding box center [748, 317] width 717 height 32
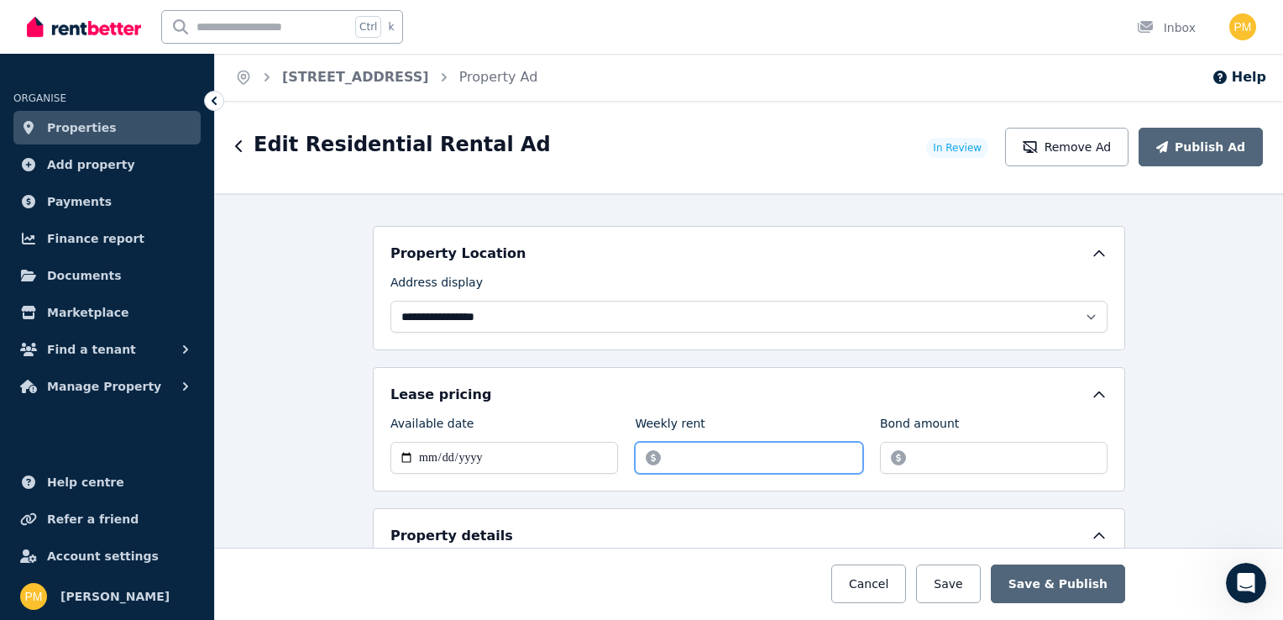
click at [652, 452] on input "******" at bounding box center [749, 458] width 228 height 32
click at [662, 451] on input "******" at bounding box center [749, 458] width 228 height 32
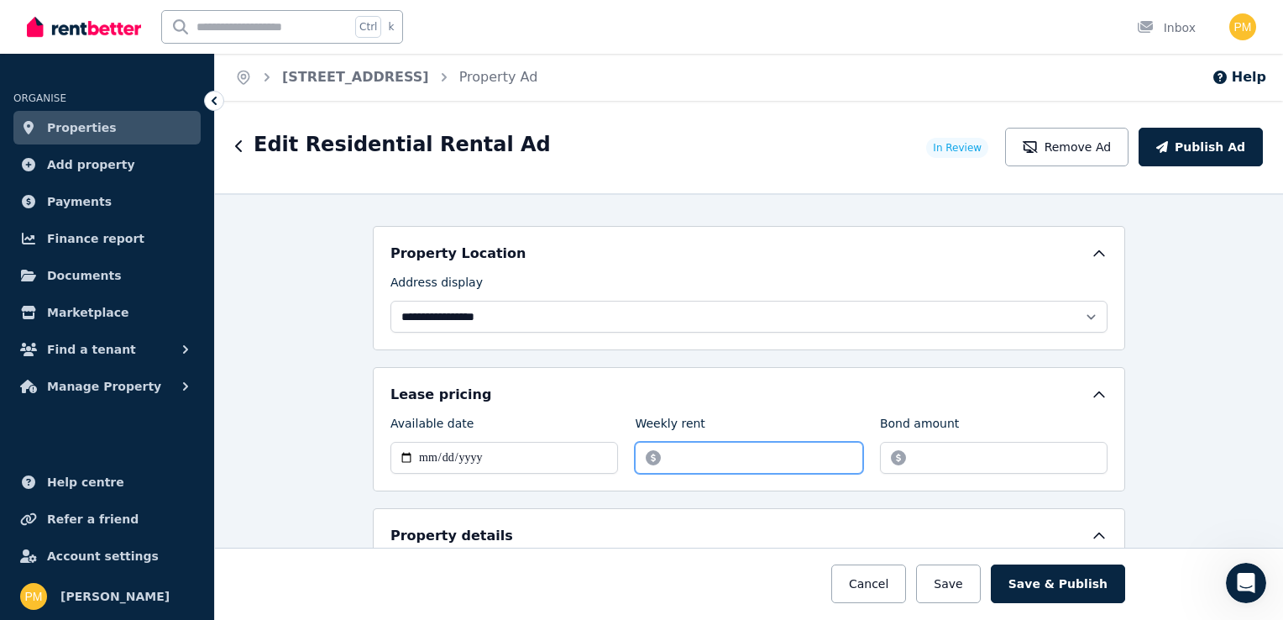
type input "******"
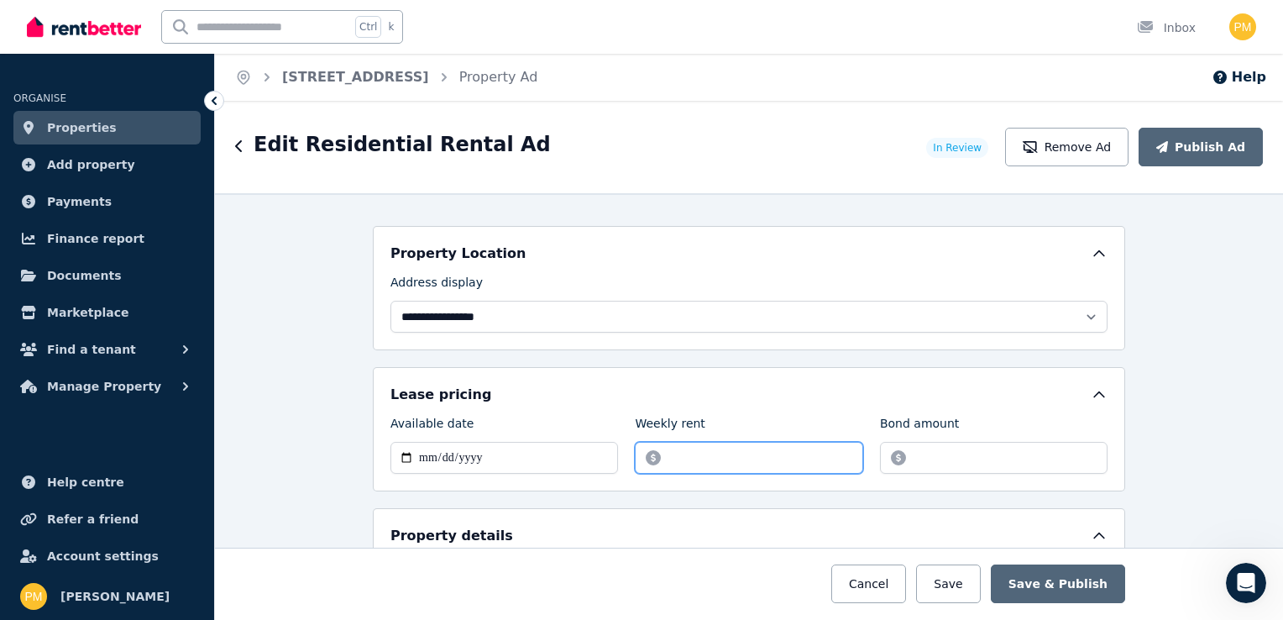
scroll to position [540, 0]
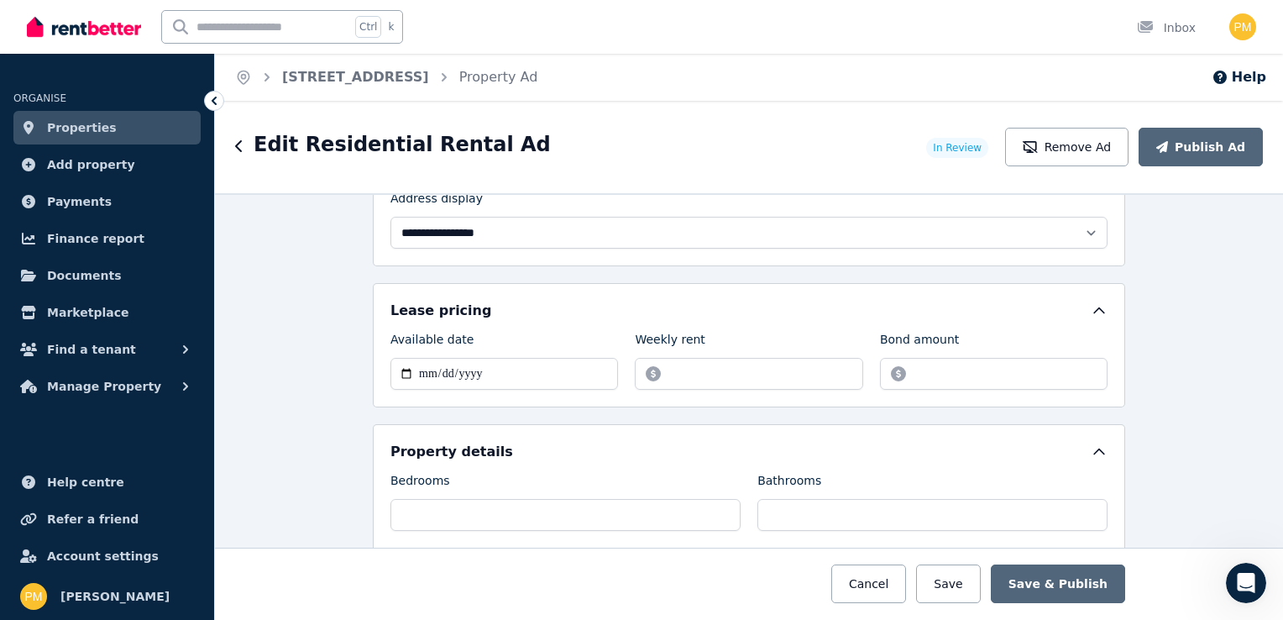
click at [1093, 311] on icon at bounding box center [1099, 310] width 17 height 17
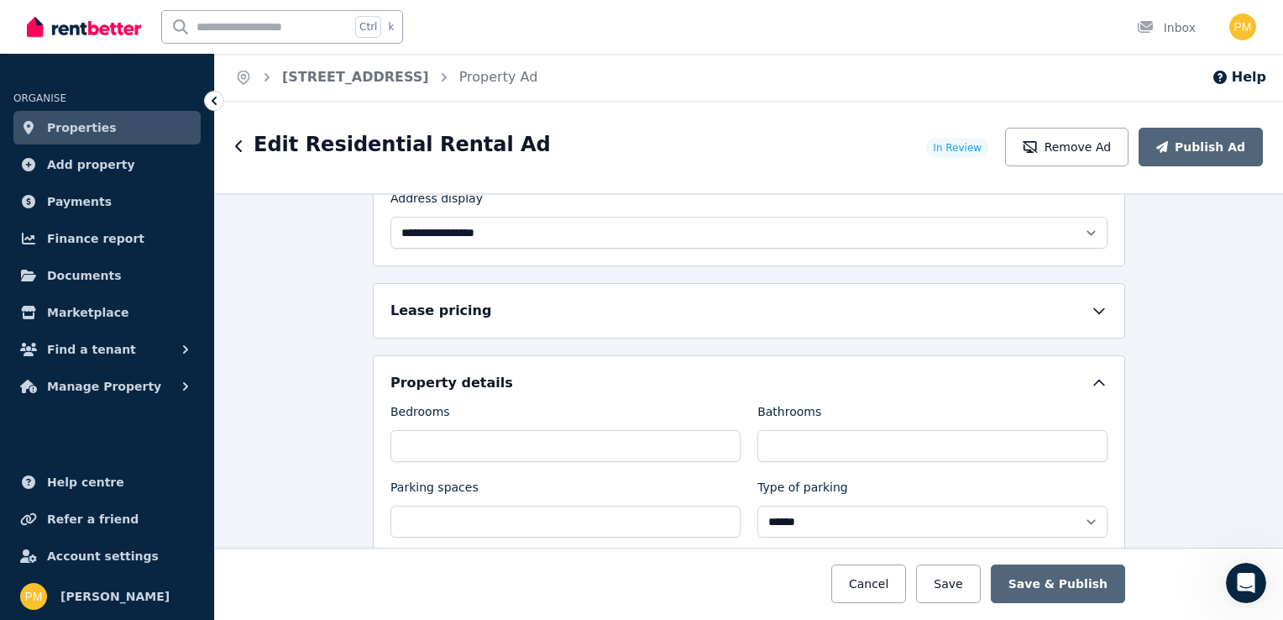
click at [1092, 311] on icon at bounding box center [1099, 310] width 17 height 17
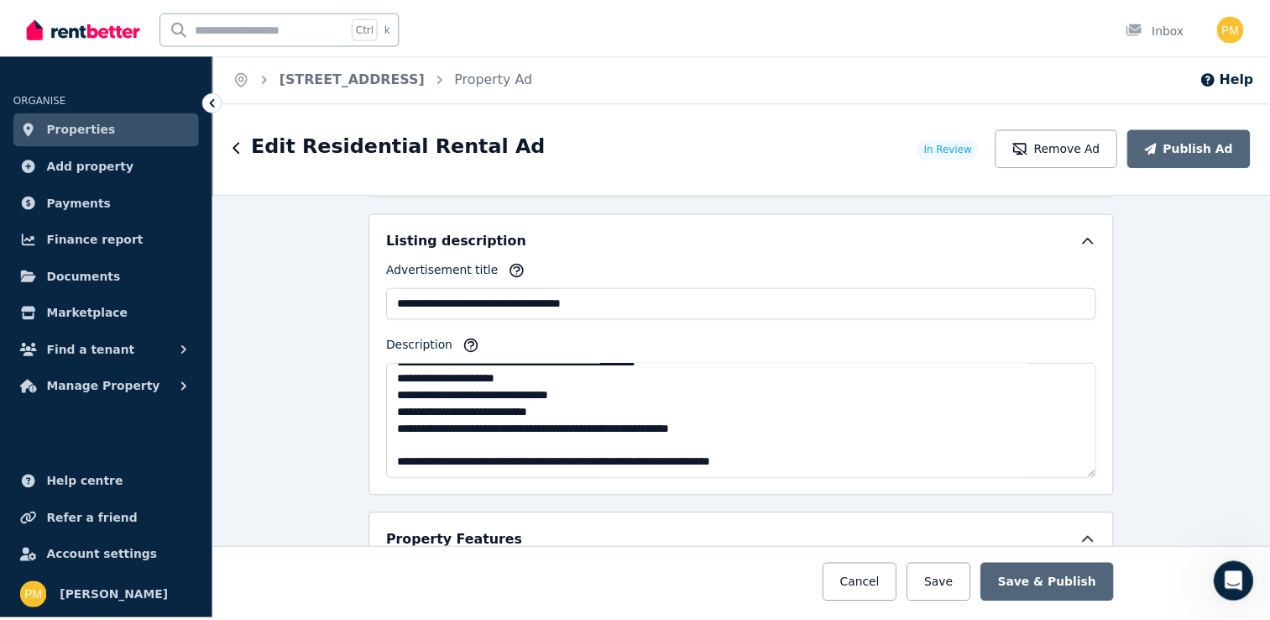
scroll to position [134, 0]
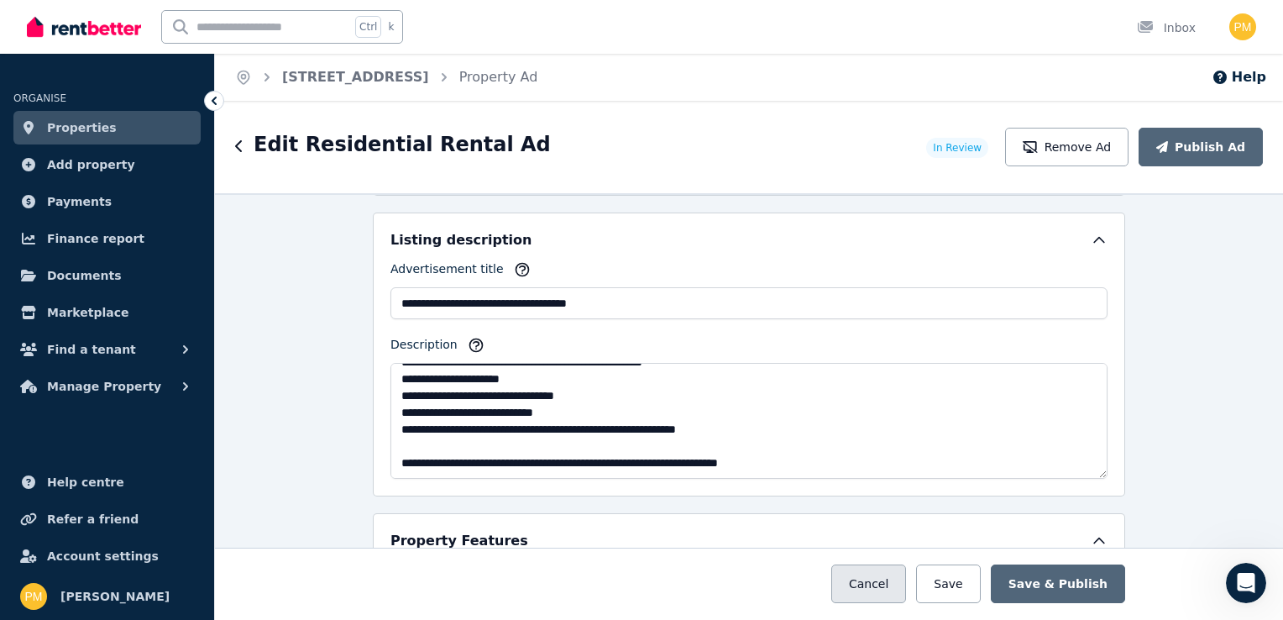
click at [897, 579] on button "Cancel" at bounding box center [868, 583] width 75 height 39
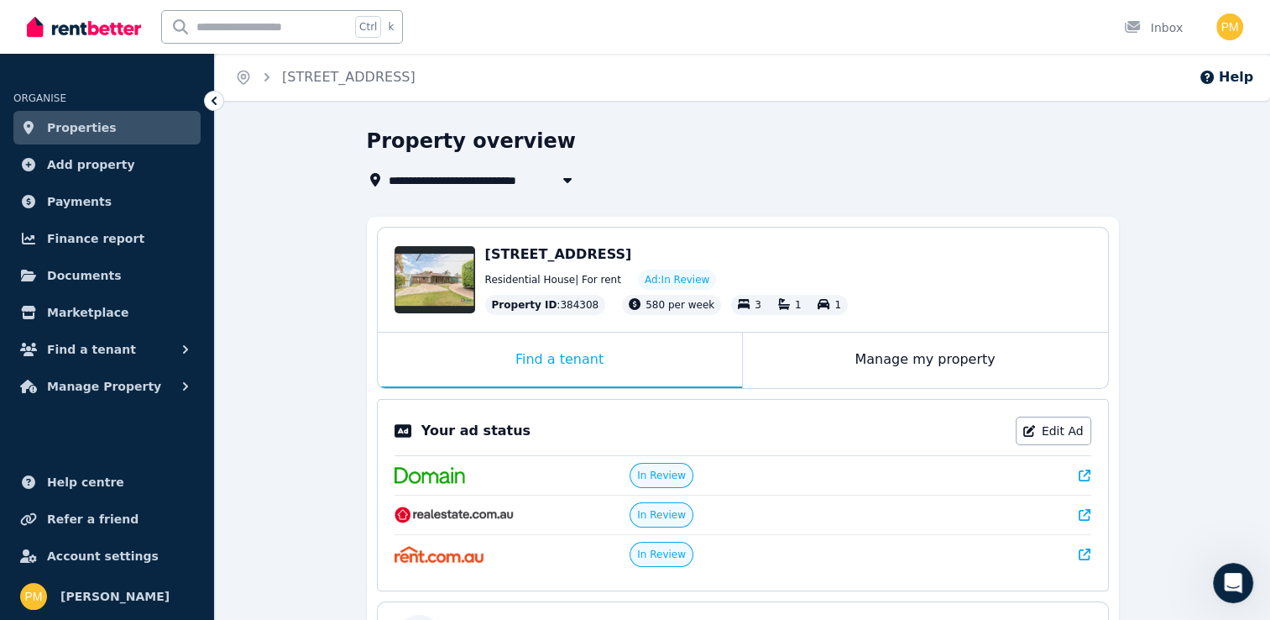
click at [359, 504] on div "**********" at bounding box center [742, 586] width 1055 height 916
click at [820, 202] on div "**********" at bounding box center [743, 571] width 752 height 886
click at [823, 200] on div "**********" at bounding box center [743, 571] width 752 height 886
click at [870, 225] on div "[STREET_ADDRESS] Edit [STREET_ADDRESS] Residential House | For rent Ad: In Revi…" at bounding box center [743, 598] width 752 height 763
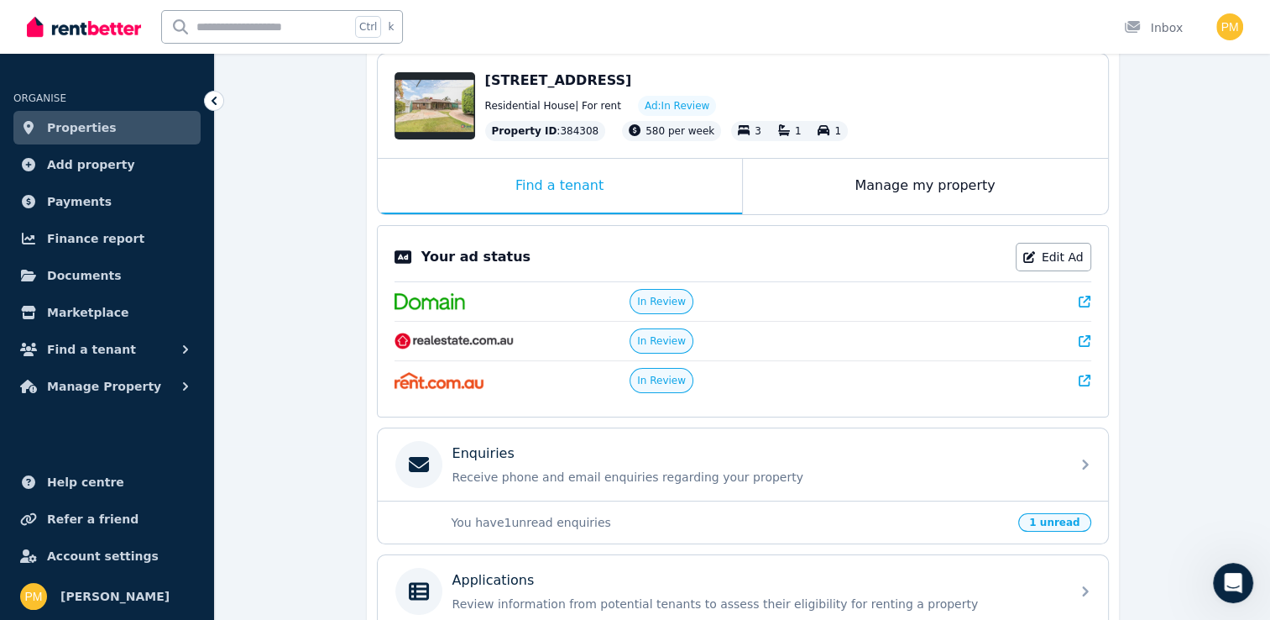
scroll to position [417, 0]
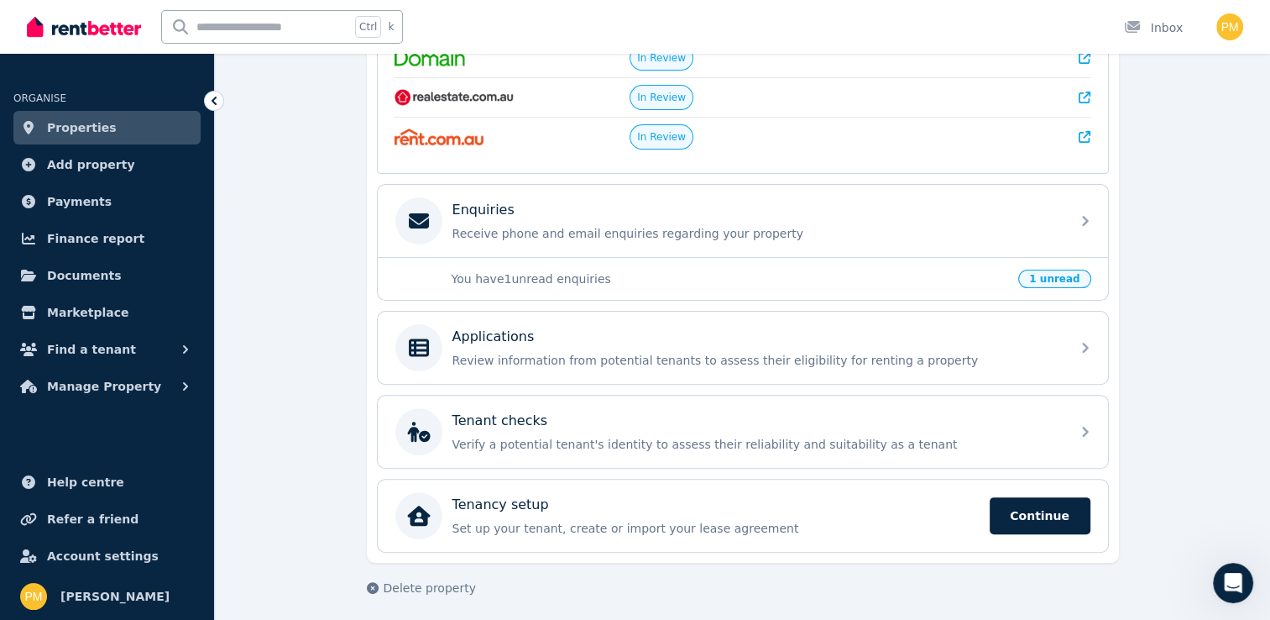
click at [1055, 279] on span "1 unread" at bounding box center [1055, 279] width 72 height 18
click at [1055, 274] on span "1 unread" at bounding box center [1055, 279] width 72 height 18
click at [531, 280] on p "You have 1 unread enquiries" at bounding box center [731, 278] width 558 height 17
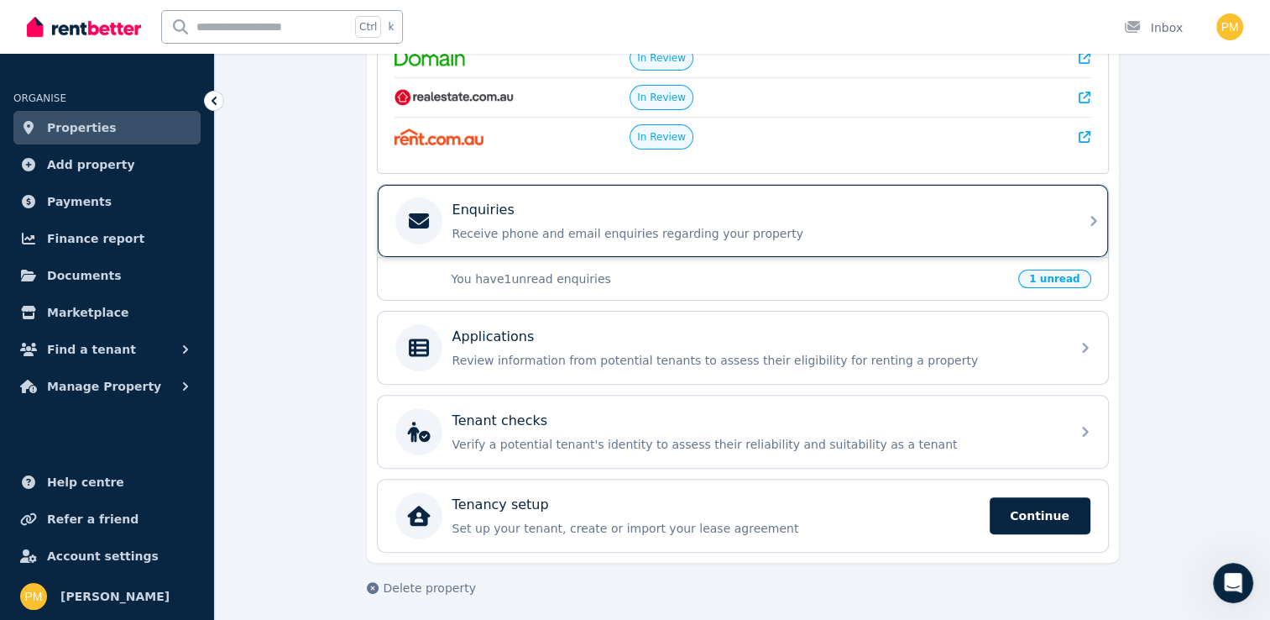
click at [588, 235] on p "Receive phone and email enquiries regarding your property" at bounding box center [757, 233] width 608 height 17
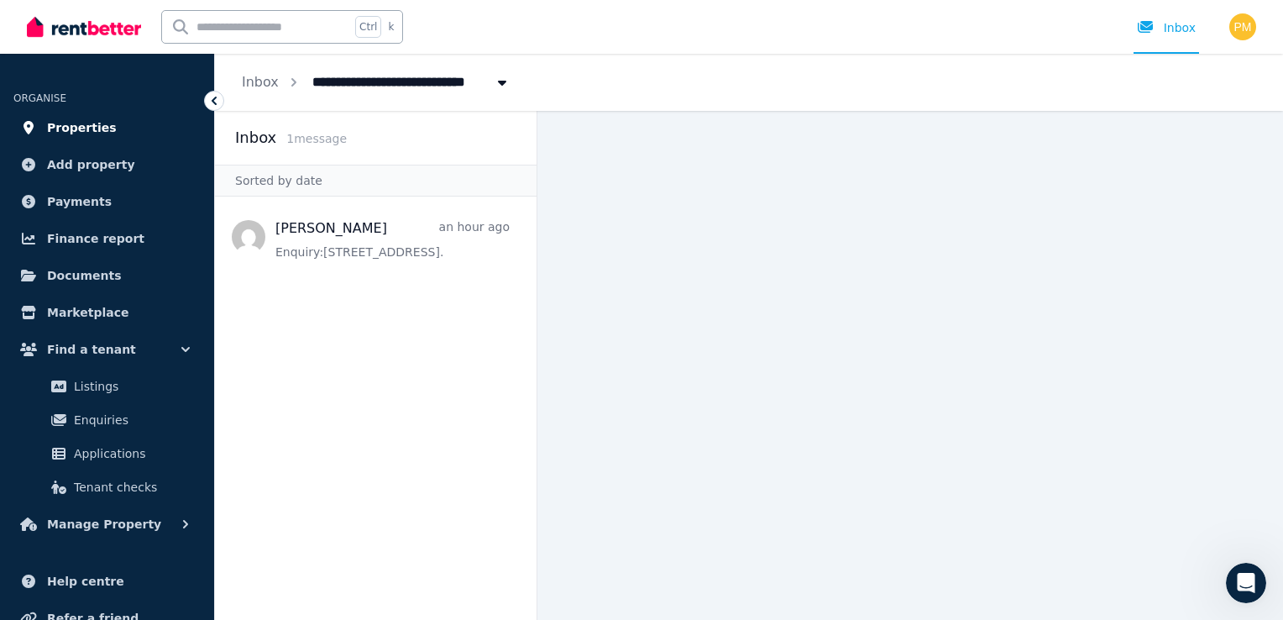
click at [86, 123] on span "Properties" at bounding box center [82, 128] width 70 height 20
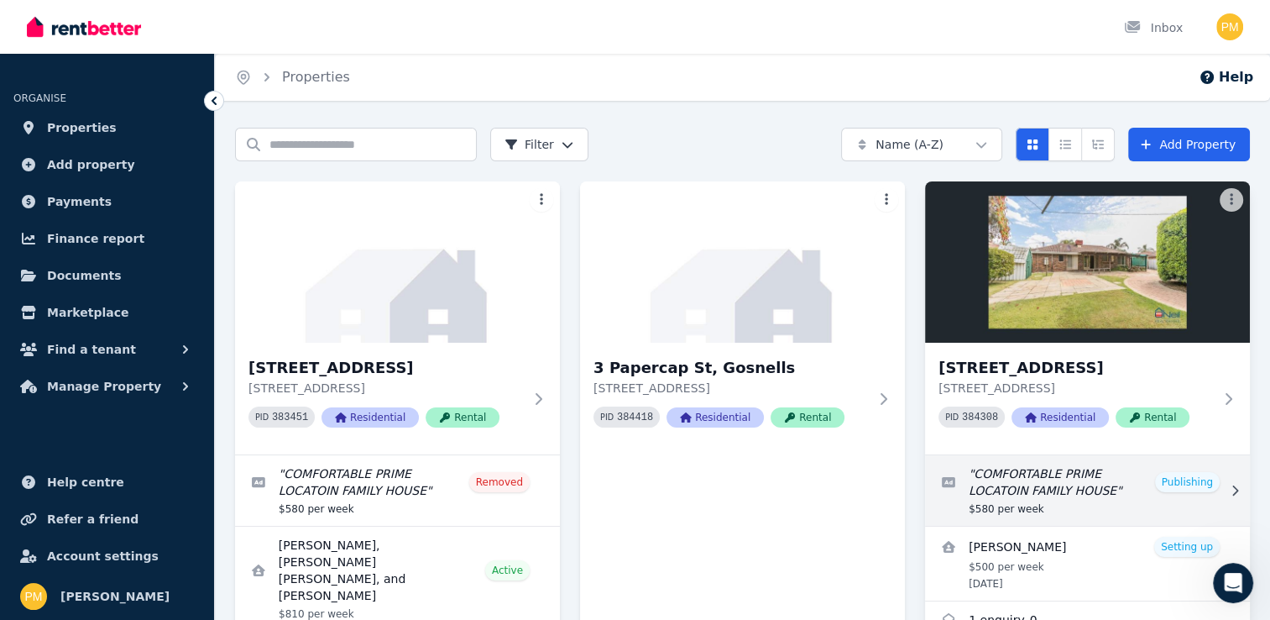
click at [1212, 505] on link "Edit listing: COMFORTABLE PRIME LOCATOIN FAMILY HOUSE" at bounding box center [1087, 490] width 325 height 71
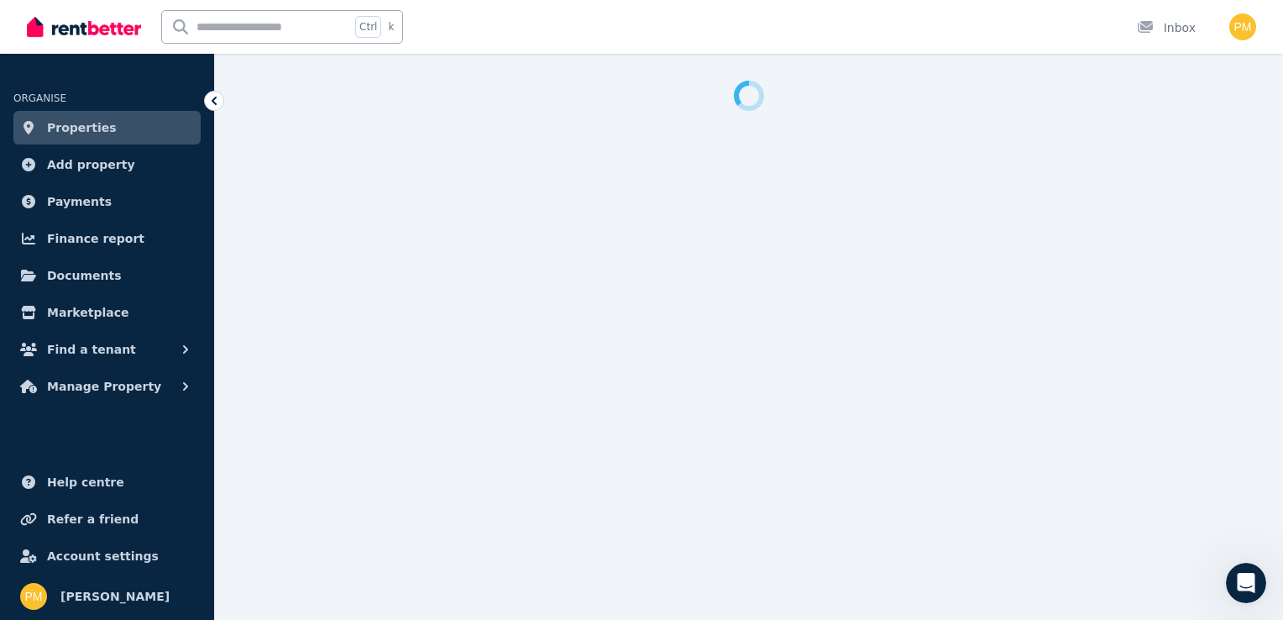
select select "**"
select select "**********"
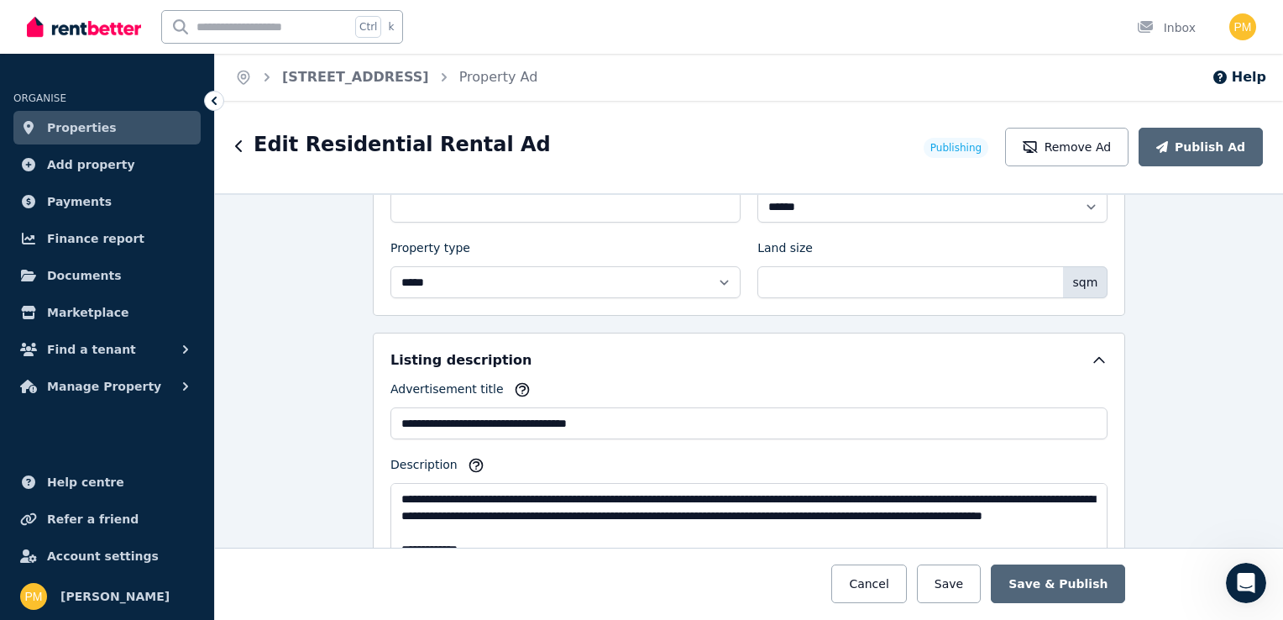
scroll to position [504, 0]
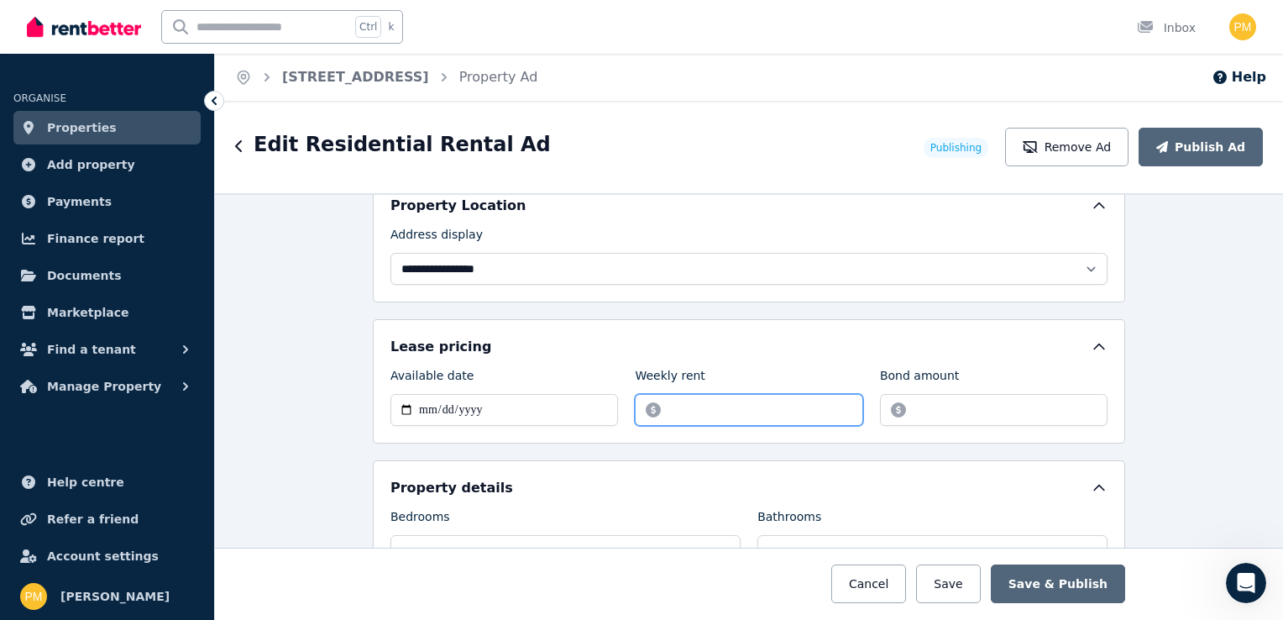
click at [718, 401] on input "******" at bounding box center [749, 410] width 228 height 32
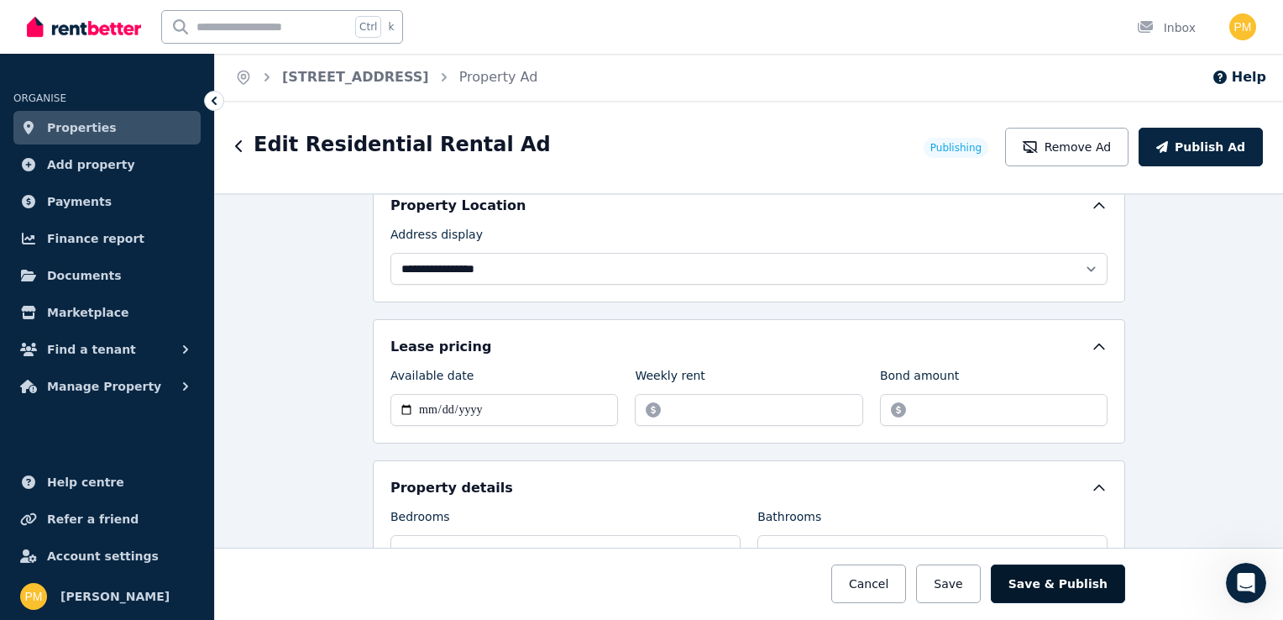
click at [1079, 576] on button "Save & Publish" at bounding box center [1058, 583] width 134 height 39
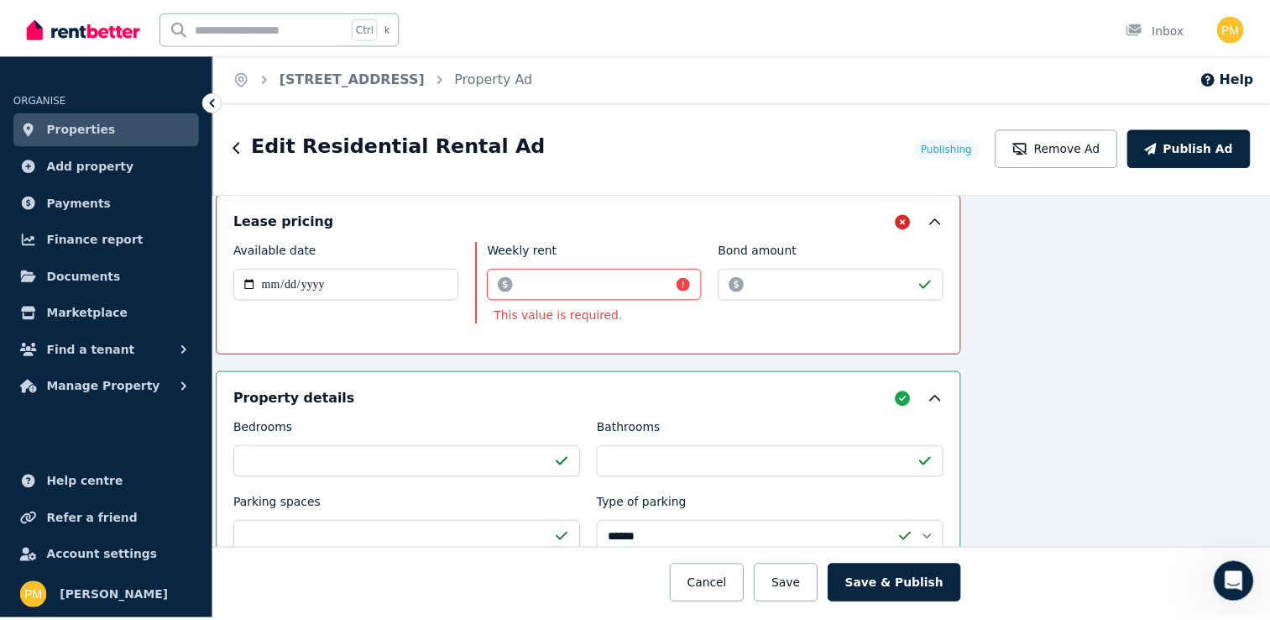
scroll to position [642, 169]
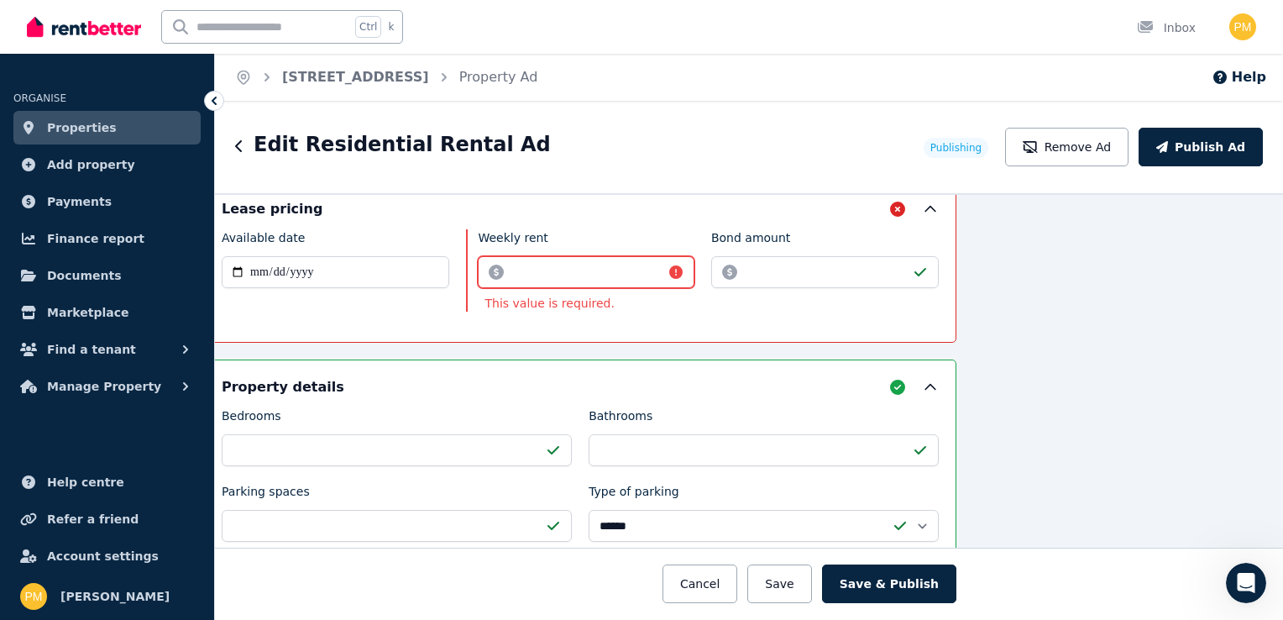
click at [551, 266] on input "Weekly rent" at bounding box center [586, 272] width 216 height 32
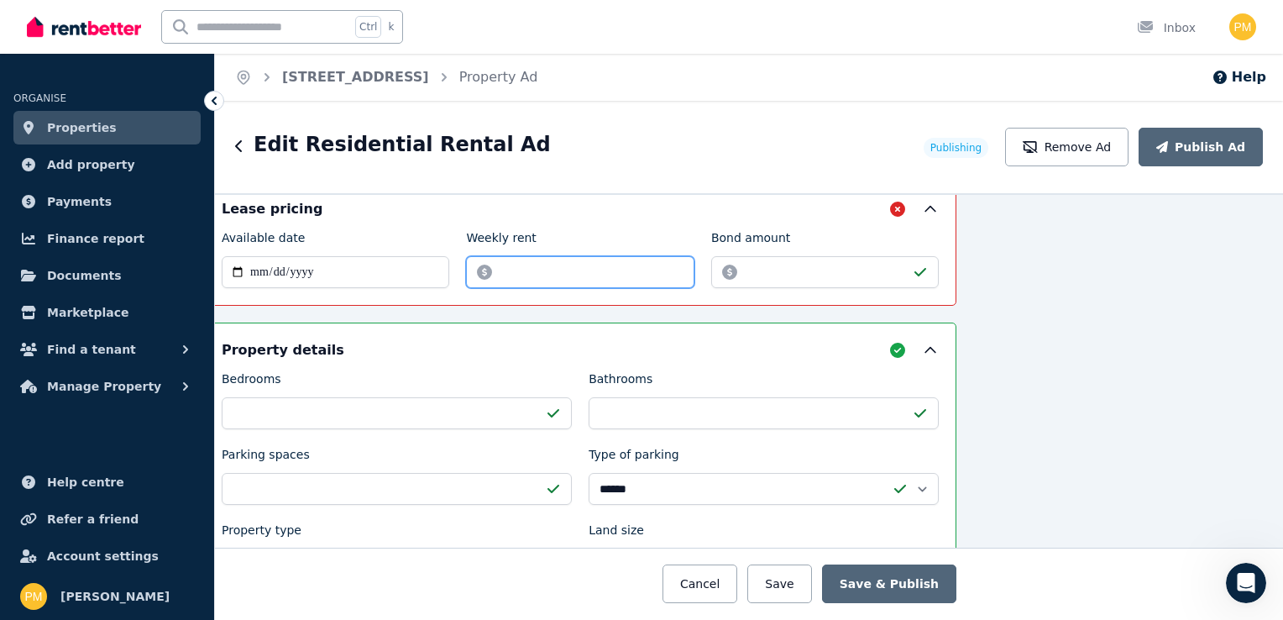
click at [490, 259] on input "******" at bounding box center [580, 272] width 228 height 32
click at [477, 267] on input "******" at bounding box center [580, 272] width 228 height 32
click at [468, 267] on input "******" at bounding box center [580, 272] width 228 height 32
type input "******"
click at [725, 587] on button "Cancel" at bounding box center [699, 583] width 75 height 39
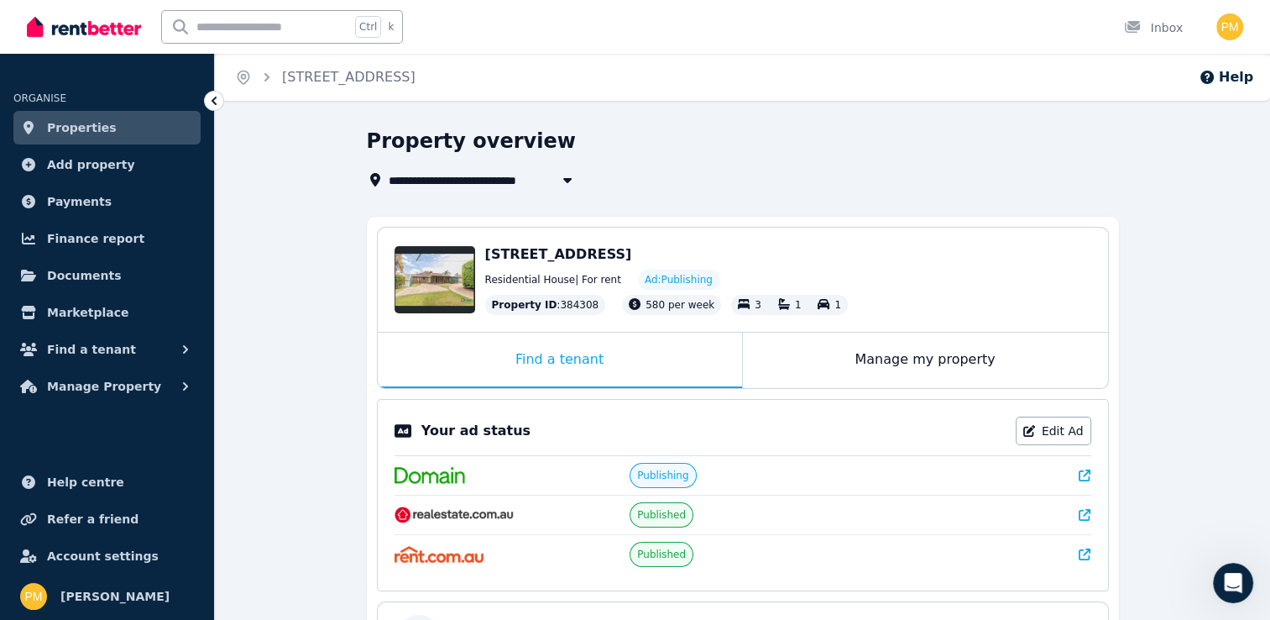
click at [958, 399] on div "Your ad status Edit Ad Publishing Published Published" at bounding box center [743, 495] width 732 height 192
click at [914, 192] on div "**********" at bounding box center [743, 549] width 752 height 843
